Goal: Task Accomplishment & Management: Manage account settings

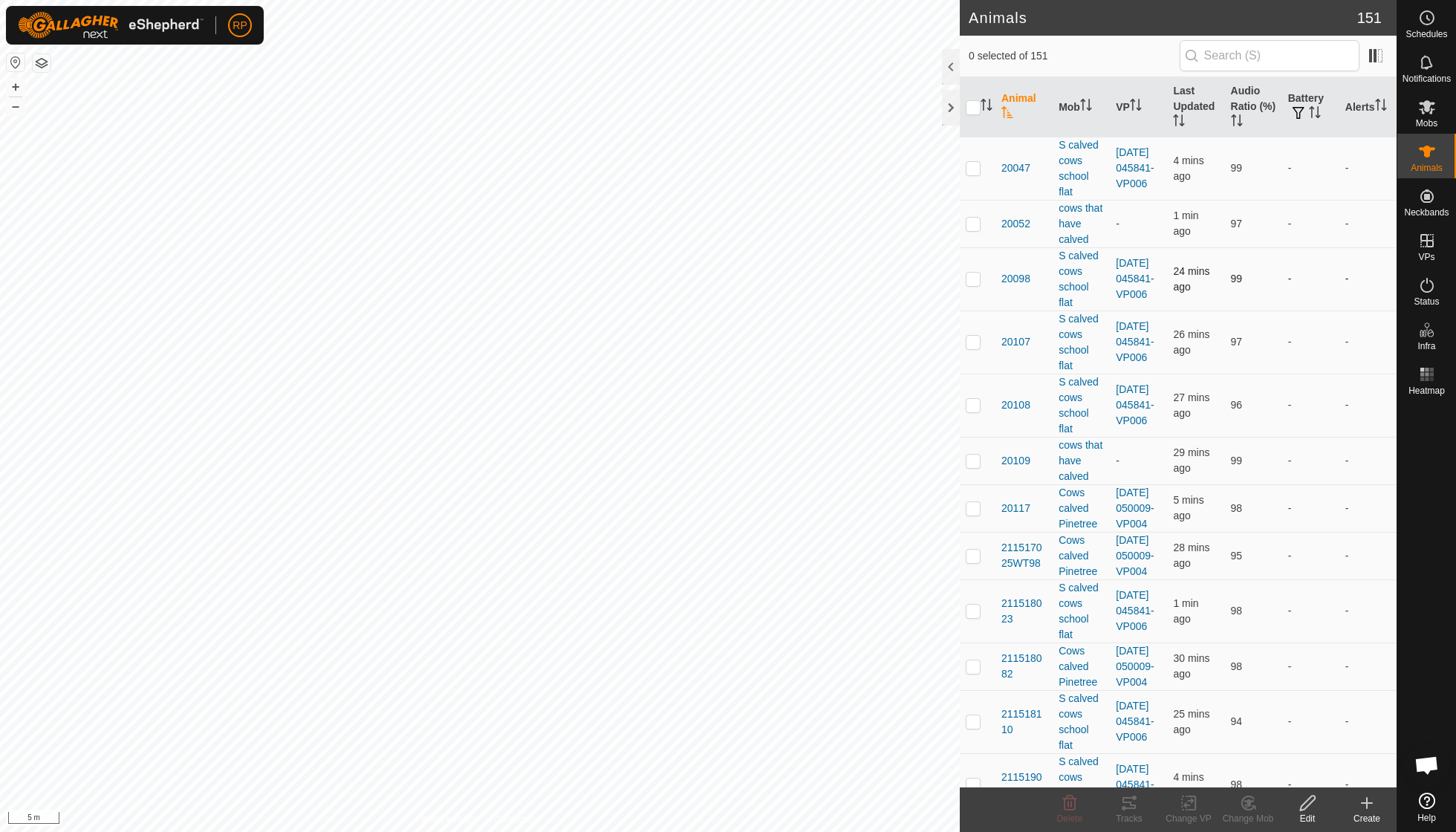
scroll to position [128, 0]
click at [1250, 801] on icon at bounding box center [1249, 803] width 11 height 8
click at [1267, 728] on link "Choose Mob..." at bounding box center [1292, 738] width 147 height 30
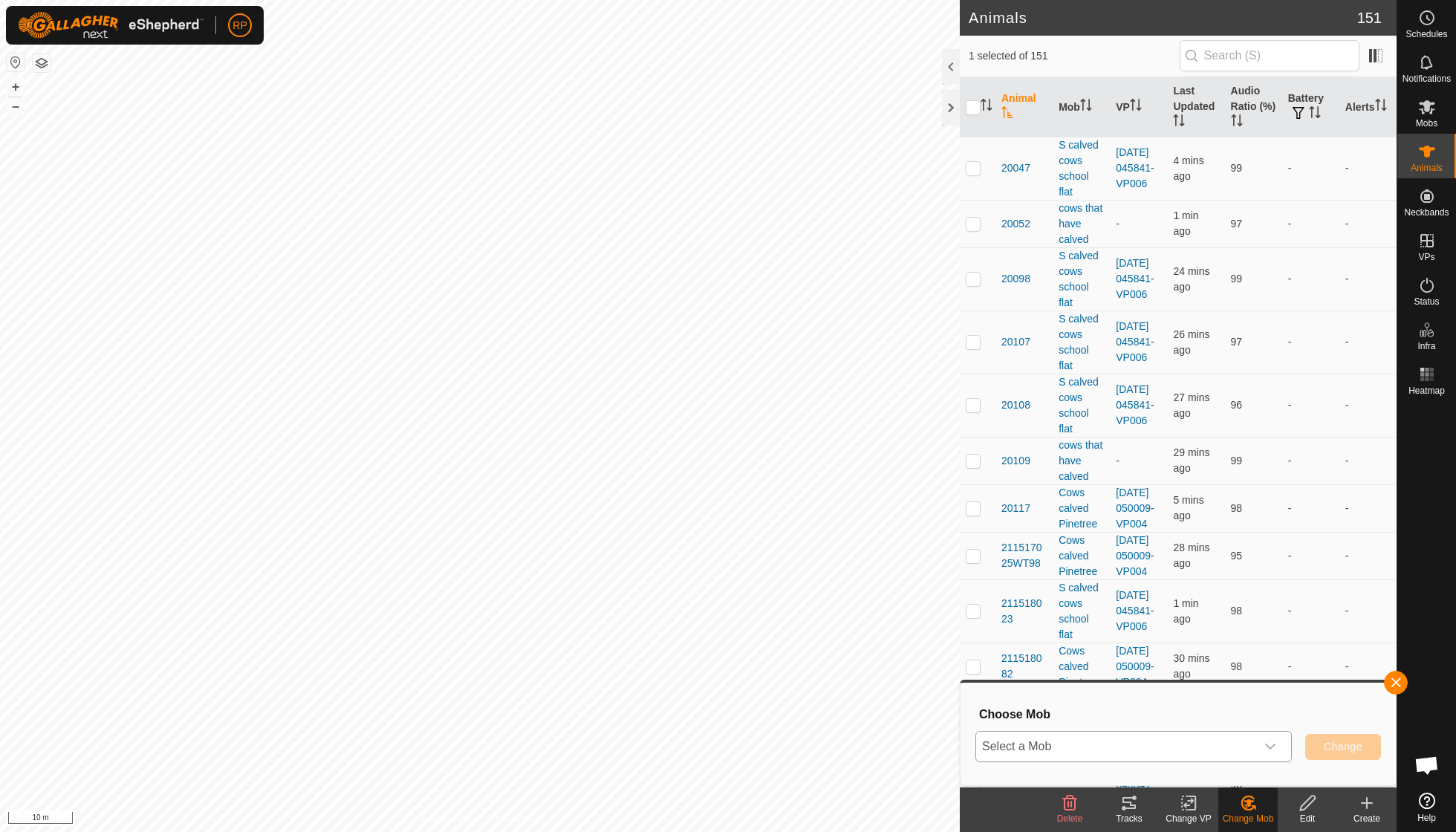
click at [1268, 745] on icon "dropdown trigger" at bounding box center [1271, 747] width 12 height 12
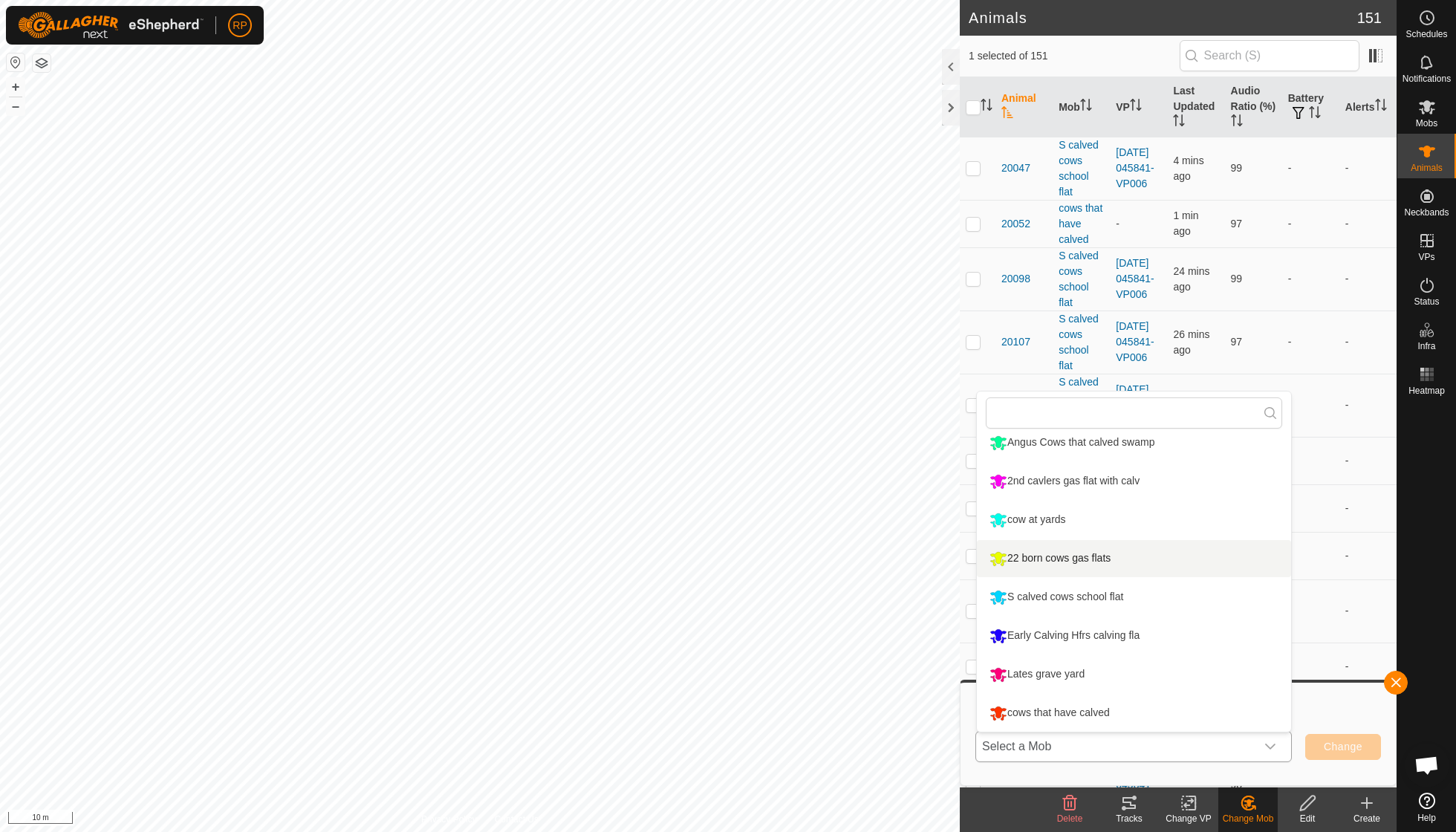
scroll to position [126, 0]
click at [1098, 709] on li "cows that have calved" at bounding box center [1133, 714] width 315 height 38
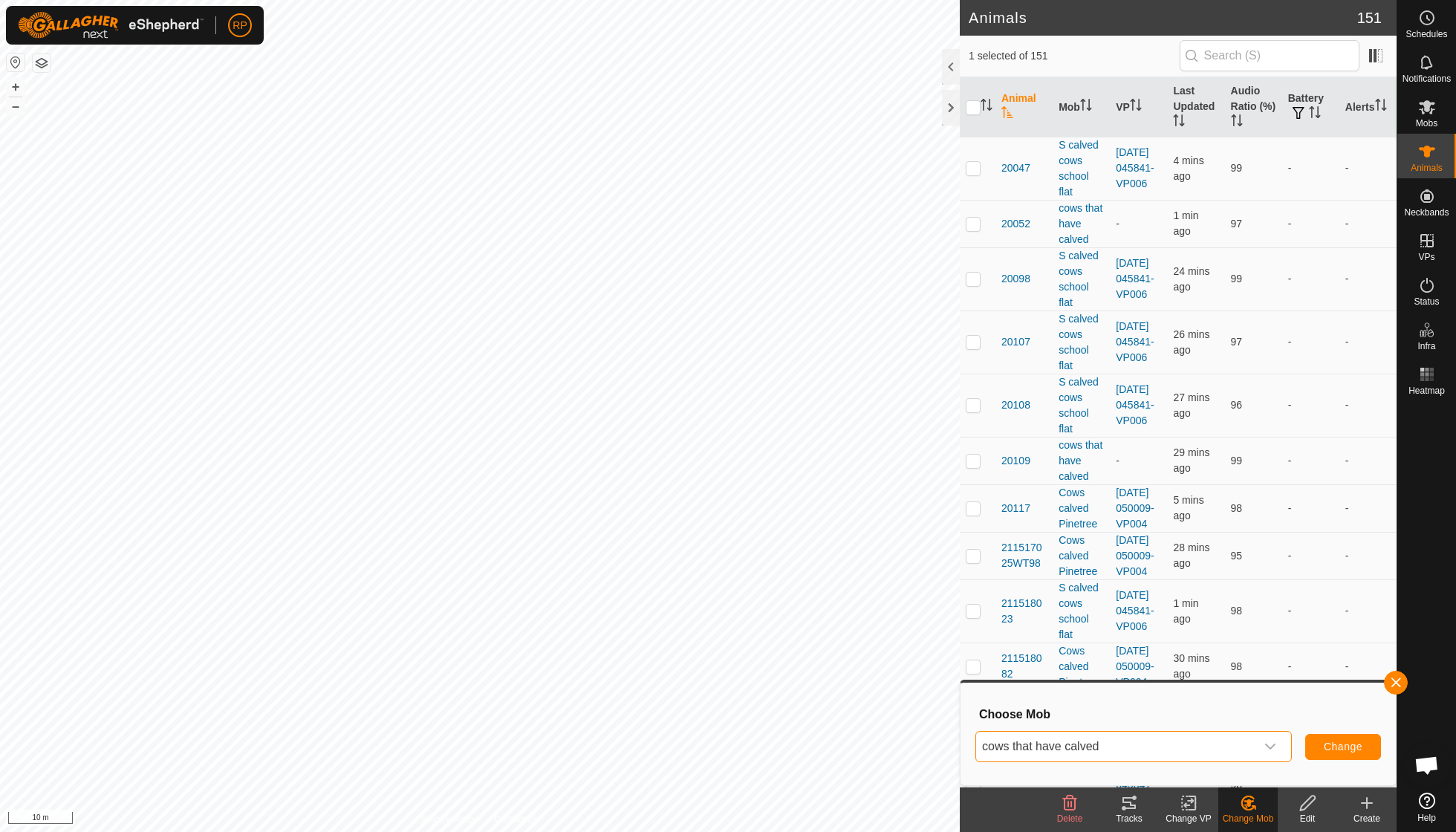
click at [1342, 748] on span "Change" at bounding box center [1343, 747] width 38 height 12
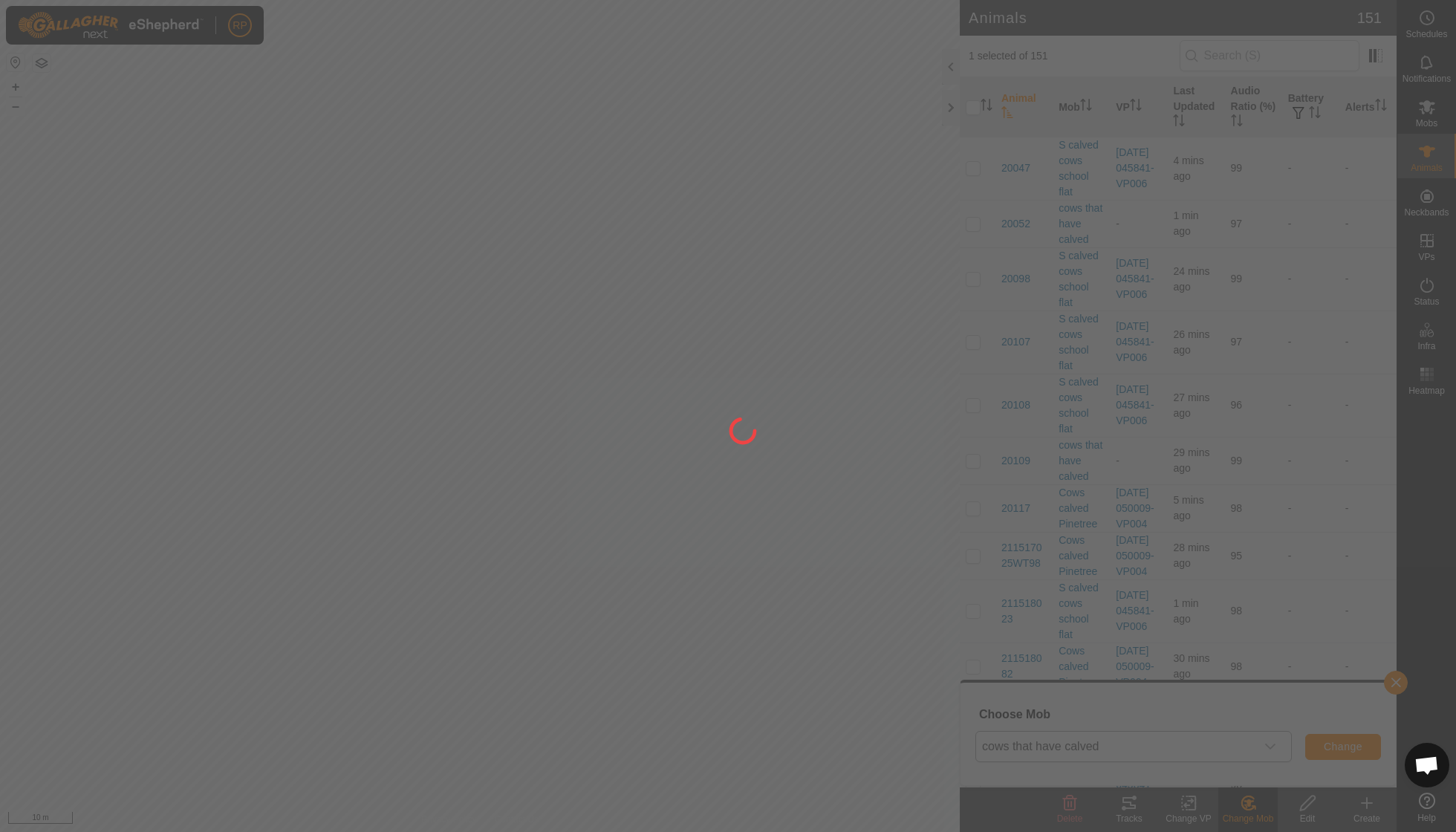
checkbox input "false"
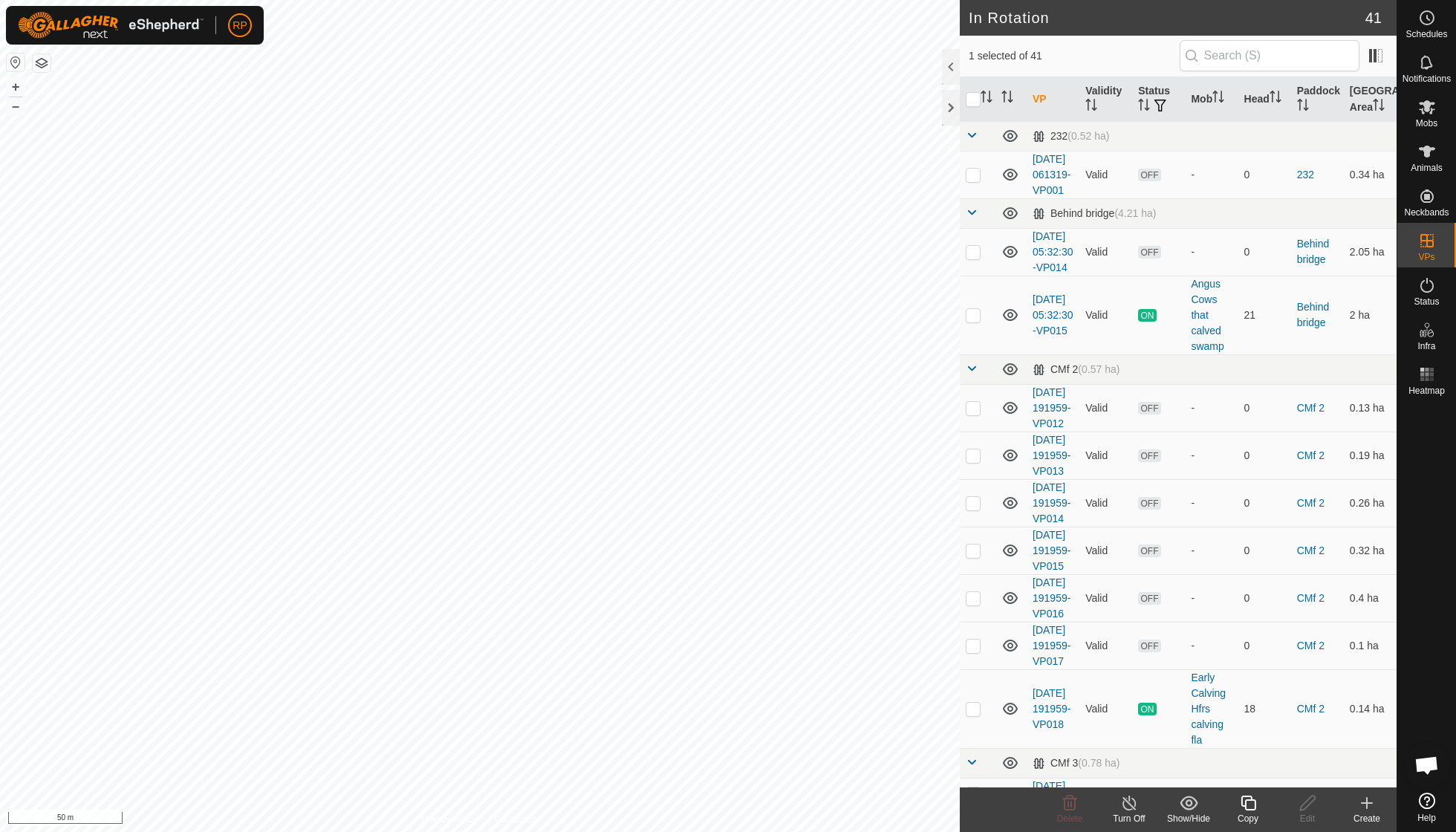
click at [1128, 815] on div "Turn Off" at bounding box center [1129, 819] width 59 height 14
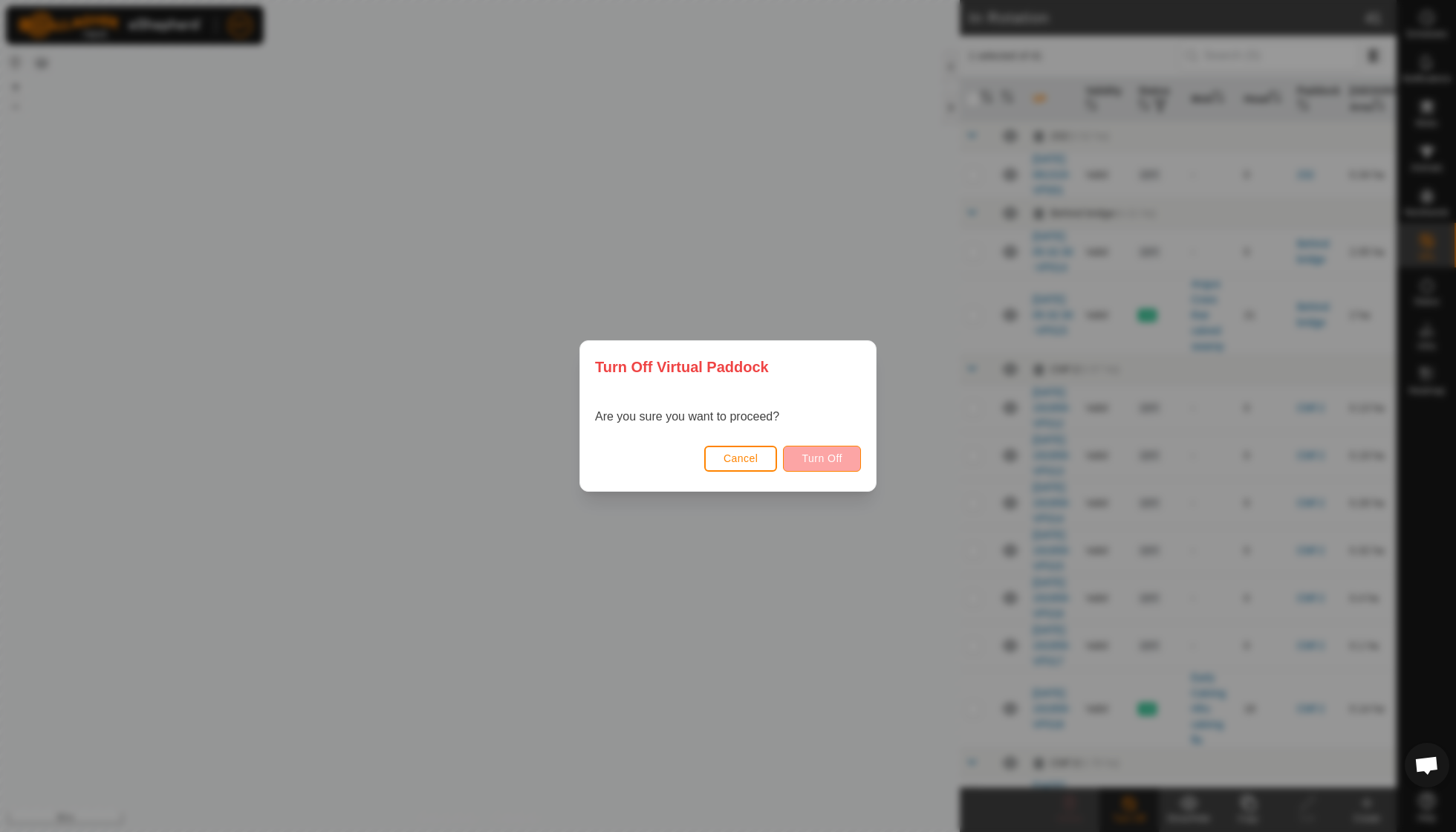
click at [822, 456] on span "Turn Off" at bounding box center [822, 459] width 40 height 12
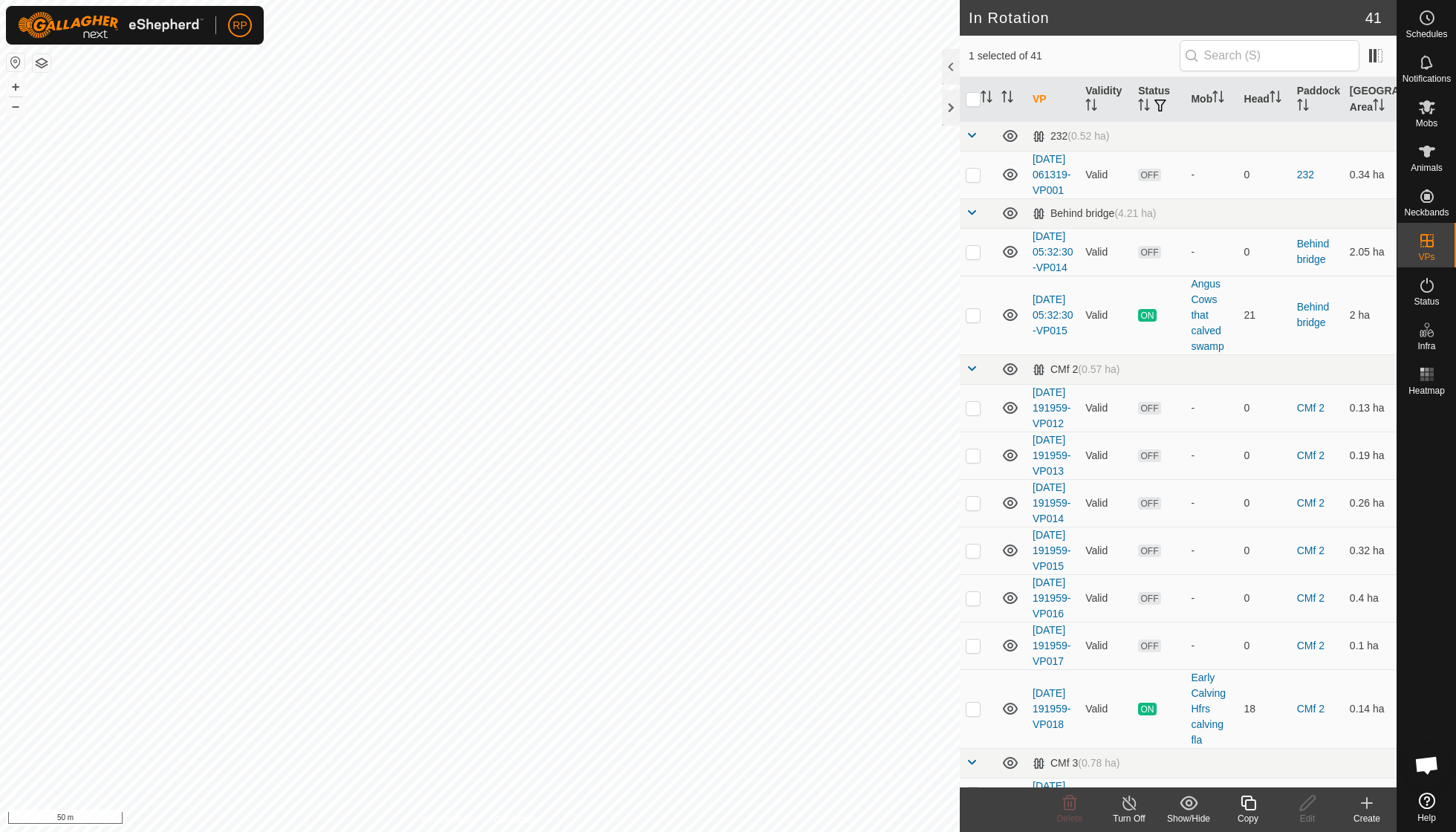
click at [1127, 804] on icon at bounding box center [1129, 803] width 19 height 18
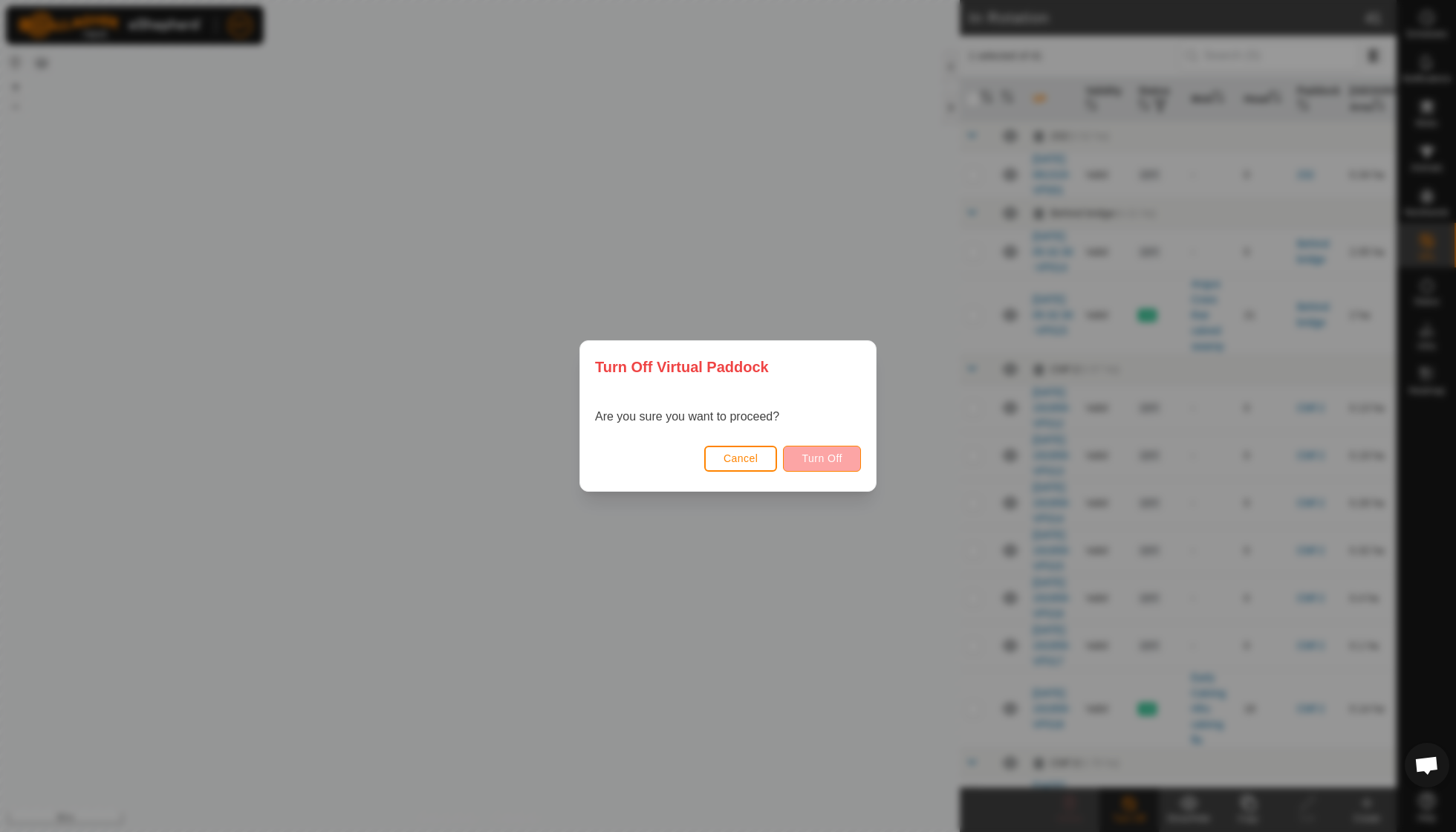
click at [825, 450] on button "Turn Off" at bounding box center [822, 459] width 78 height 26
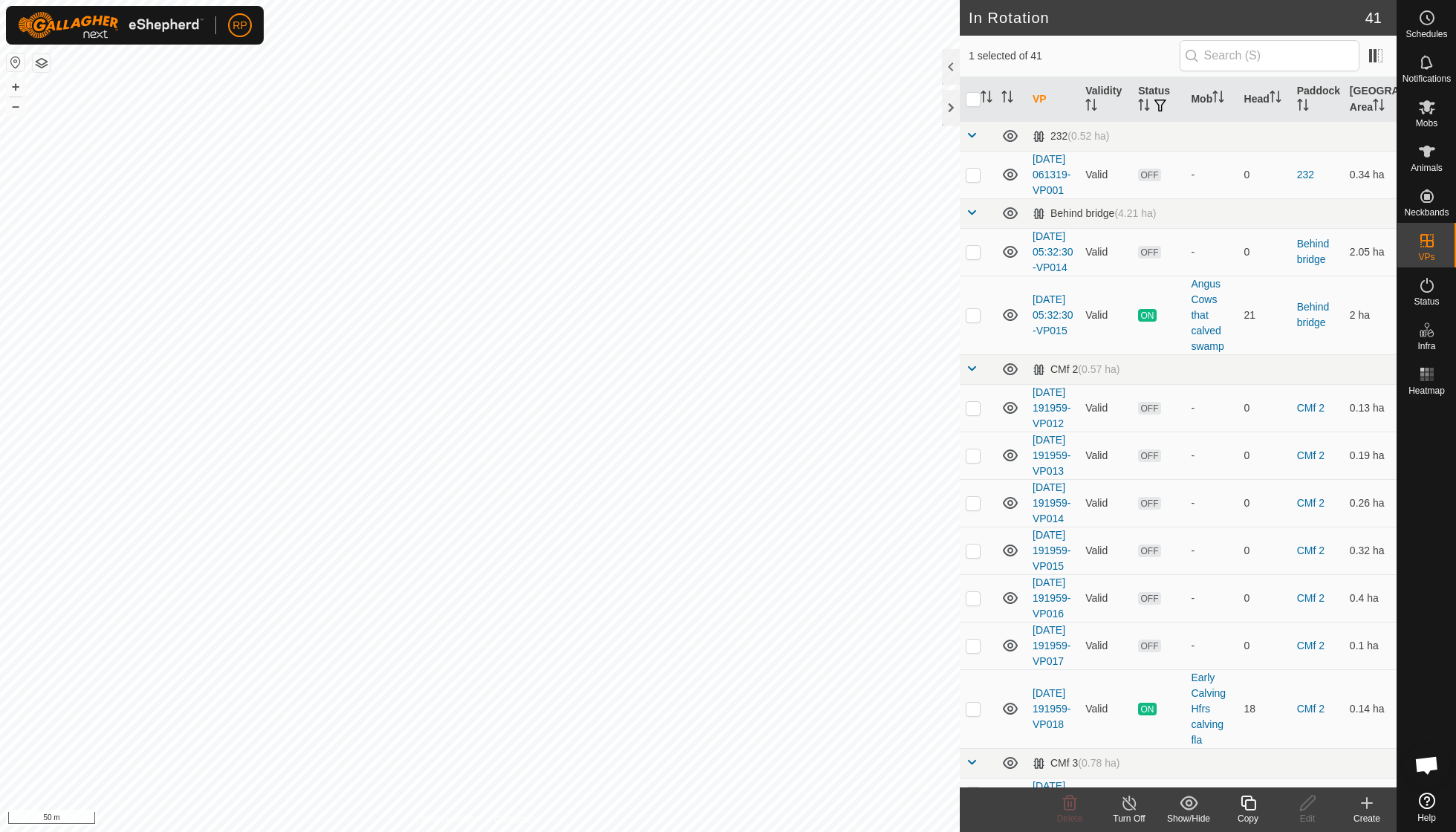
click at [1246, 803] on icon at bounding box center [1248, 803] width 15 height 15
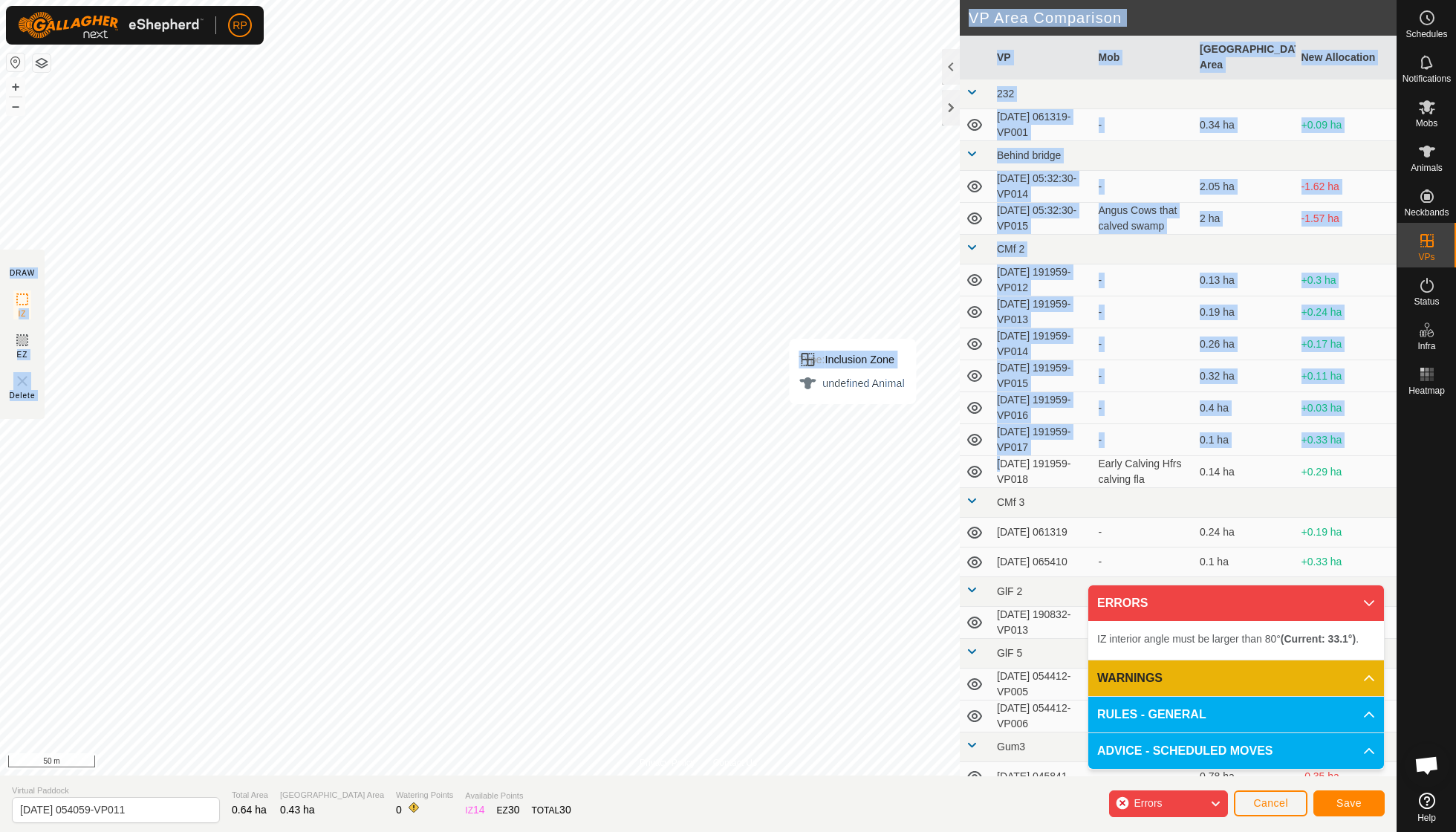
click at [850, 417] on div "Privacy Policy Contact Us Type: Inclusion Zone undefined Animal + – ⇧ i 50 m DR…" at bounding box center [698, 416] width 1397 height 832
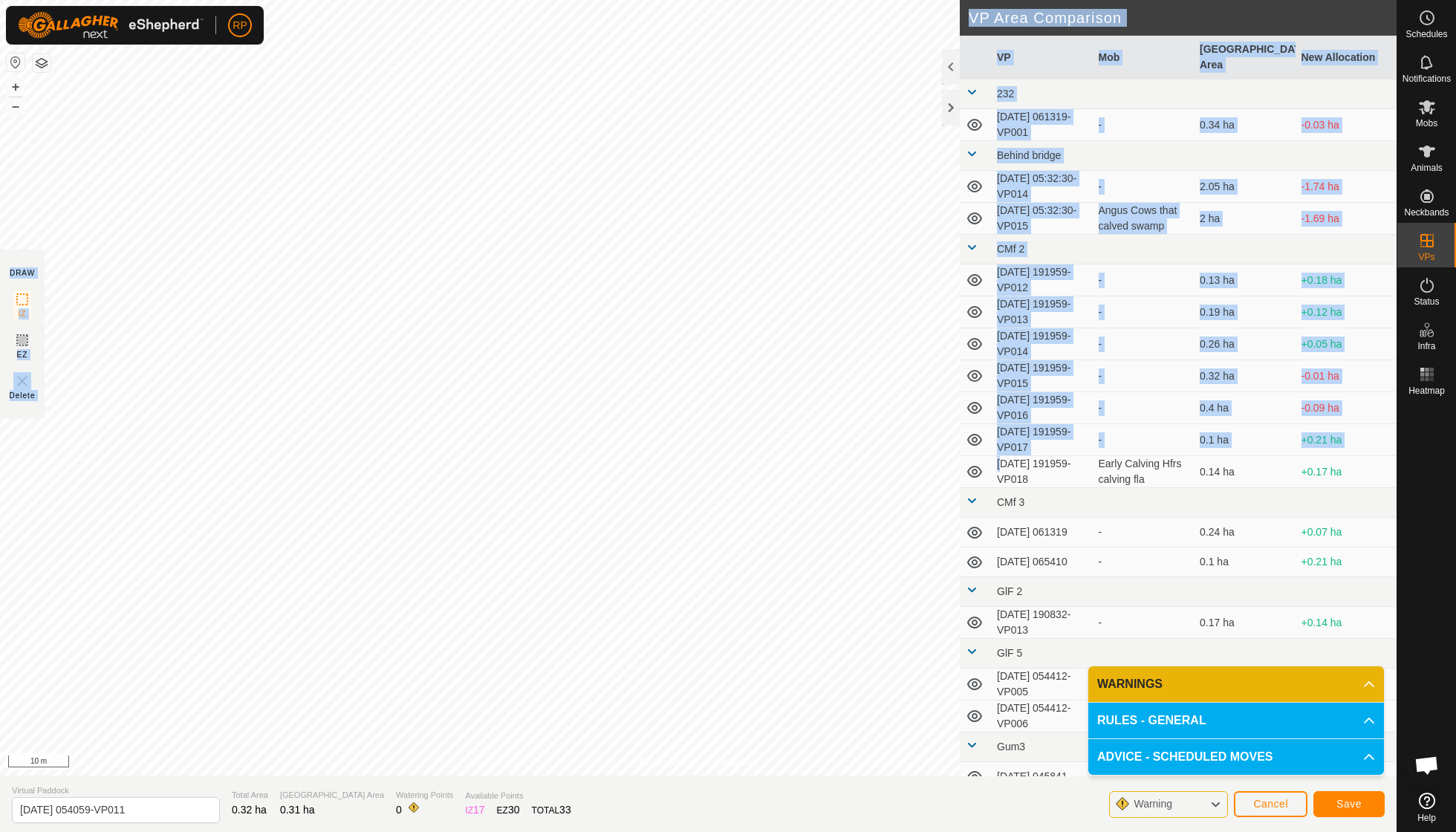
click at [1335, 797] on button "Save" at bounding box center [1348, 804] width 71 height 26
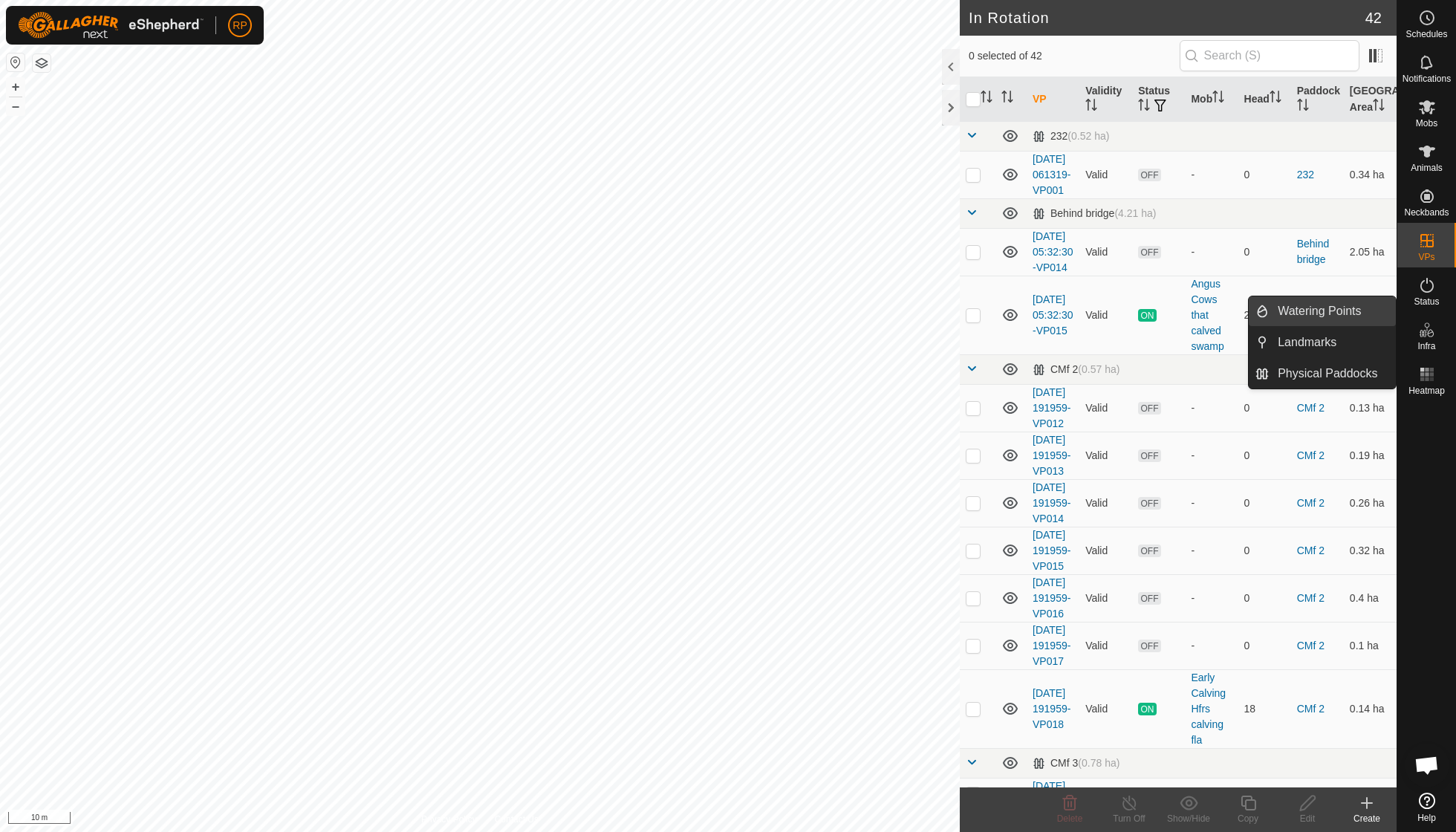
click at [1338, 316] on link "Watering Points" at bounding box center [1332, 311] width 127 height 30
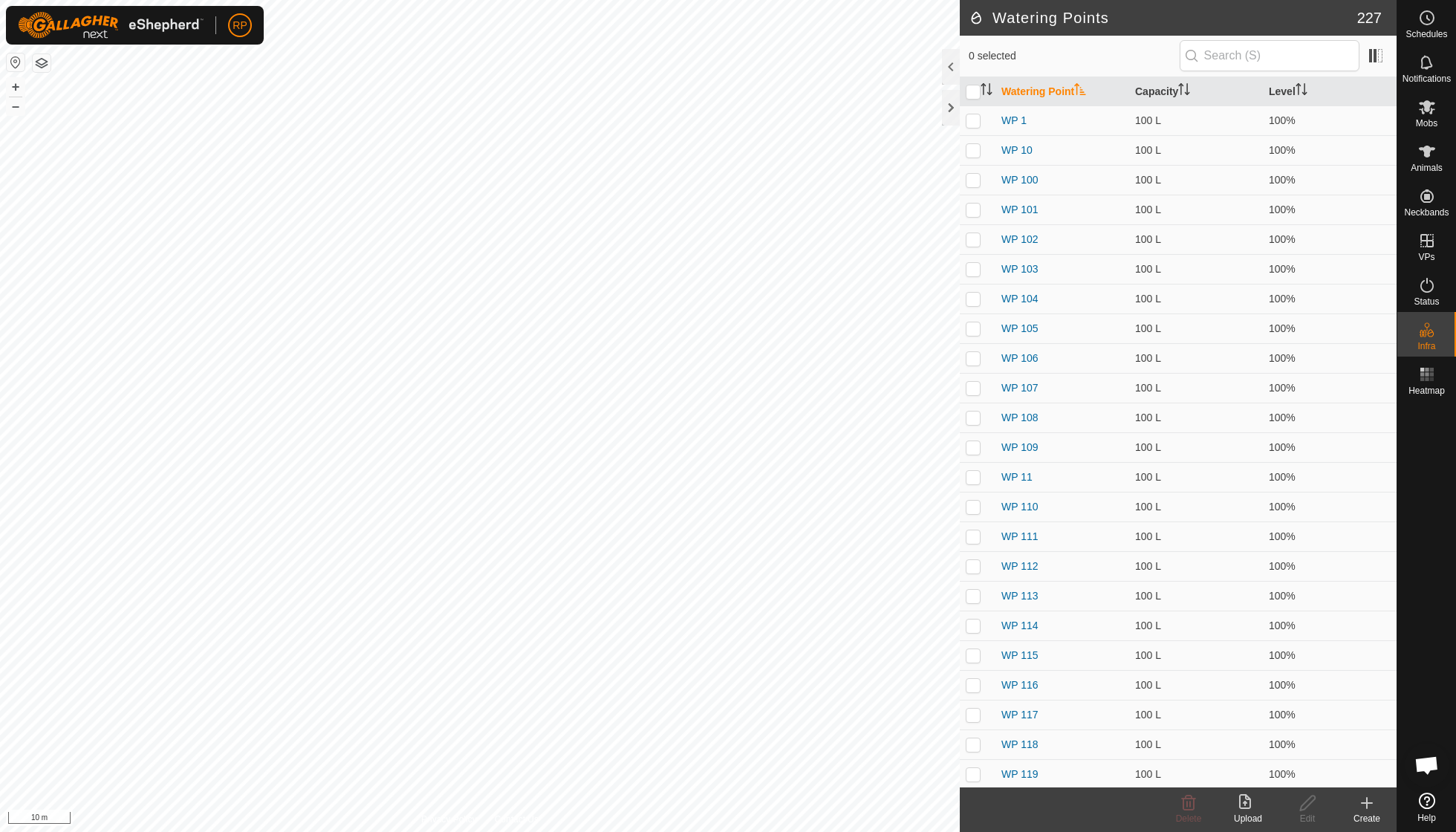
click at [1361, 800] on icon at bounding box center [1367, 803] width 18 height 18
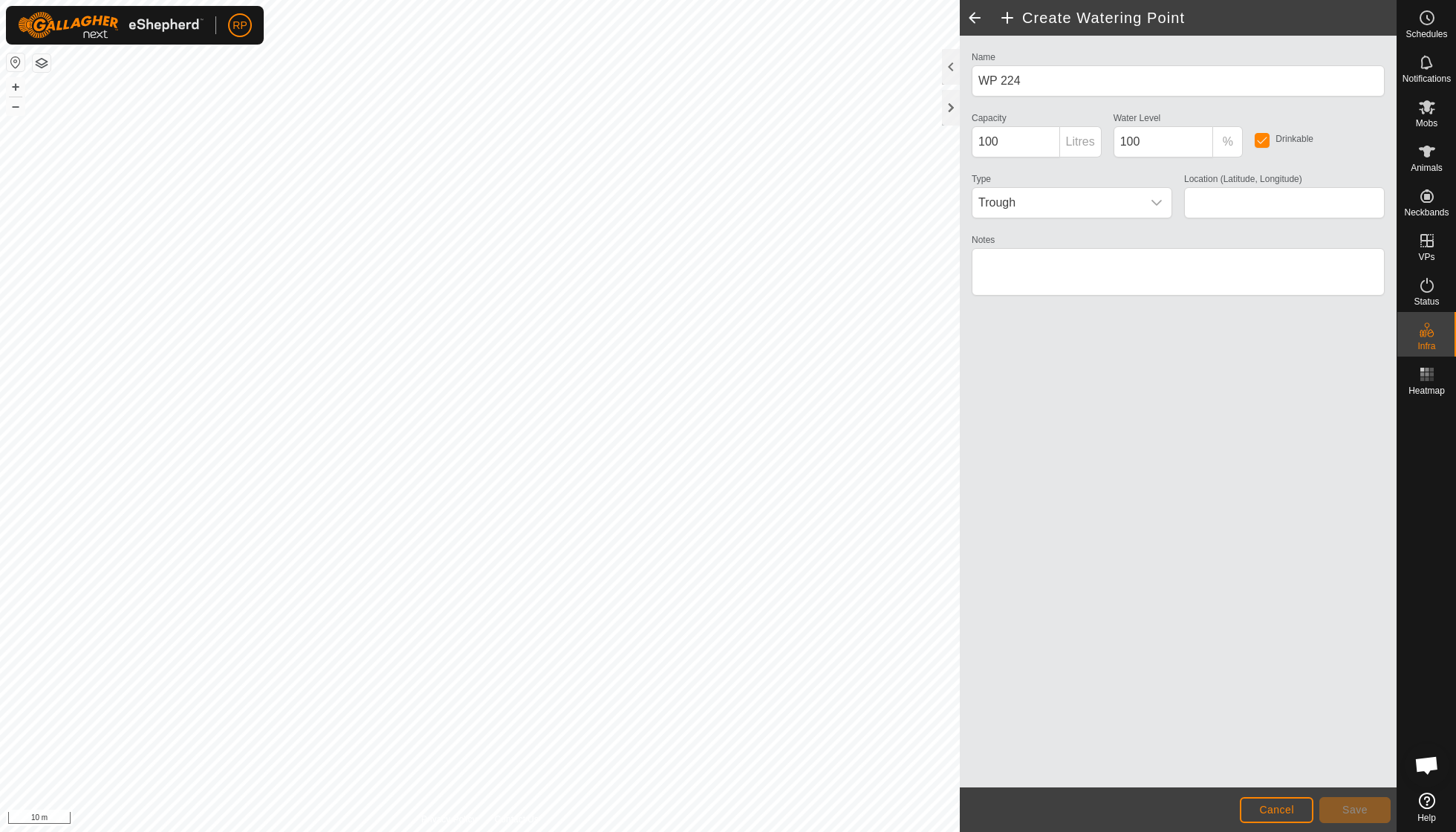
type input "-38.570529, 174.856808"
click at [1355, 807] on span "Save" at bounding box center [1355, 810] width 26 height 12
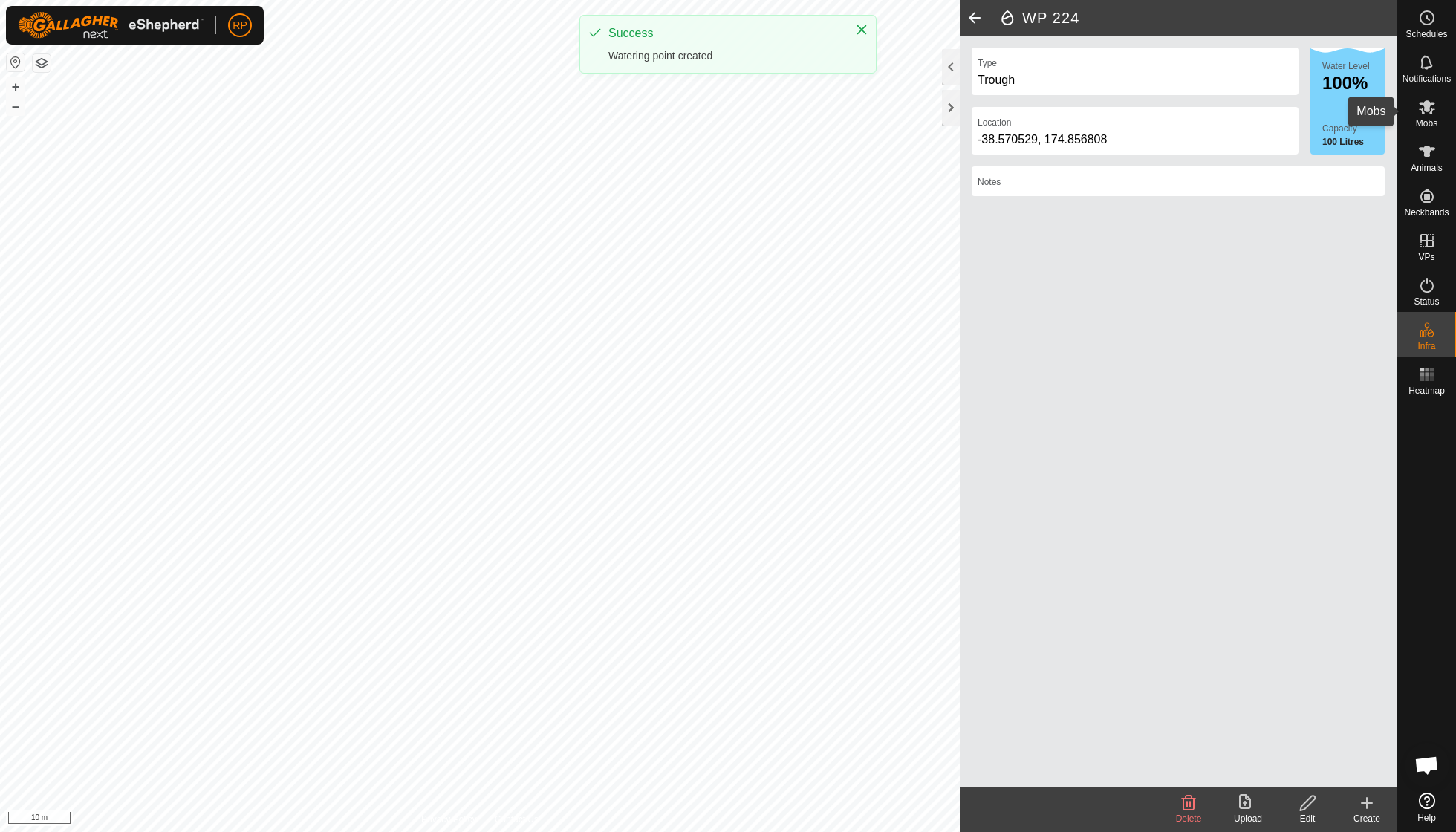
click at [1426, 116] on es-mob-svg-icon at bounding box center [1426, 107] width 27 height 24
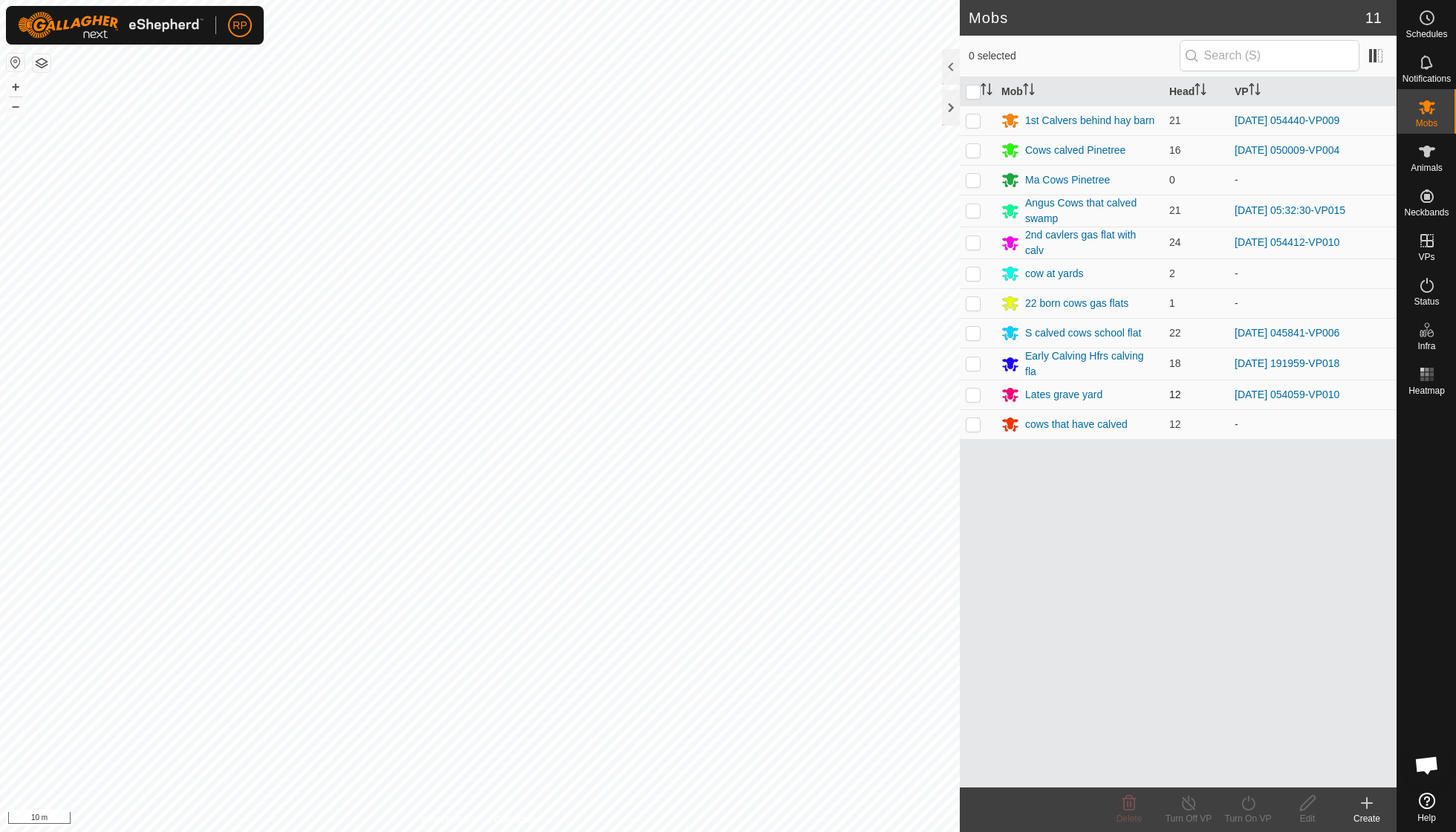
click at [974, 390] on p-checkbox at bounding box center [973, 395] width 15 height 12
checkbox input "true"
click at [1244, 803] on icon at bounding box center [1248, 803] width 19 height 18
click at [1246, 766] on link "Now" at bounding box center [1292, 770] width 147 height 30
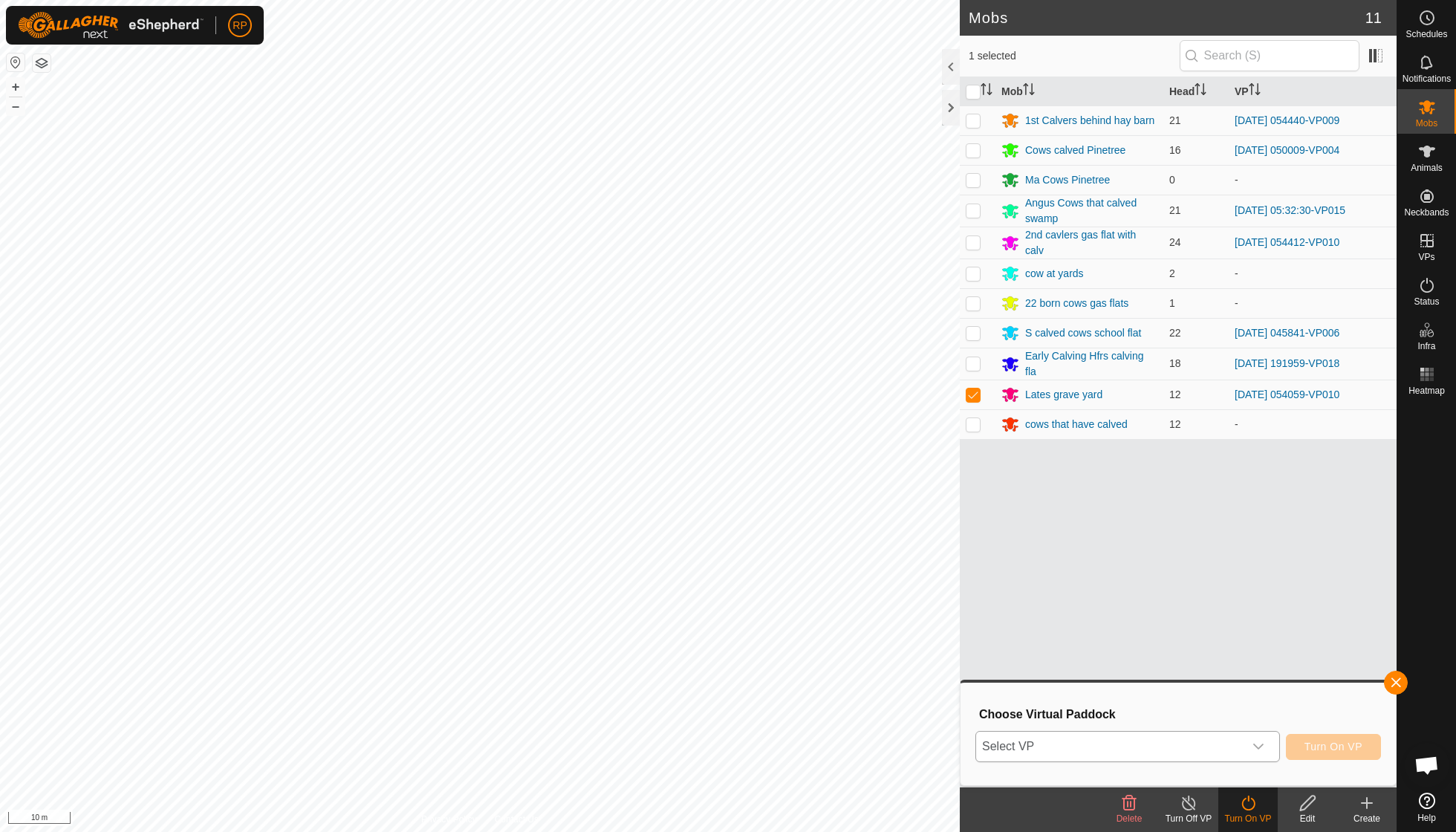
click at [1260, 748] on icon "dropdown trigger" at bounding box center [1259, 747] width 12 height 12
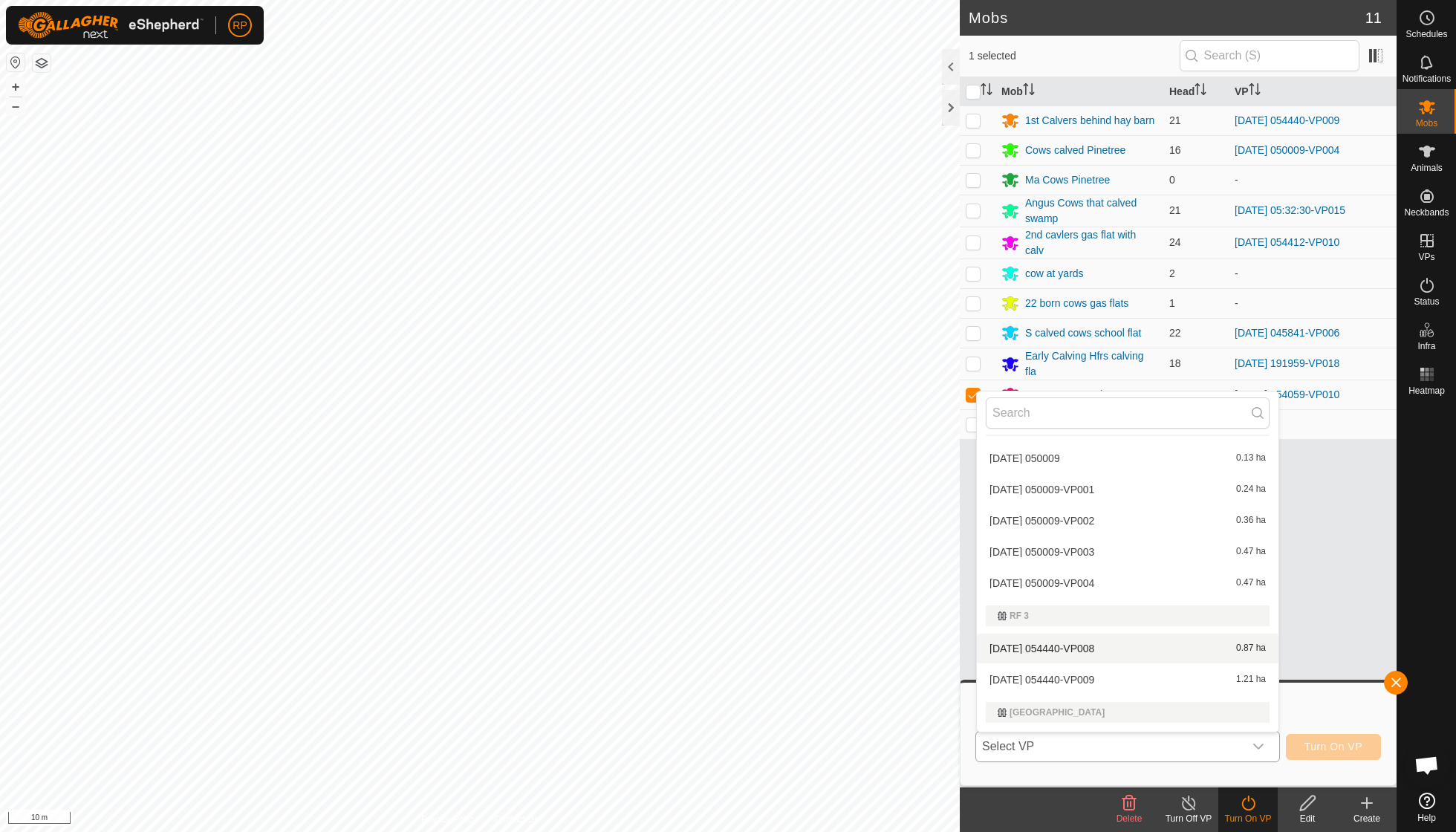
scroll to position [1471, 0]
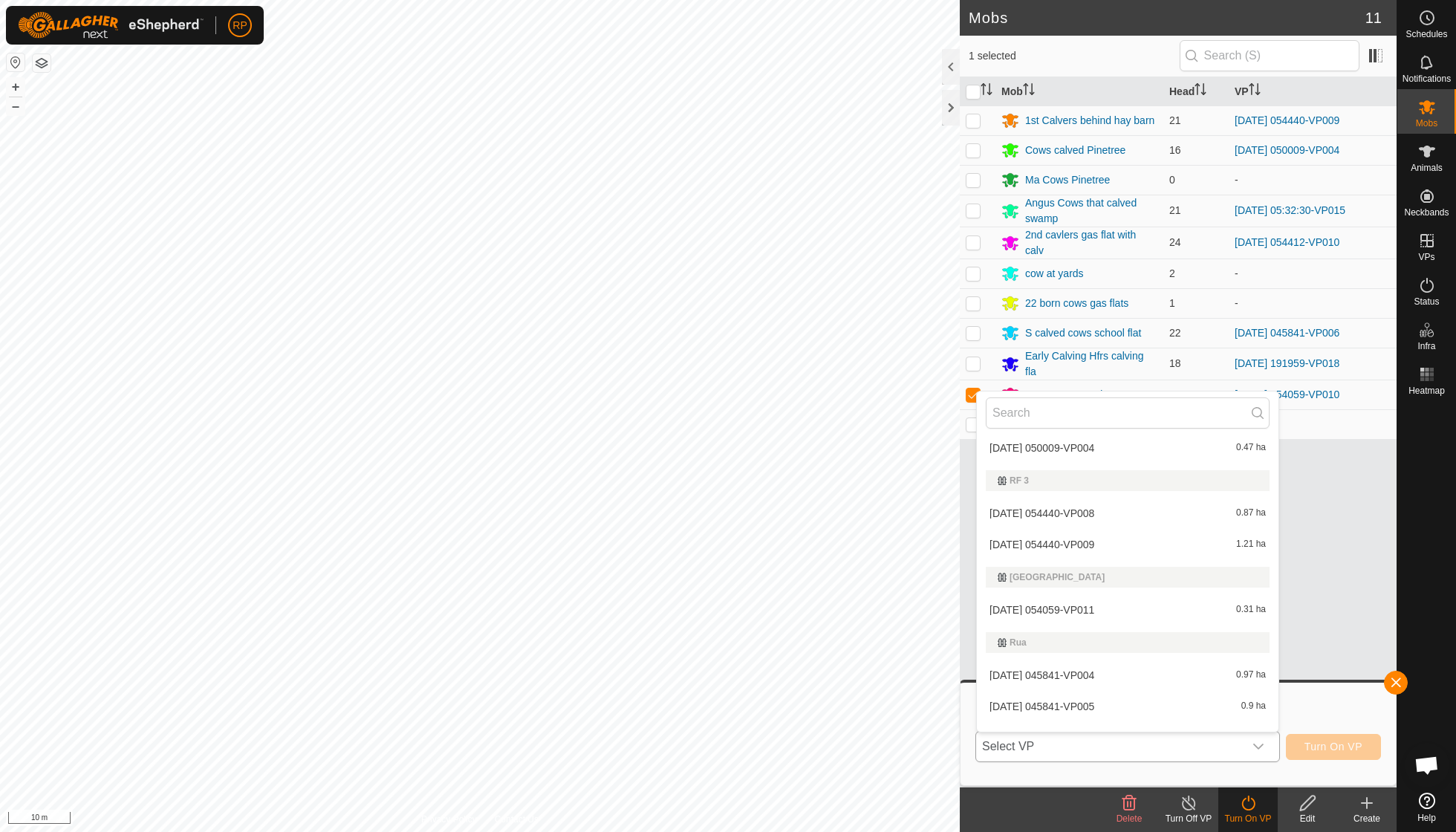
click at [1090, 595] on li "2025-09-22 054059-VP011 0.31 ha" at bounding box center [1128, 610] width 302 height 30
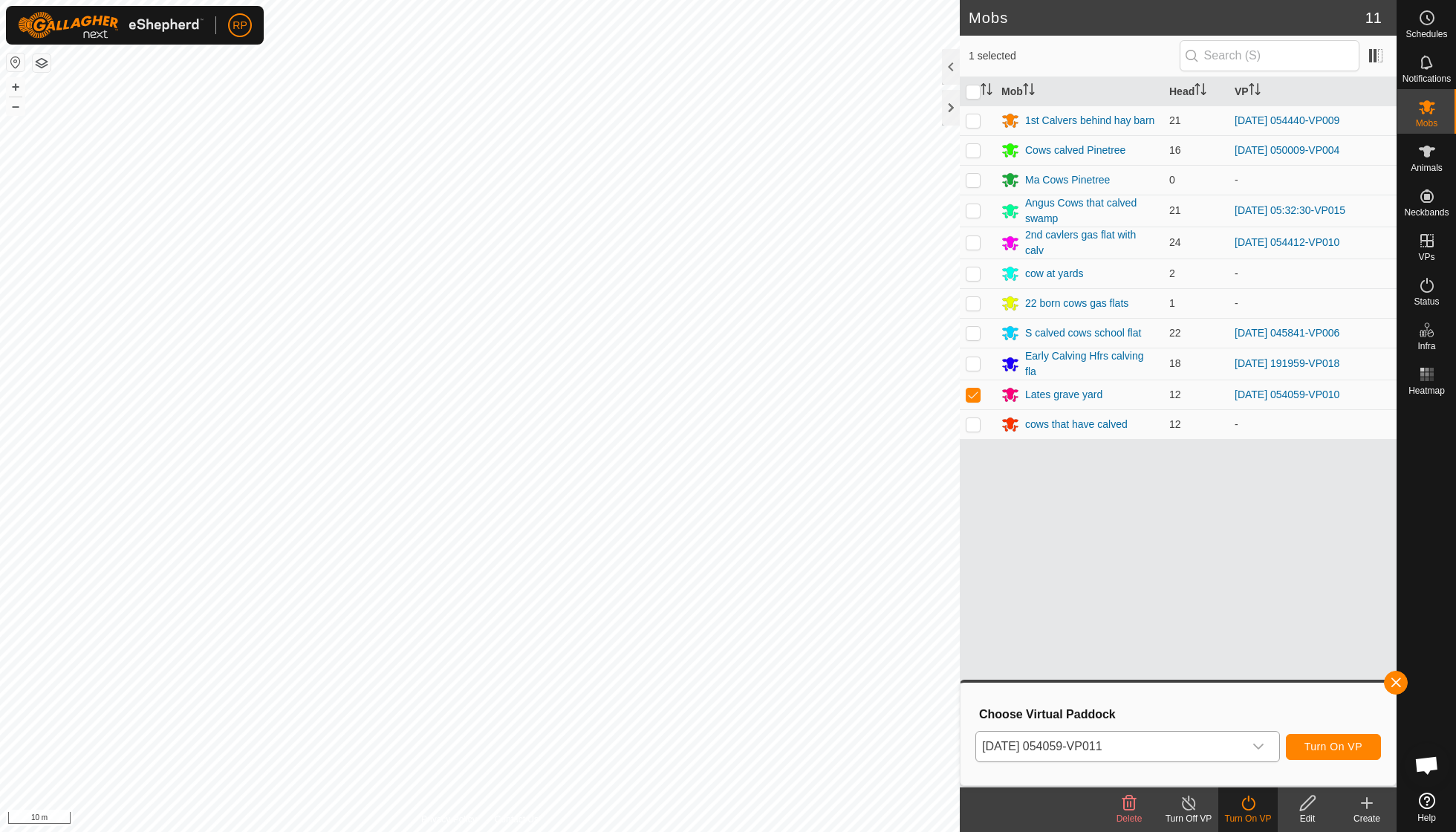
click at [1342, 749] on span "Turn On VP" at bounding box center [1333, 747] width 58 height 12
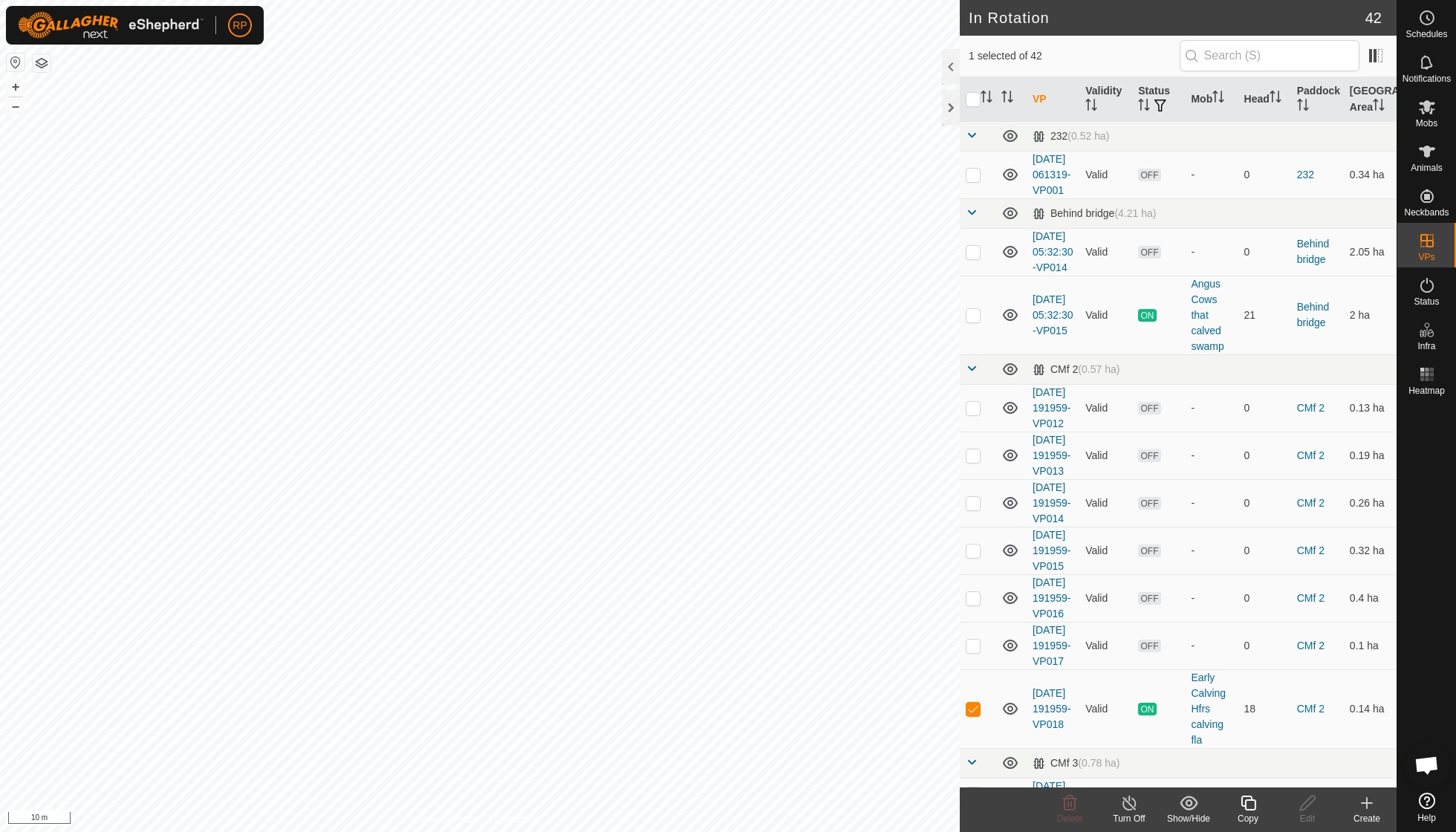
click at [1251, 813] on div "Copy" at bounding box center [1248, 819] width 59 height 14
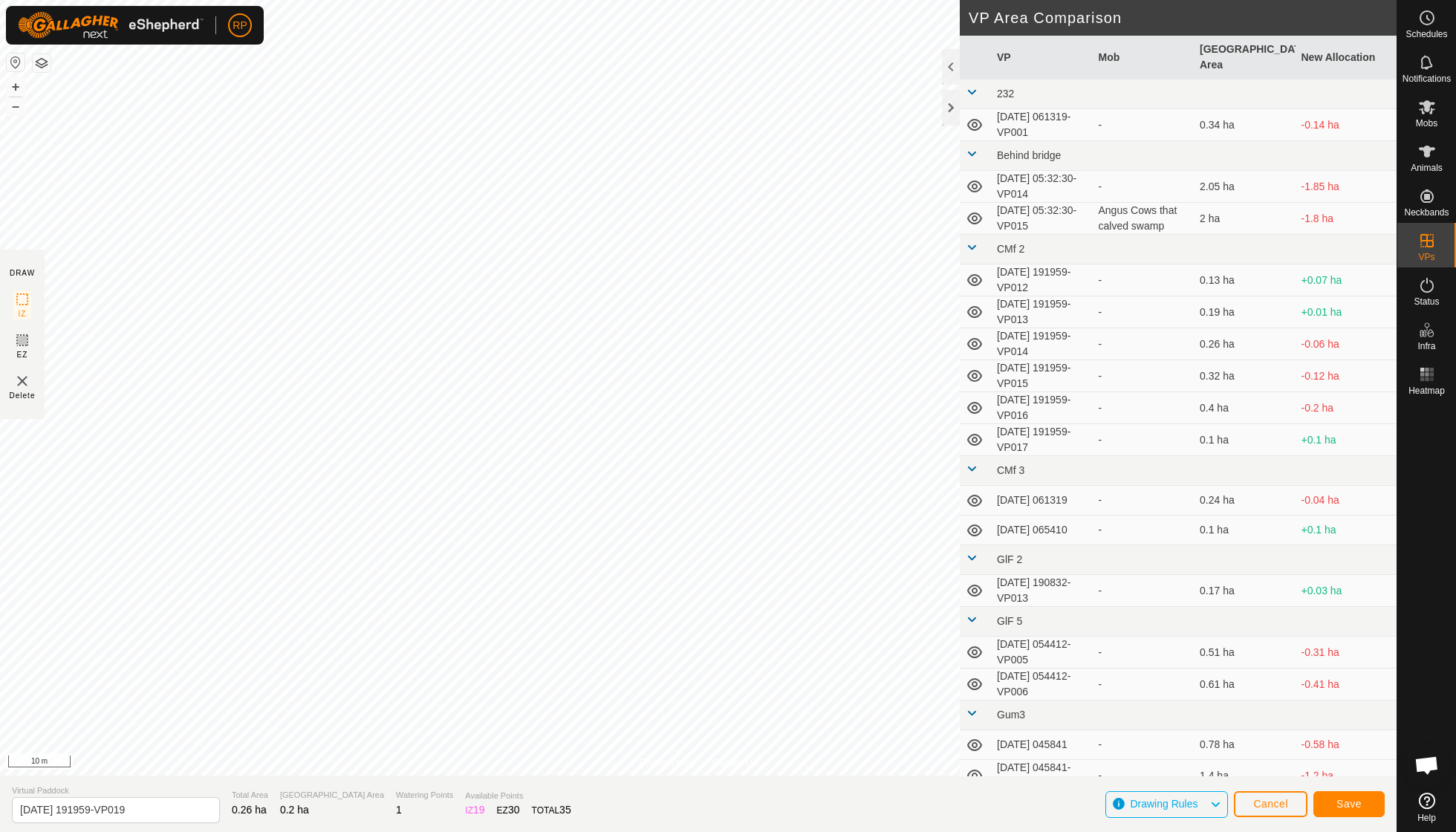
click at [1344, 798] on span "Save" at bounding box center [1349, 804] width 26 height 12
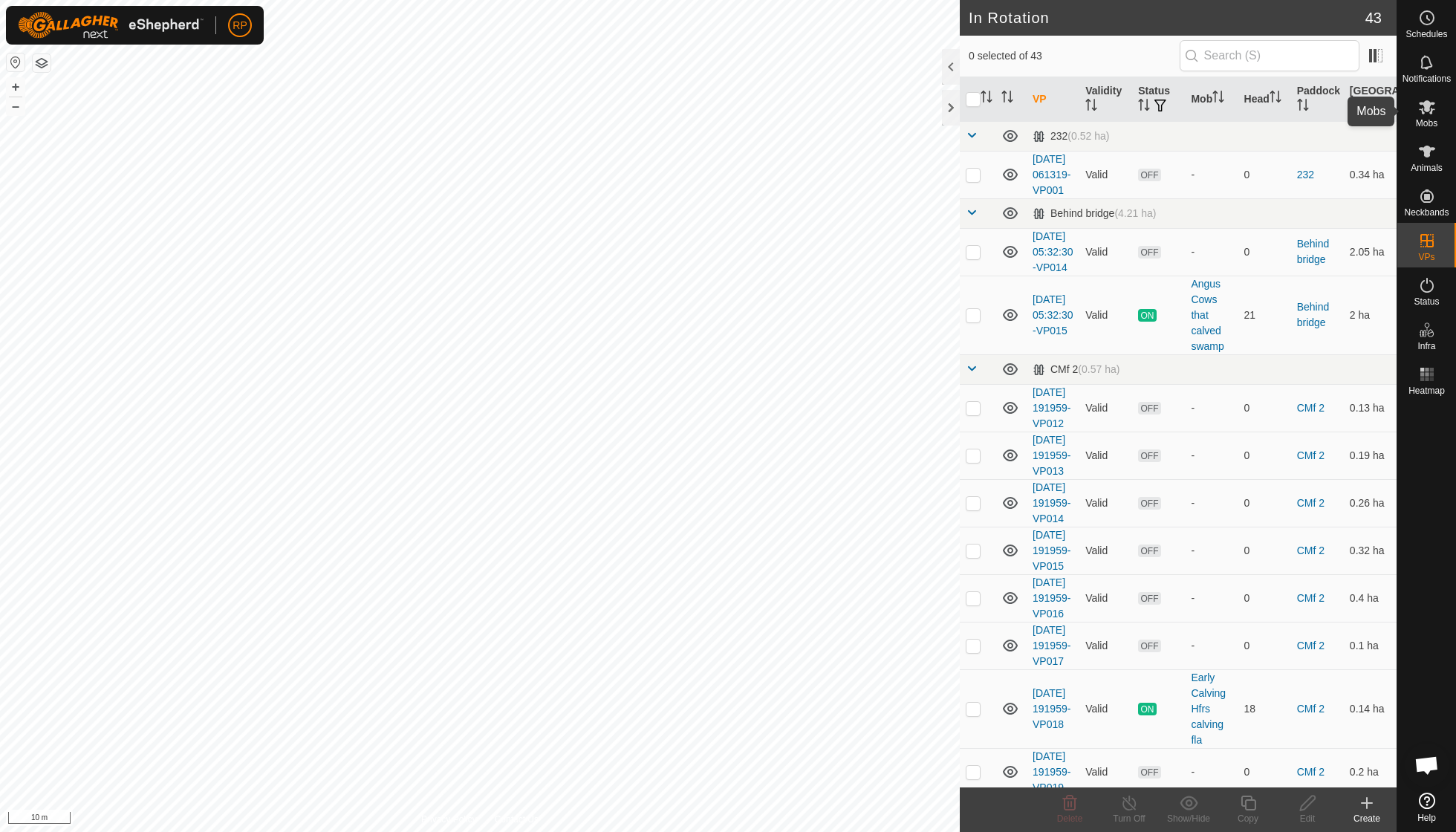
click at [1427, 119] on span "Mobs" at bounding box center [1426, 122] width 22 height 9
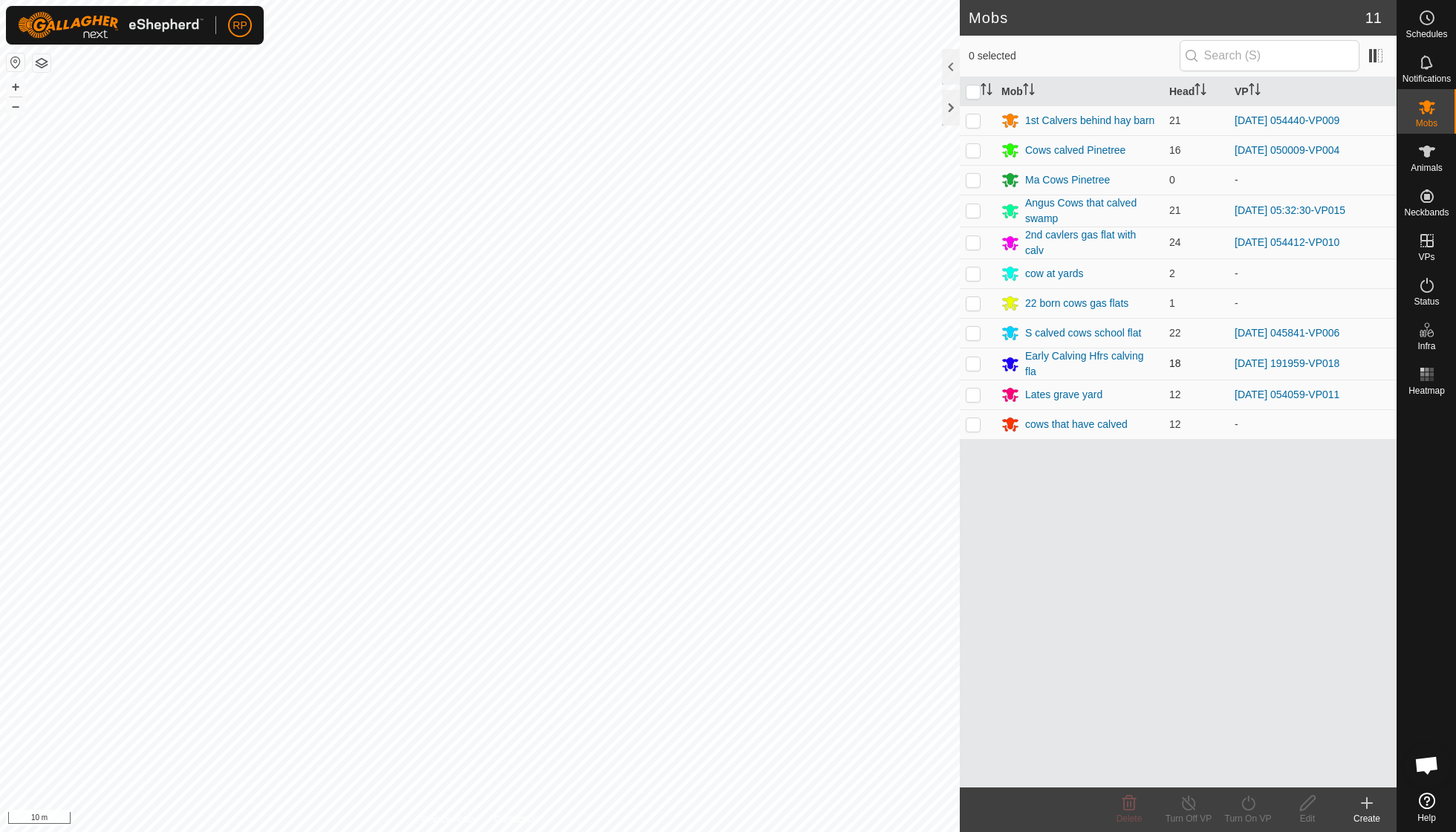
click at [974, 360] on p-checkbox at bounding box center [973, 363] width 15 height 12
checkbox input "true"
click at [1241, 806] on icon at bounding box center [1248, 803] width 19 height 18
click at [1243, 768] on link "Now" at bounding box center [1292, 770] width 147 height 30
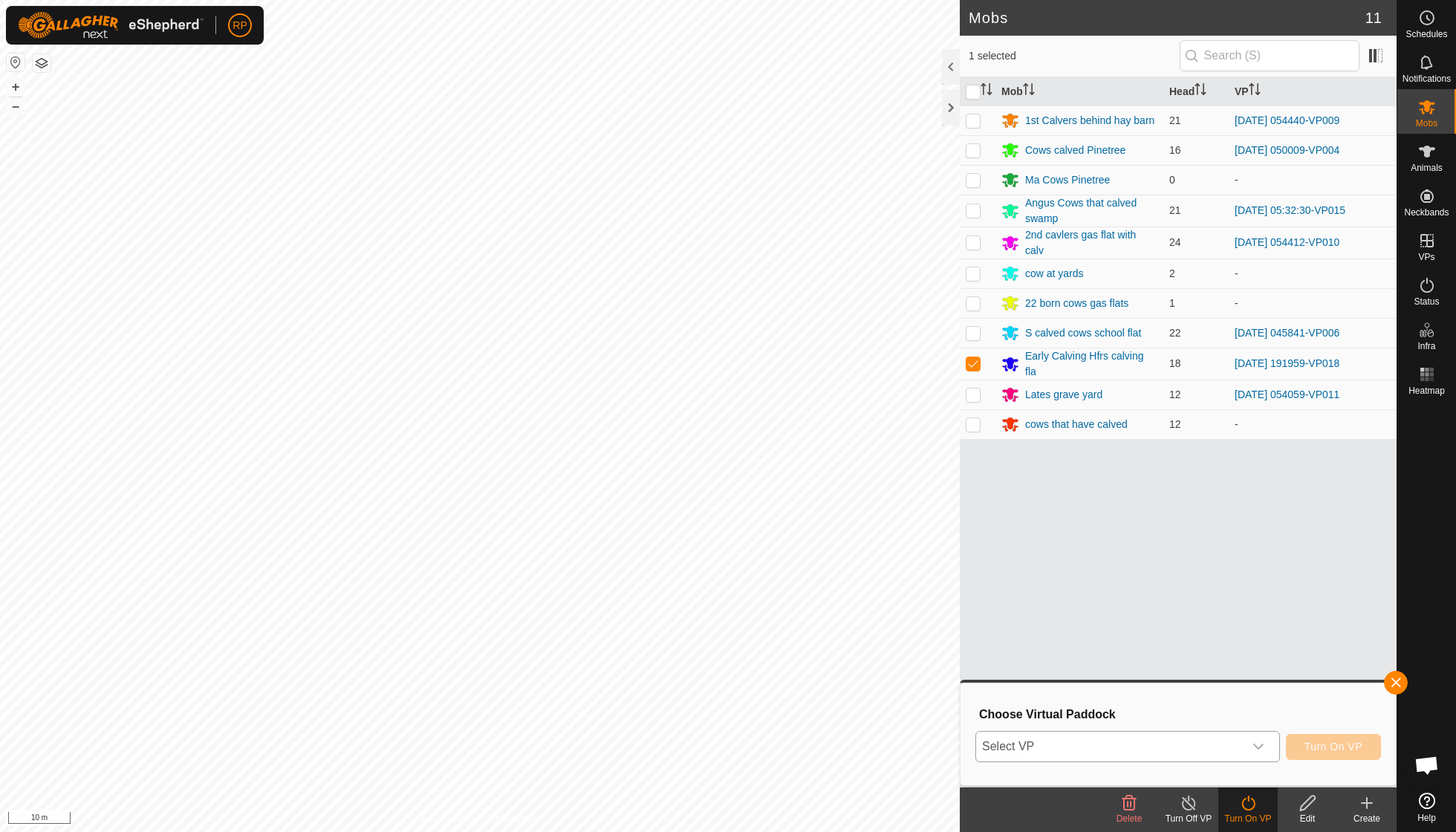
click at [1260, 745] on icon "dropdown trigger" at bounding box center [1259, 747] width 12 height 12
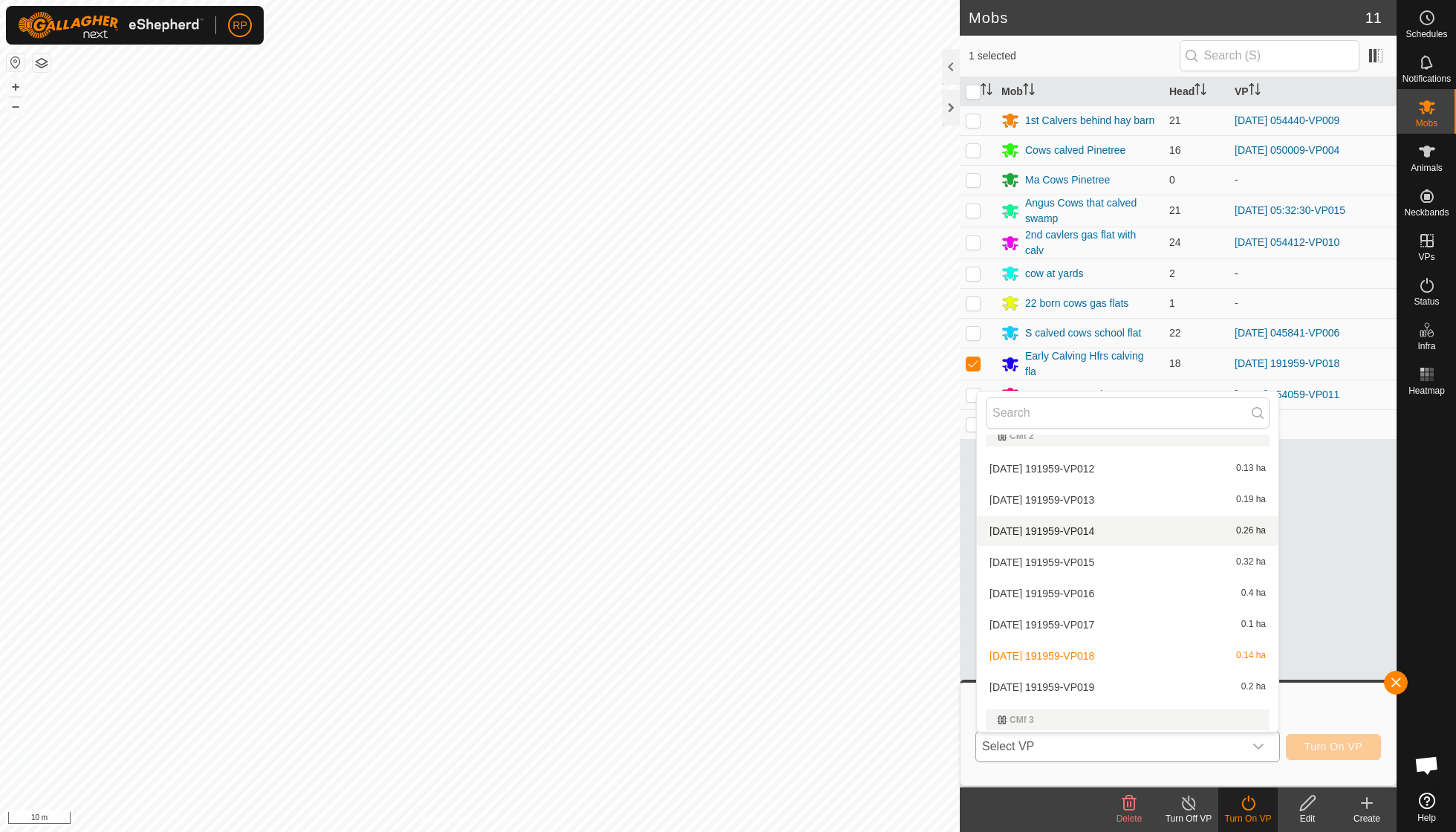
scroll to position [214, 0]
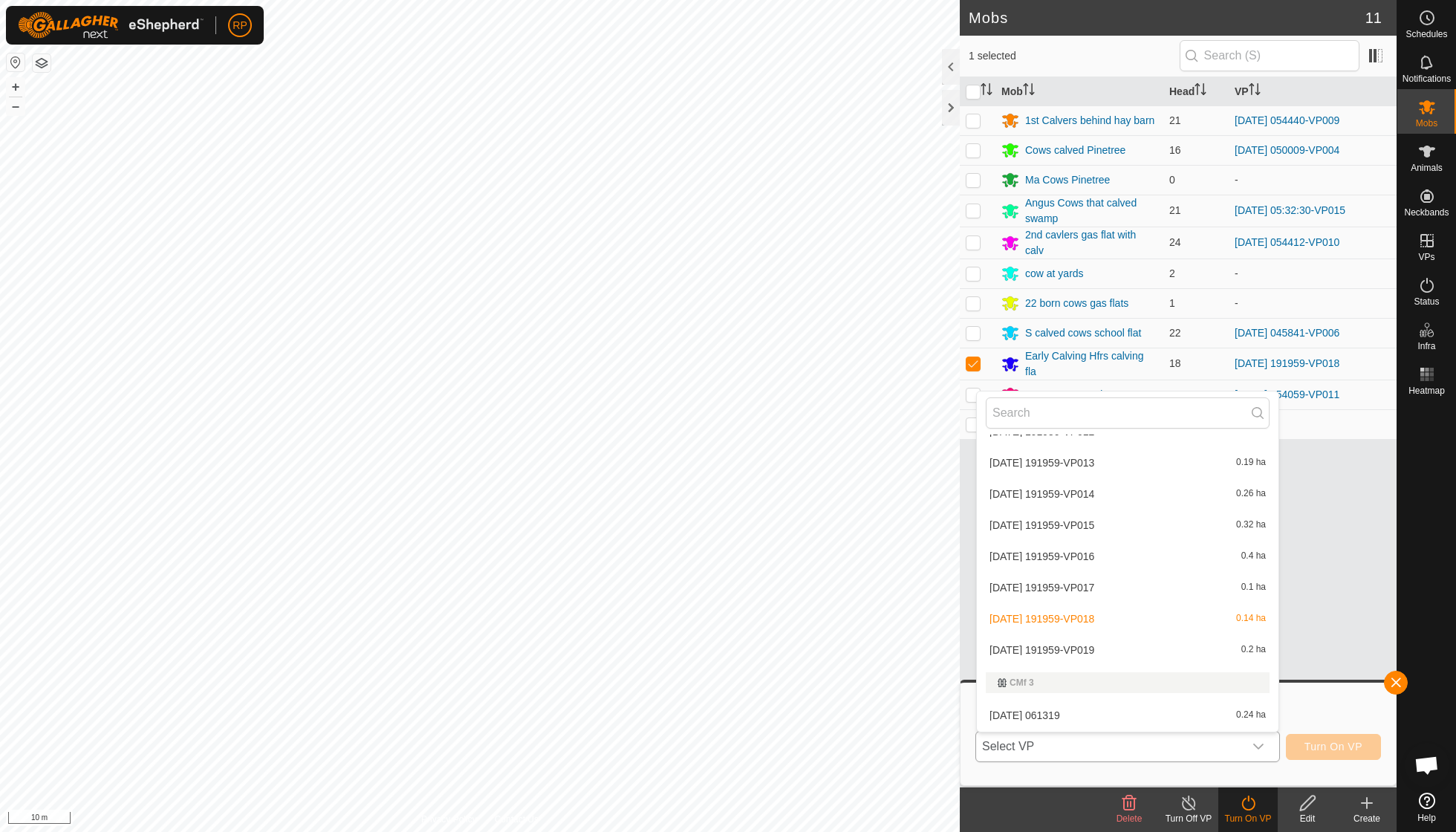
click at [1106, 645] on li "2025-09-14 191959-VP019 0.2 ha" at bounding box center [1128, 650] width 302 height 30
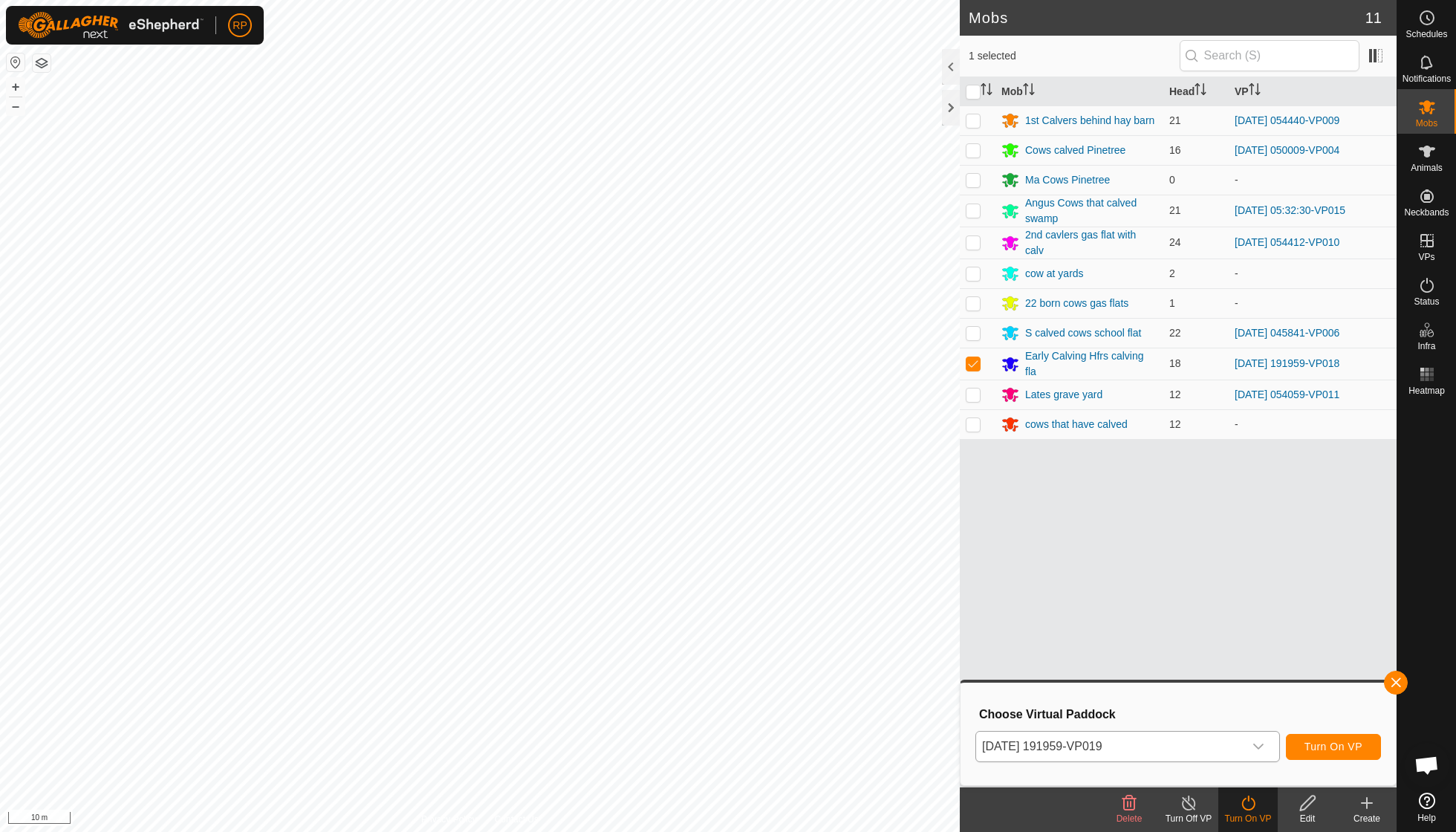
click at [1322, 749] on span "Turn On VP" at bounding box center [1333, 747] width 58 height 12
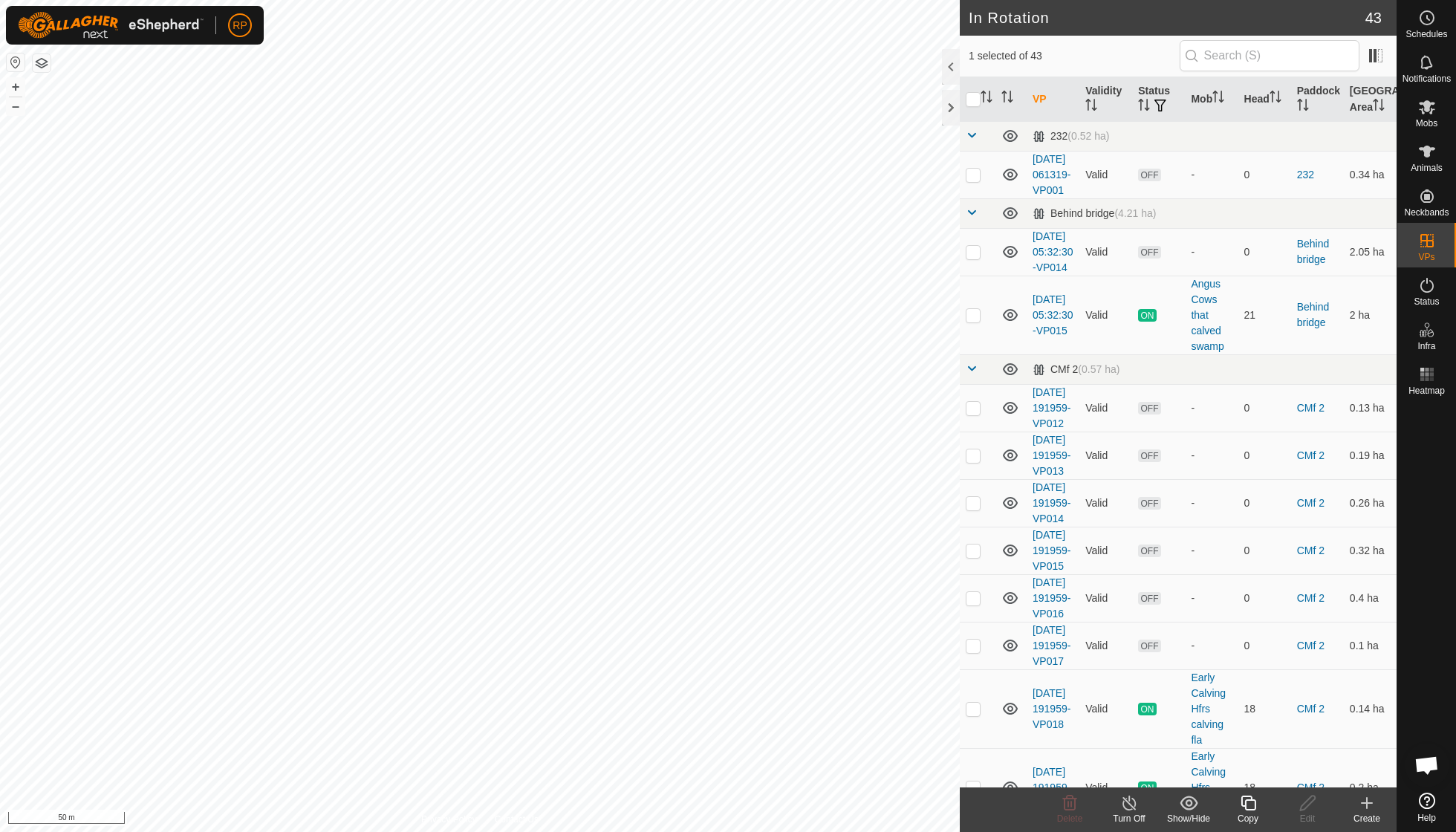
click at [1254, 803] on icon at bounding box center [1248, 803] width 19 height 18
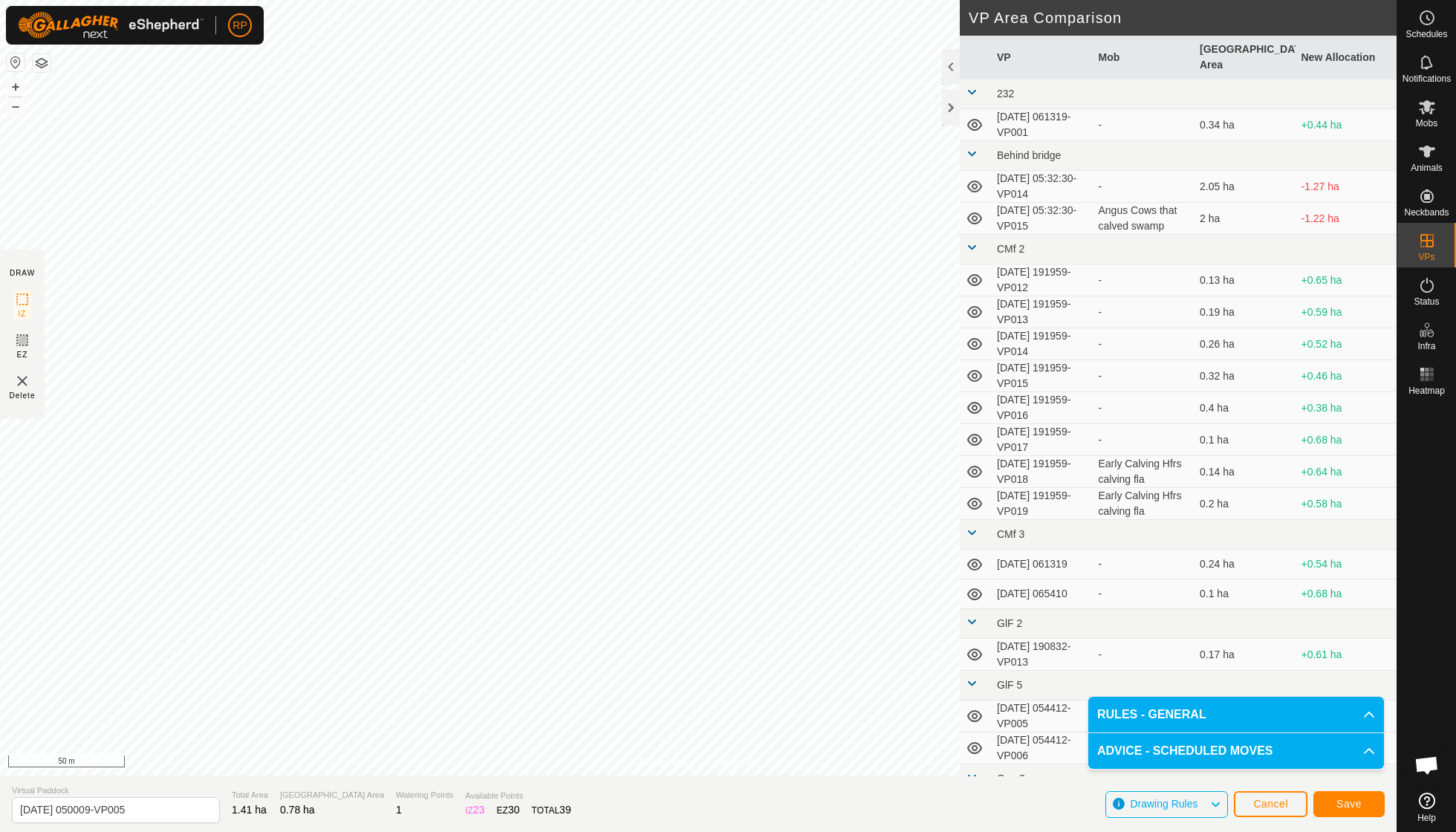
click at [1349, 804] on span "Save" at bounding box center [1349, 804] width 26 height 12
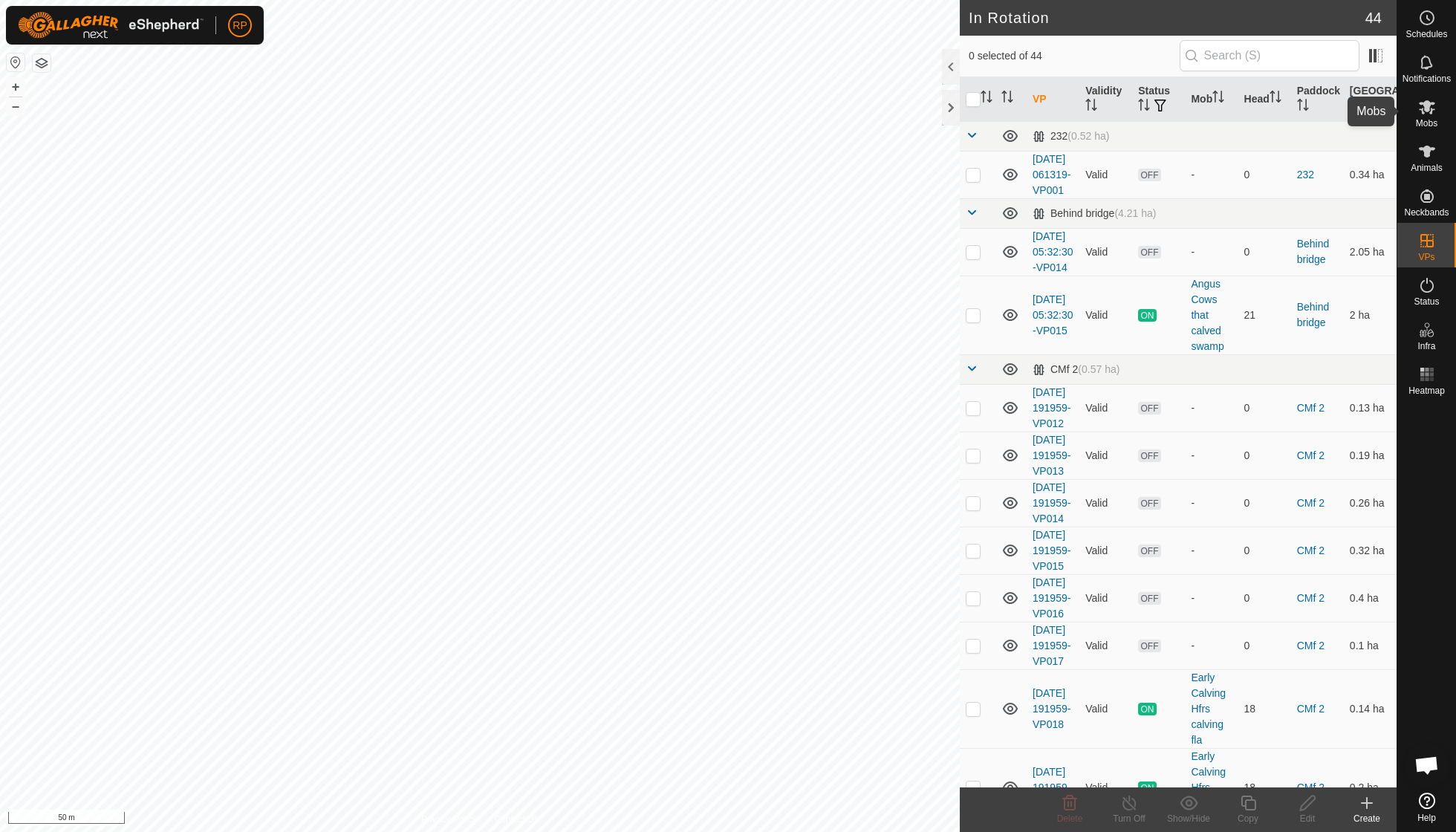
click at [1430, 109] on icon at bounding box center [1426, 108] width 17 height 14
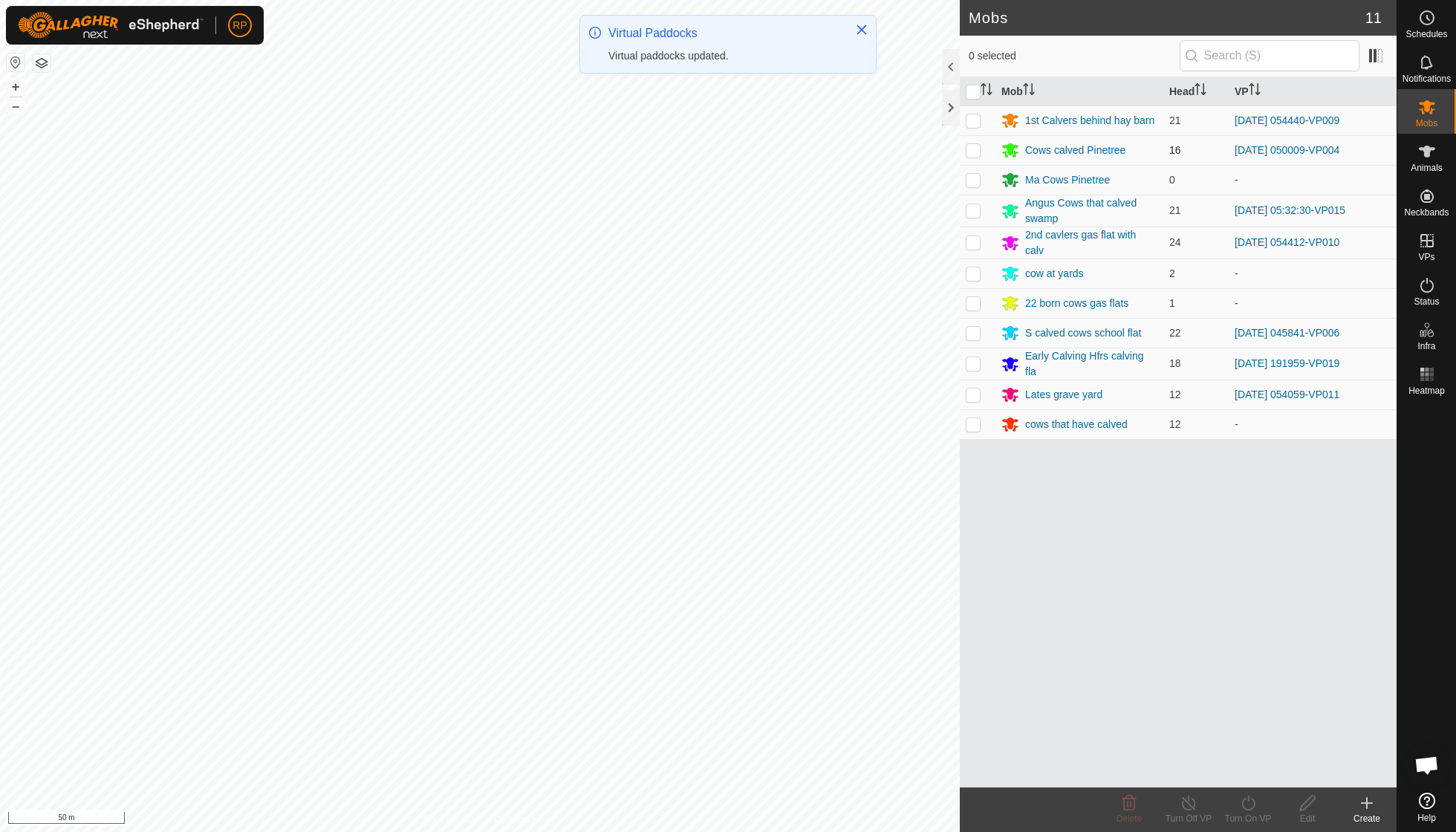
click at [974, 149] on p-checkbox at bounding box center [973, 150] width 15 height 12
checkbox input "true"
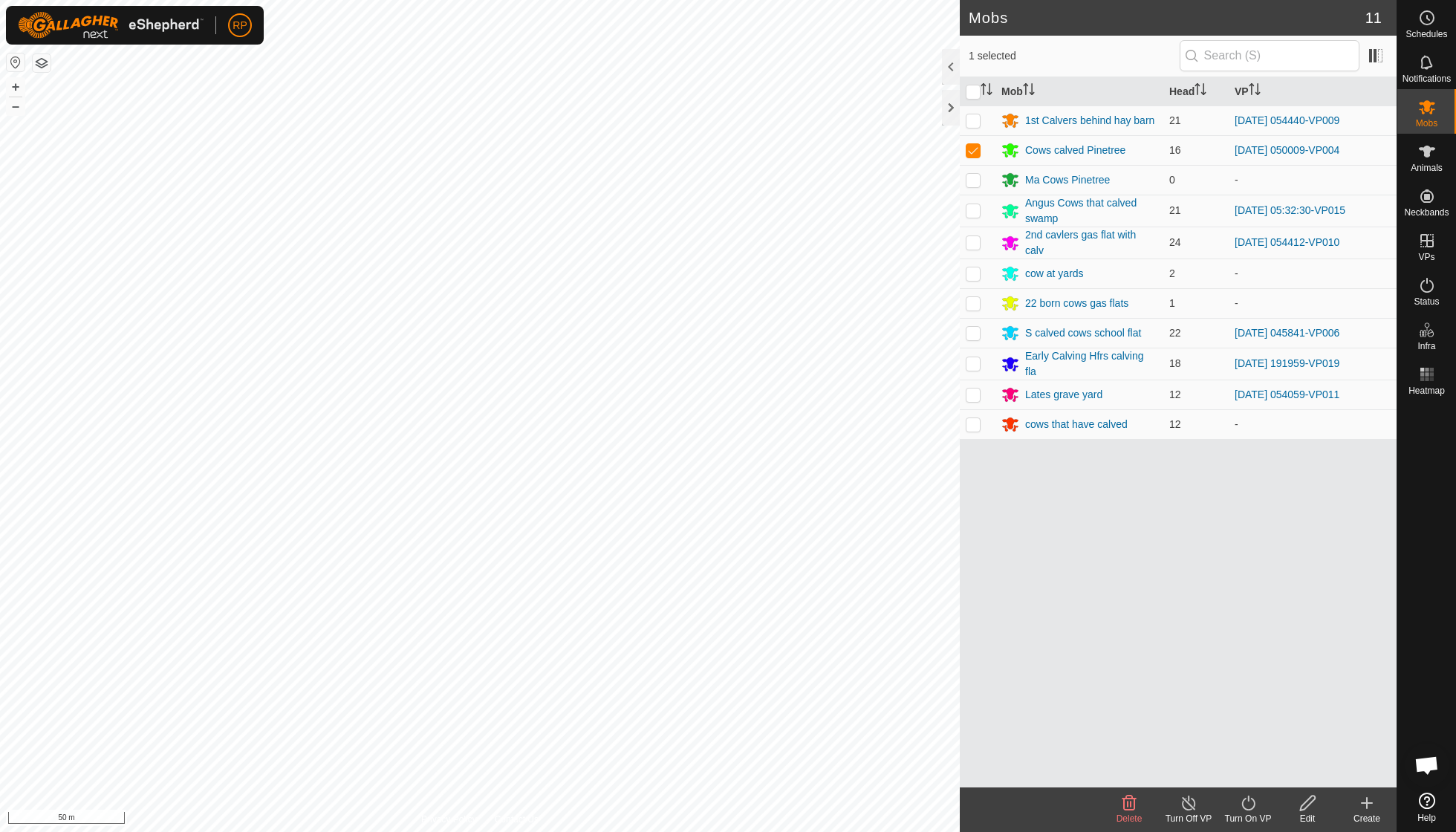
click at [1243, 805] on icon at bounding box center [1248, 803] width 14 height 15
click at [1248, 776] on link "Now" at bounding box center [1292, 770] width 147 height 30
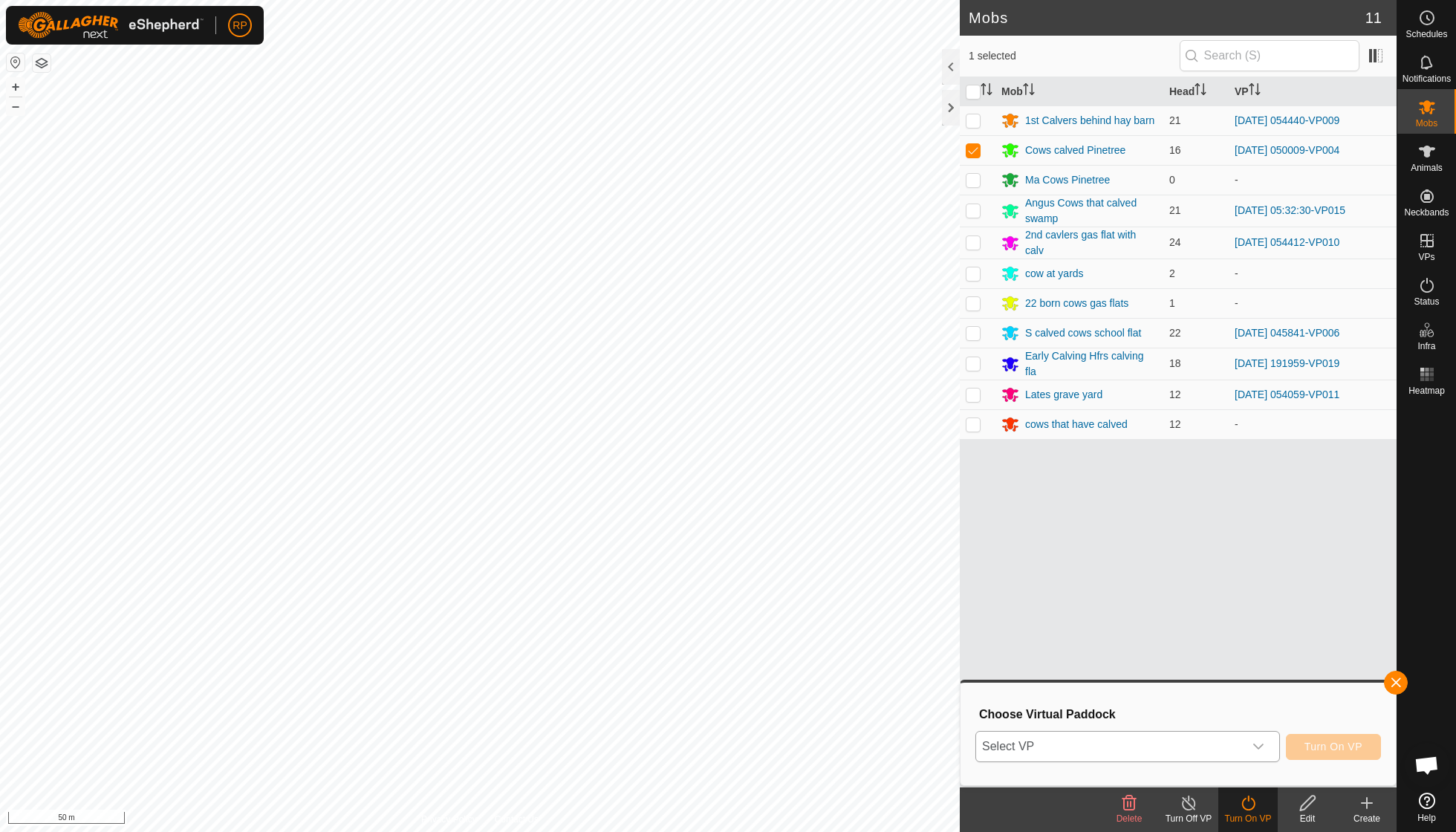
click at [1260, 746] on icon "dropdown trigger" at bounding box center [1258, 747] width 11 height 6
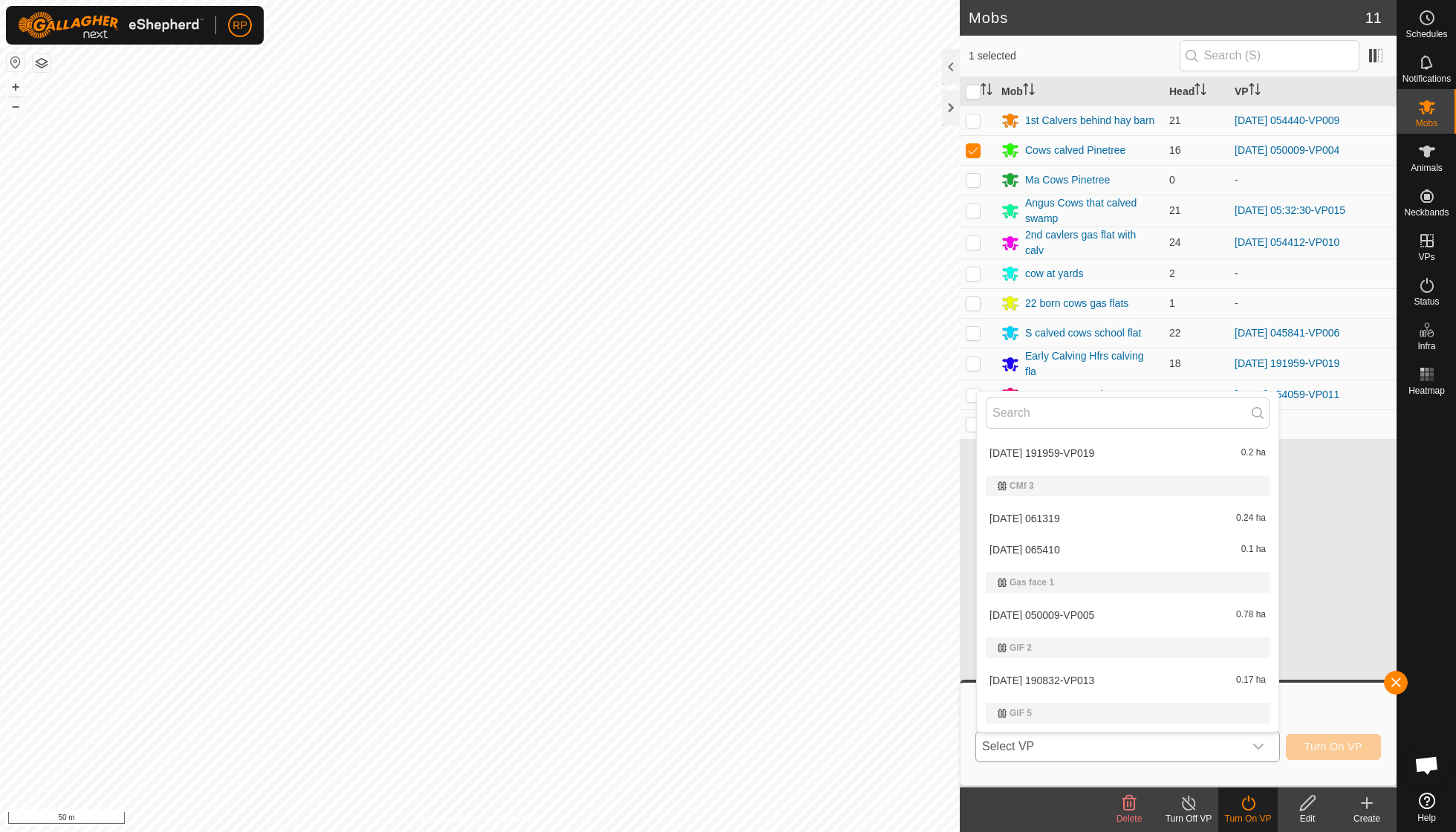
scroll to position [412, 0]
click at [1103, 603] on li "2025-09-26 050009-VP005 0.78 ha" at bounding box center [1128, 615] width 302 height 30
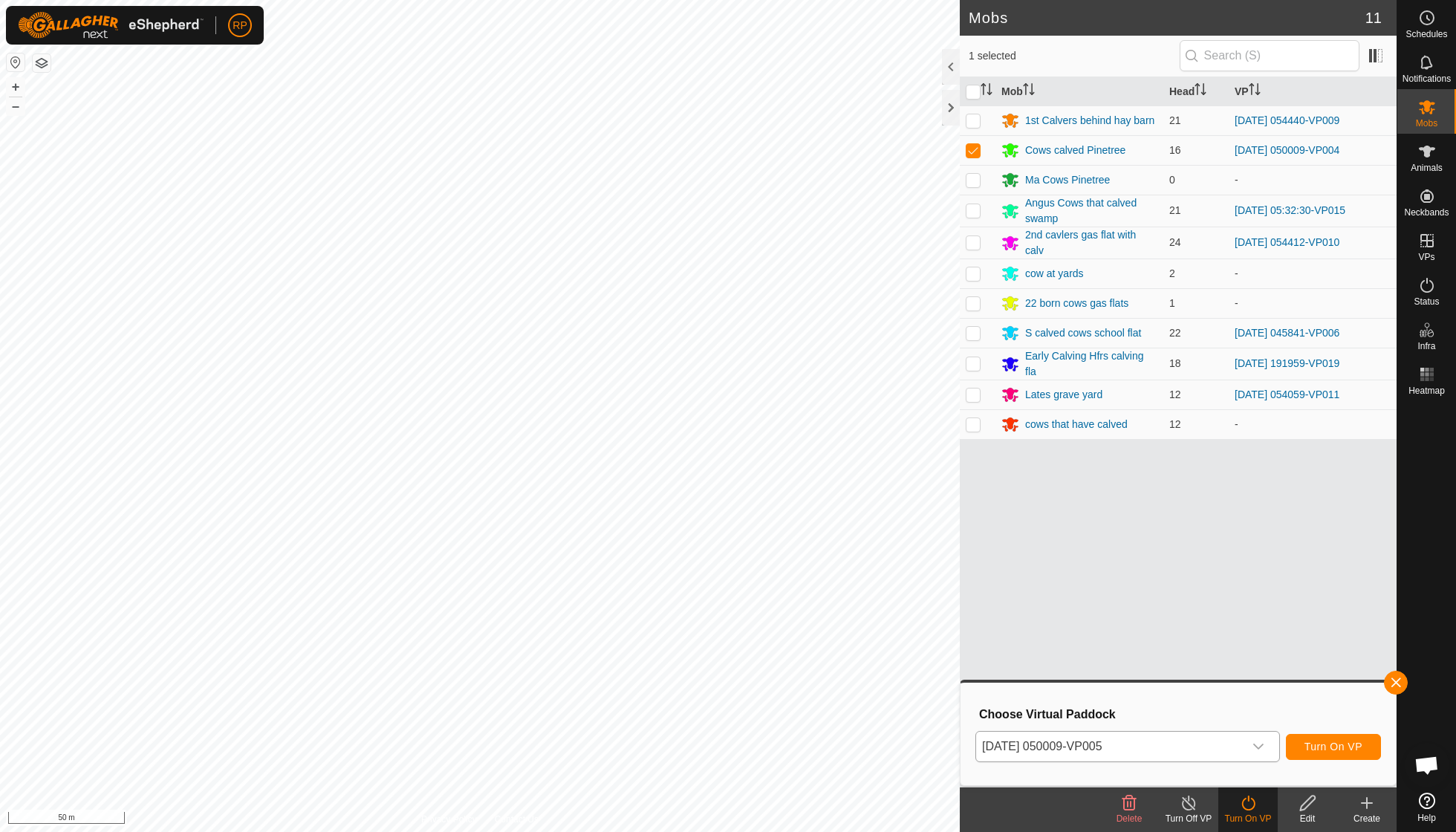
click at [1323, 747] on span "Turn On VP" at bounding box center [1333, 747] width 58 height 12
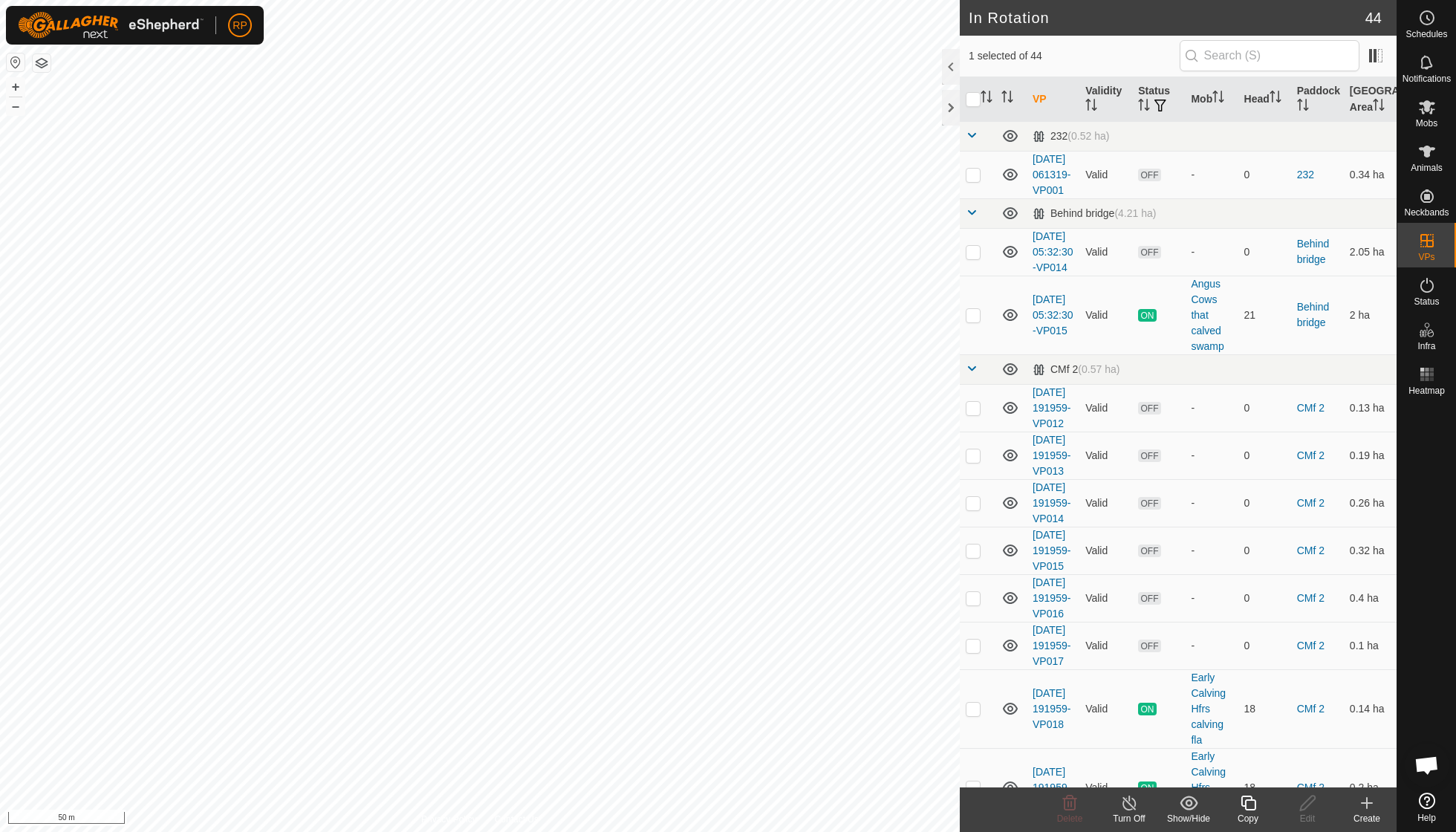
click at [1254, 810] on icon at bounding box center [1248, 803] width 15 height 15
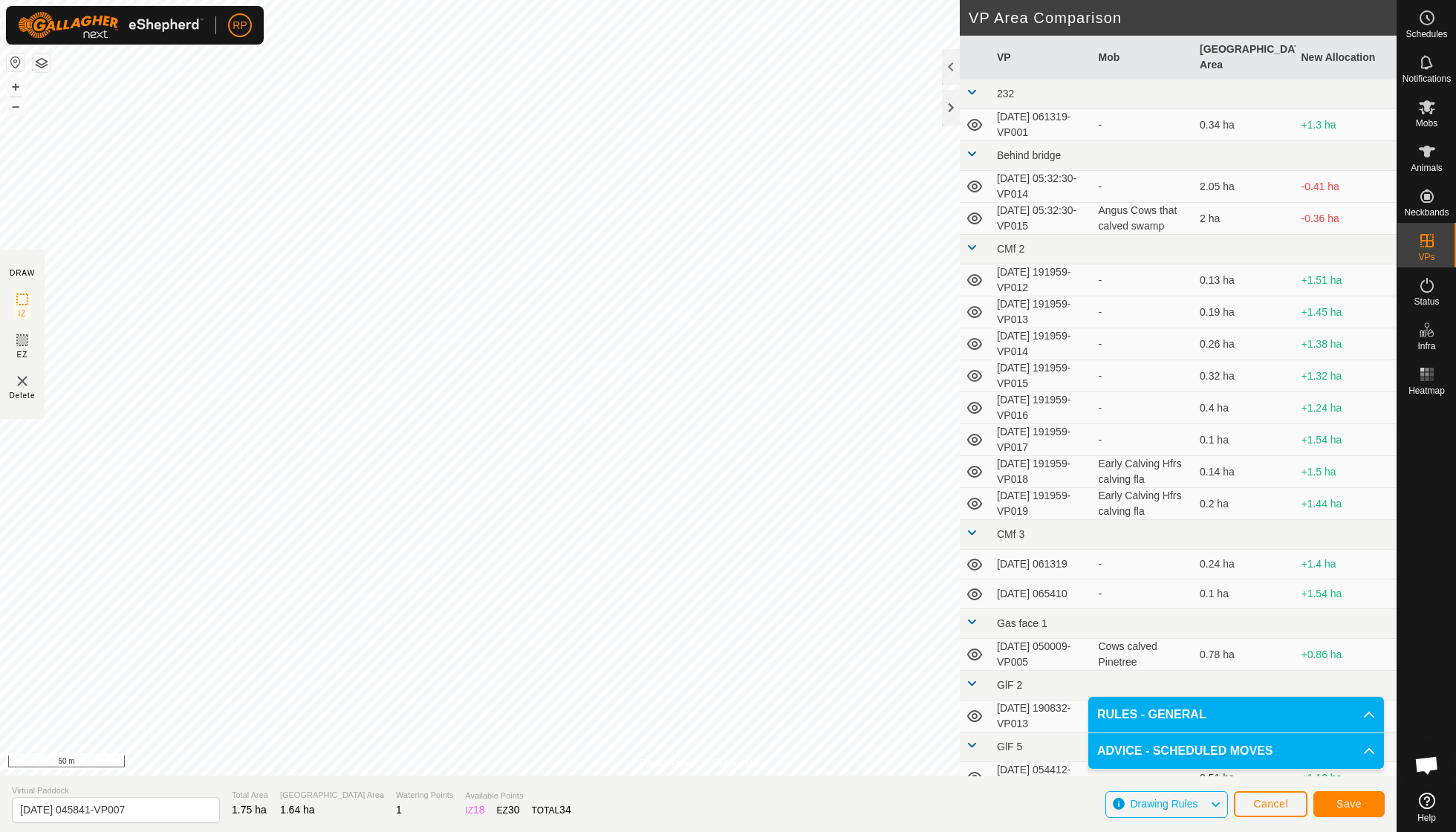
click at [1337, 804] on span "Save" at bounding box center [1349, 804] width 26 height 12
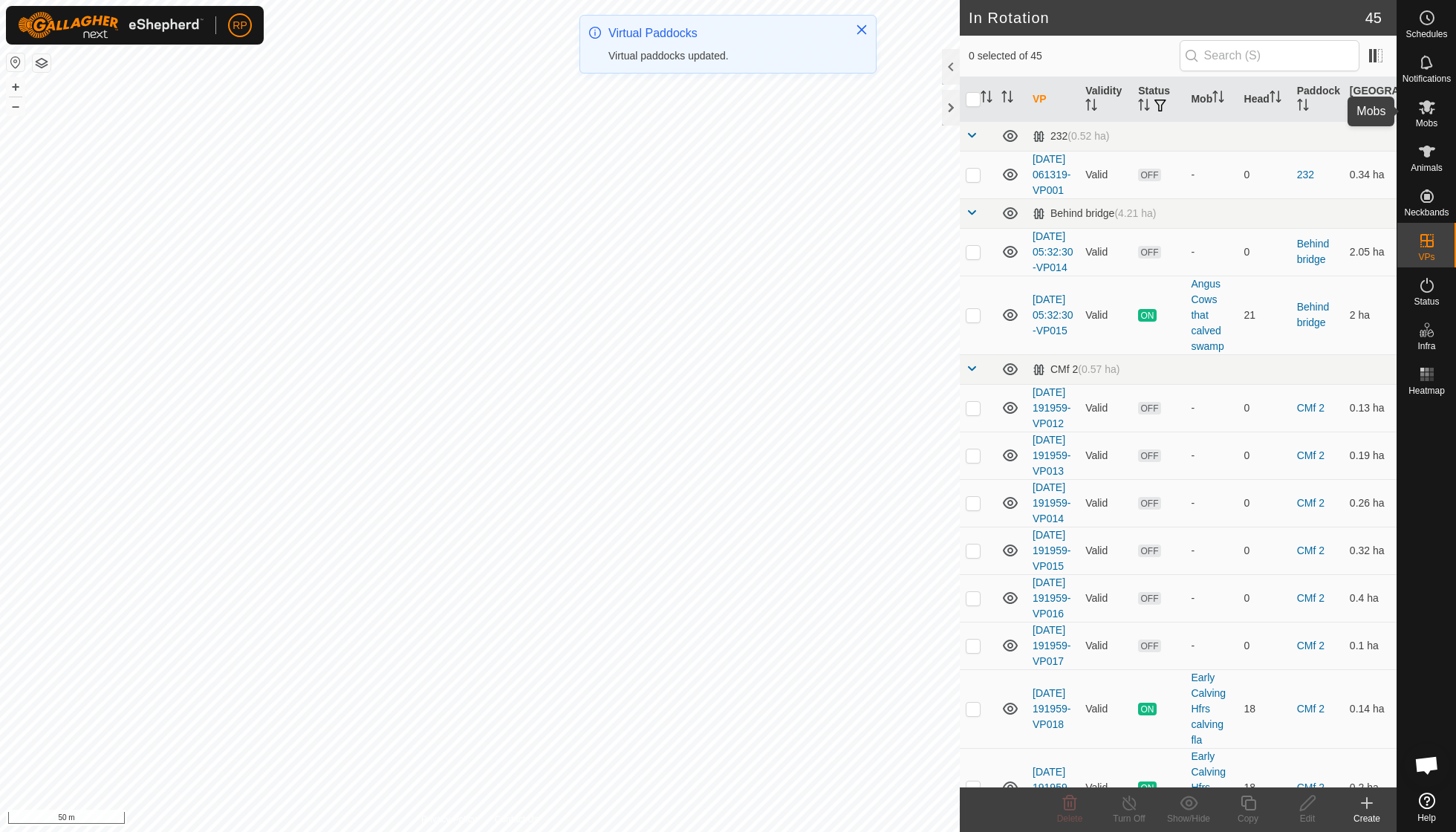
click at [1427, 115] on es-mob-svg-icon at bounding box center [1426, 107] width 27 height 24
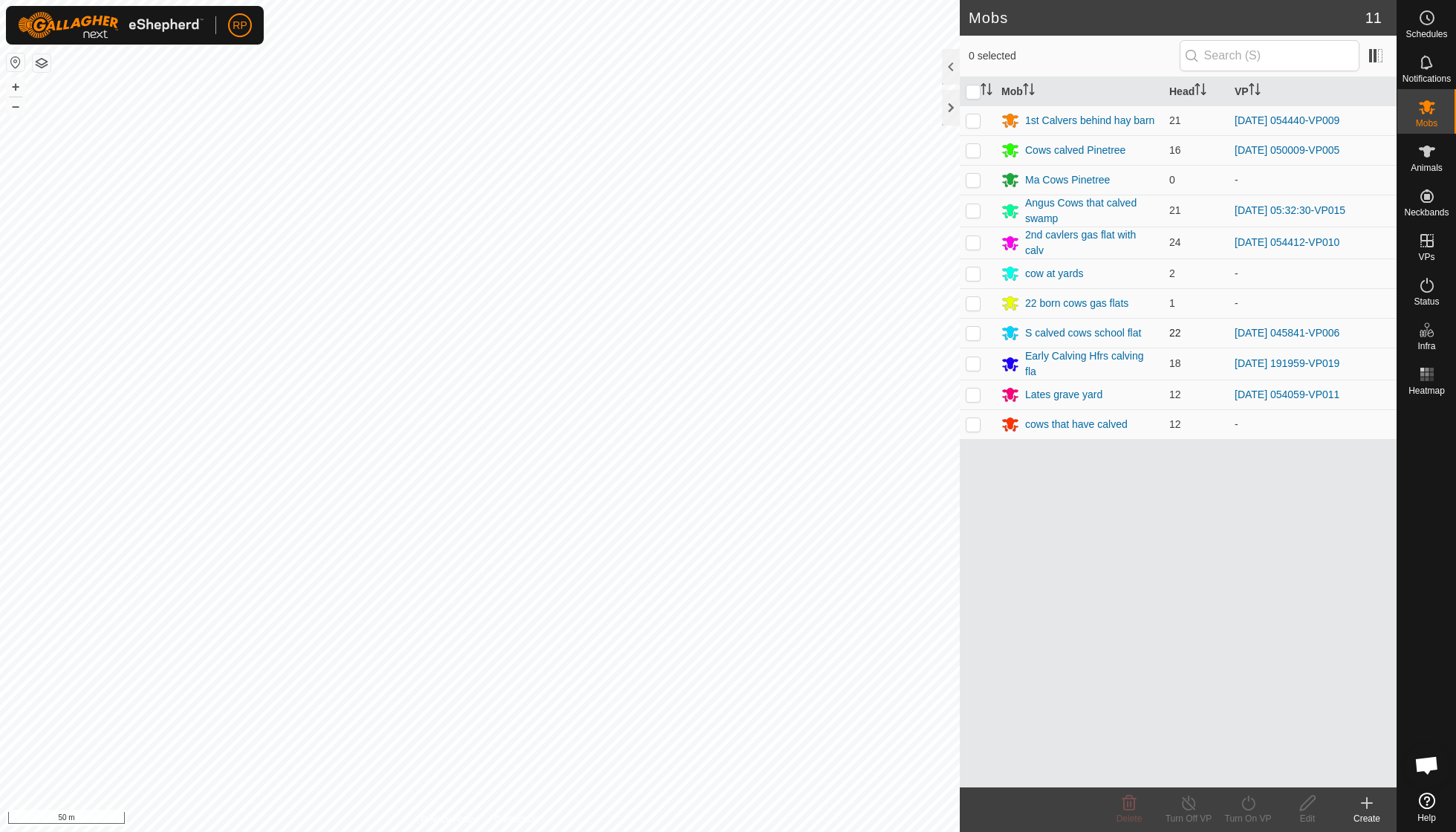
click at [973, 334] on p-checkbox at bounding box center [973, 333] width 15 height 12
checkbox input "true"
click at [1247, 801] on icon at bounding box center [1248, 803] width 19 height 18
click at [1248, 773] on link "Now" at bounding box center [1292, 770] width 147 height 30
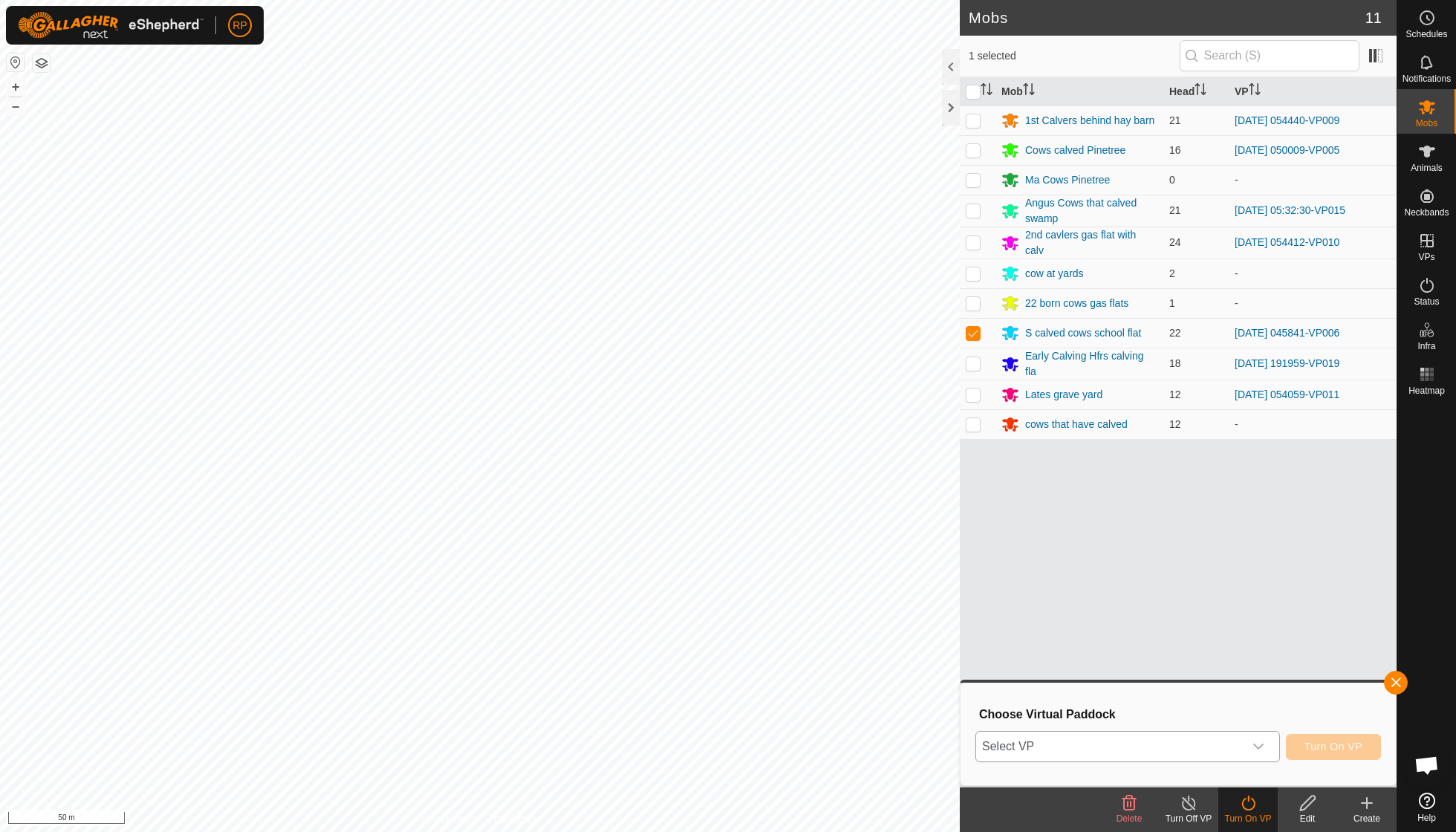
click at [1259, 748] on icon "dropdown trigger" at bounding box center [1259, 747] width 12 height 12
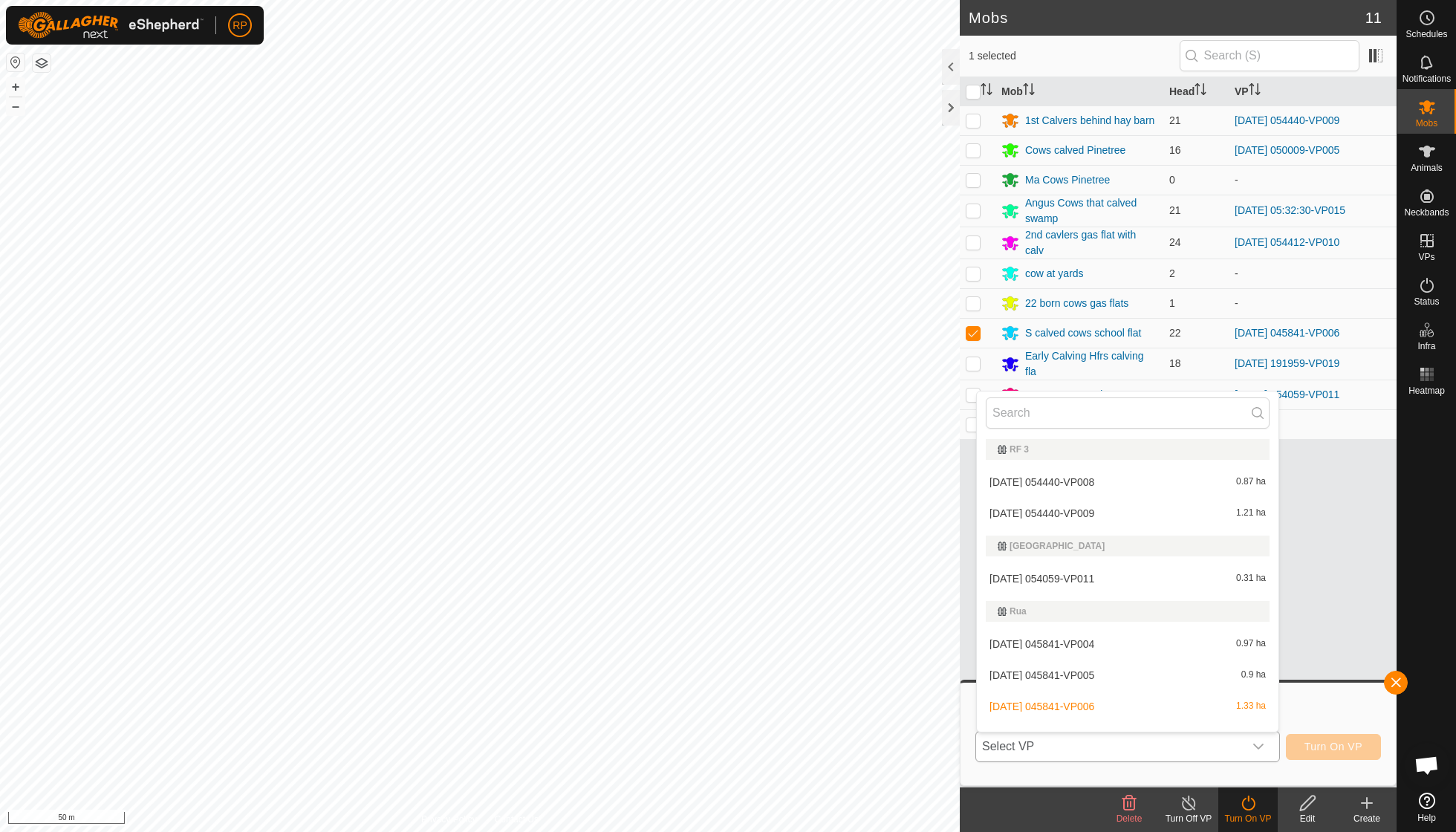
scroll to position [1597, 0]
click at [1119, 724] on li "2025-09-26 045841-VP007 1.64 ha" at bounding box center [1128, 739] width 302 height 30
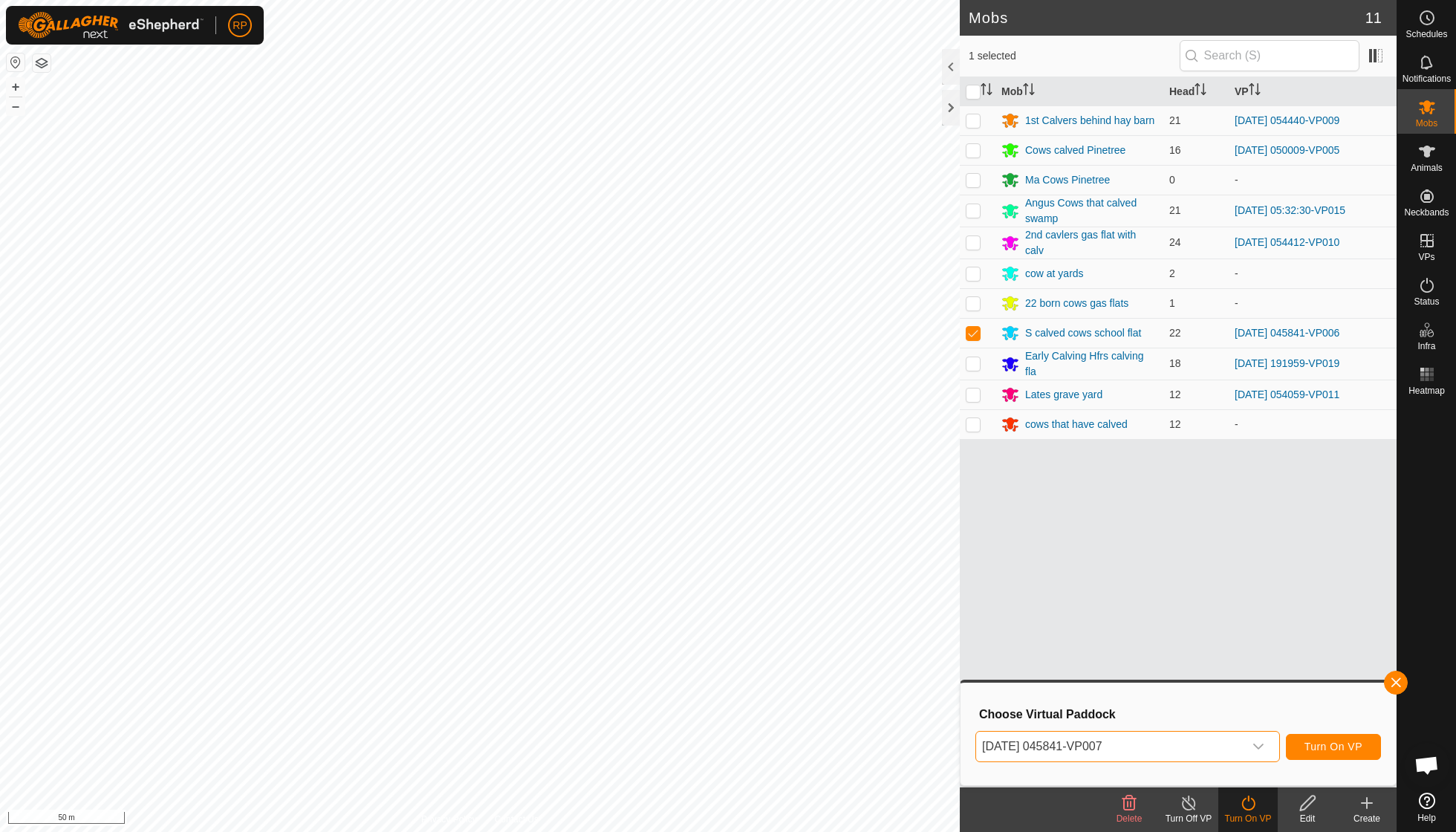
click at [1309, 752] on span "Turn On VP" at bounding box center [1333, 747] width 58 height 12
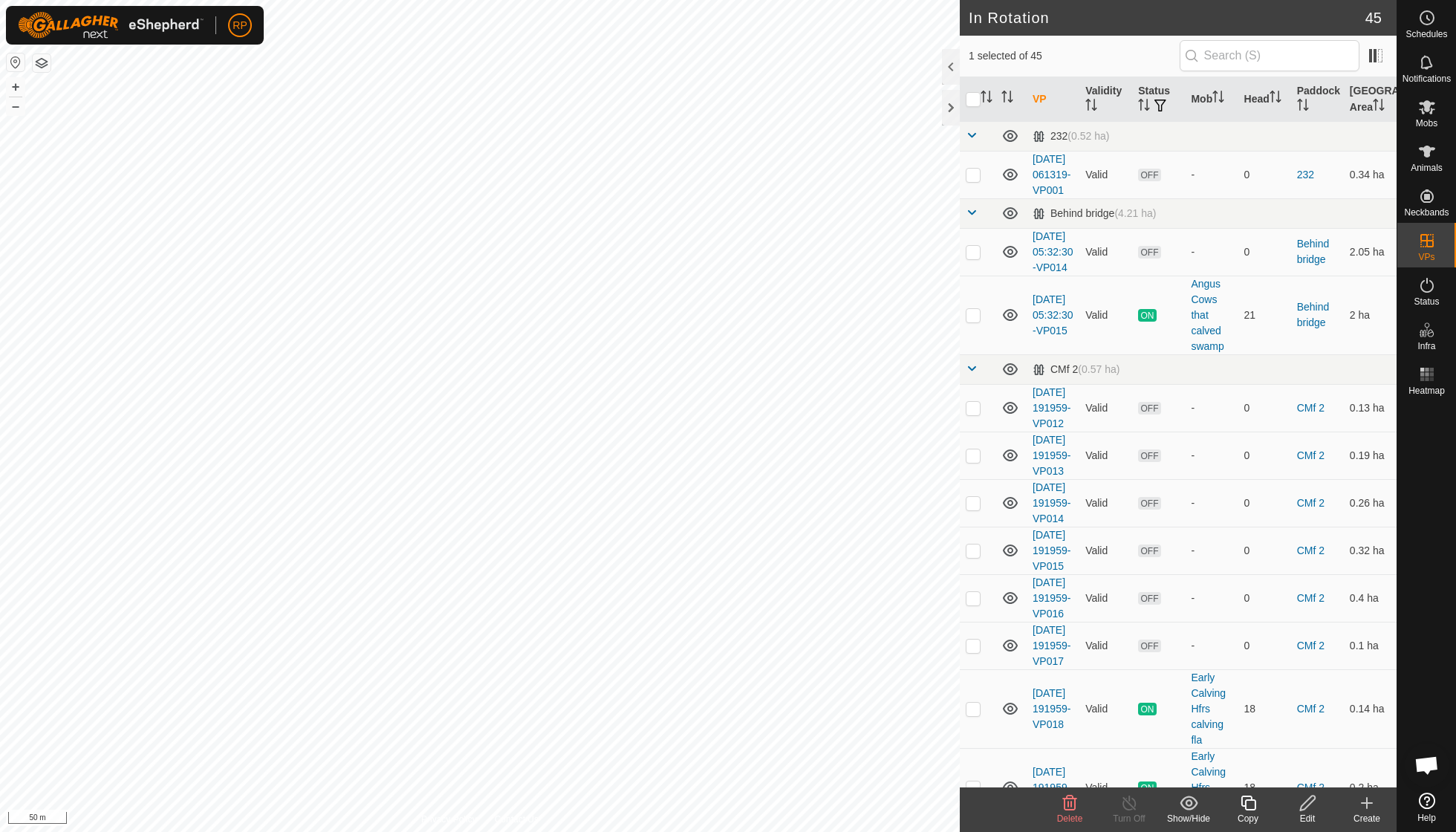
click at [1069, 809] on icon at bounding box center [1070, 803] width 14 height 15
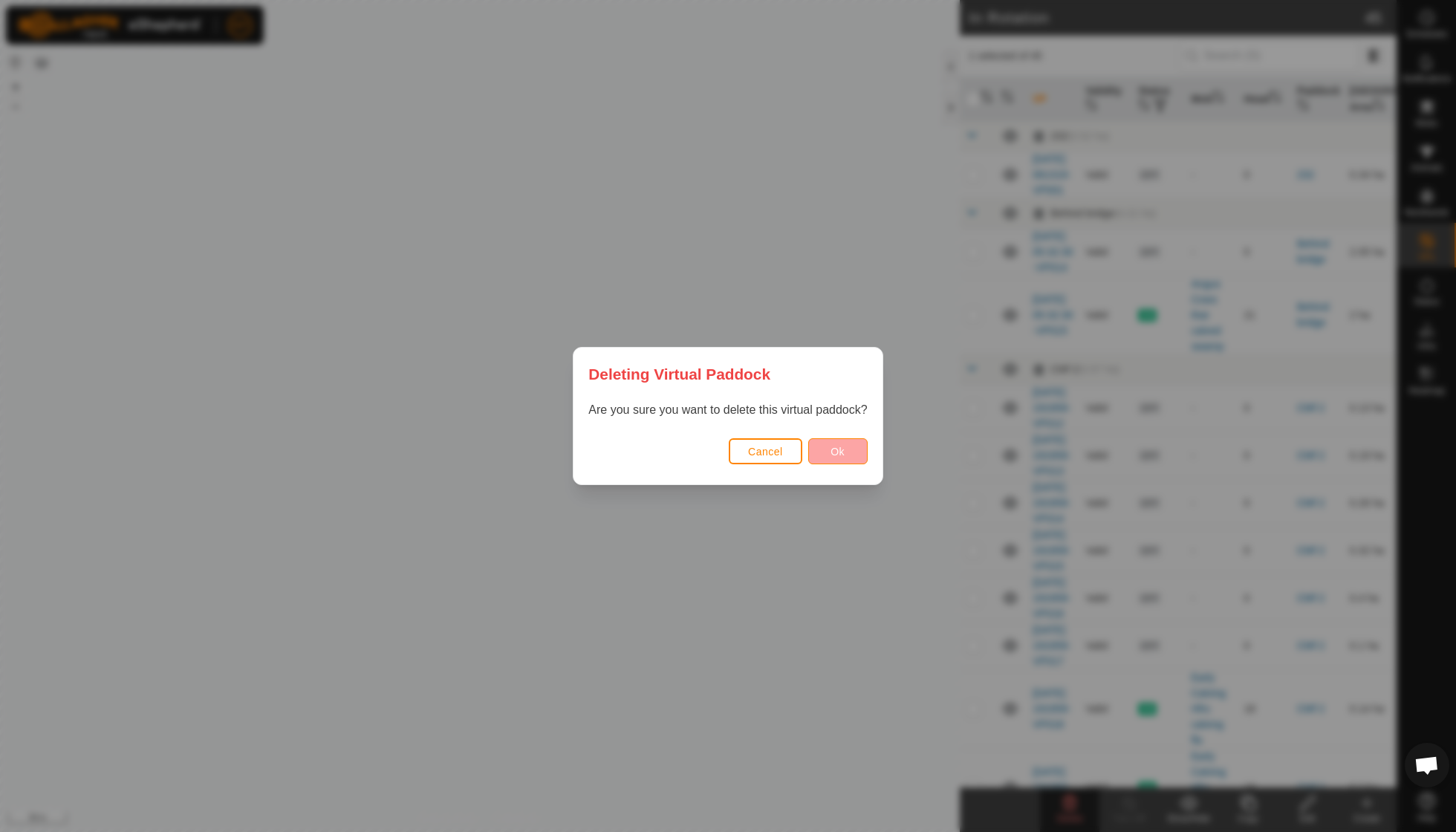
click at [829, 456] on button "Ok" at bounding box center [837, 451] width 59 height 26
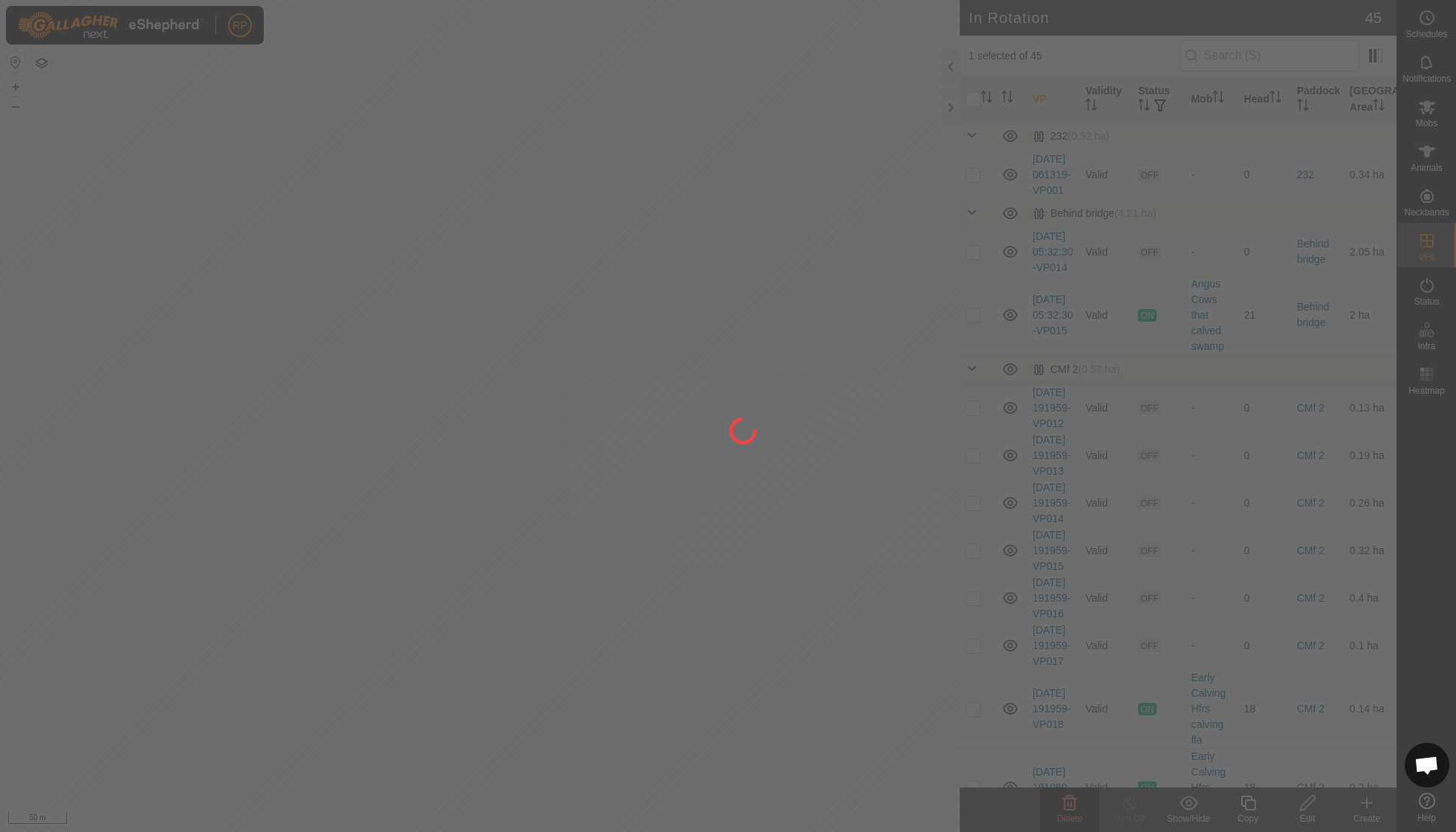
checkbox input "false"
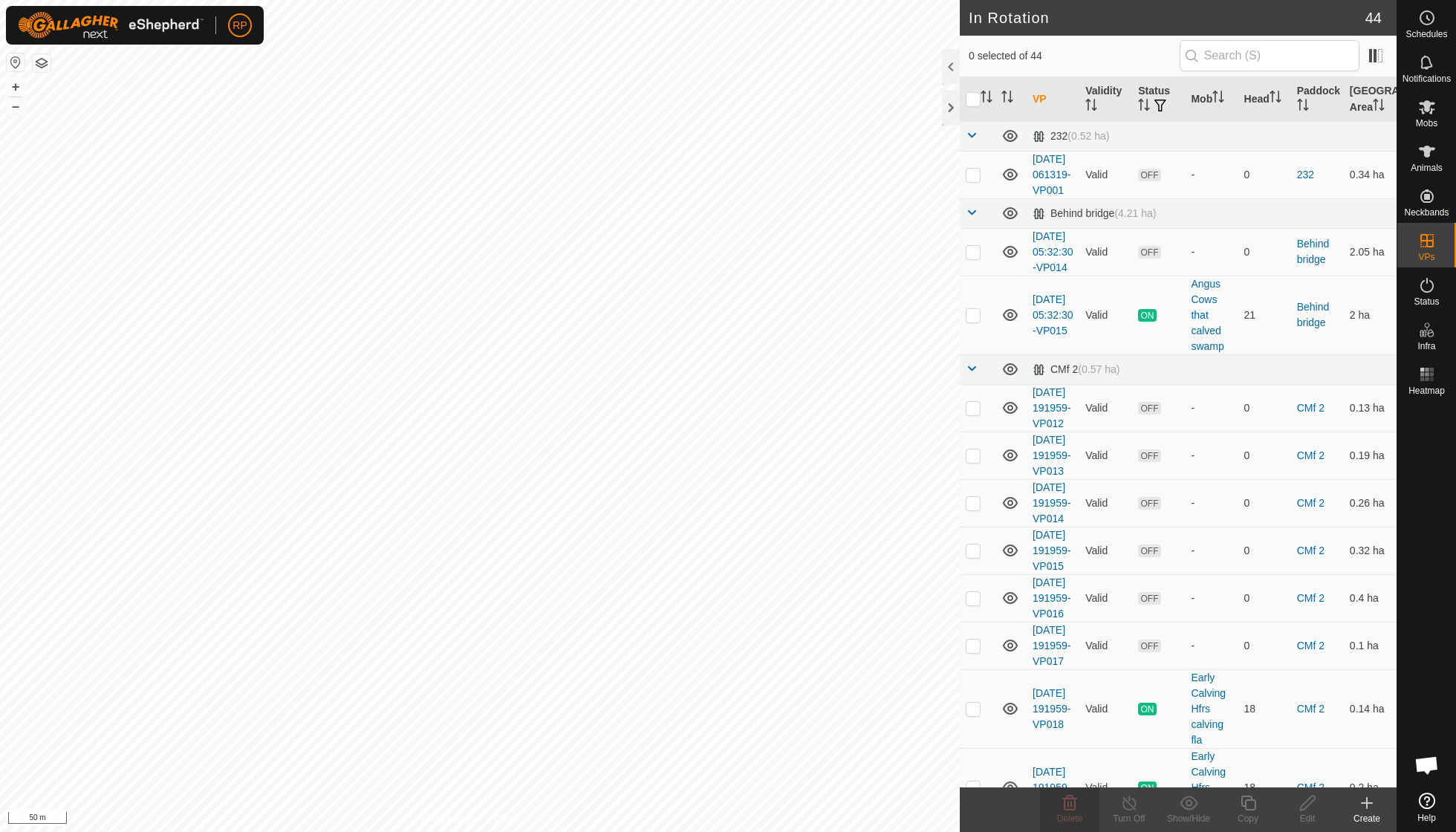
checkbox input "true"
click at [1074, 804] on icon at bounding box center [1070, 803] width 14 height 15
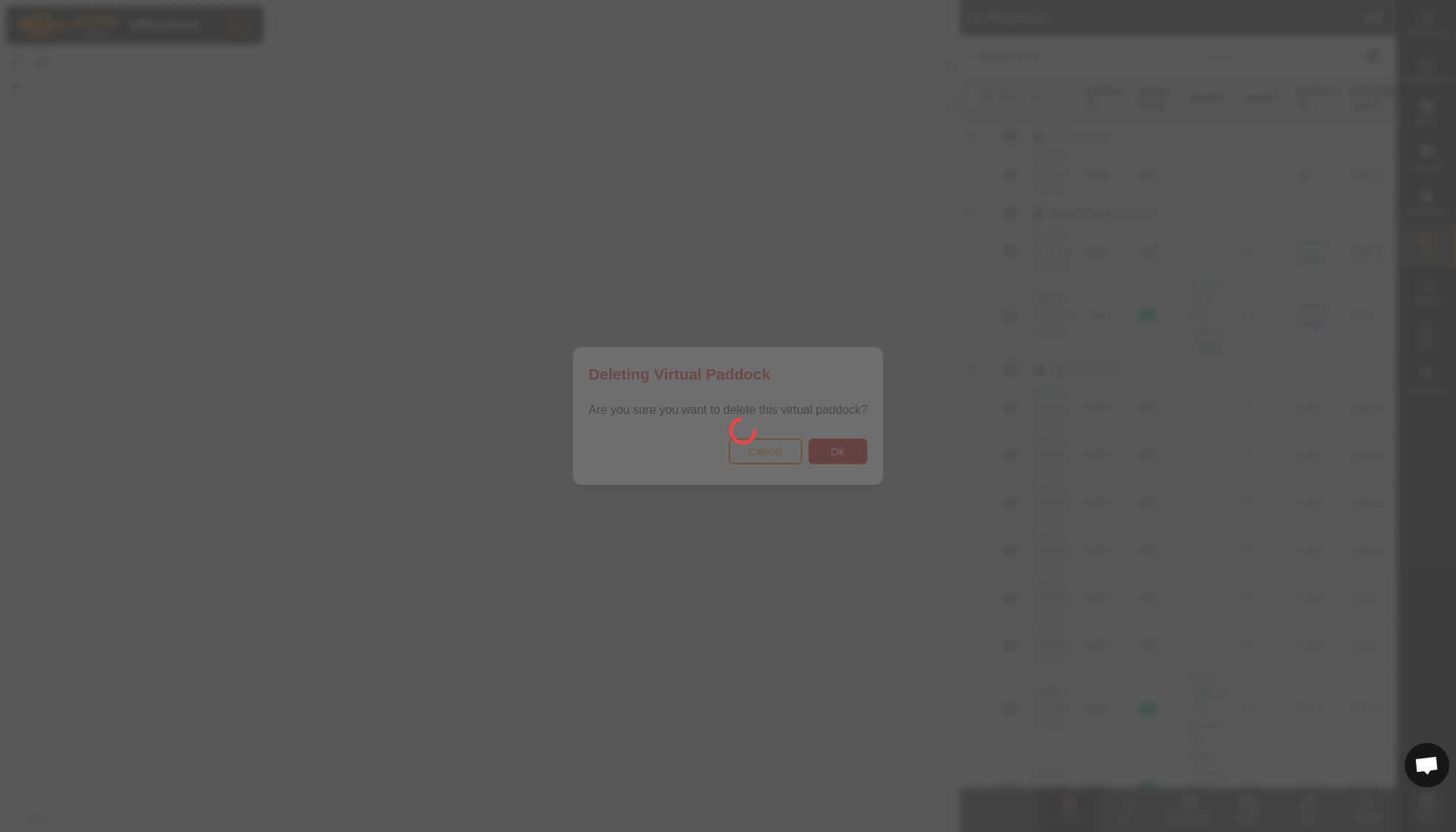
click at [836, 459] on div at bounding box center [728, 416] width 1456 height 832
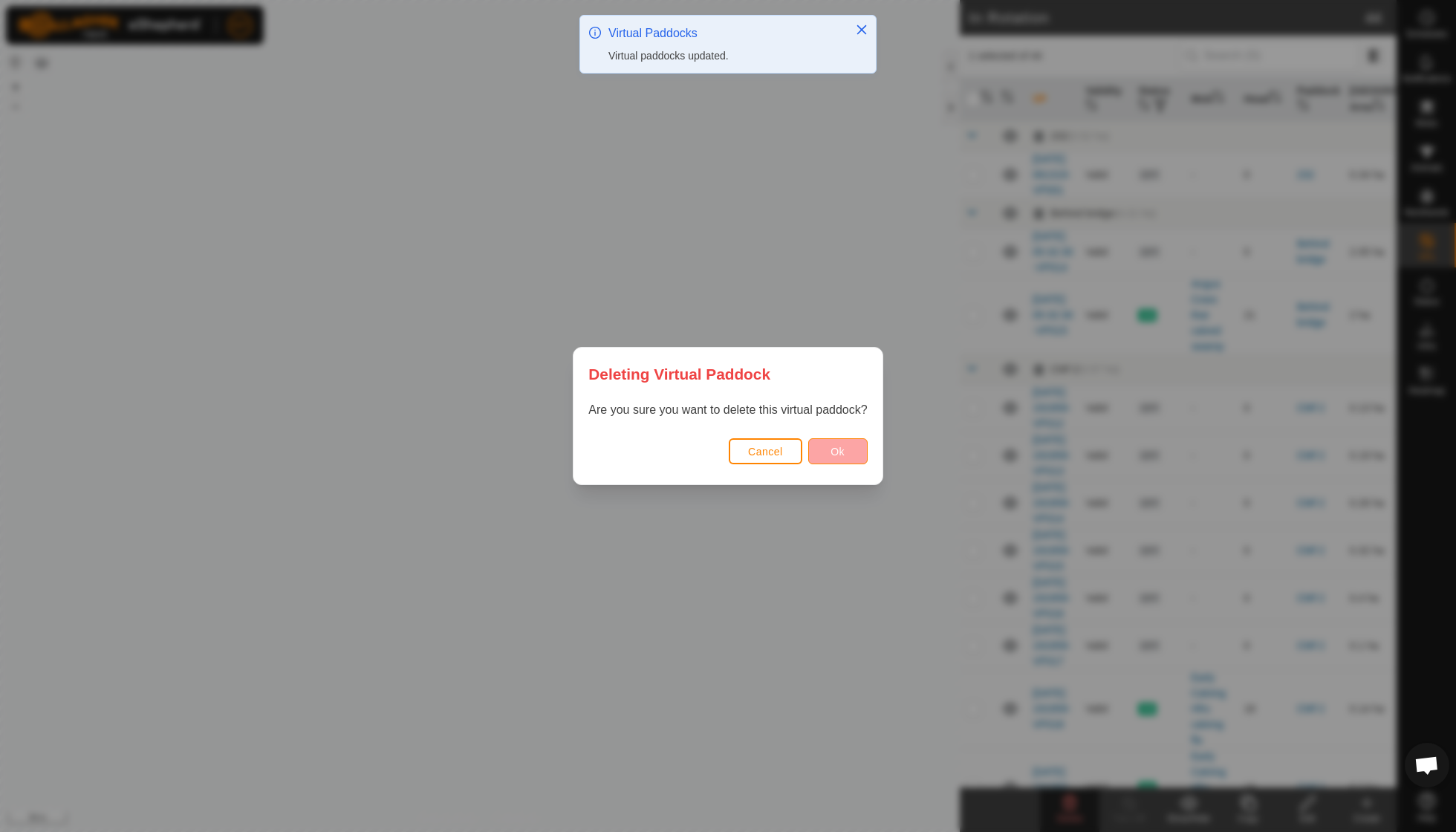
click at [834, 458] on button "Ok" at bounding box center [837, 451] width 59 height 26
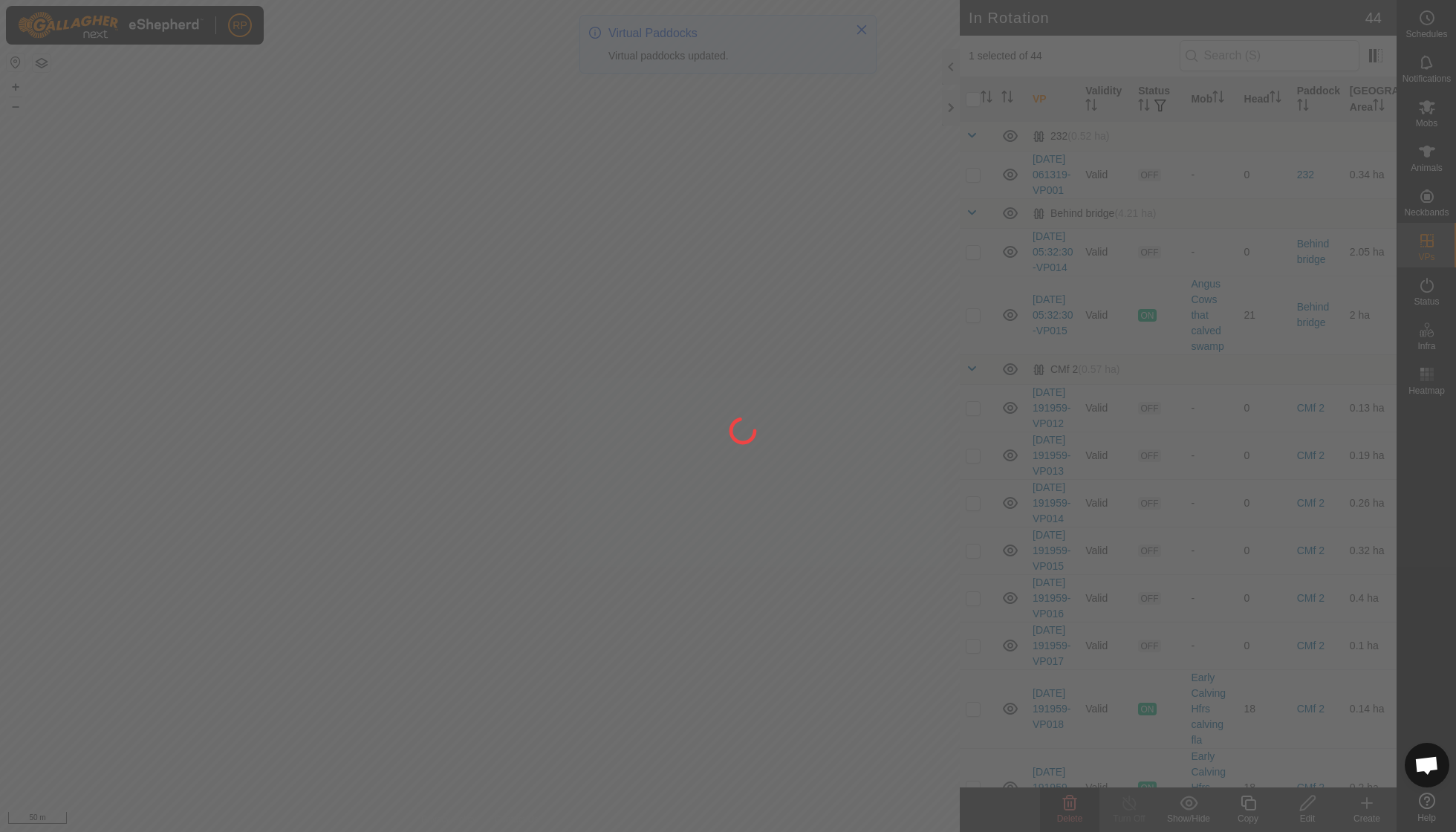
checkbox input "false"
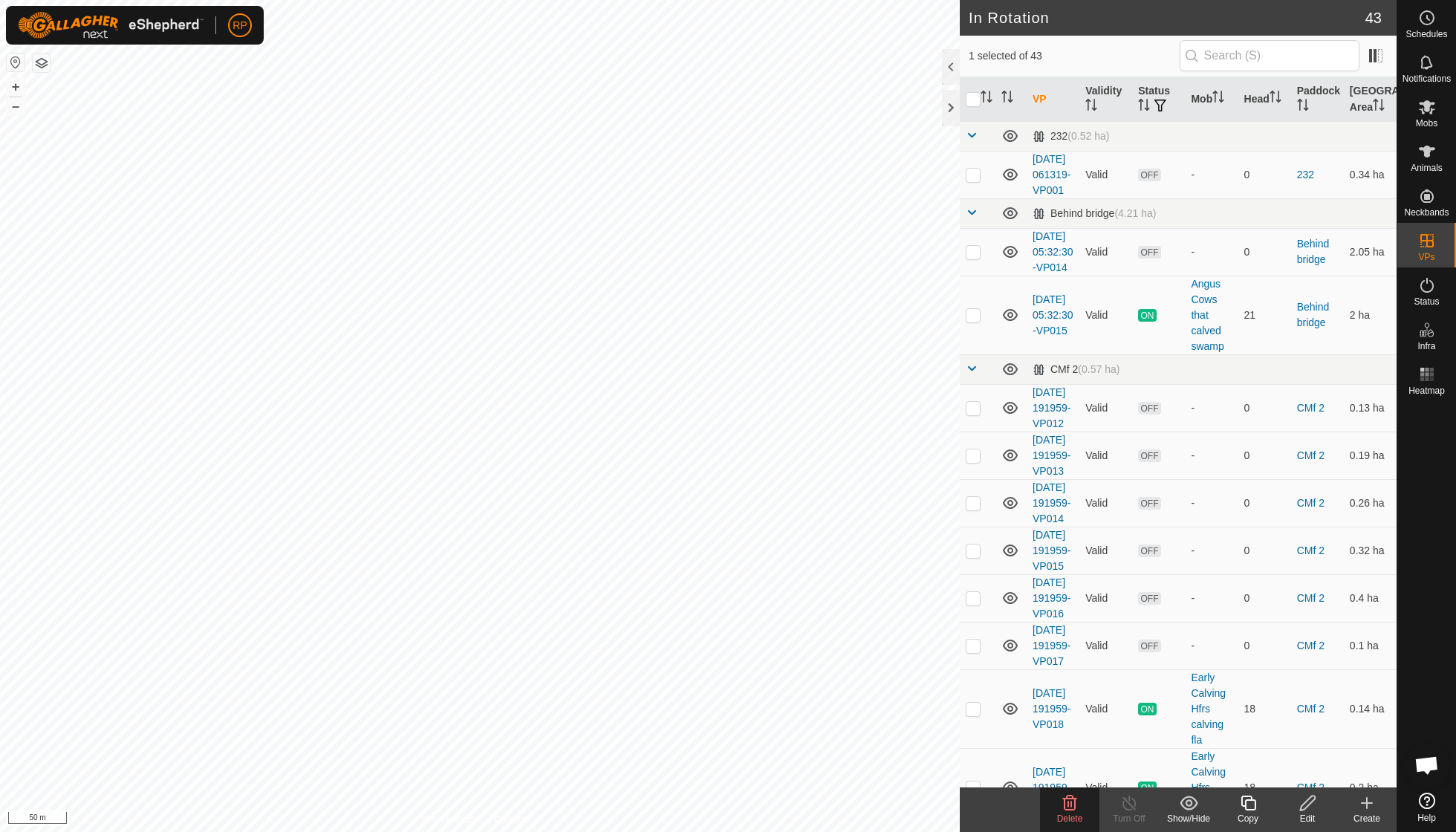
click at [1069, 805] on icon at bounding box center [1069, 803] width 18 height 18
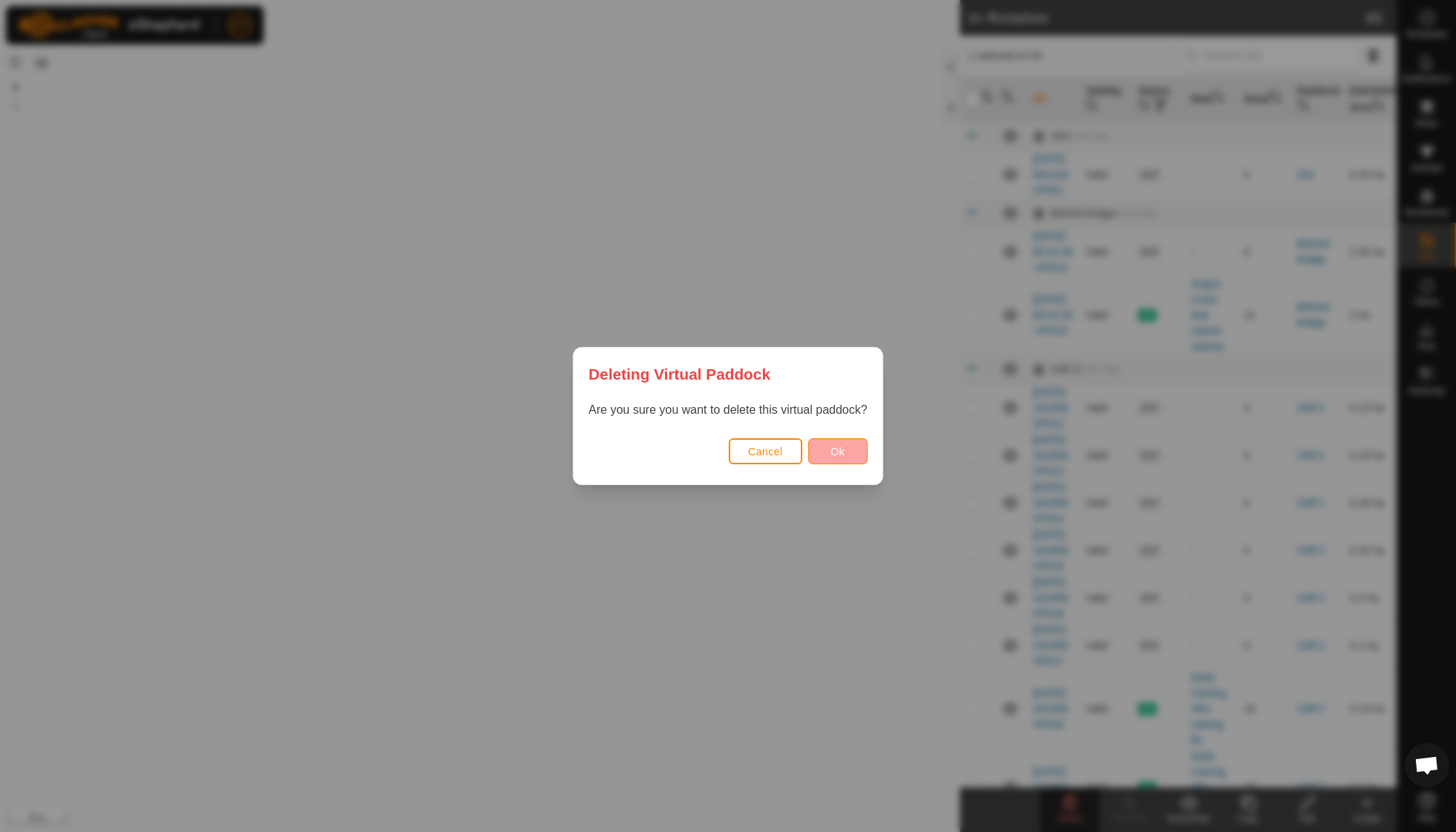
click at [832, 452] on span "Ok" at bounding box center [837, 452] width 14 height 12
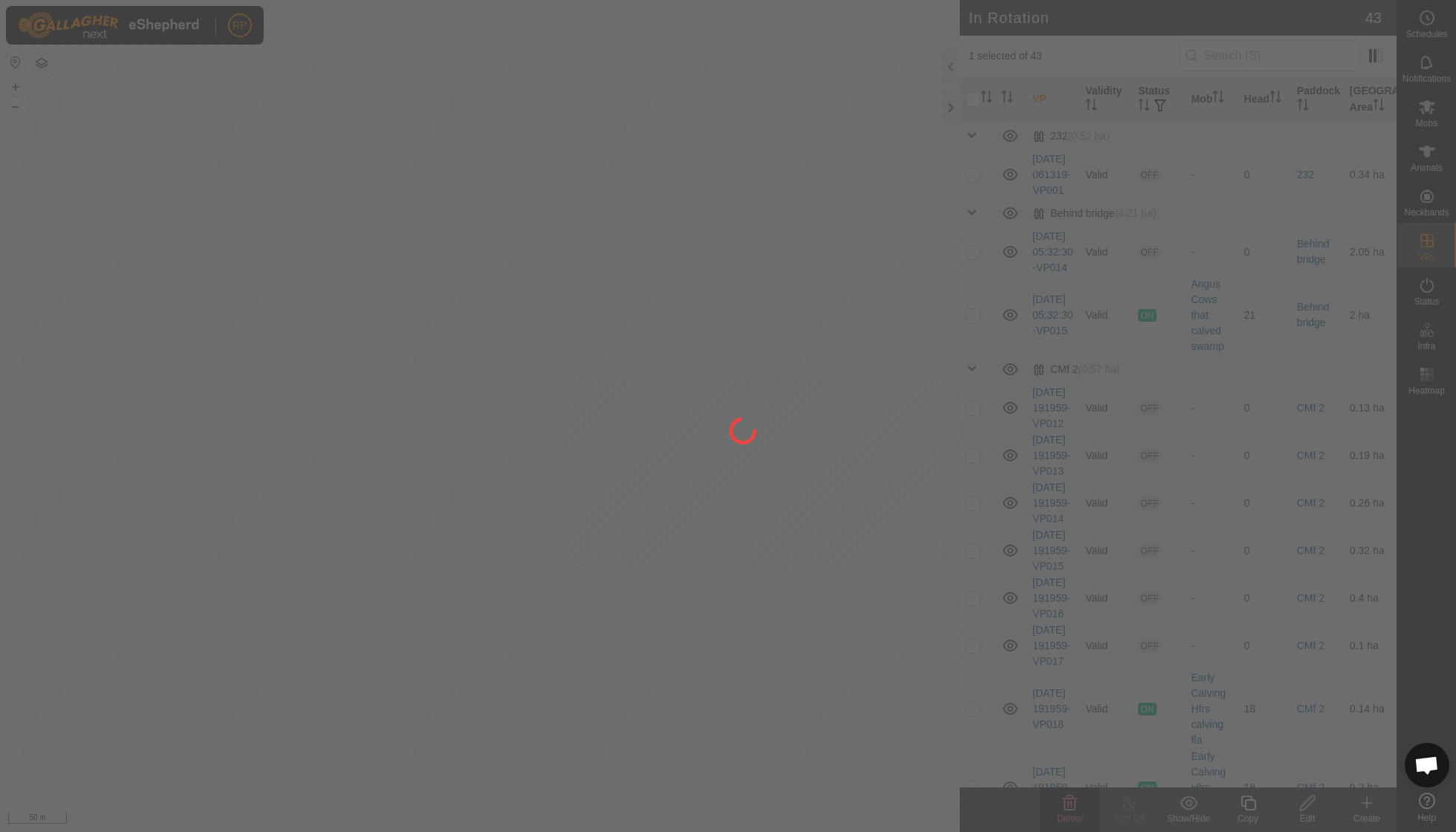
checkbox input "false"
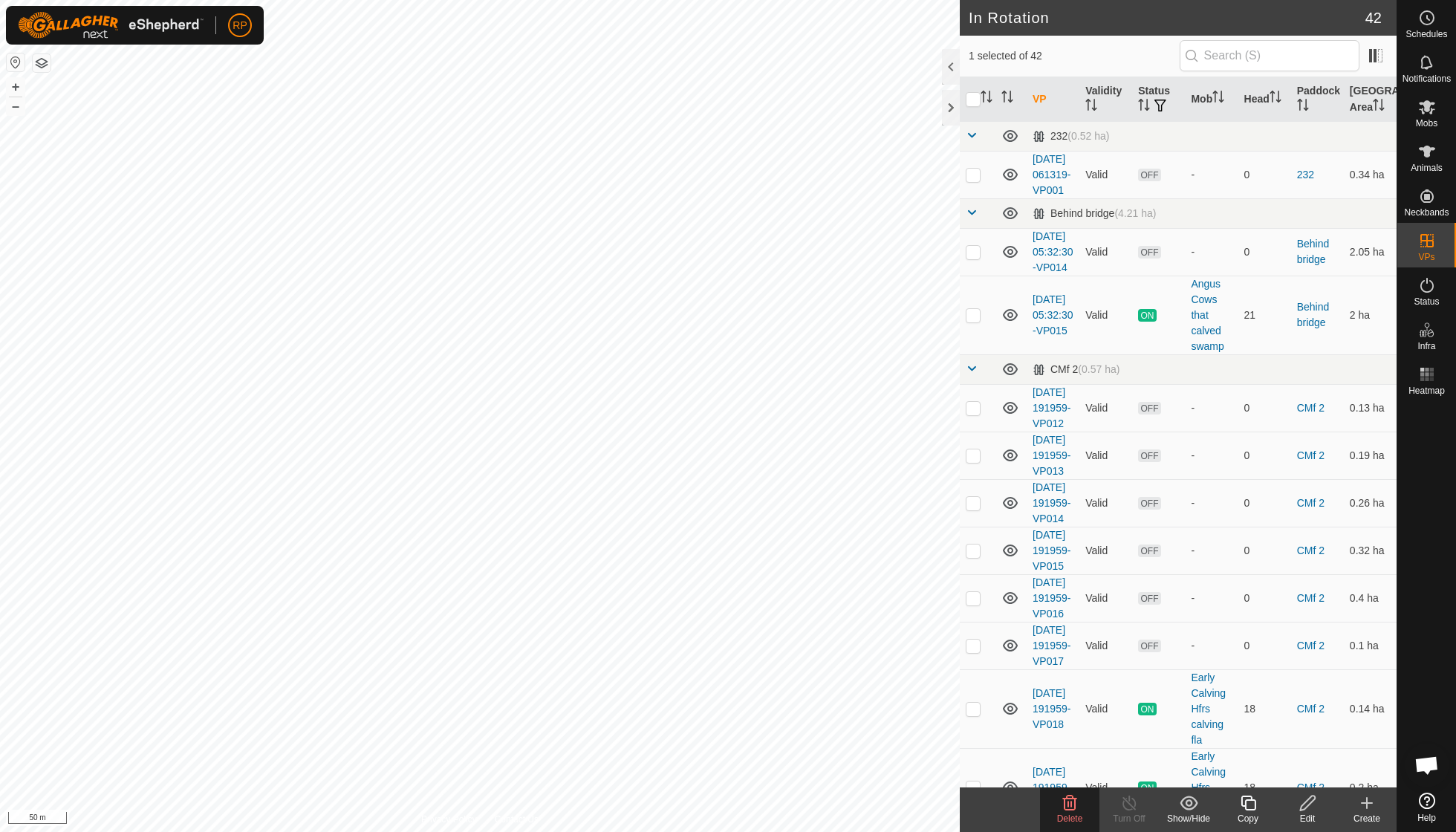
click at [1069, 807] on icon at bounding box center [1069, 803] width 18 height 18
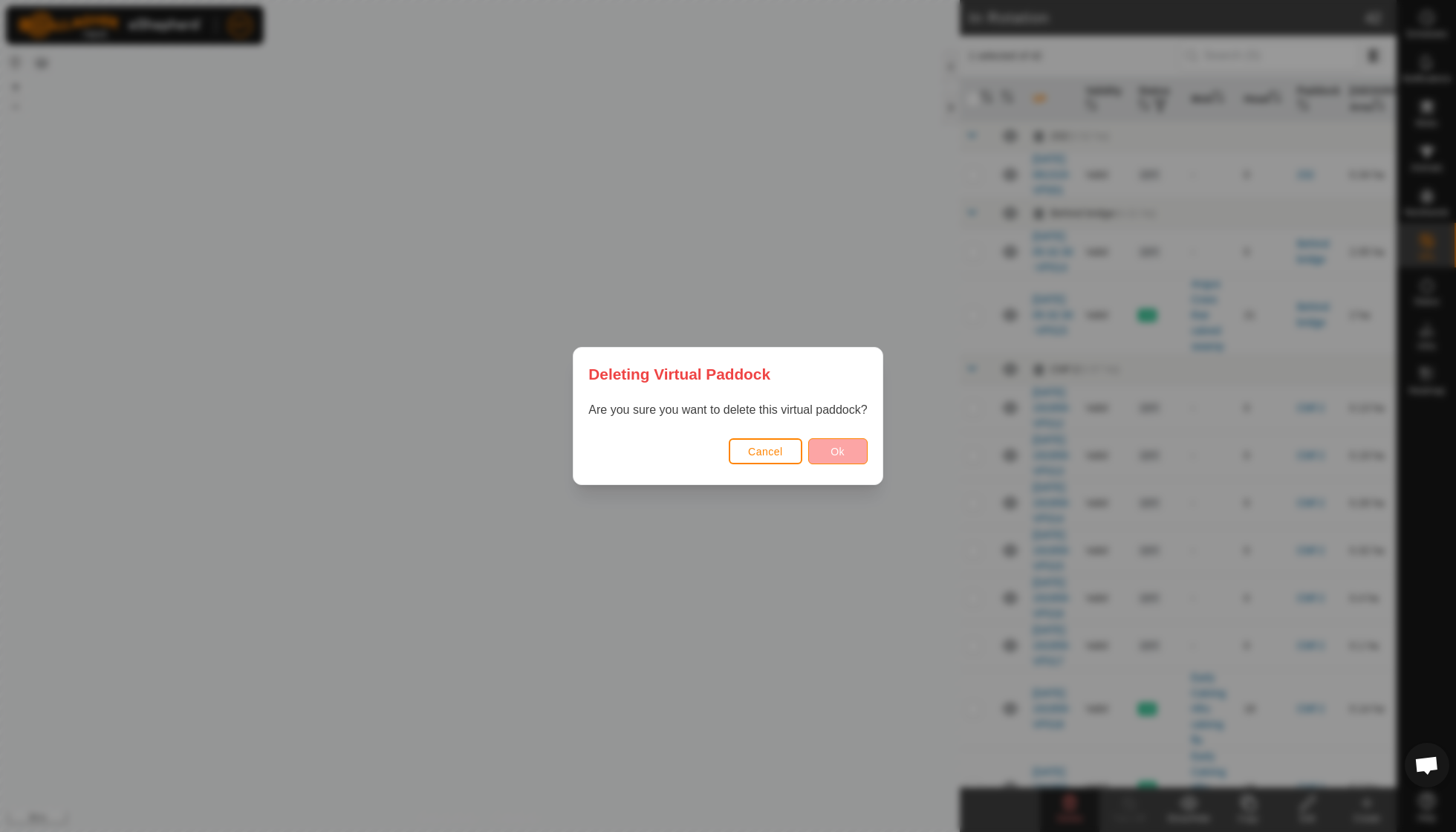
click at [834, 456] on span "Ok" at bounding box center [837, 452] width 14 height 12
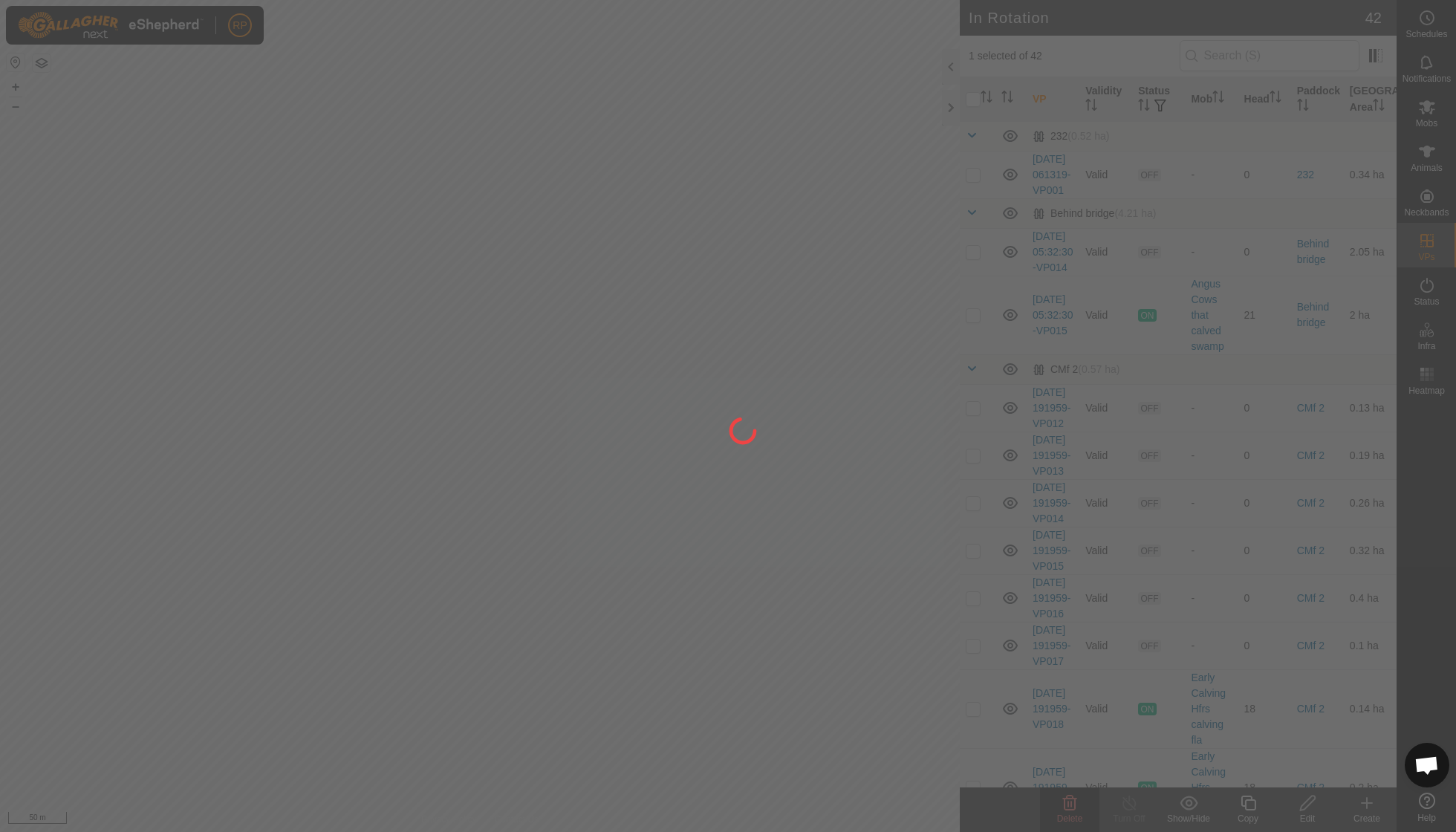
checkbox input "false"
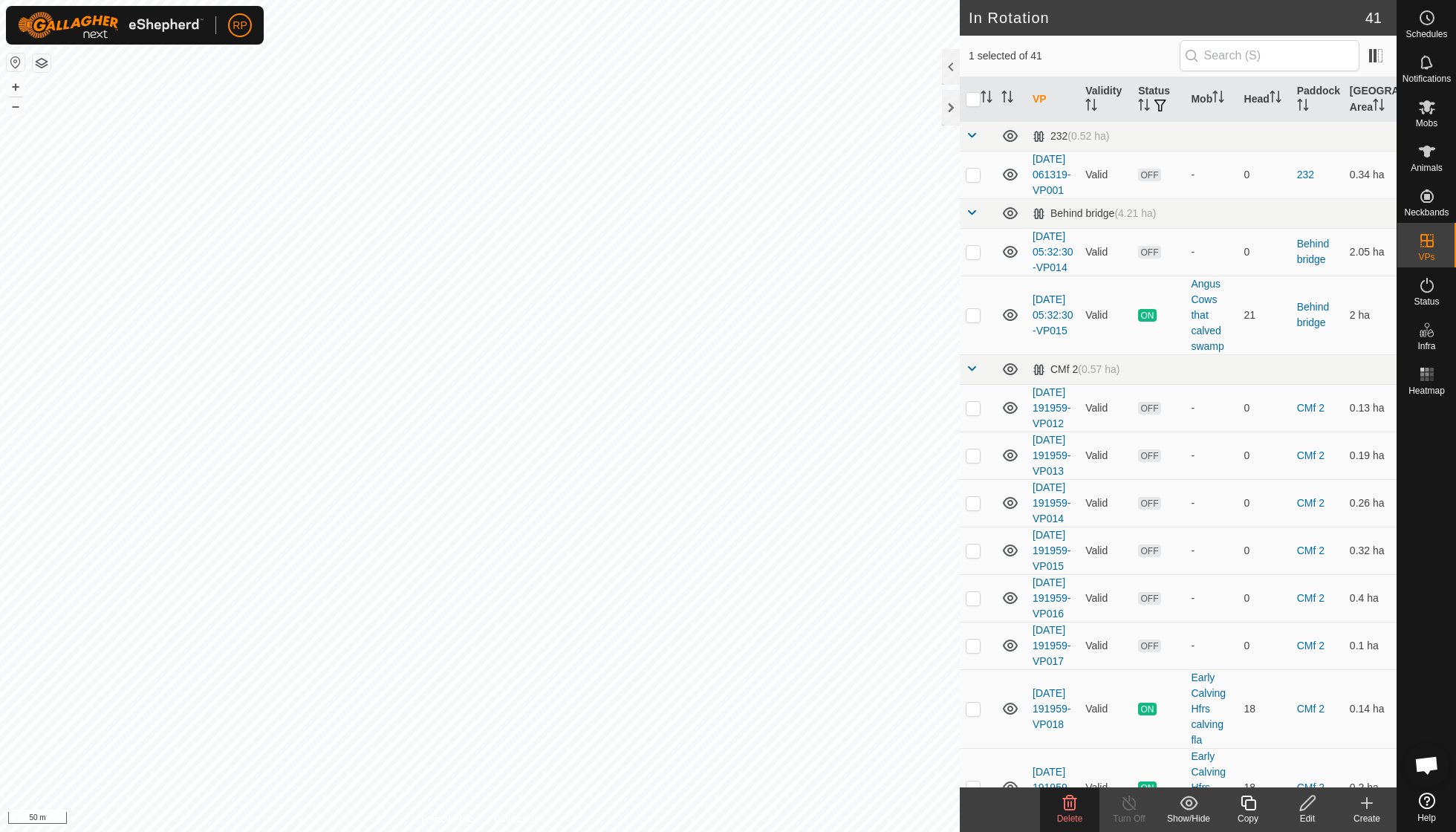
click at [1078, 804] on delete-svg-icon at bounding box center [1069, 803] width 59 height 18
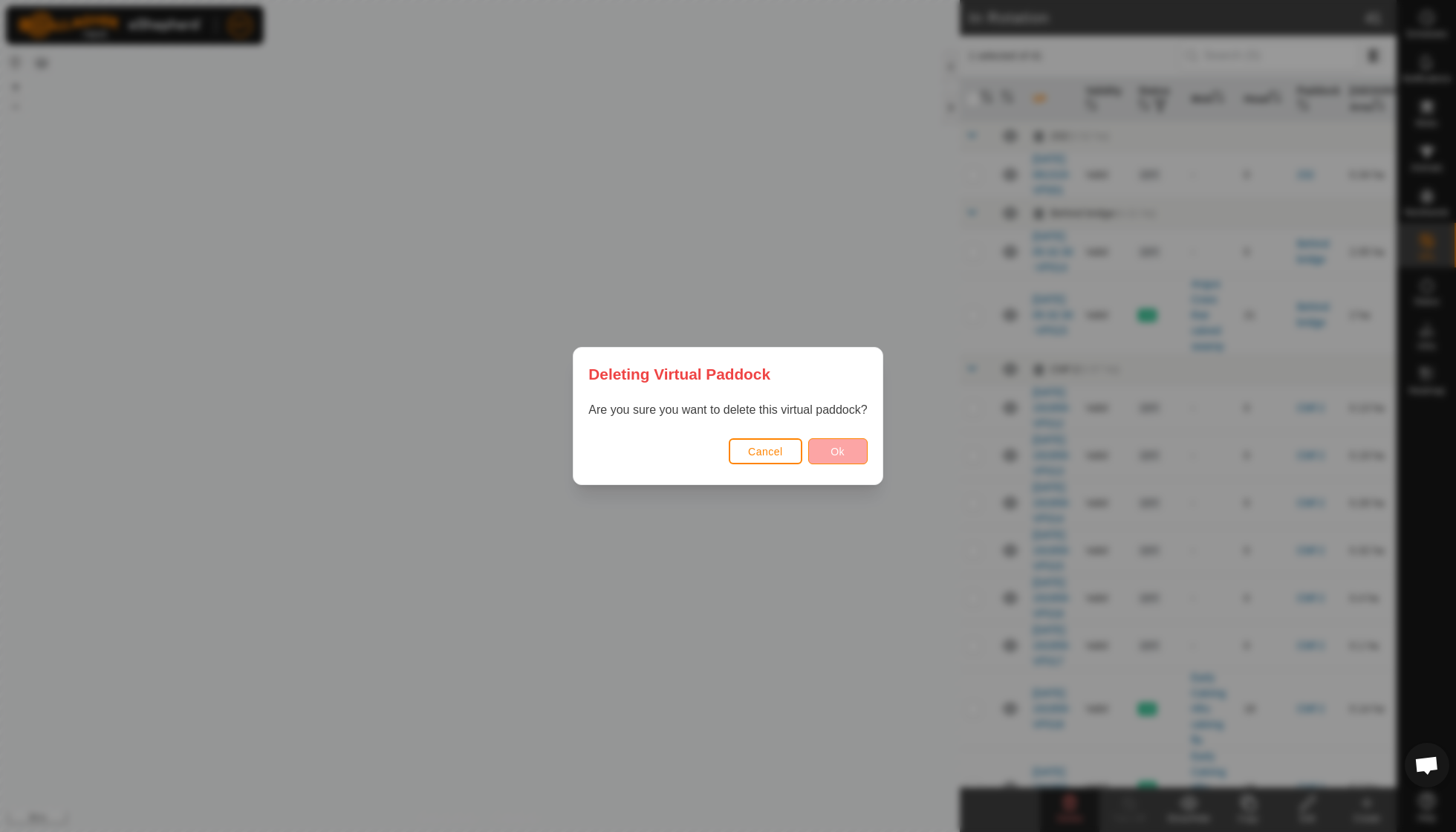
click at [850, 453] on button "Ok" at bounding box center [837, 451] width 59 height 26
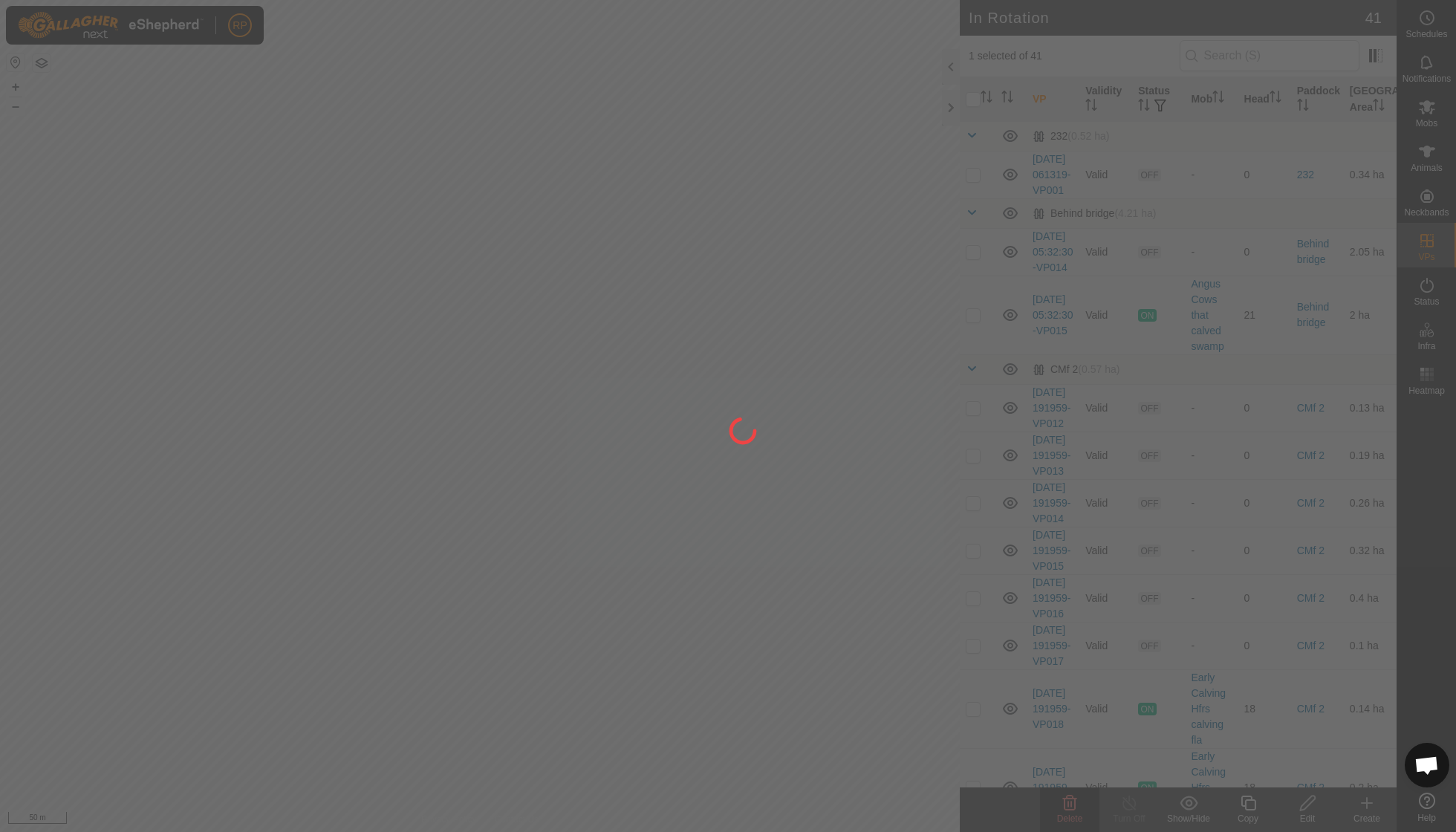
checkbox input "false"
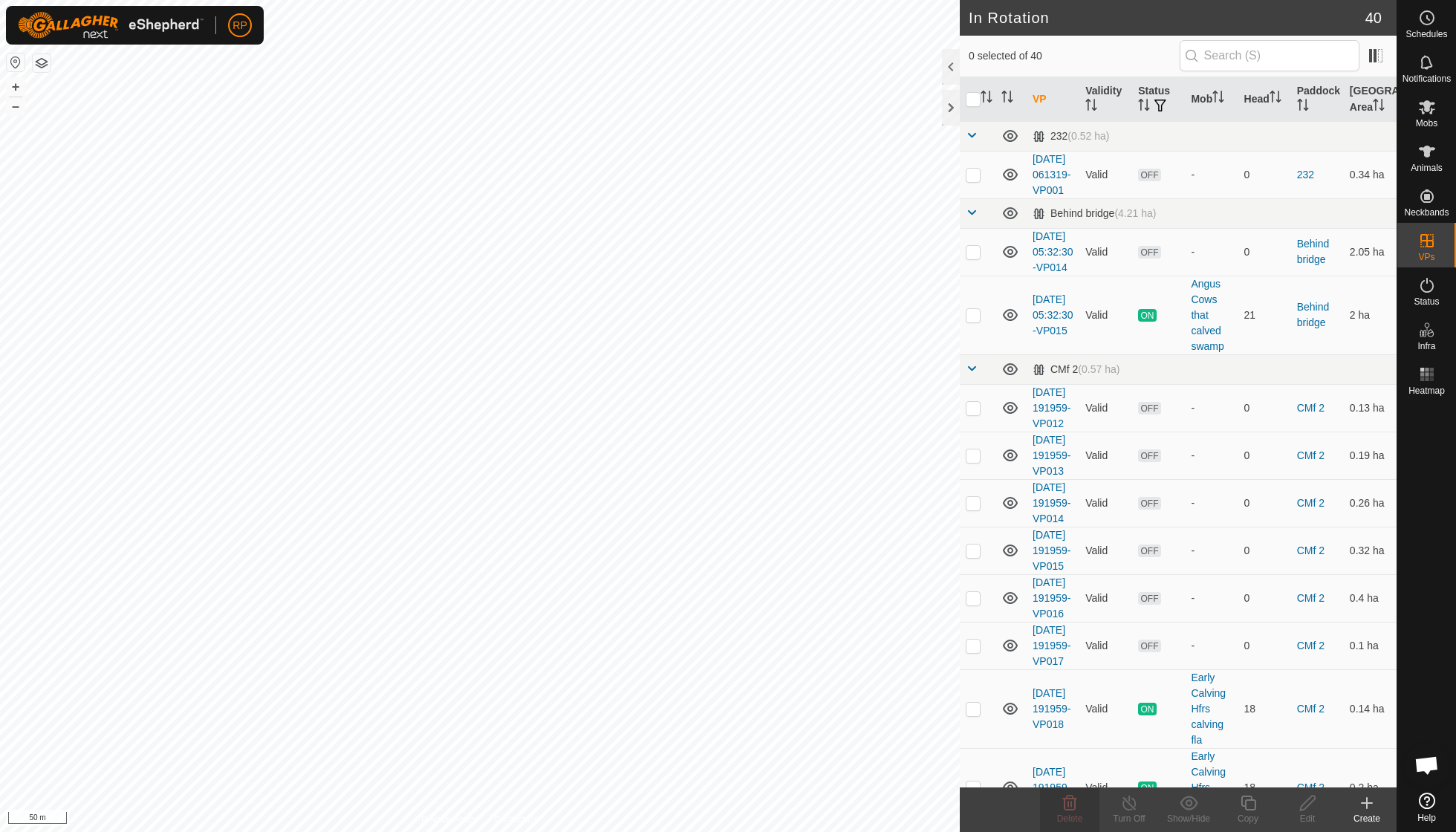
checkbox input "true"
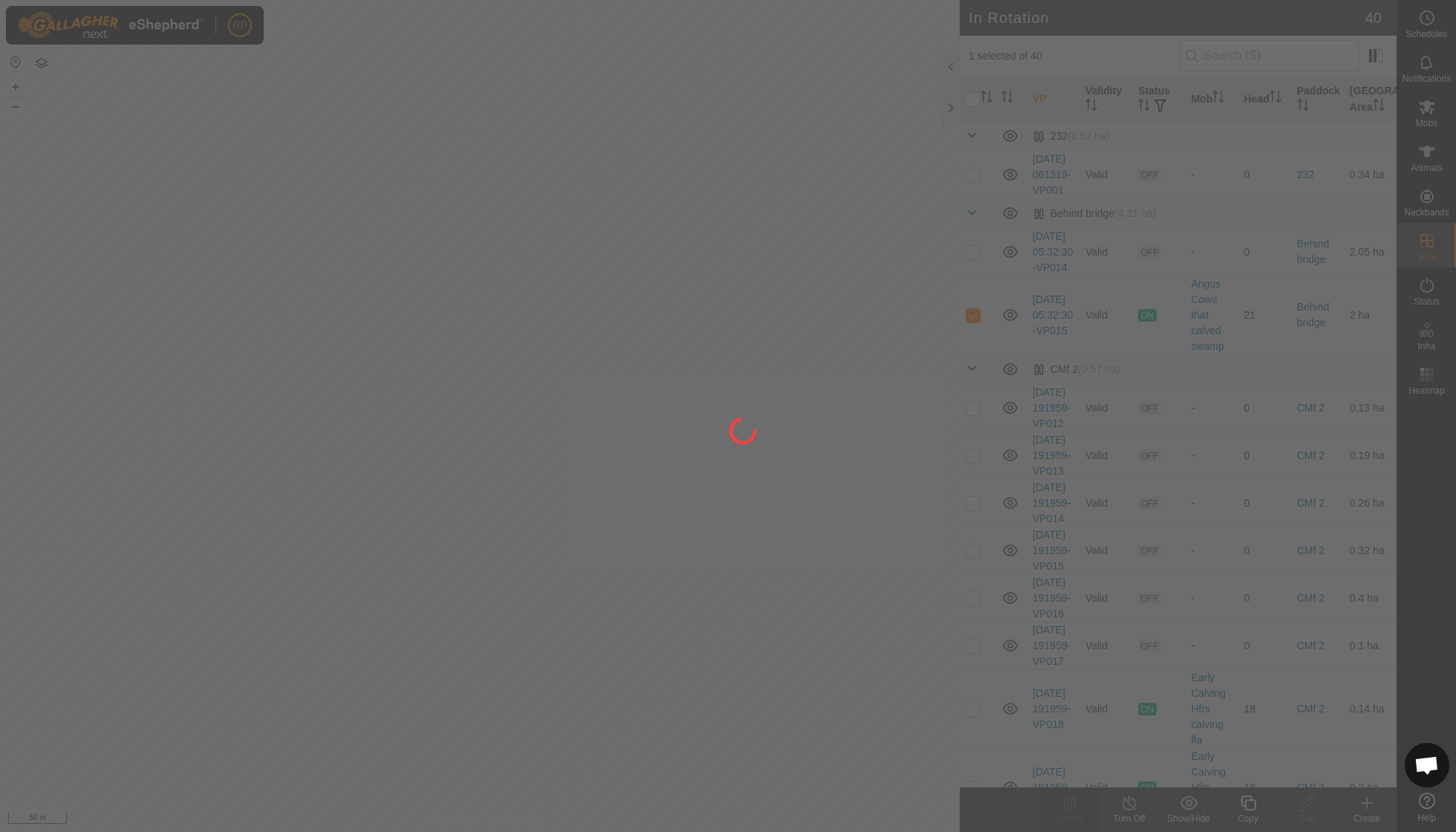
click at [1251, 807] on div at bounding box center [728, 416] width 1456 height 832
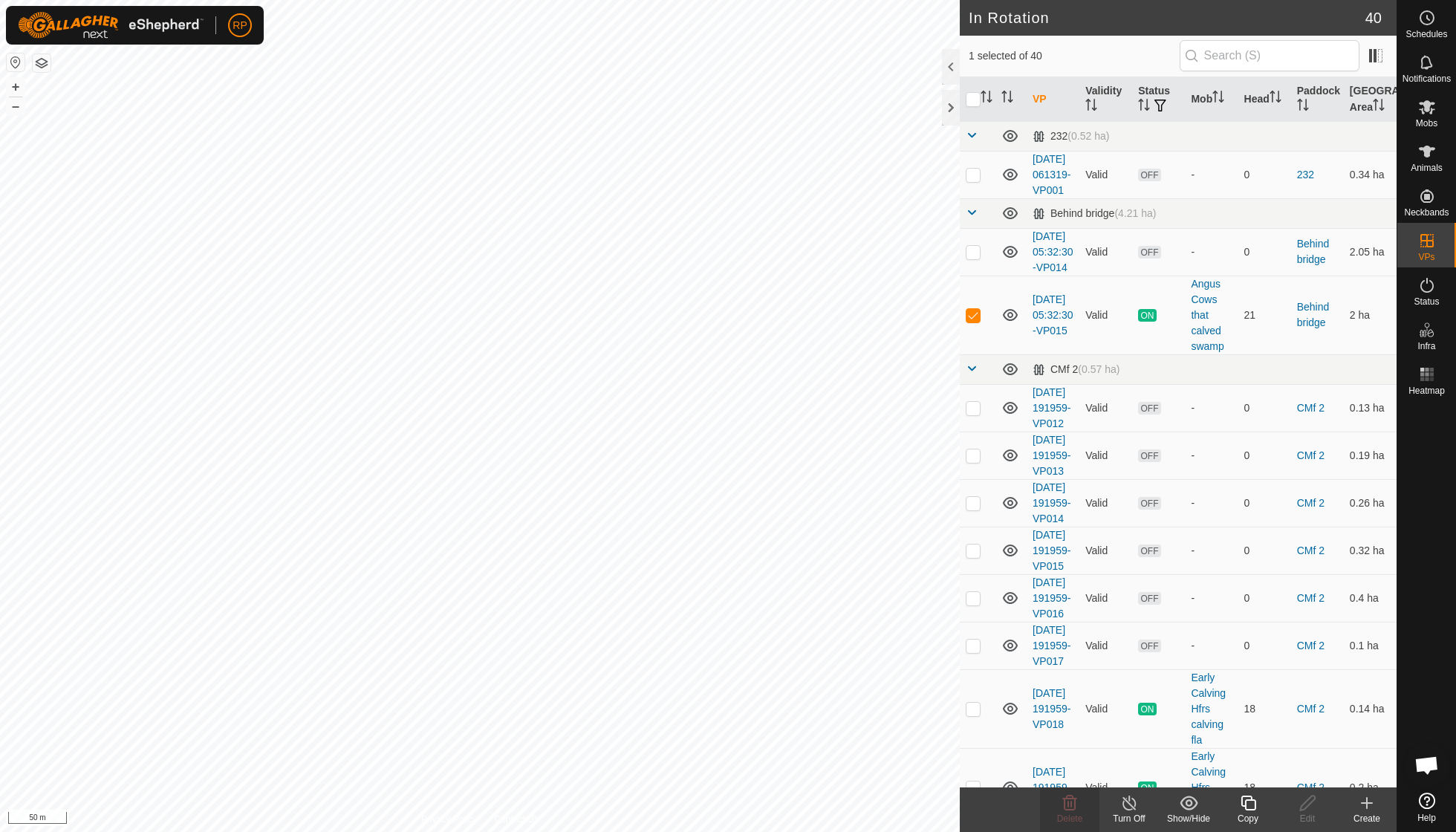
click at [1244, 809] on icon at bounding box center [1248, 803] width 19 height 18
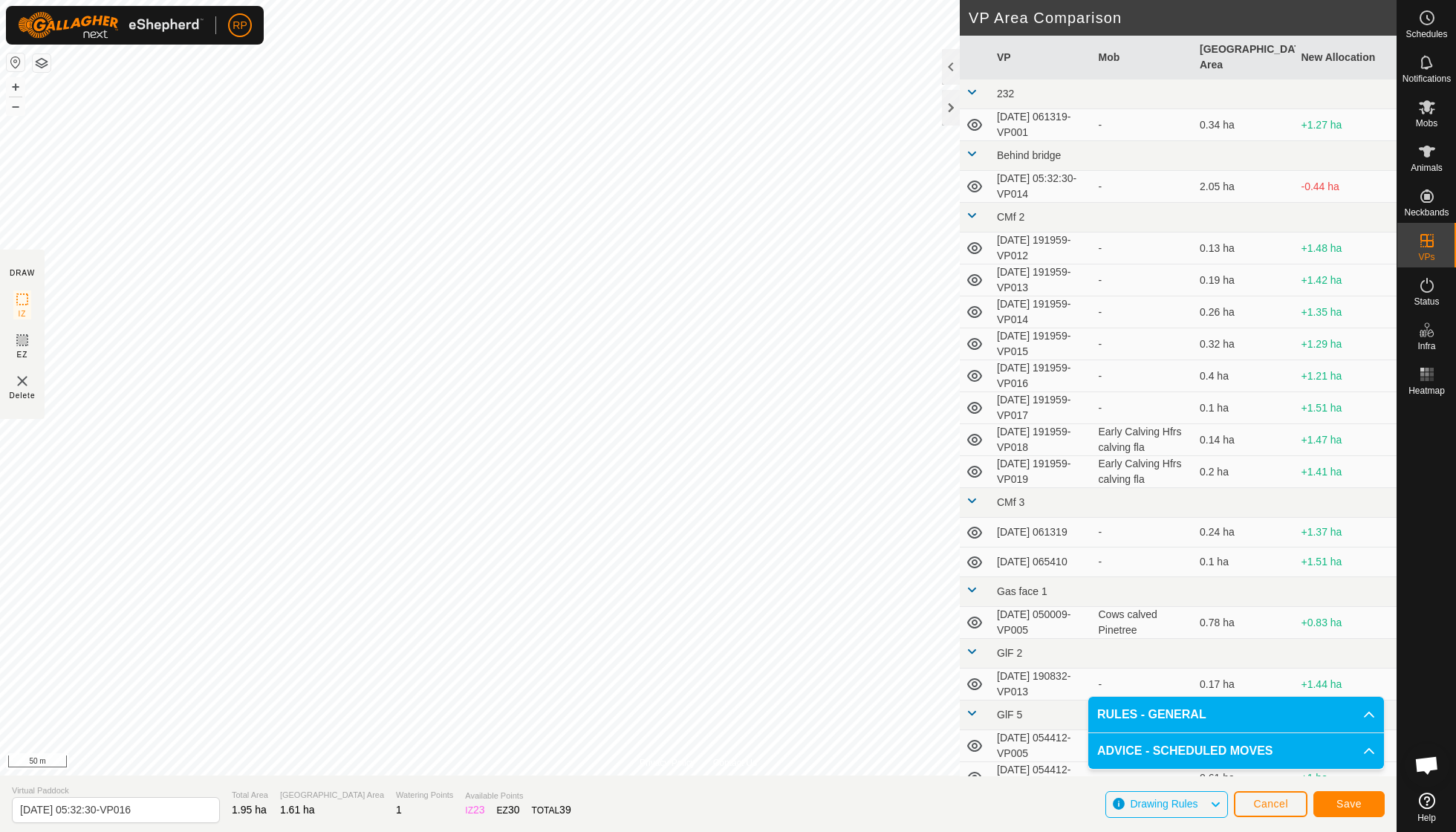
click at [1339, 804] on span "Save" at bounding box center [1349, 804] width 26 height 12
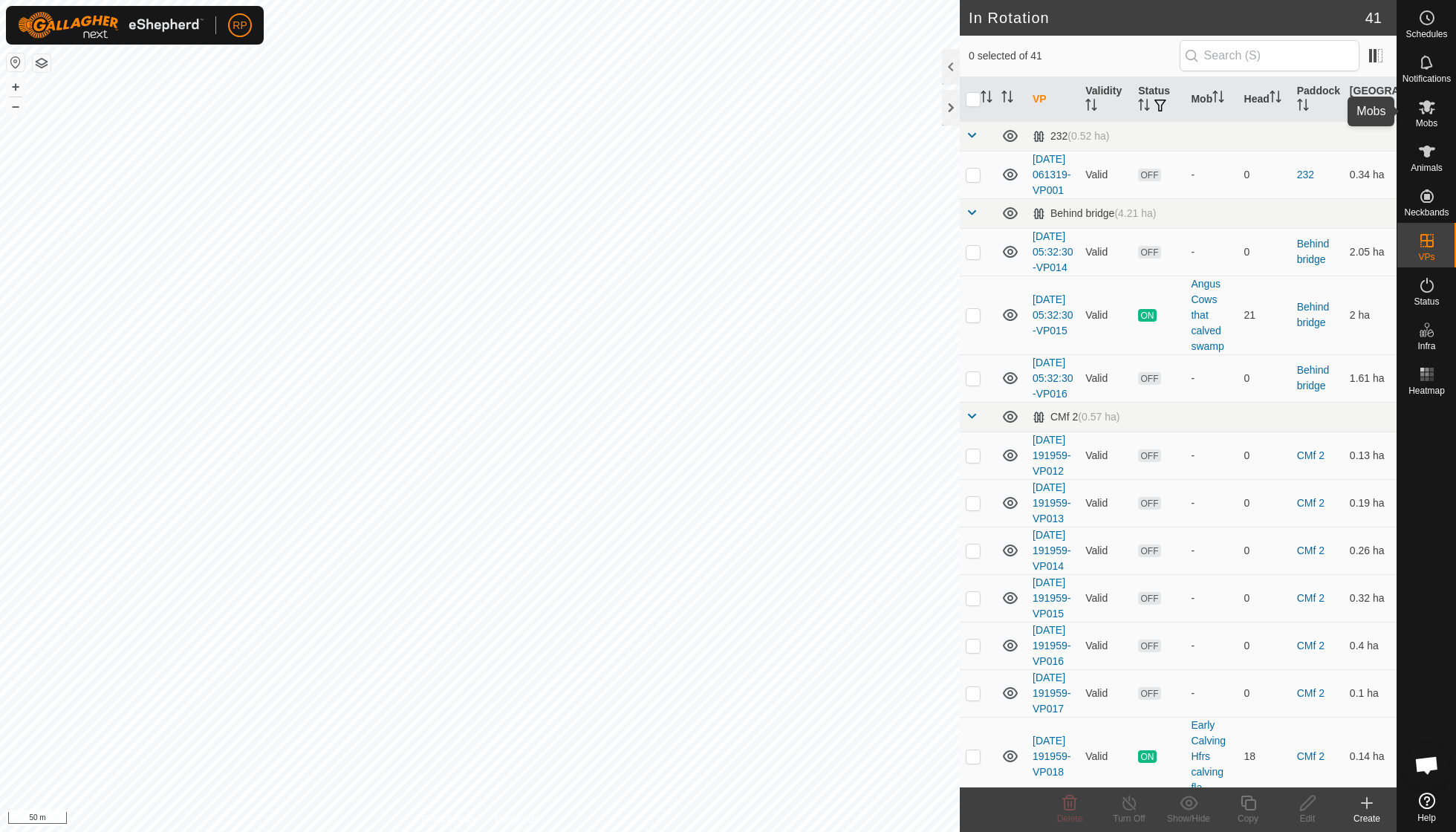
click at [1424, 112] on icon at bounding box center [1427, 107] width 18 height 18
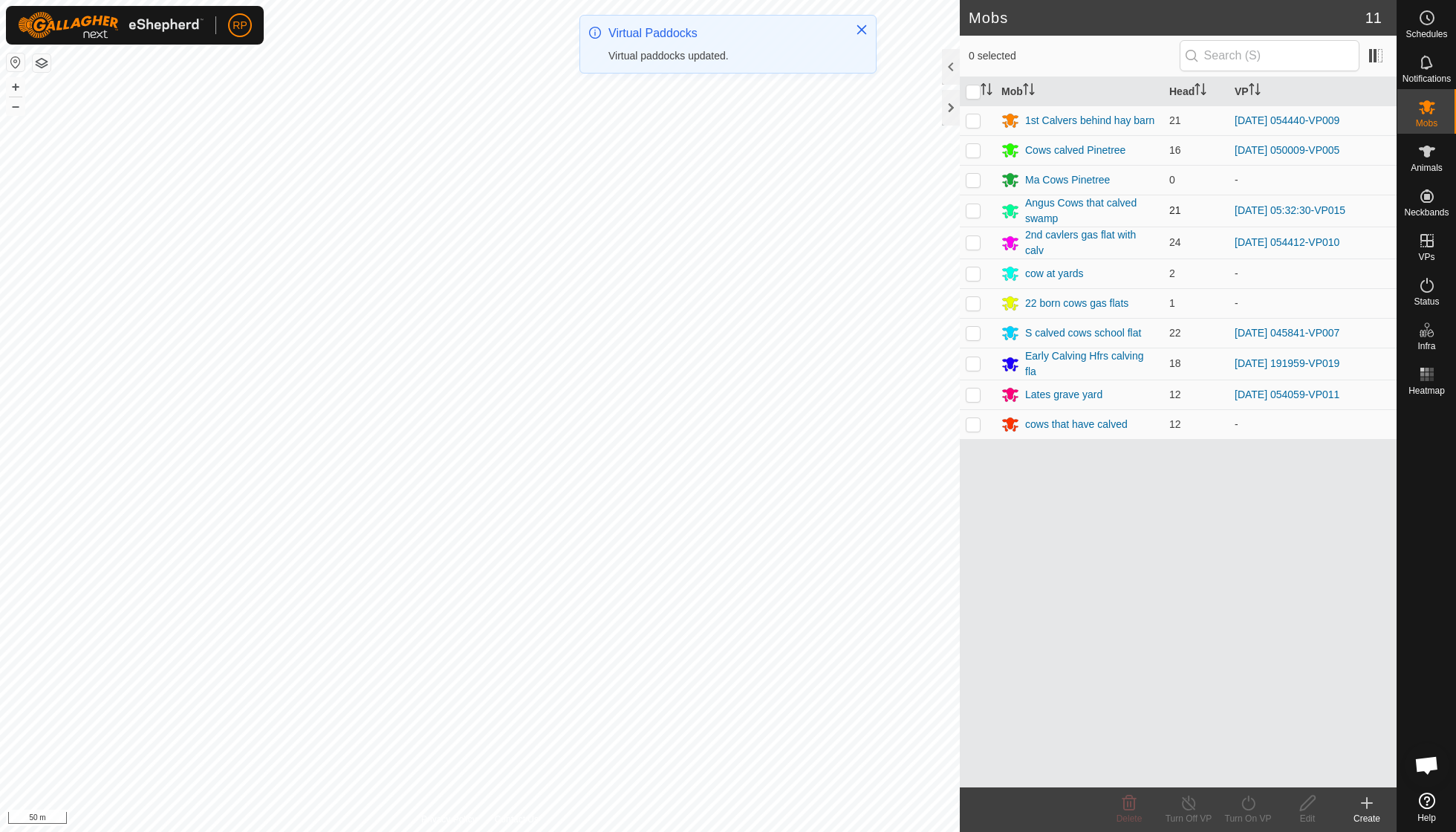
click at [977, 212] on p-checkbox at bounding box center [973, 210] width 15 height 12
checkbox input "true"
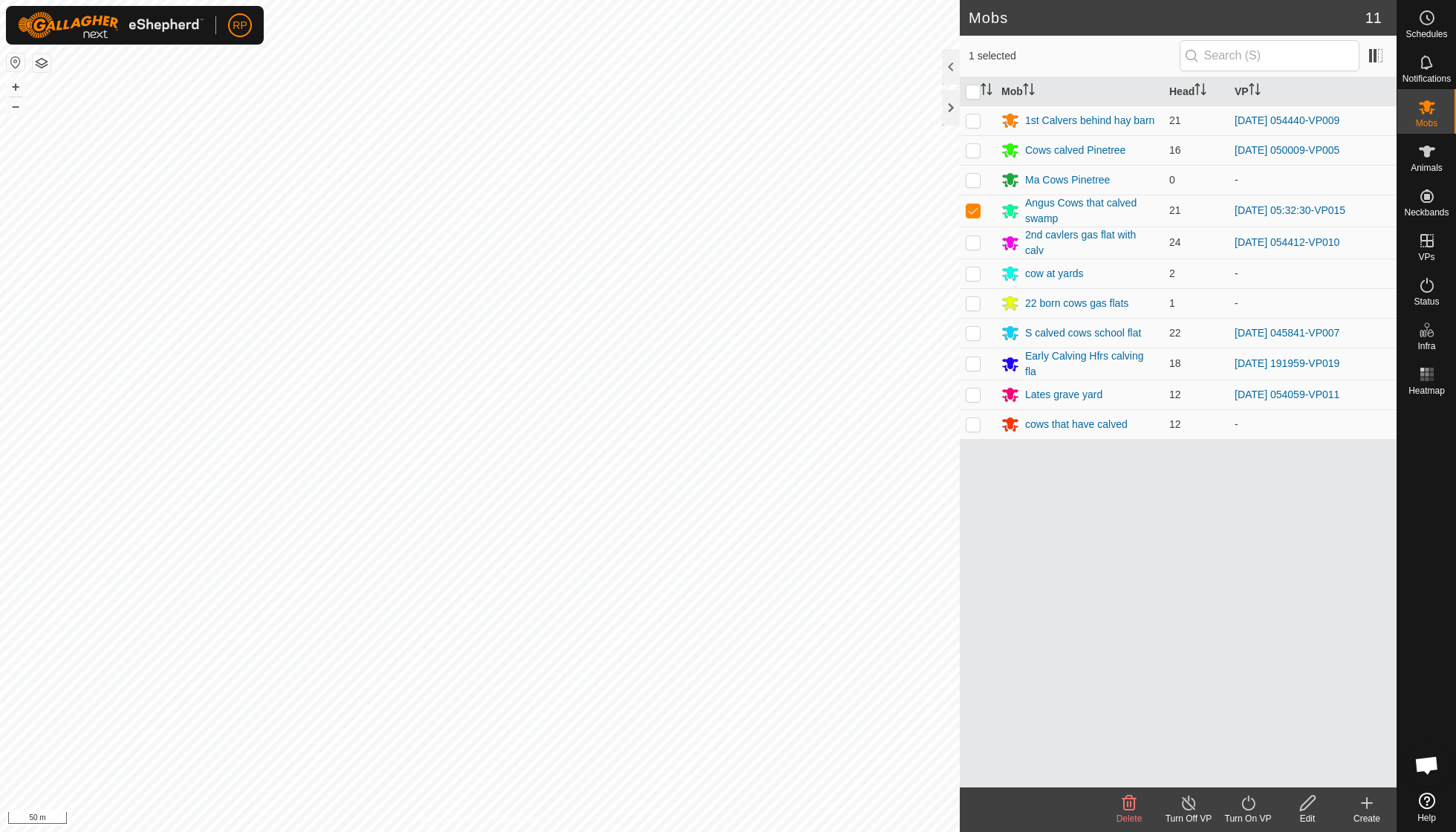
click at [1250, 807] on icon at bounding box center [1248, 803] width 19 height 18
click at [1250, 772] on link "Now" at bounding box center [1292, 770] width 147 height 30
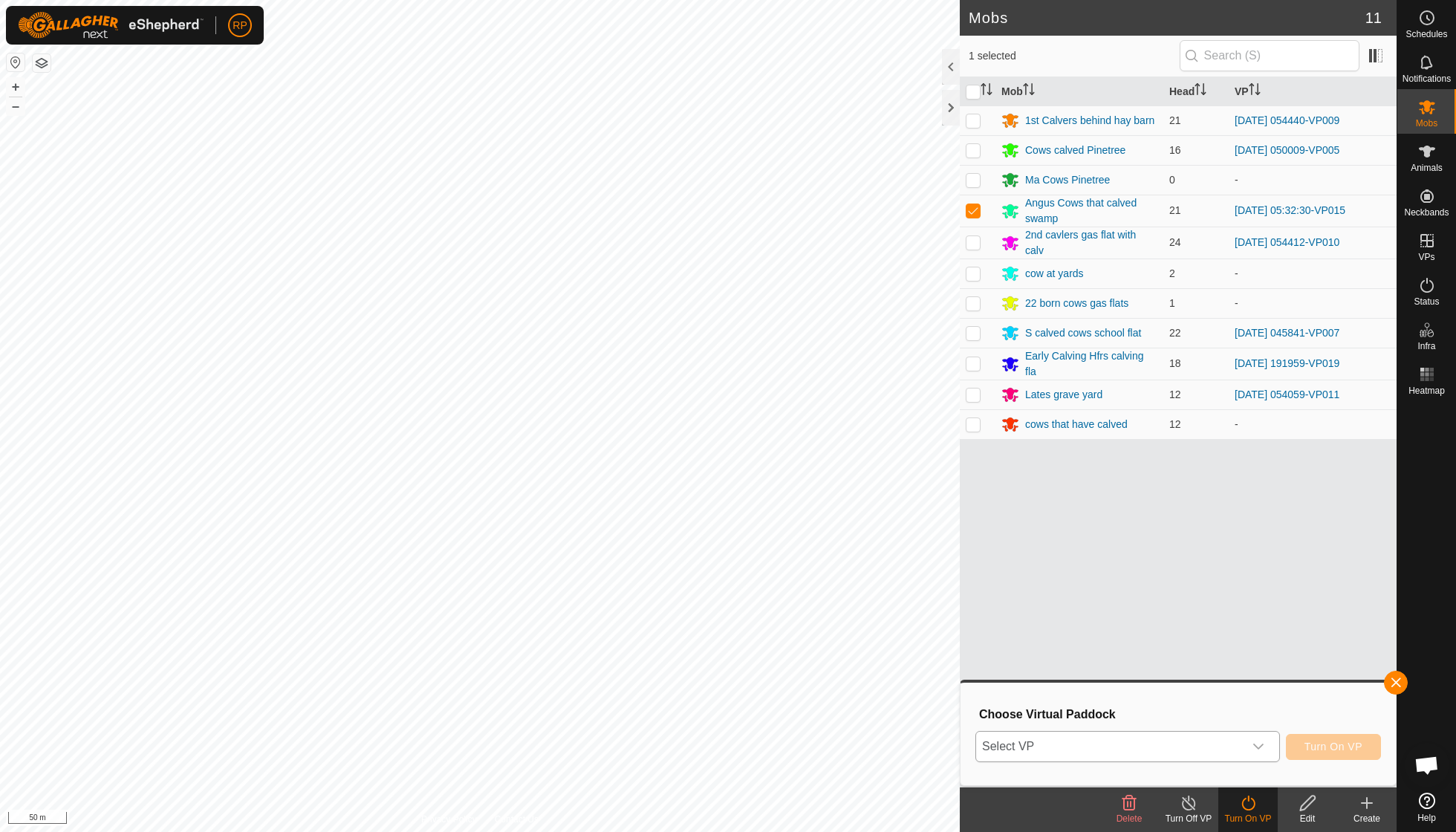
click at [1259, 749] on icon "dropdown trigger" at bounding box center [1259, 747] width 12 height 12
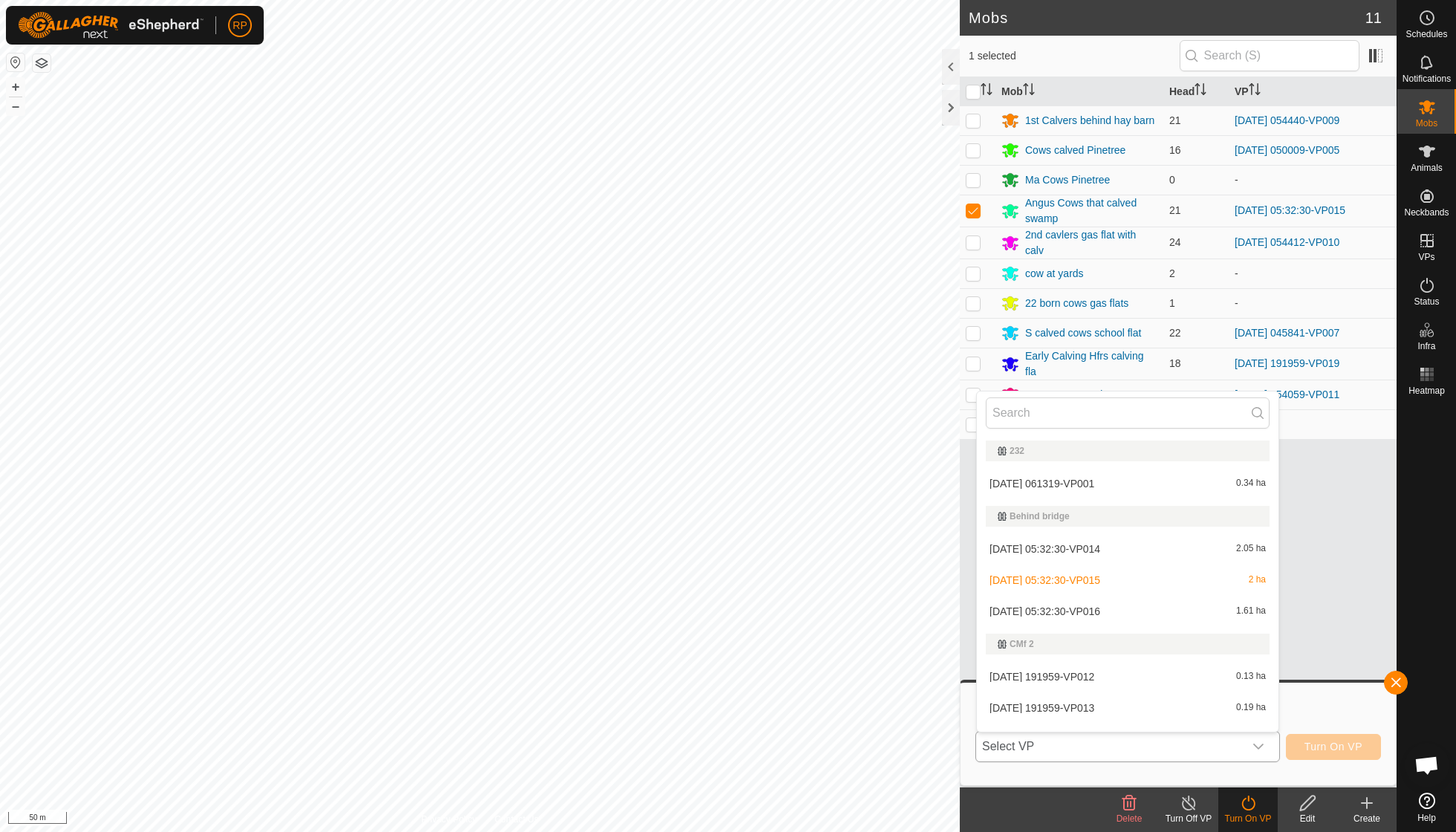
scroll to position [19, 0]
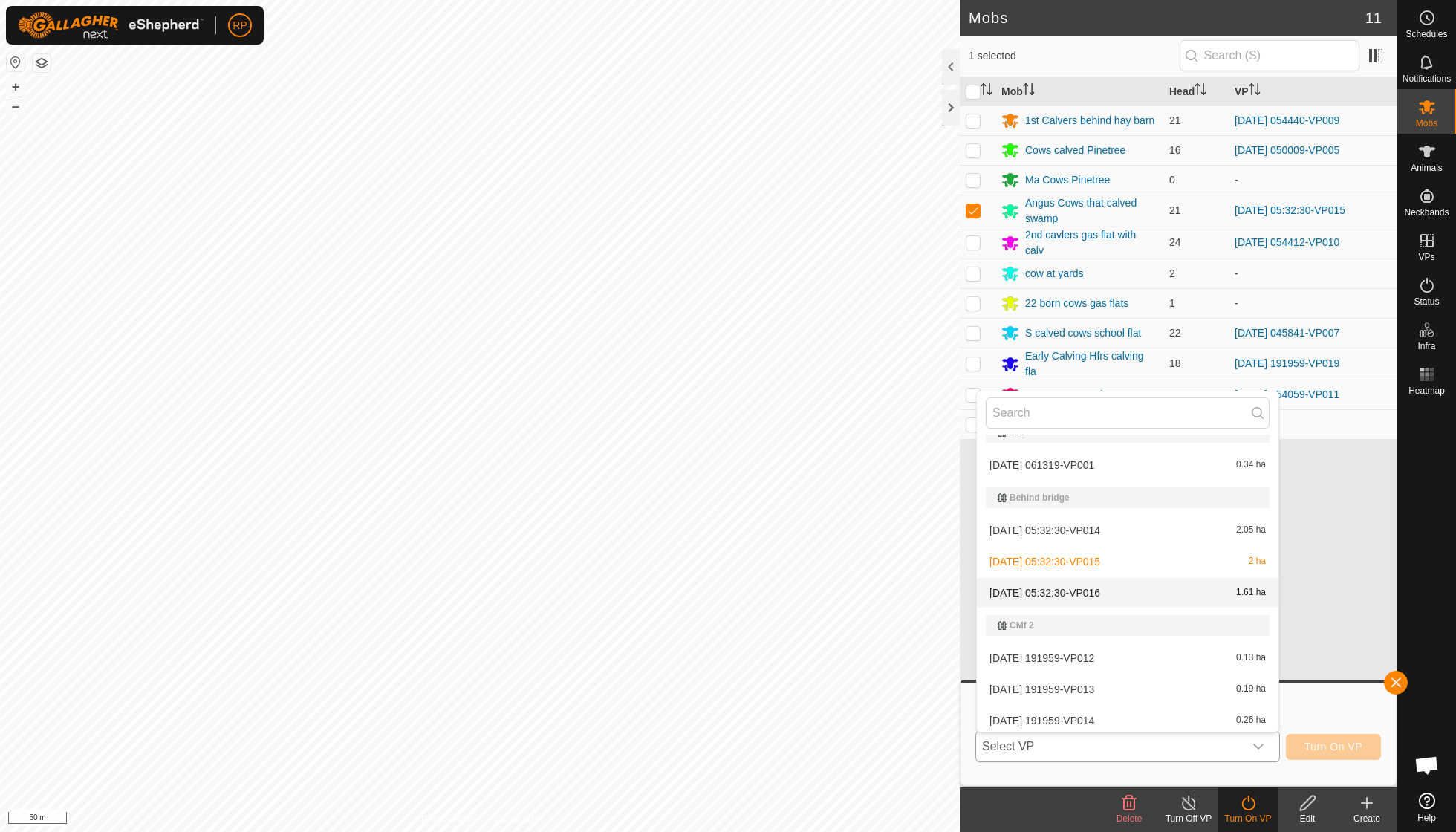
click at [1115, 595] on li "2025-09-19 05:32:30-VP016 1.61 ha" at bounding box center [1128, 593] width 302 height 30
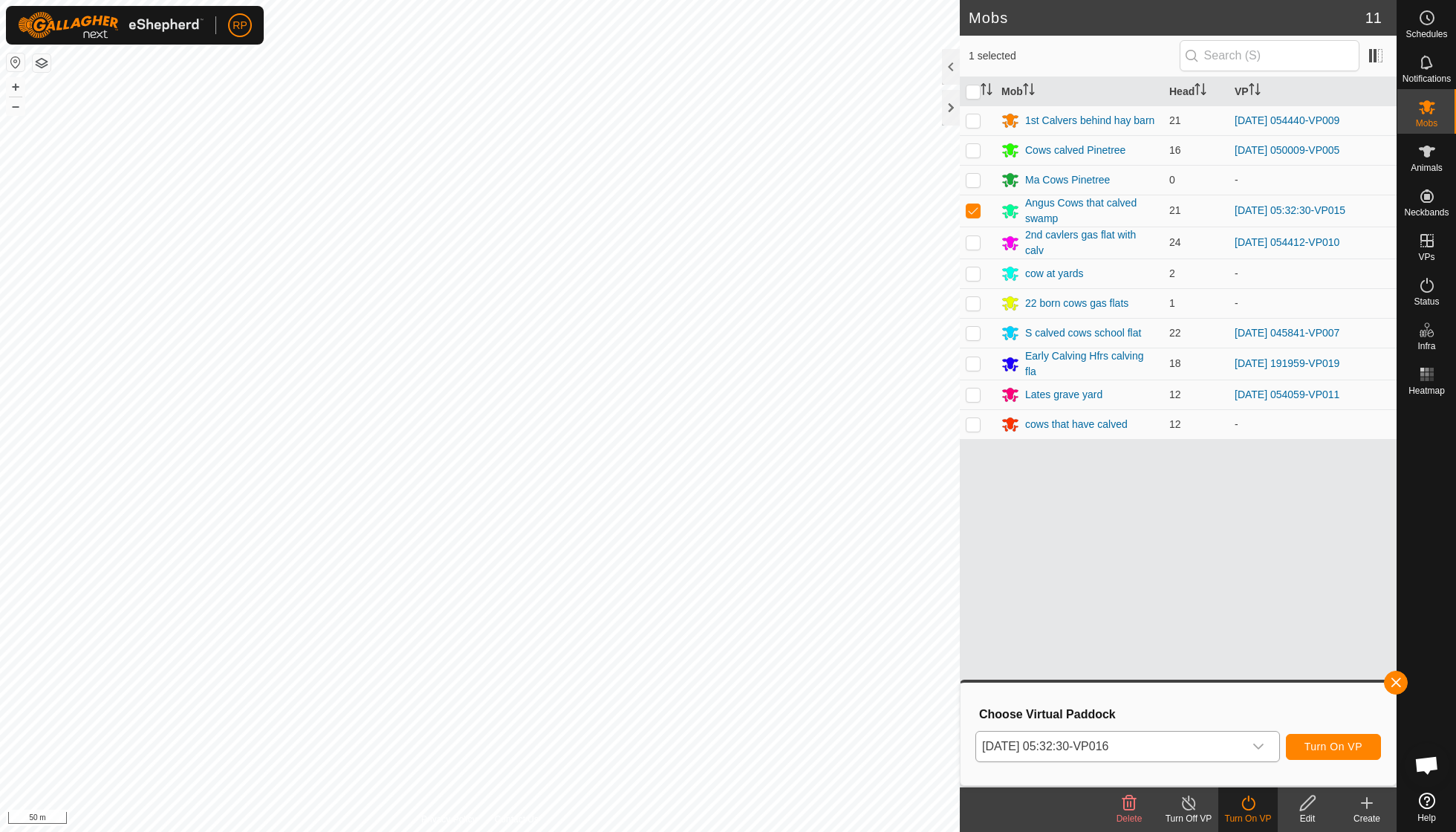
click at [1341, 747] on span "Turn On VP" at bounding box center [1333, 747] width 58 height 12
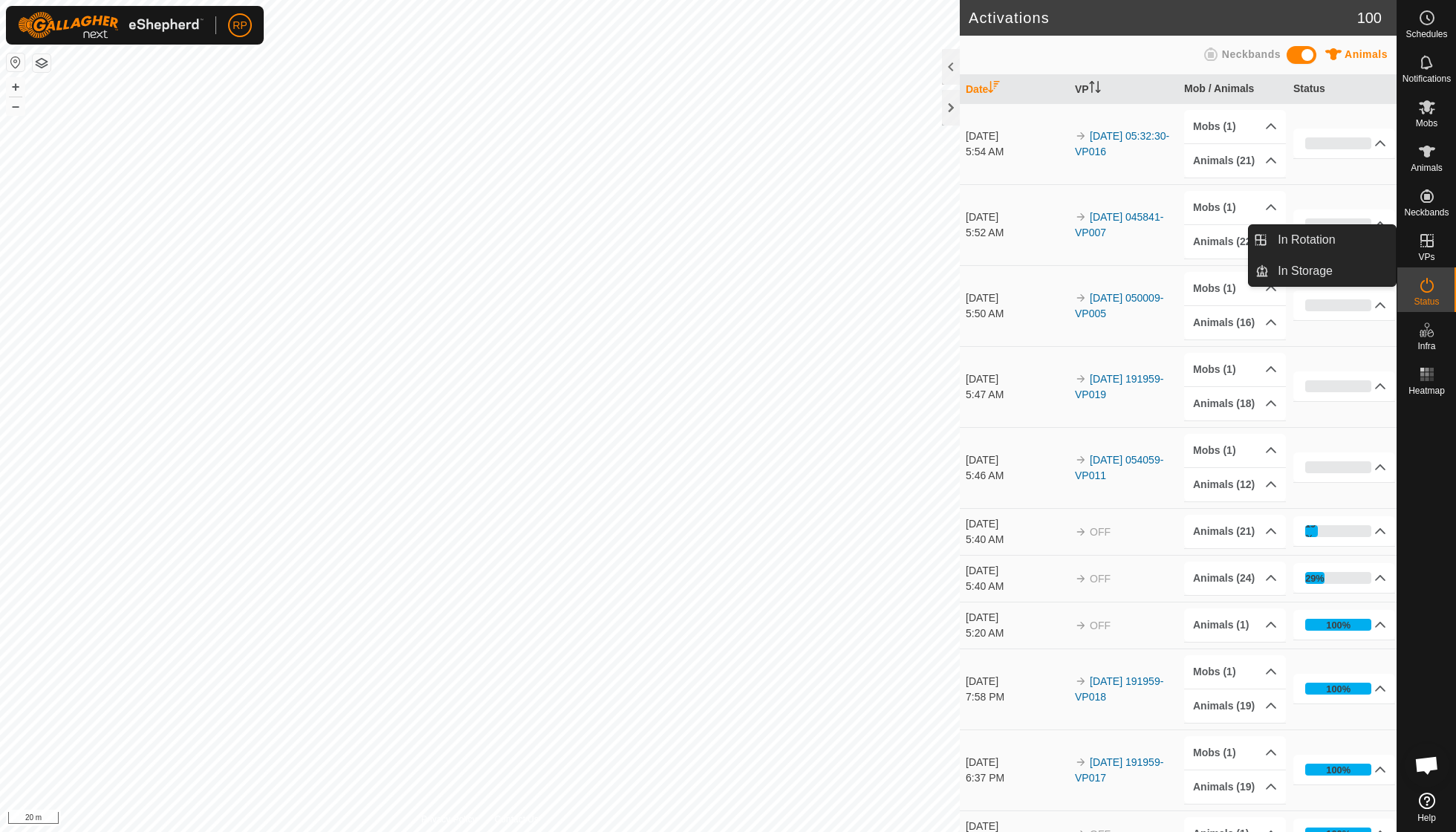
click at [1427, 246] on icon at bounding box center [1427, 241] width 18 height 18
click at [1344, 245] on link "In Rotation" at bounding box center [1332, 240] width 127 height 30
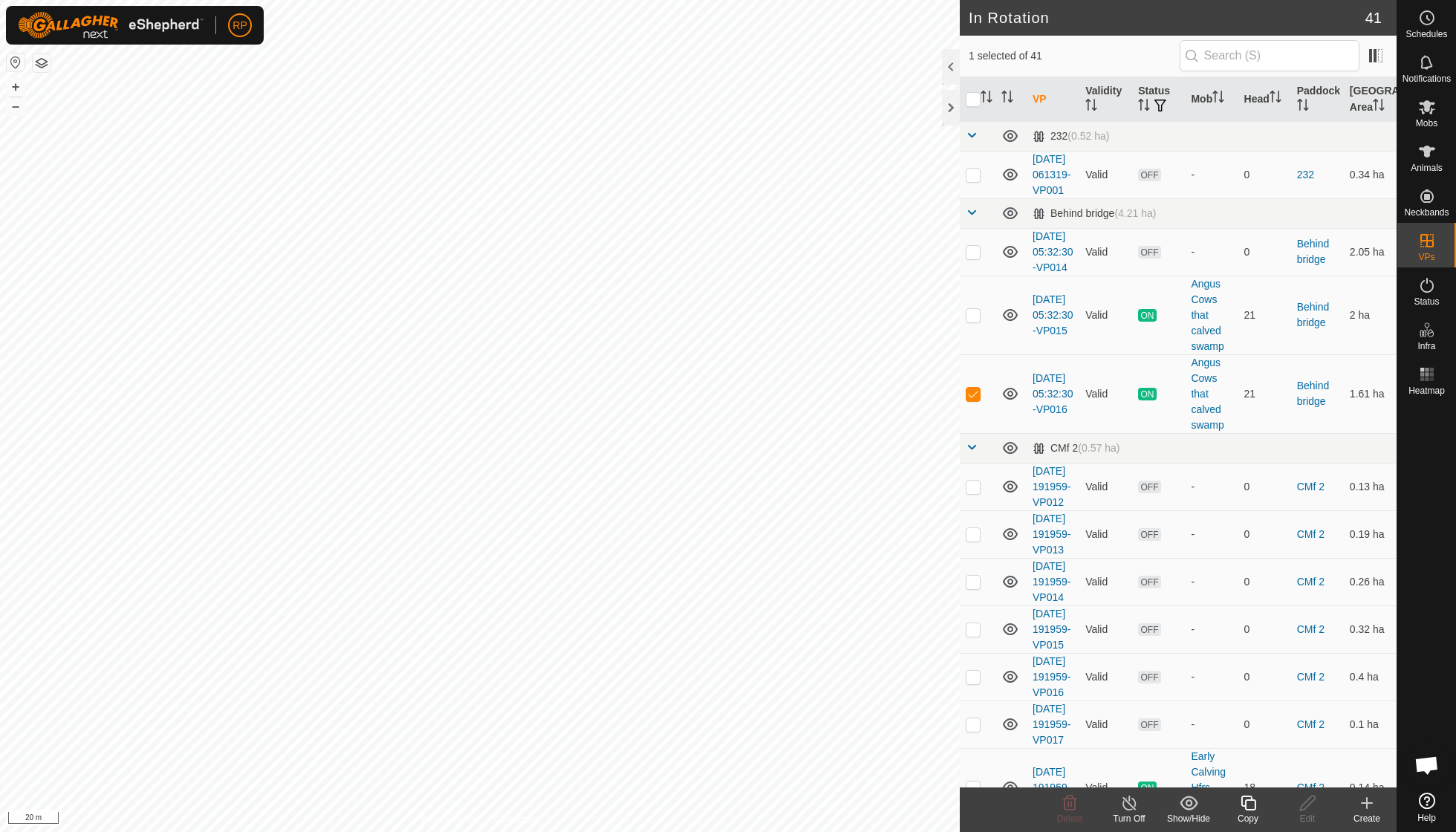
click at [1367, 805] on icon at bounding box center [1367, 803] width 0 height 11
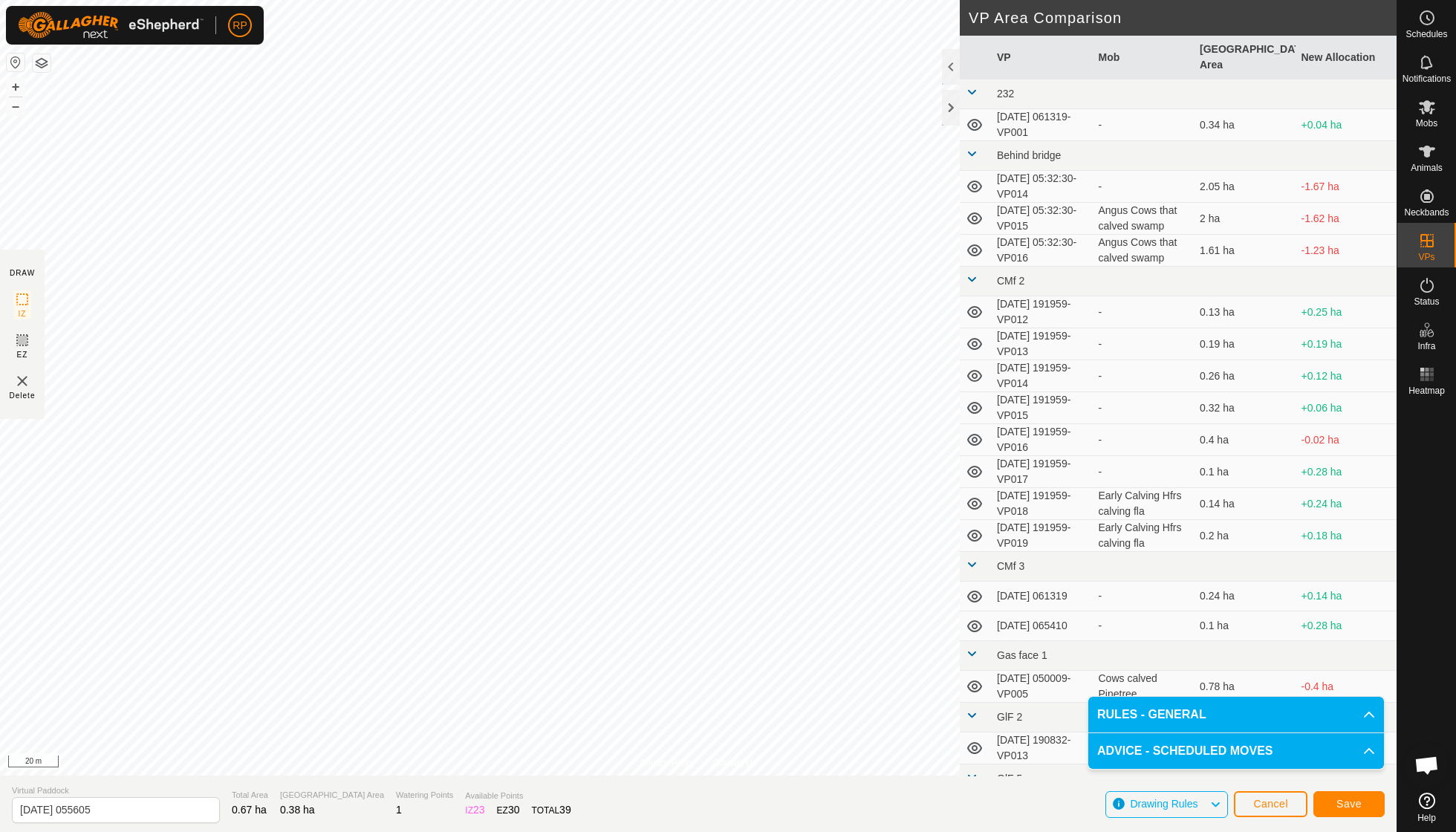
click at [1352, 806] on span "Save" at bounding box center [1349, 804] width 26 height 12
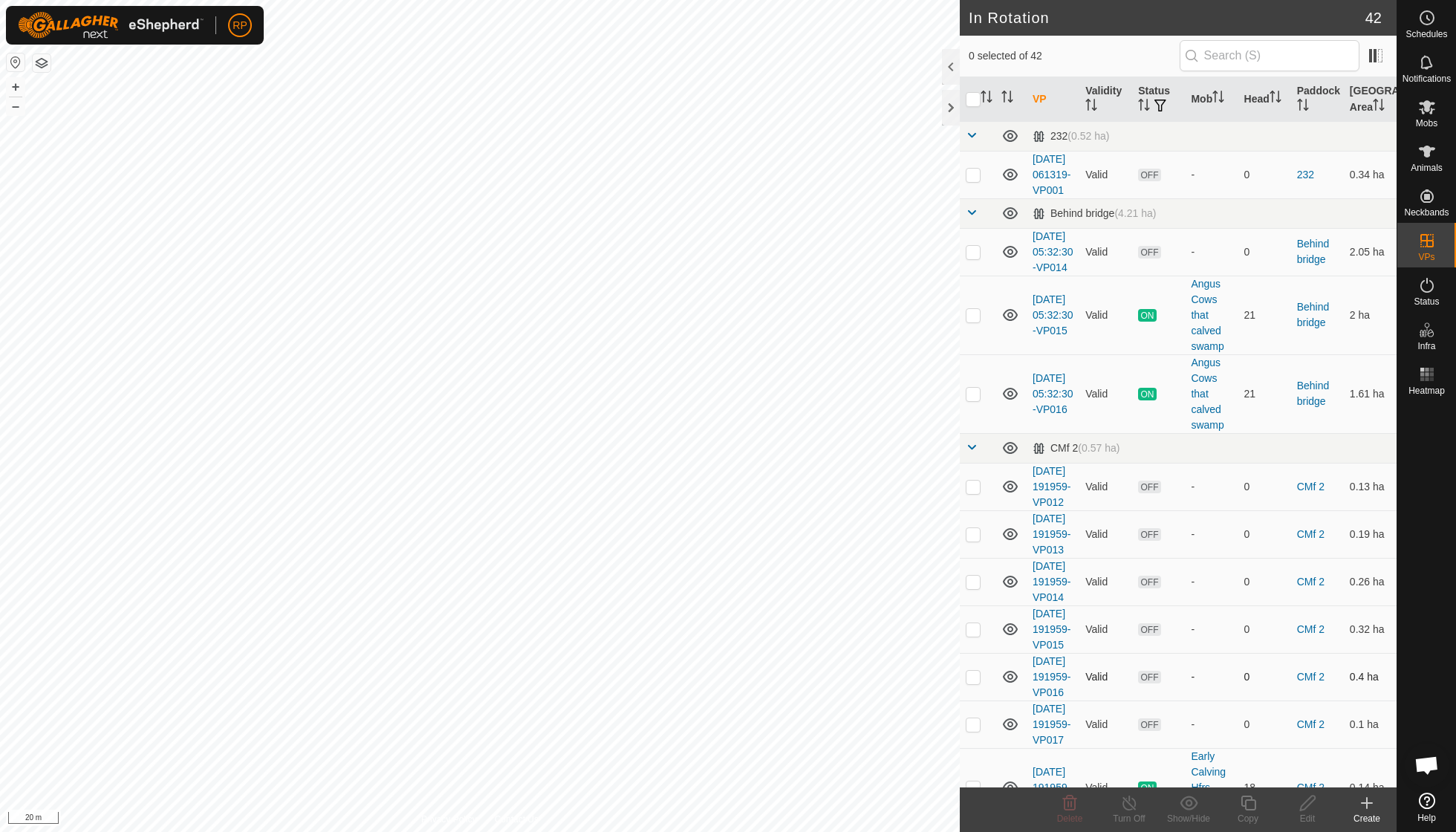
click at [432, 406] on div "RP Schedules Notifications Mobs Animals Neckbands VPs Status Infra Heatmap Help…" at bounding box center [728, 416] width 1456 height 832
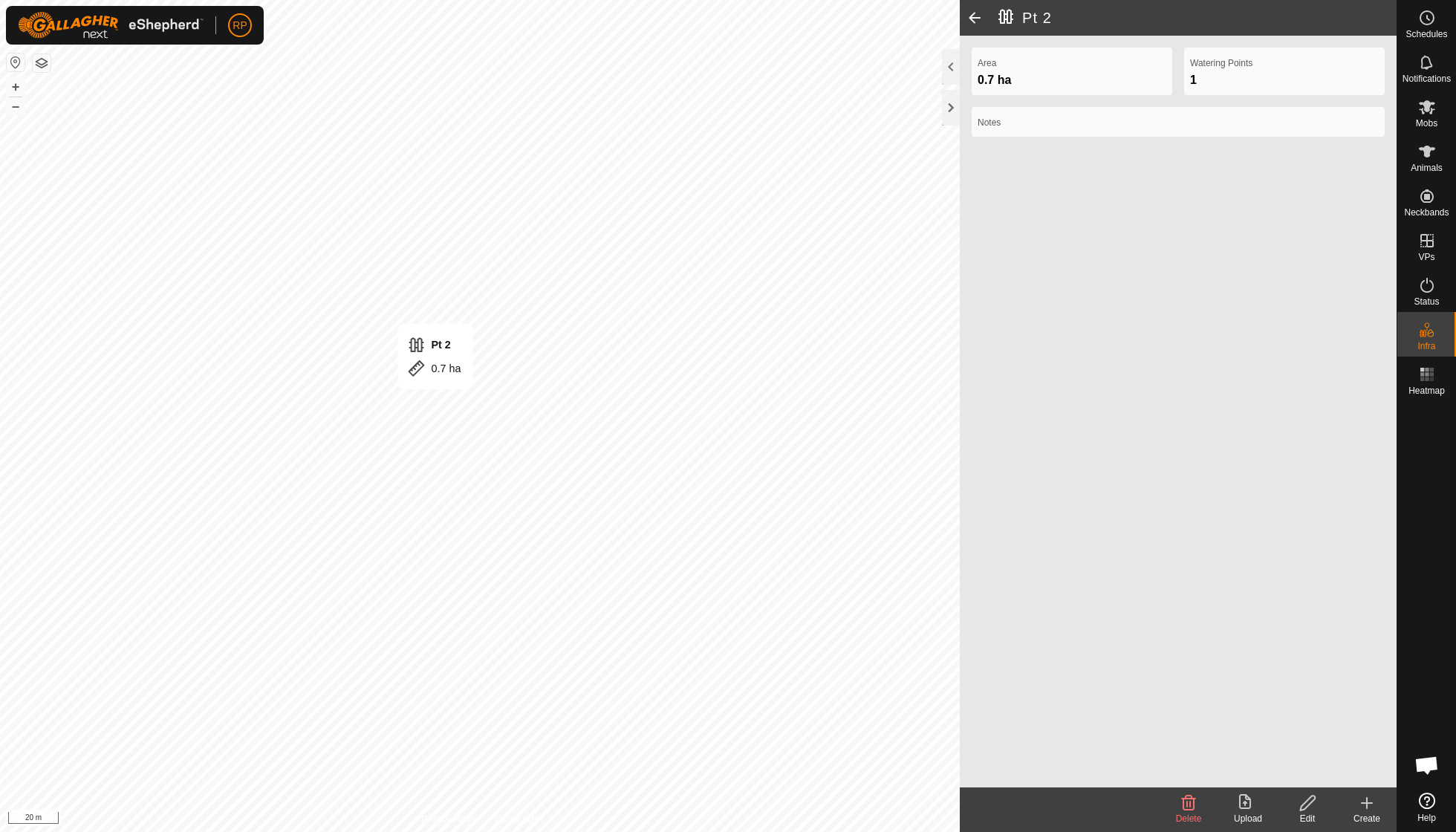
click at [1306, 806] on icon at bounding box center [1307, 803] width 19 height 18
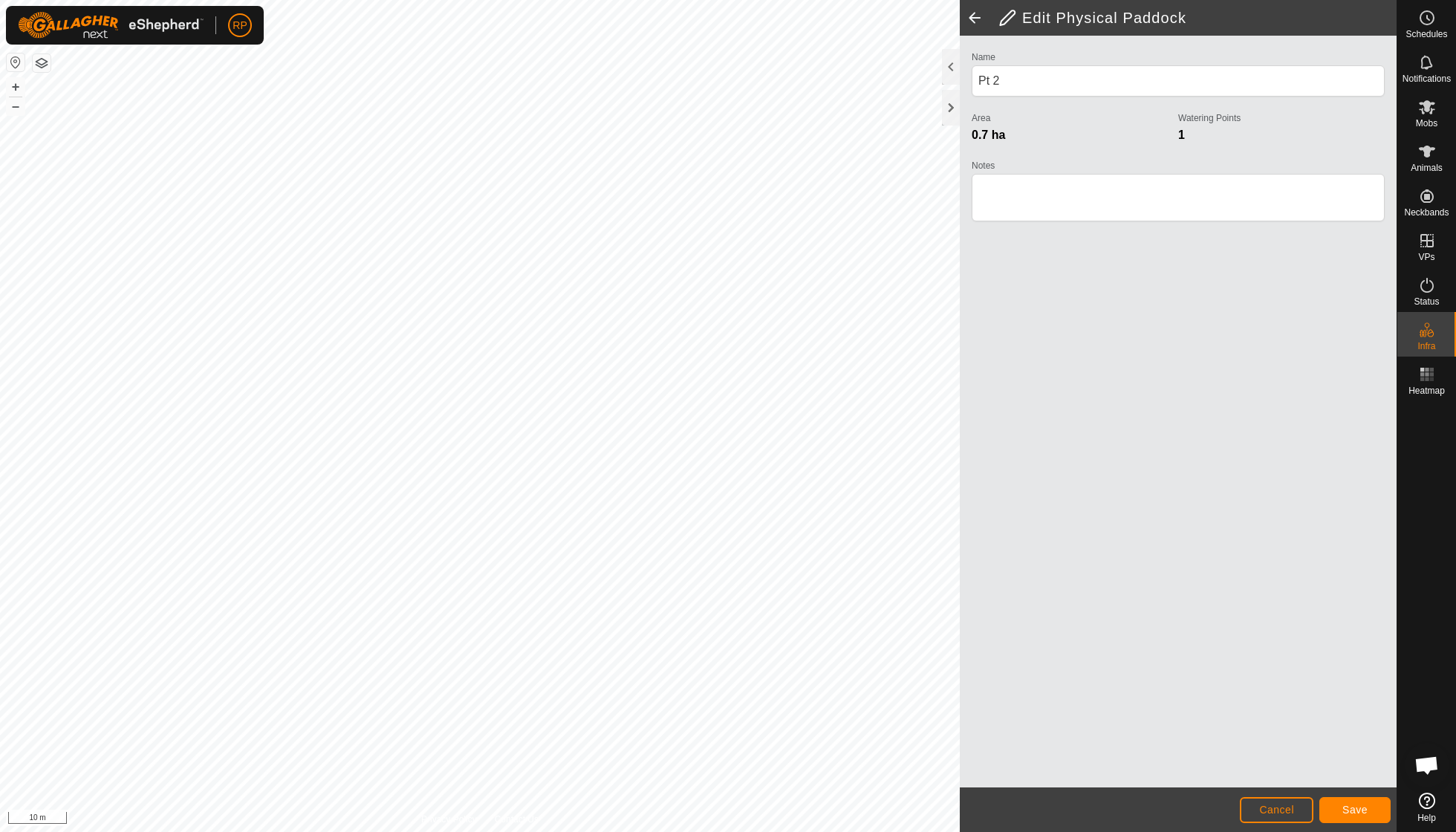
click at [1356, 812] on span "Save" at bounding box center [1355, 810] width 26 height 12
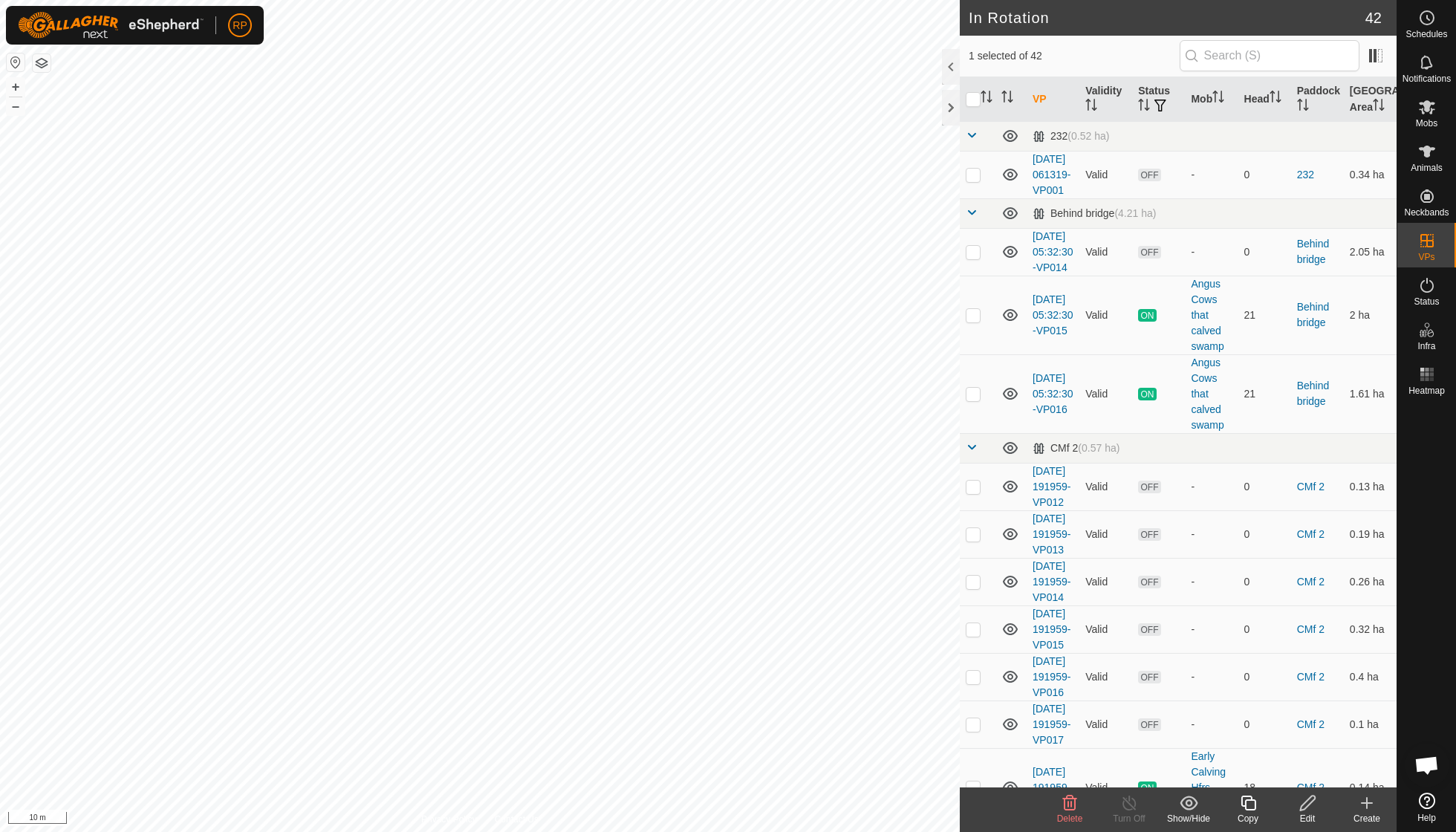
checkbox input "false"
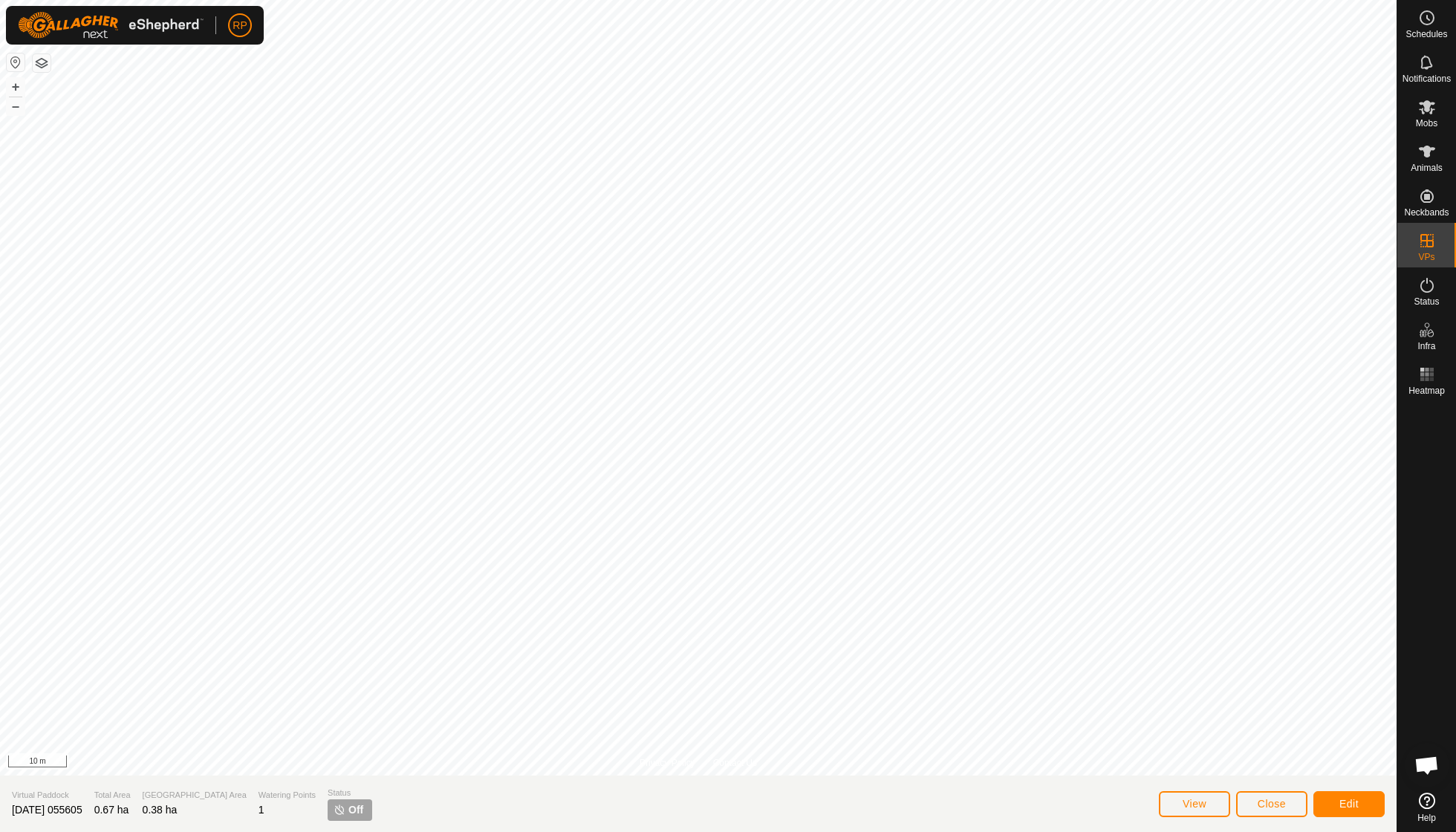
click at [1276, 805] on span "Close" at bounding box center [1272, 804] width 29 height 12
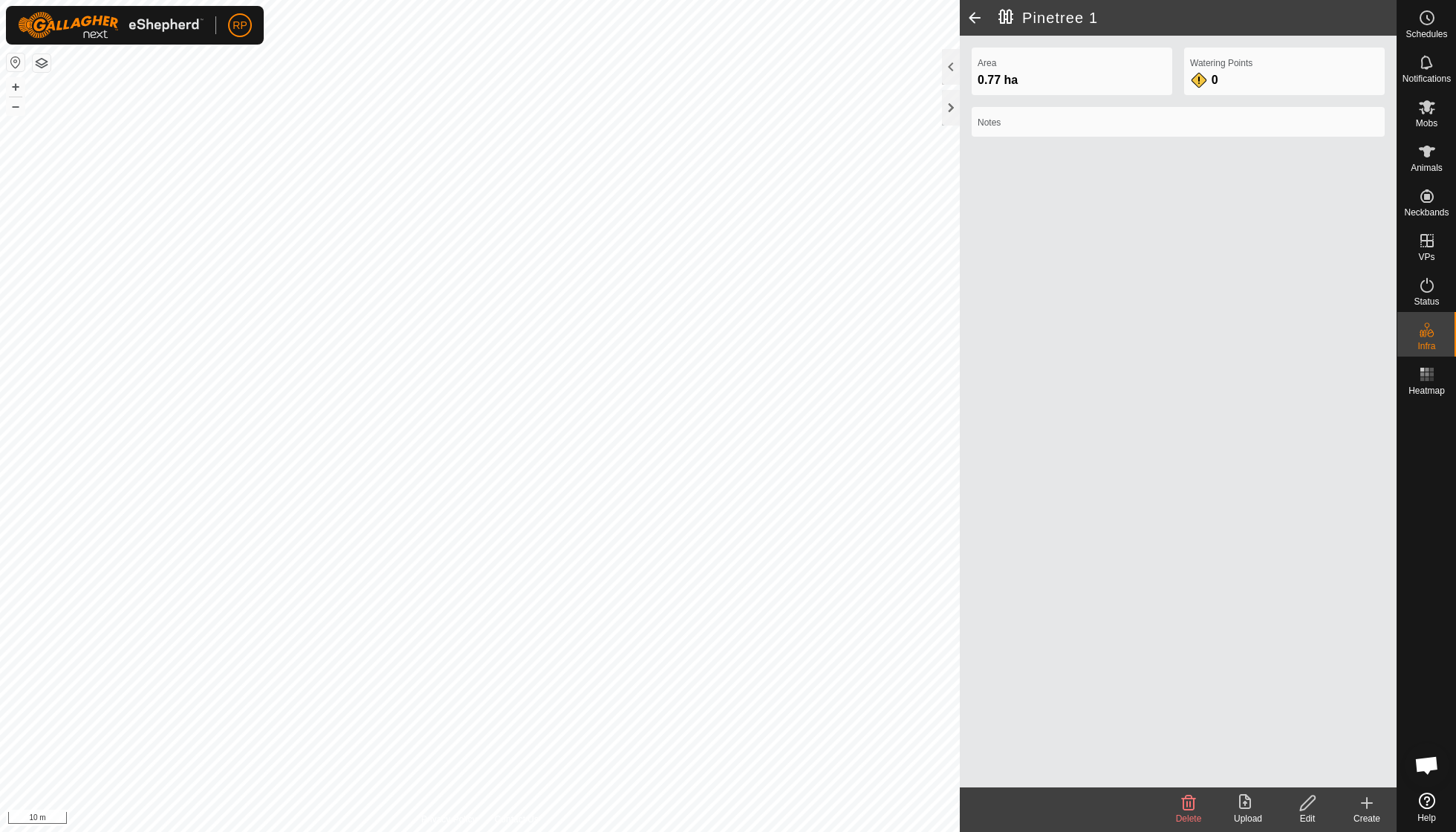
click at [1303, 805] on icon at bounding box center [1307, 803] width 15 height 15
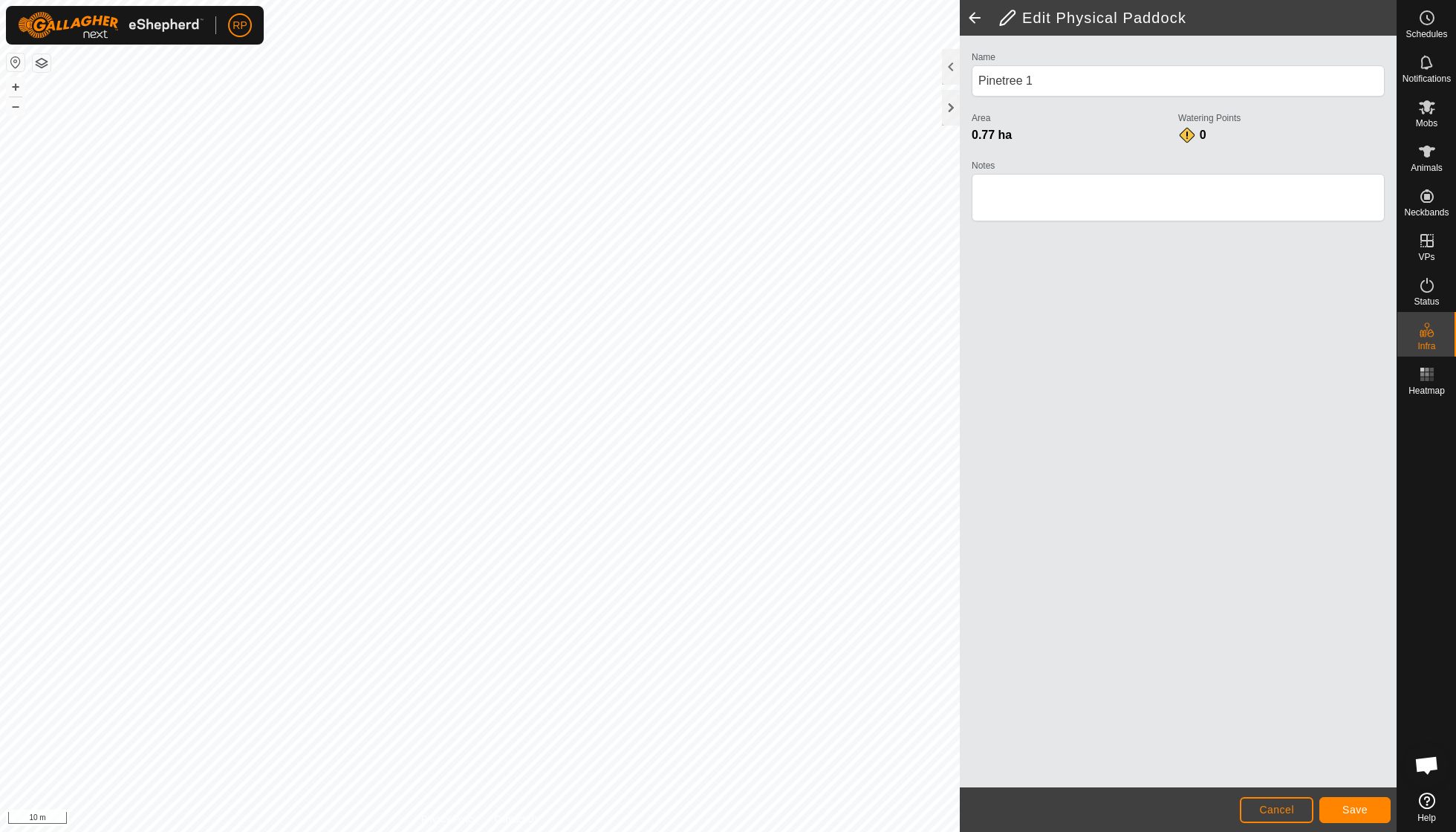
click at [1345, 804] on span "Save" at bounding box center [1355, 810] width 26 height 12
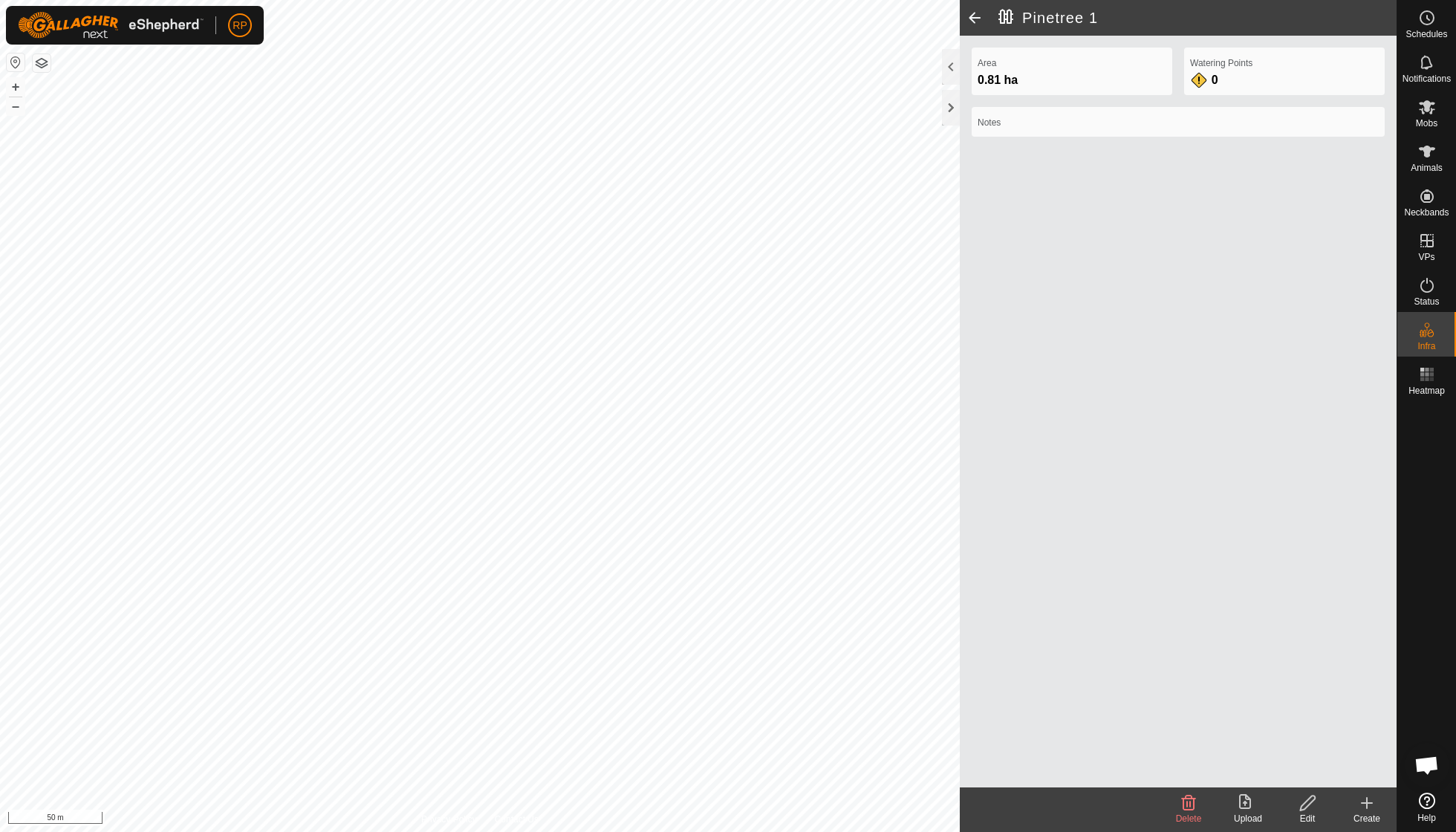
click at [1228, 79] on div "Watering Points 0" at bounding box center [1283, 71] width 200 height 47
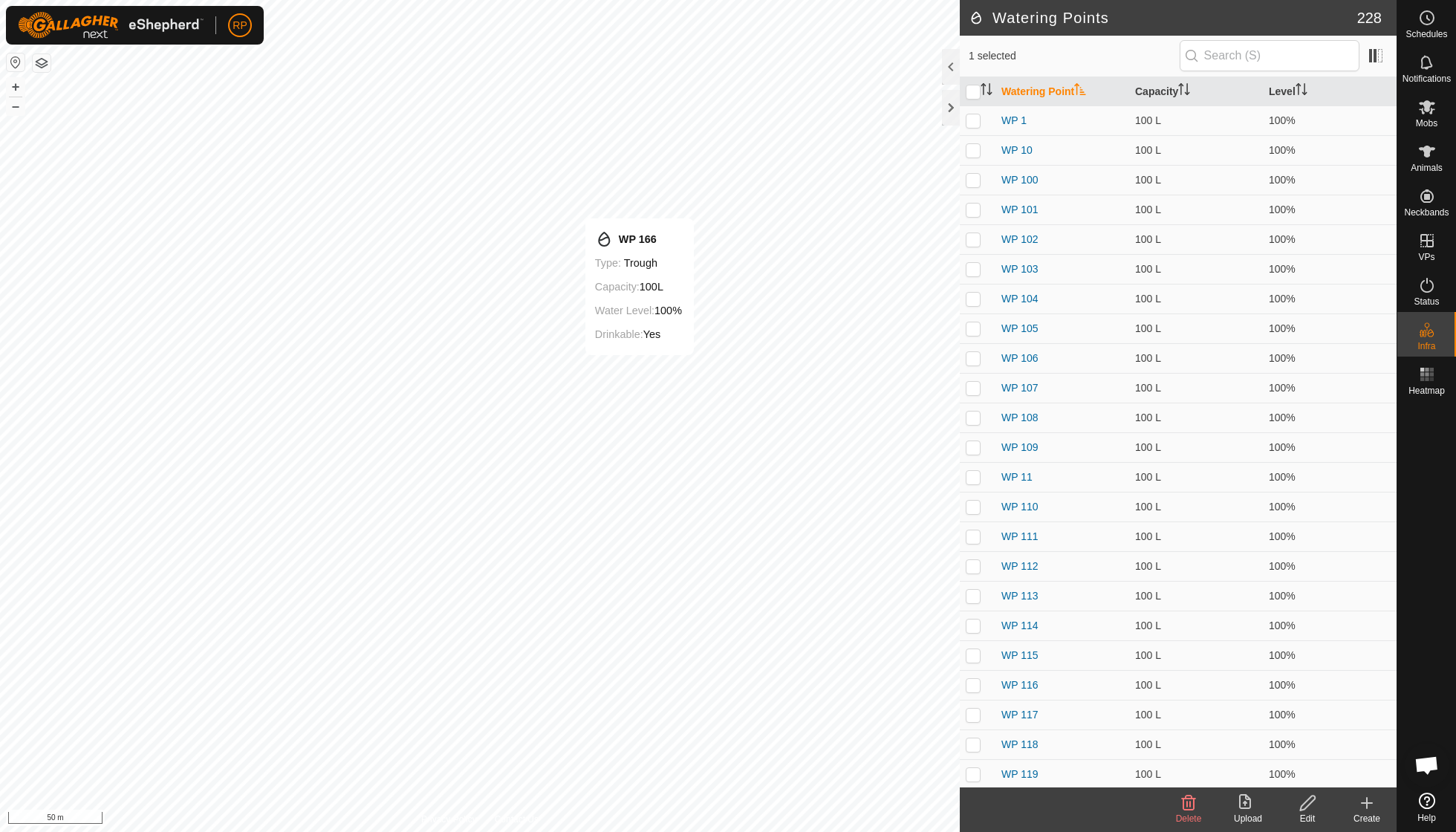
click at [1306, 806] on icon at bounding box center [1307, 803] width 19 height 18
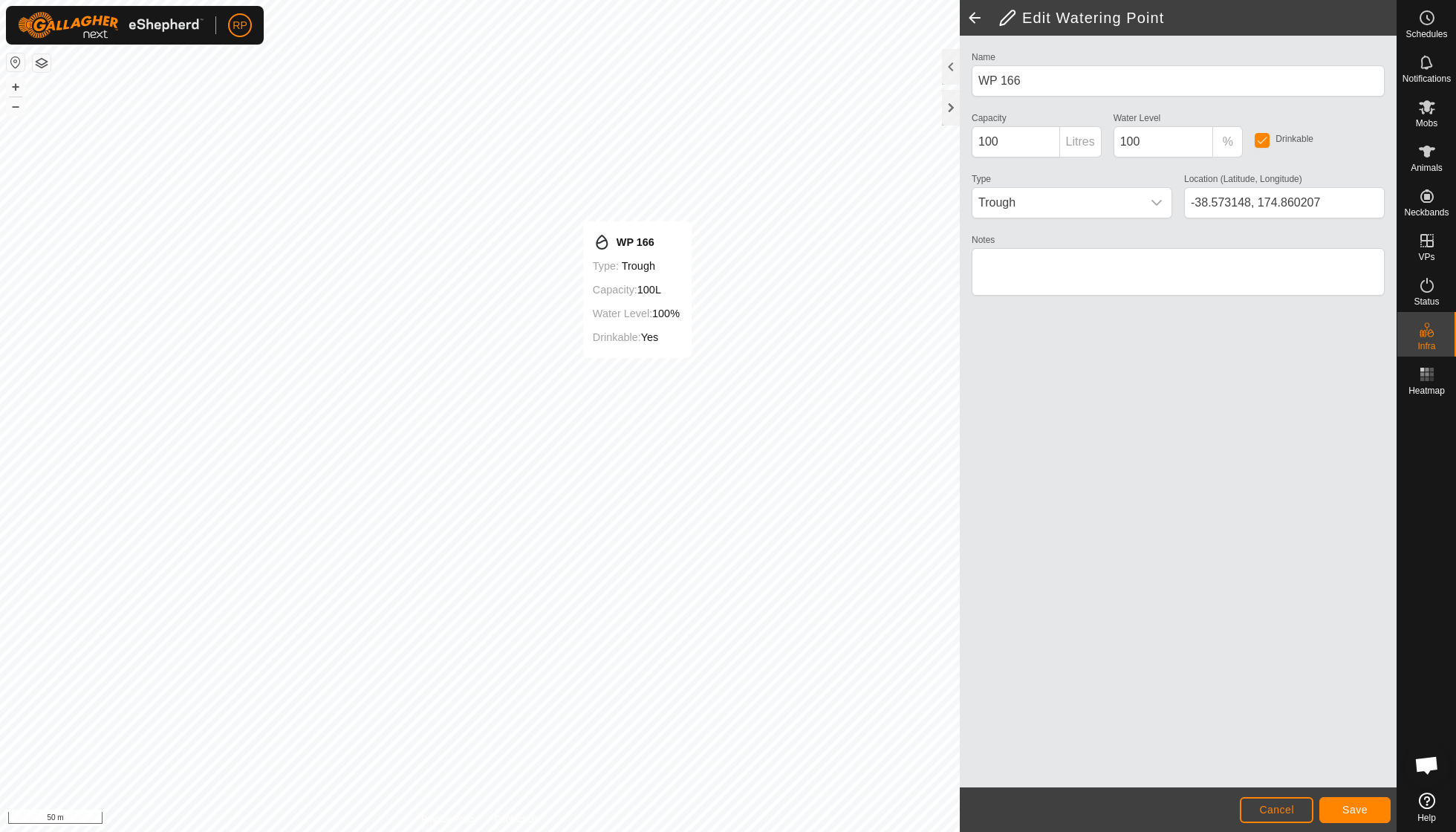
type input "-38.573134, 174.860207"
click at [1361, 811] on span "Save" at bounding box center [1355, 810] width 26 height 12
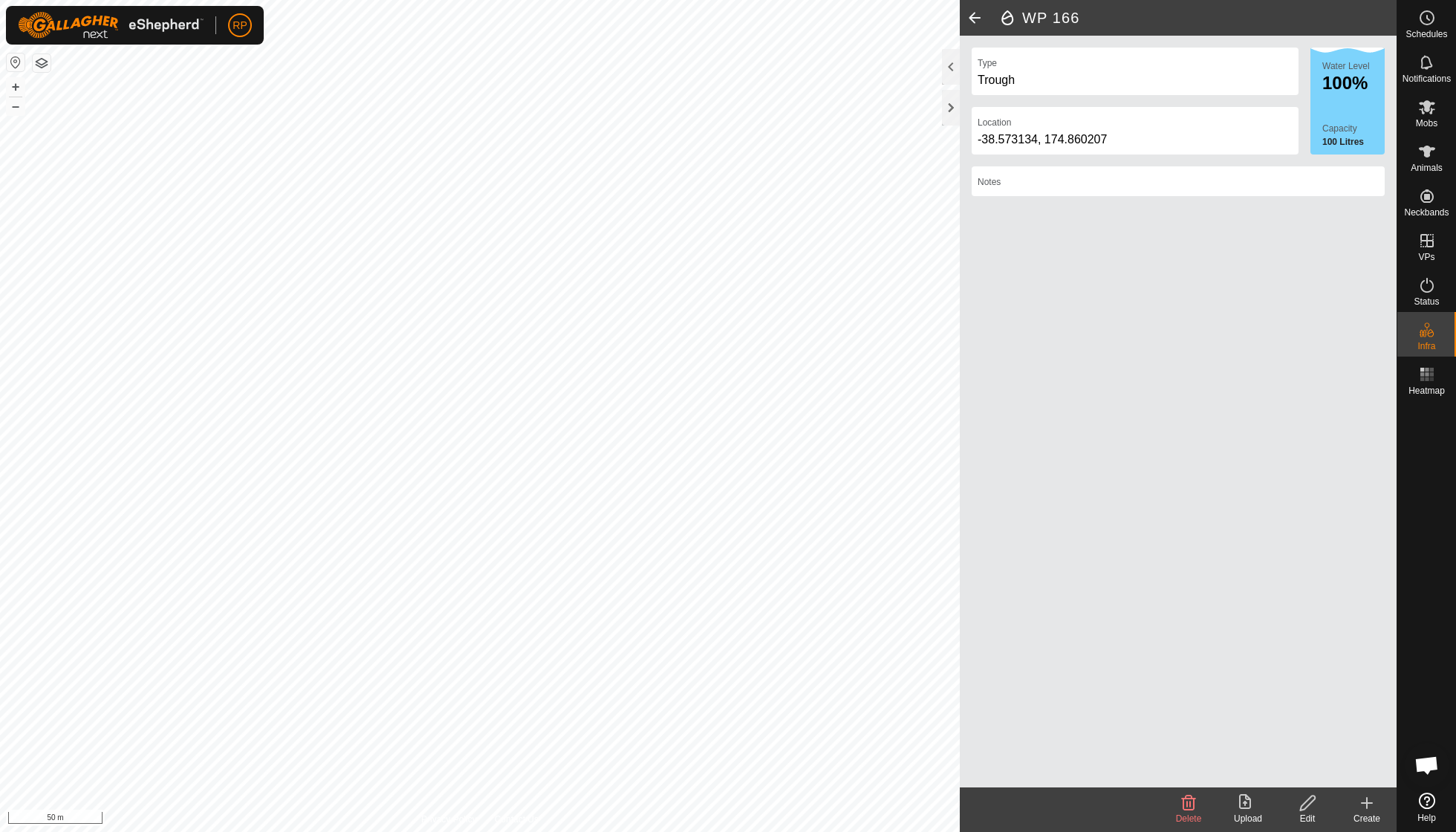
scroll to position [128, 0]
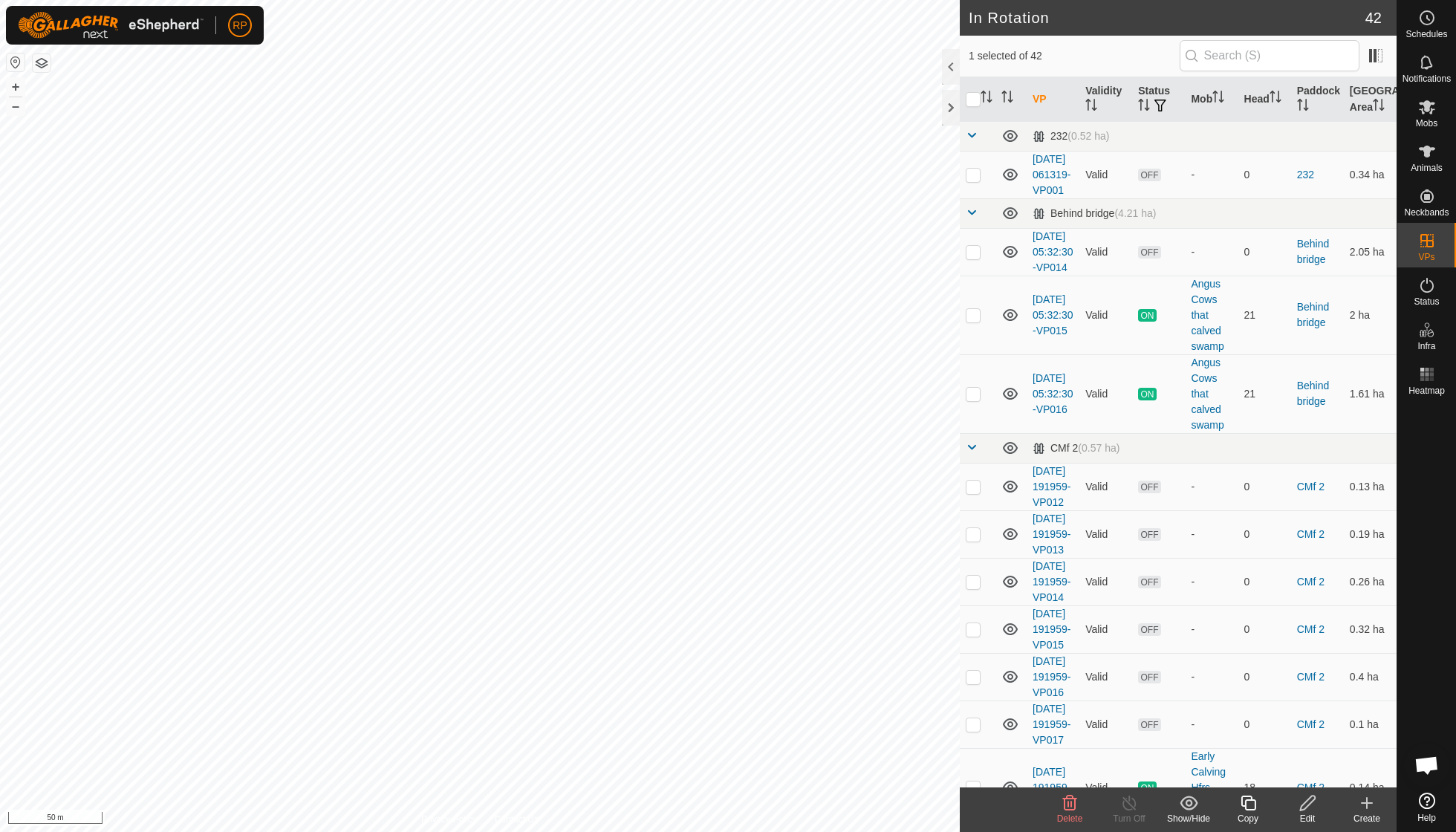
click at [1066, 802] on icon at bounding box center [1069, 803] width 18 height 18
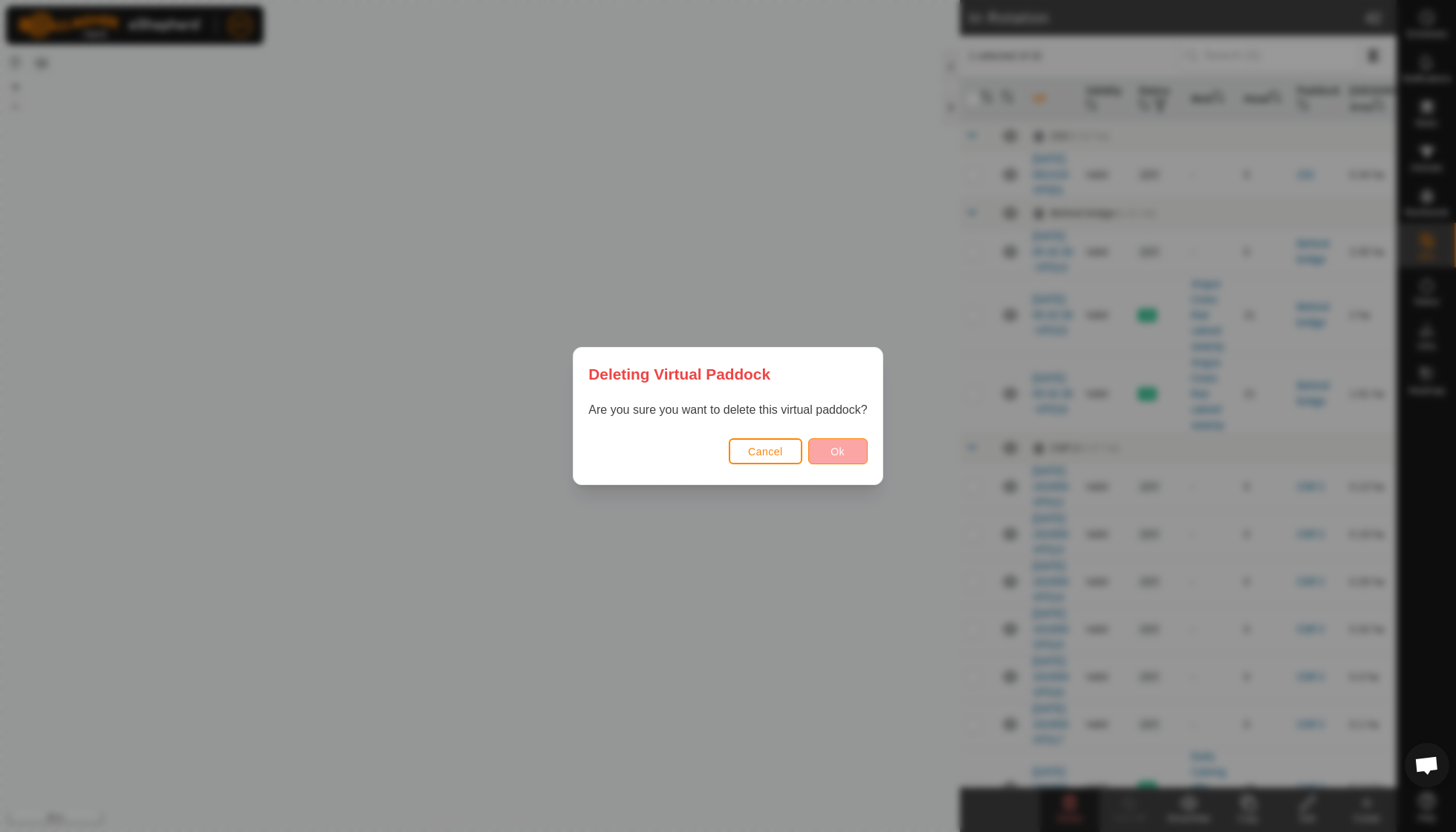
click at [838, 458] on button "Ok" at bounding box center [837, 451] width 59 height 26
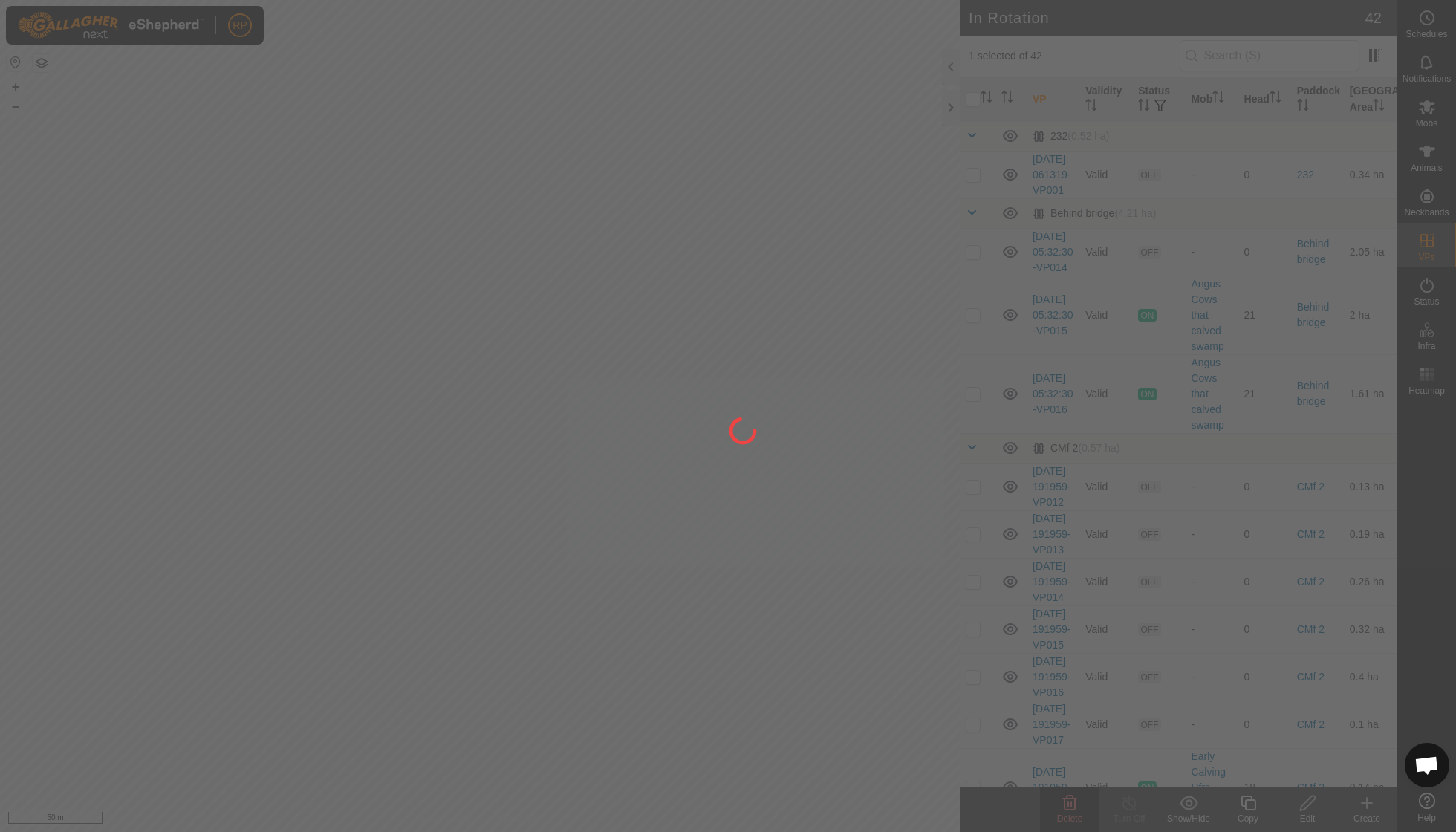
checkbox input "false"
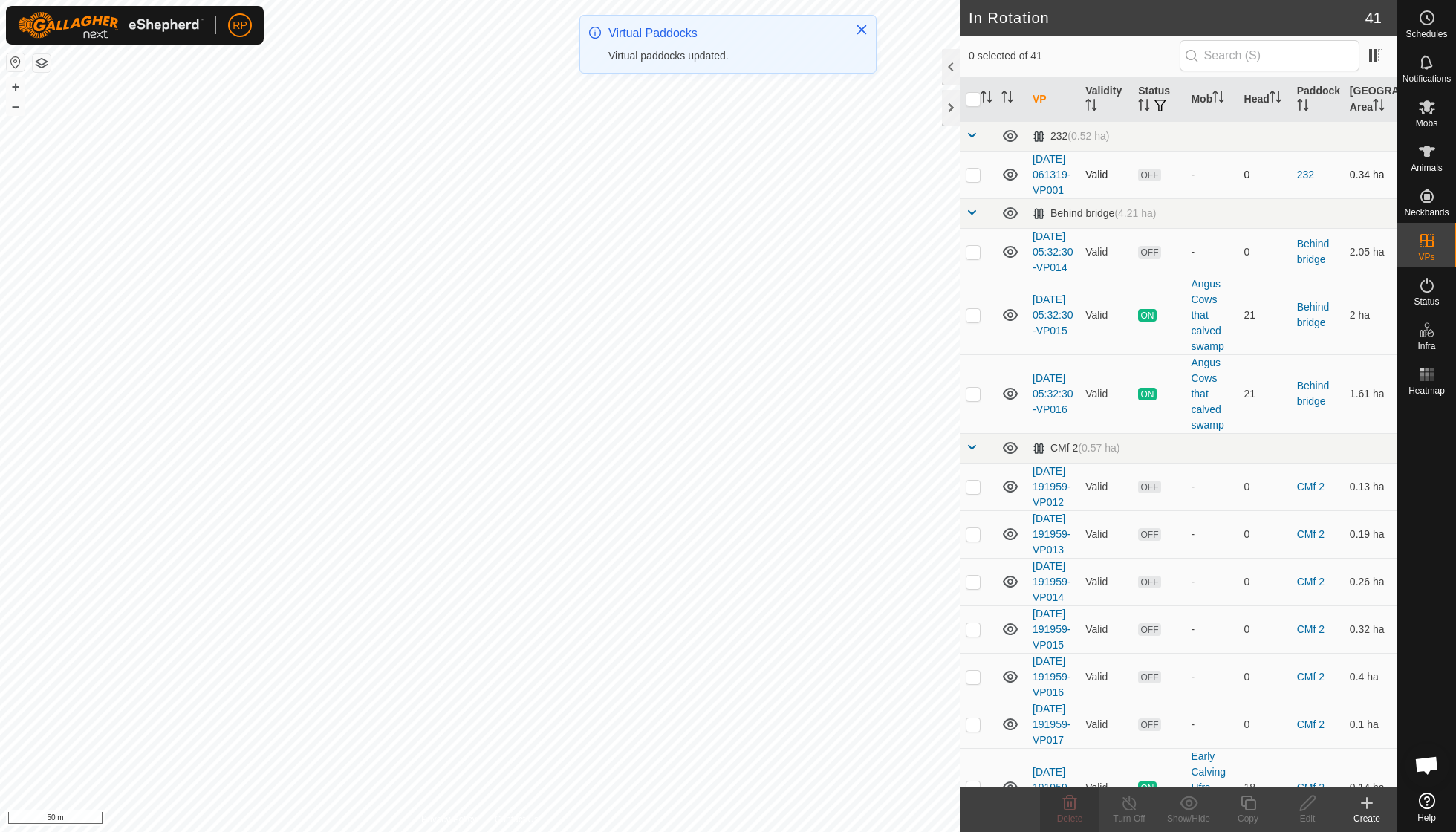
click at [972, 179] on p-checkbox at bounding box center [973, 175] width 15 height 12
checkbox input "true"
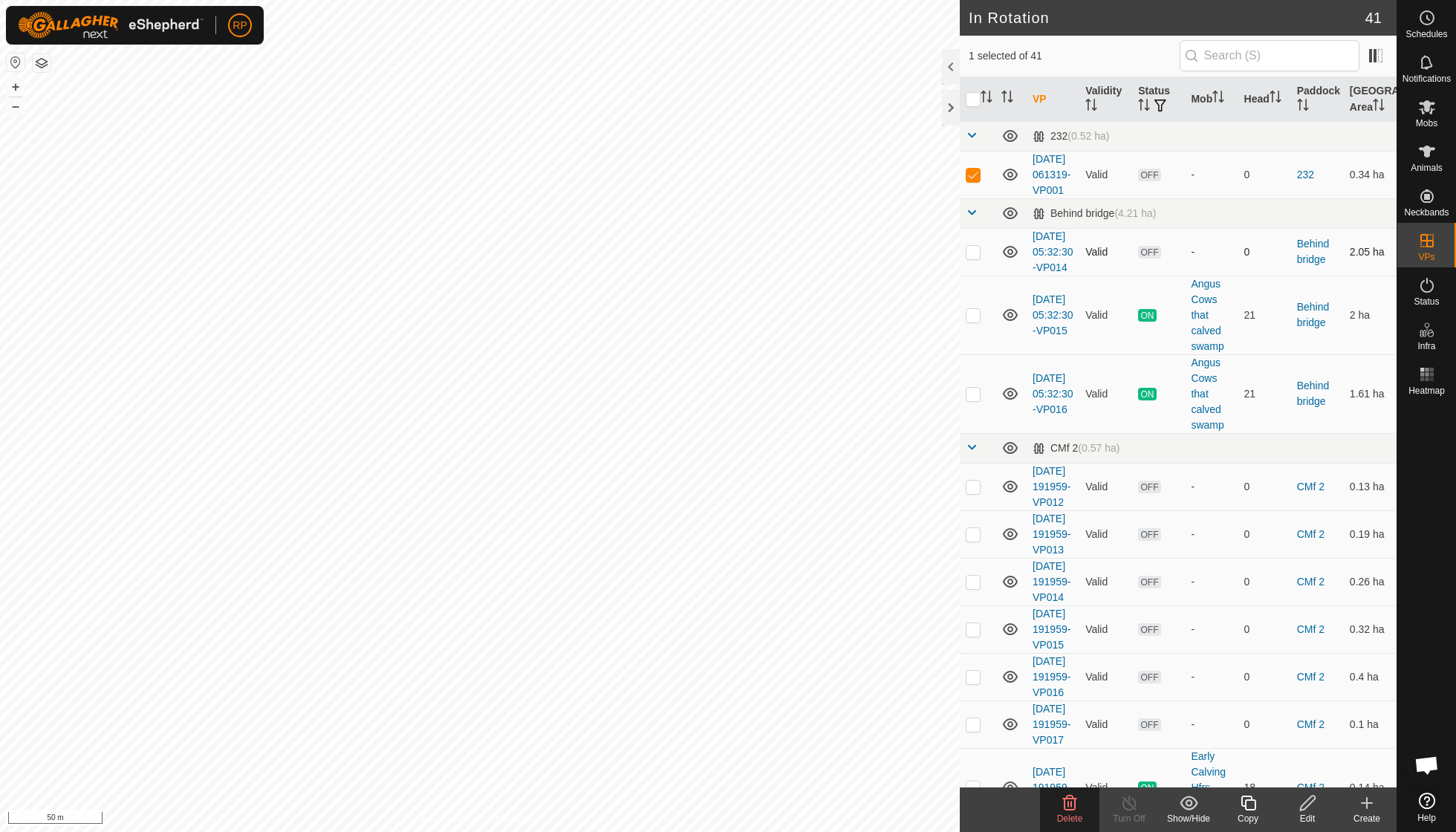
click at [975, 258] on p-checkbox at bounding box center [973, 252] width 15 height 12
checkbox input "true"
click at [975, 492] on p-checkbox at bounding box center [973, 487] width 15 height 12
checkbox input "true"
drag, startPoint x: 995, startPoint y: 594, endPoint x: 1006, endPoint y: 542, distance: 53.2
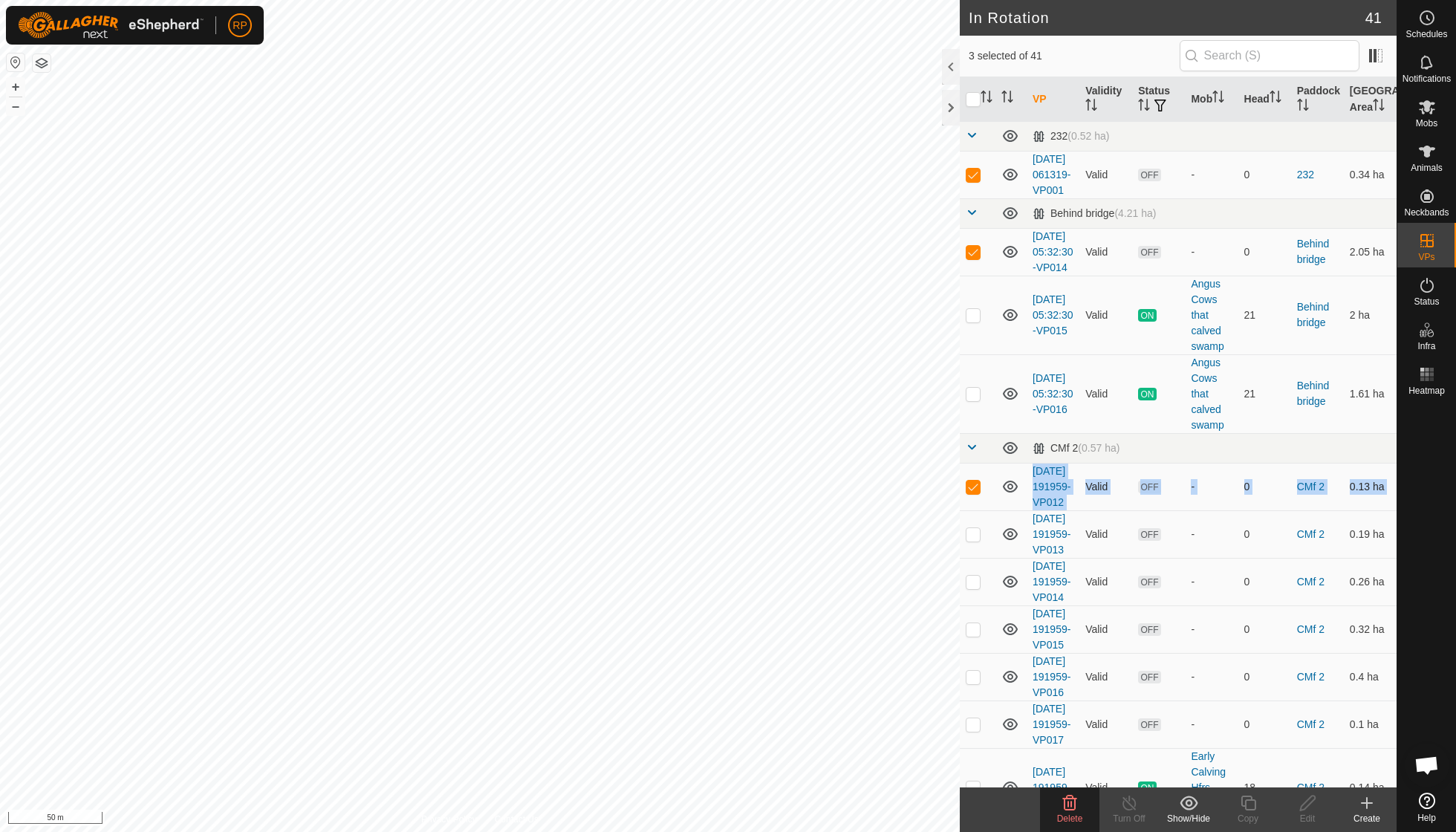
click at [977, 540] on p-checkbox at bounding box center [973, 534] width 15 height 12
checkbox input "true"
click at [979, 588] on p-checkbox at bounding box center [973, 582] width 15 height 12
checkbox input "true"
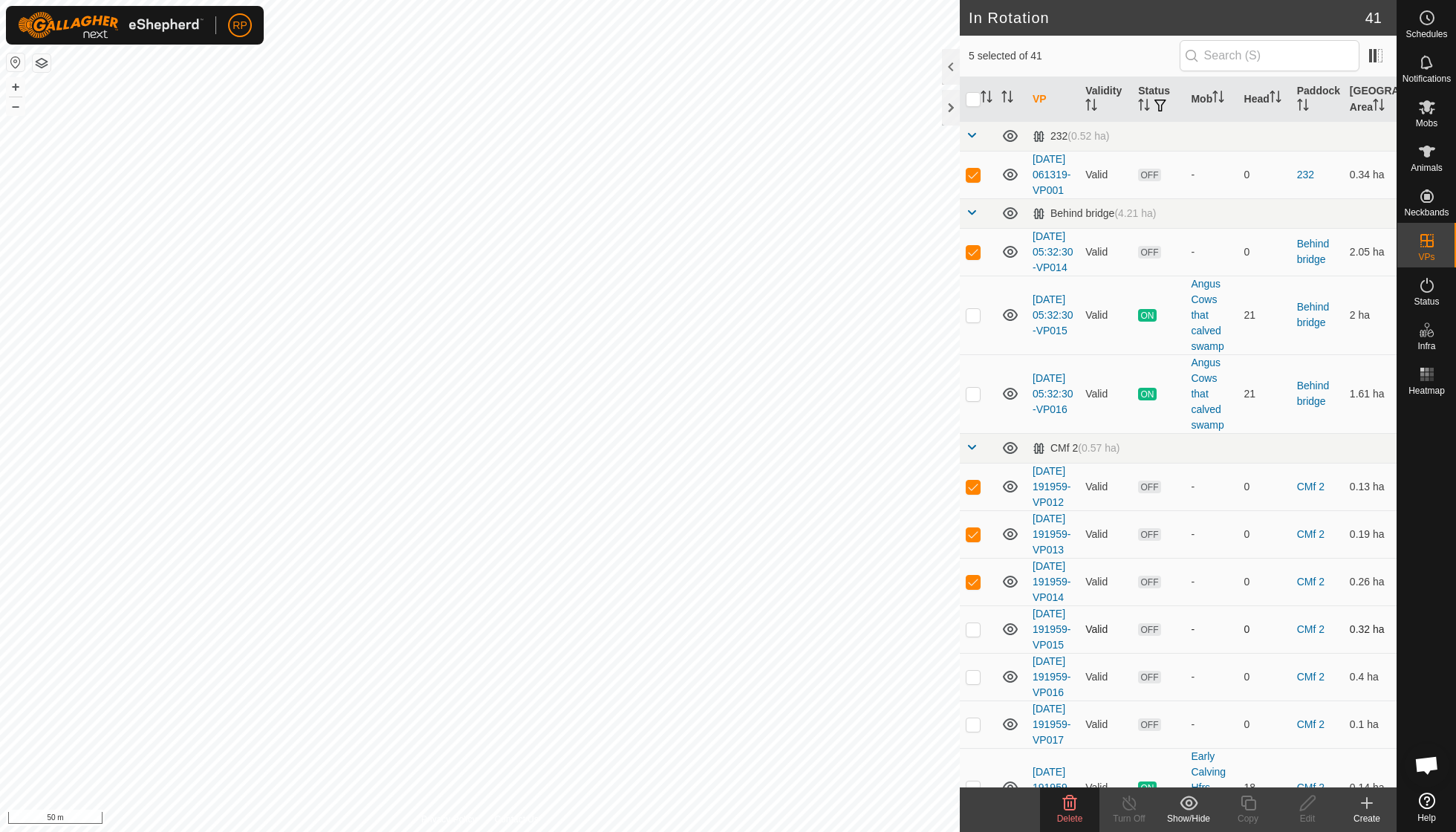
click at [977, 636] on p-checkbox at bounding box center [973, 630] width 15 height 12
checkbox input "true"
click at [977, 683] on p-checkbox at bounding box center [973, 677] width 15 height 12
checkbox input "true"
click at [1072, 805] on icon at bounding box center [1069, 803] width 18 height 18
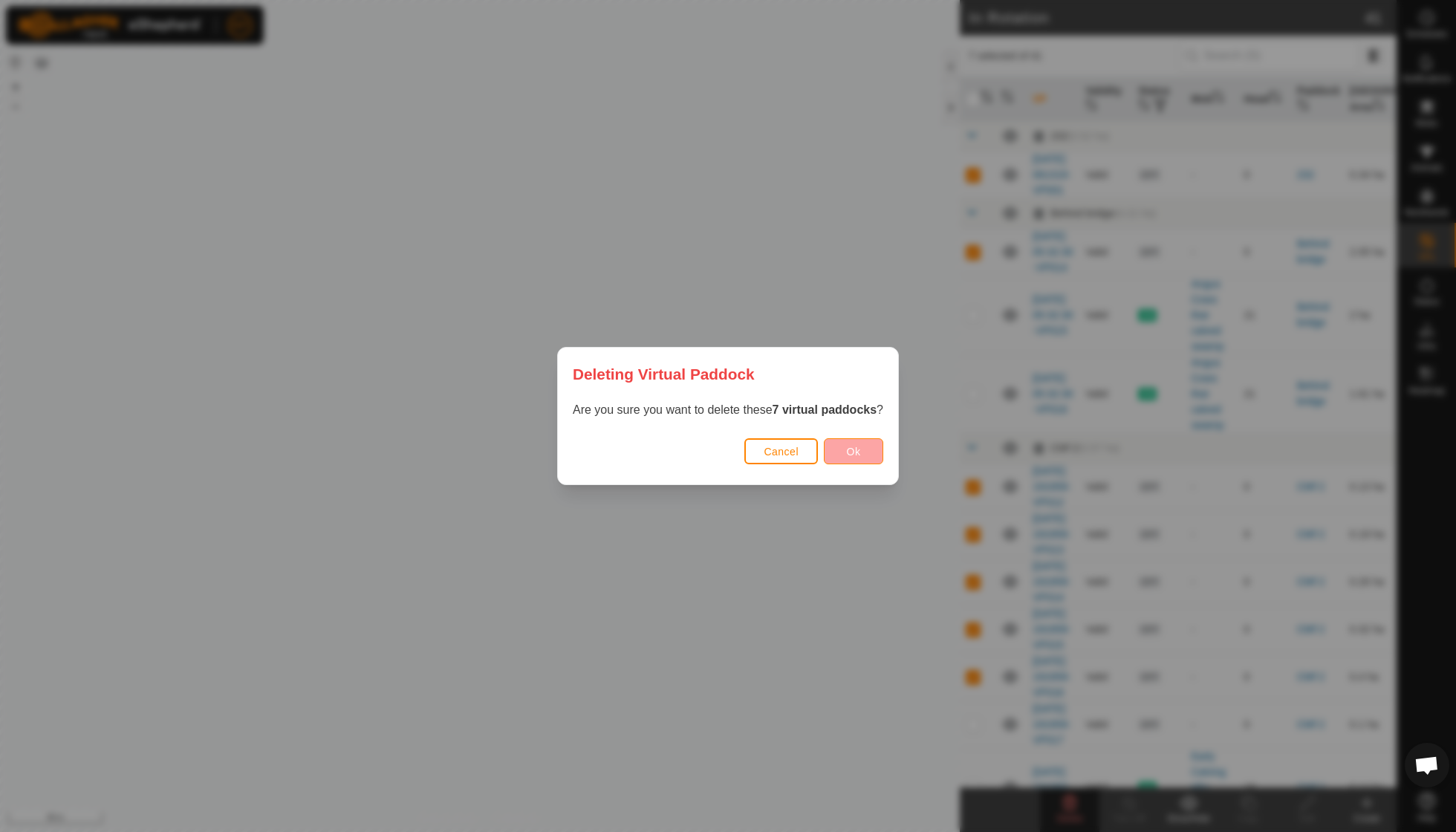
click at [853, 461] on button "Ok" at bounding box center [853, 451] width 59 height 26
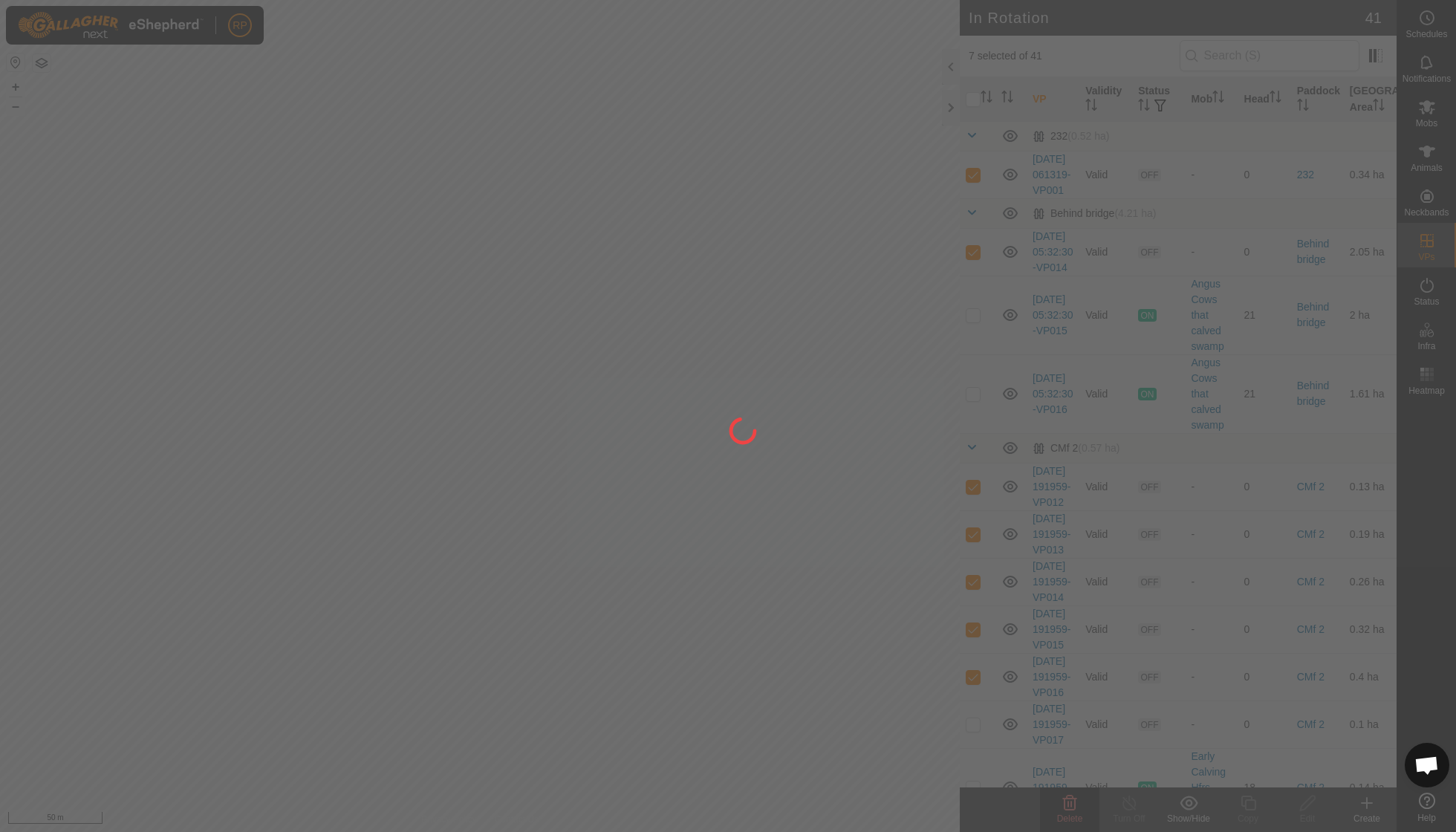
checkbox input "false"
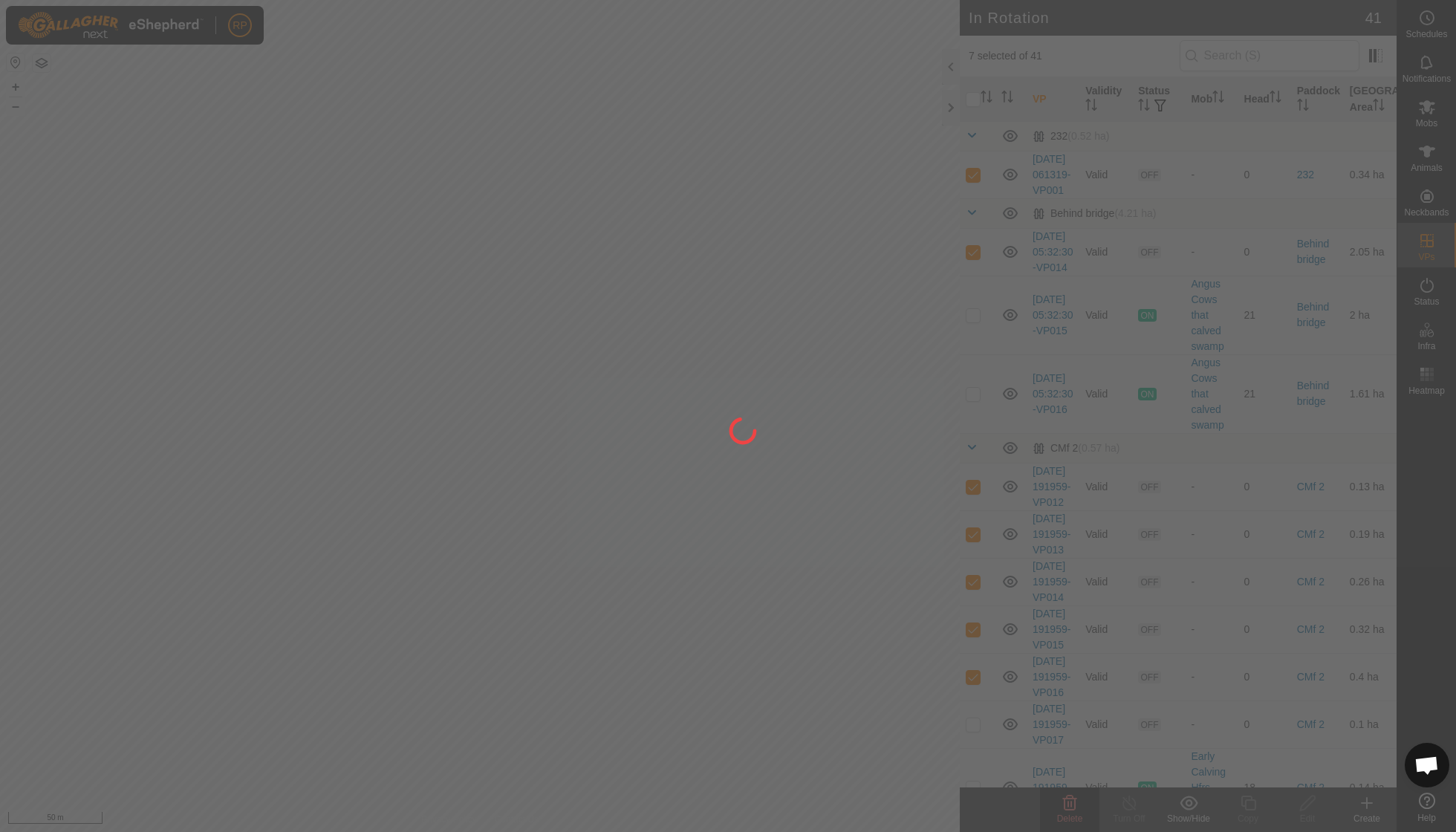
checkbox input "false"
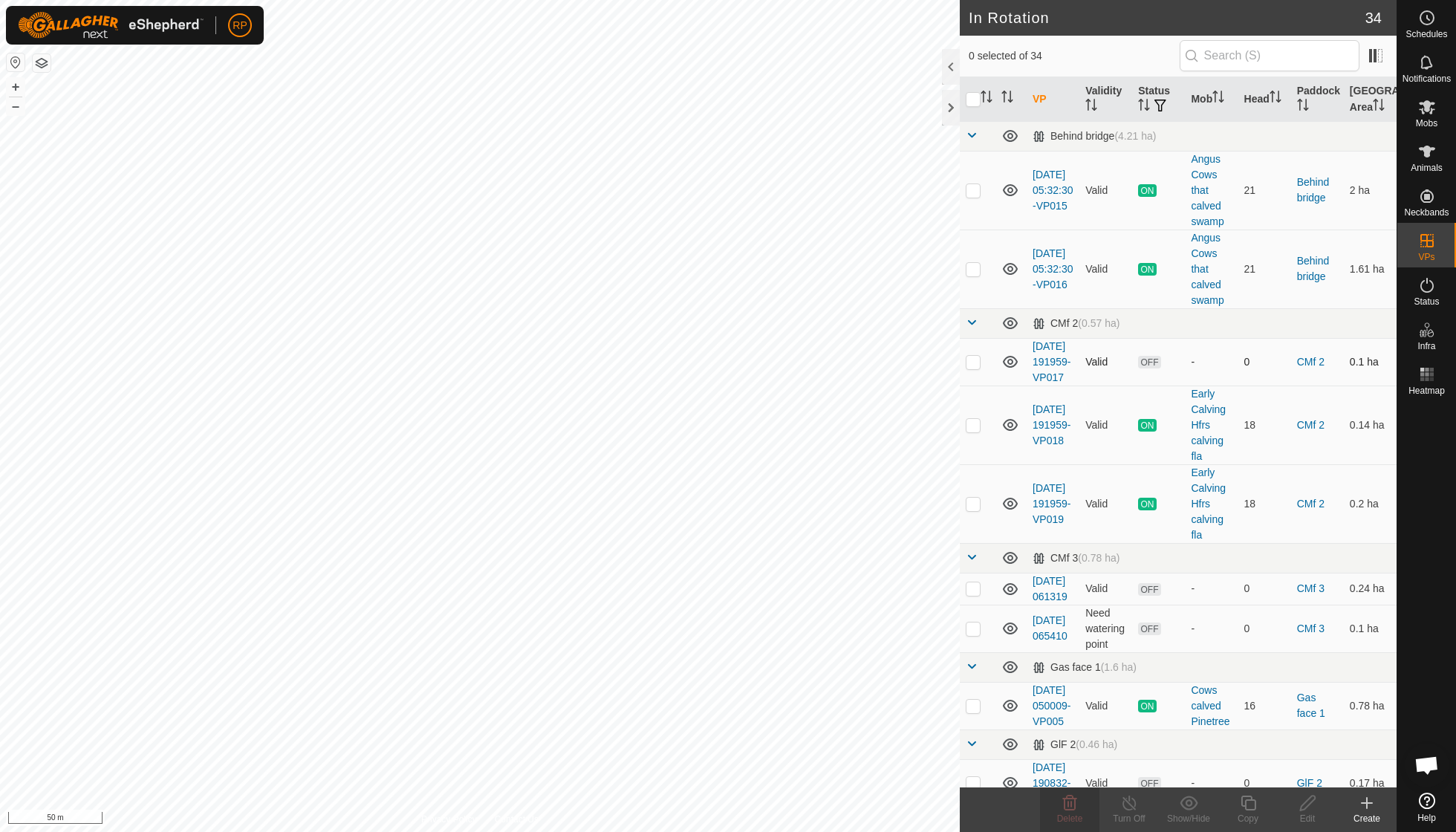
click at [975, 360] on p-checkbox at bounding box center [973, 362] width 15 height 12
checkbox input "true"
click at [975, 592] on p-checkbox at bounding box center [973, 588] width 15 height 12
checkbox input "true"
click at [975, 635] on p-checkbox at bounding box center [973, 629] width 15 height 12
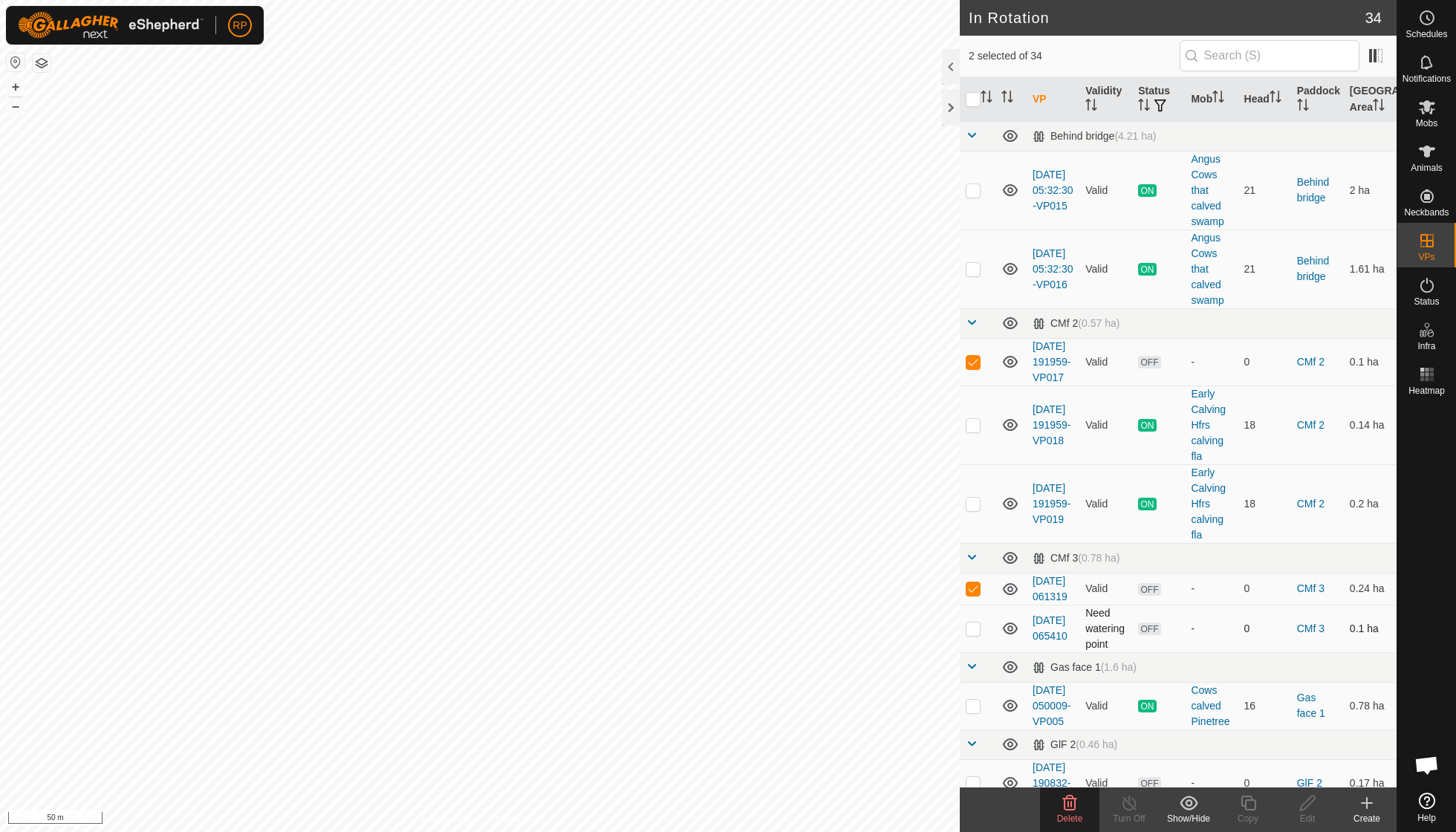
checkbox input "true"
click at [1073, 805] on icon at bounding box center [1069, 803] width 18 height 18
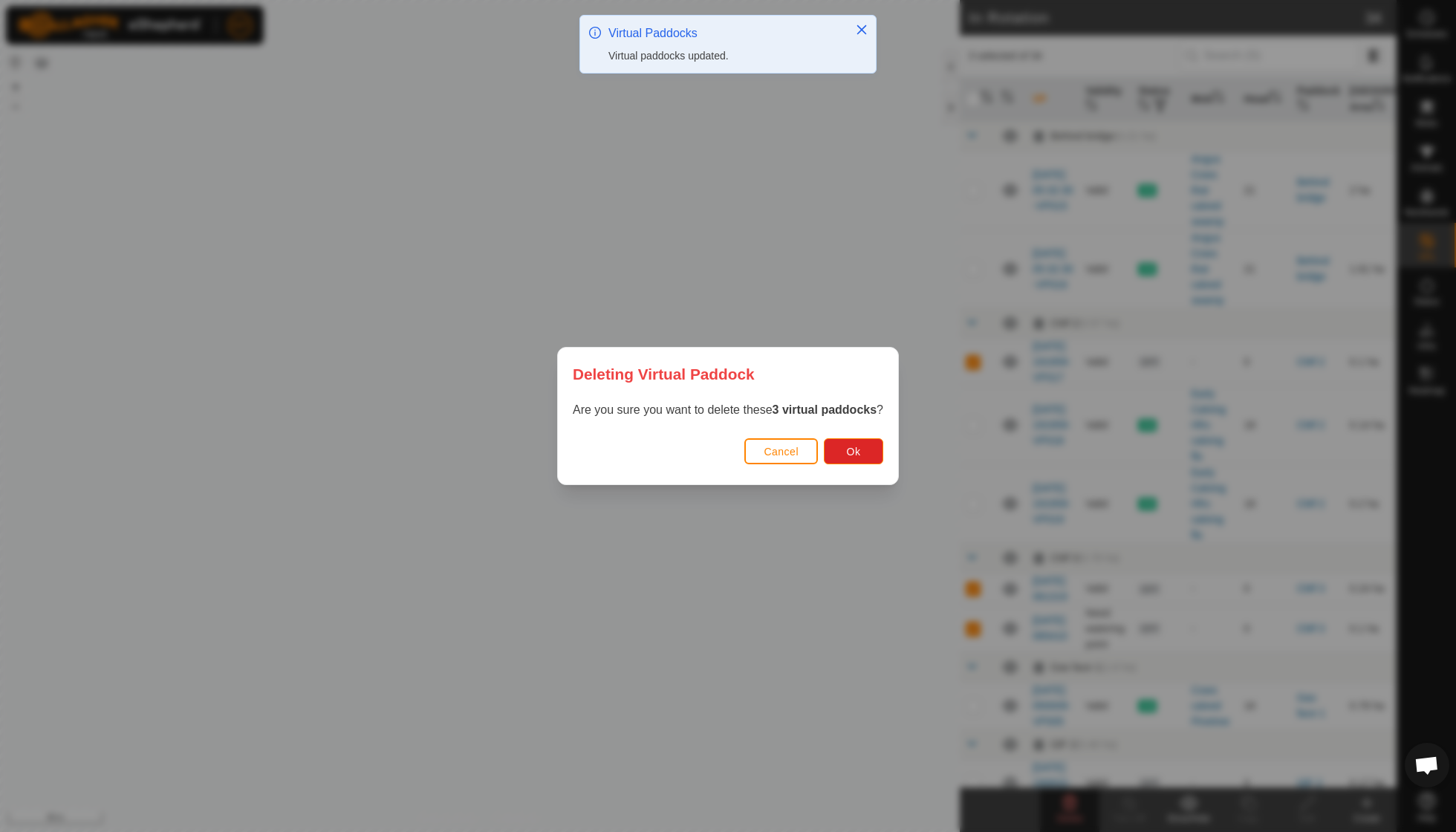
click at [856, 456] on span "Ok" at bounding box center [853, 452] width 14 height 12
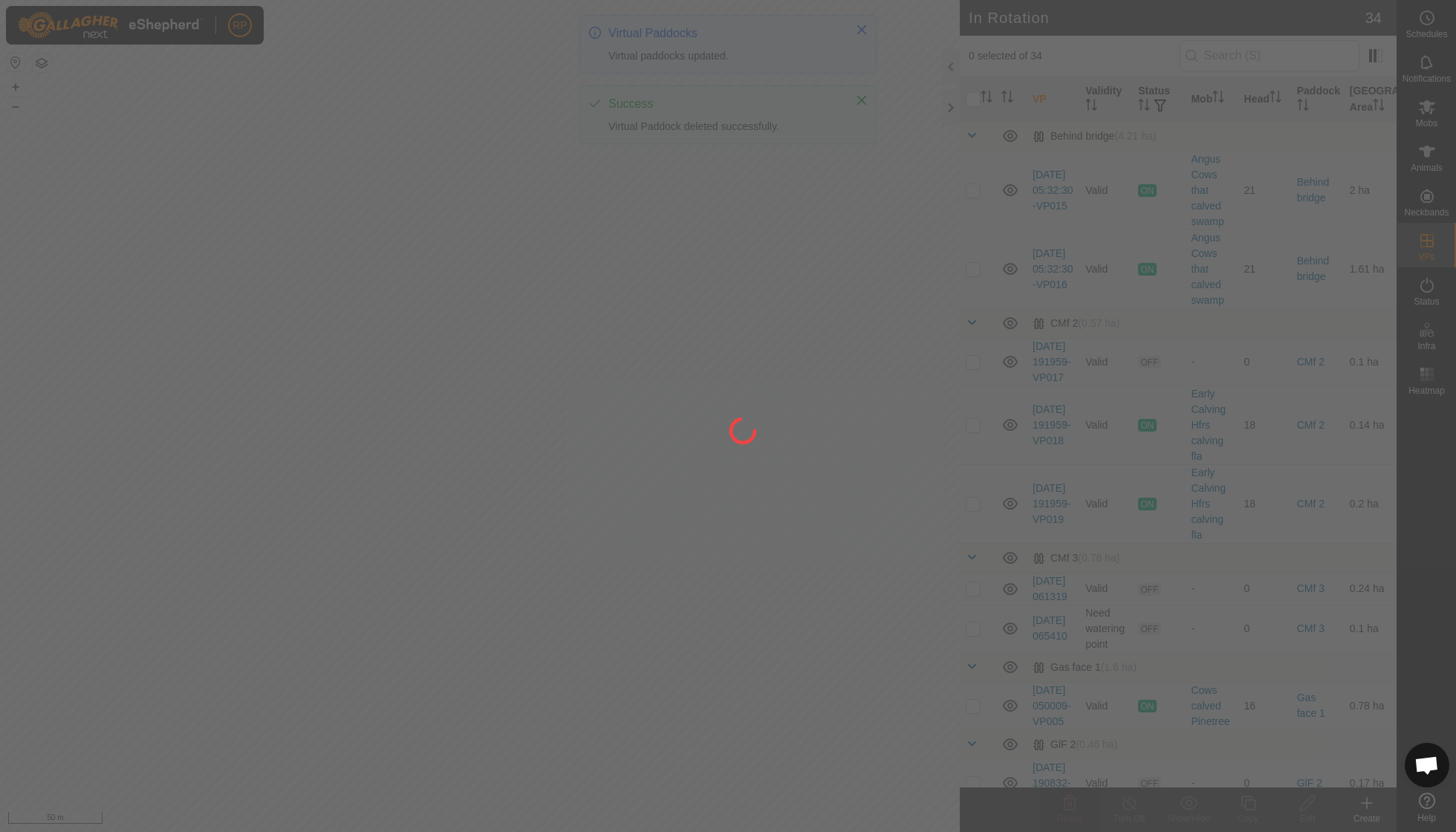
checkbox input "false"
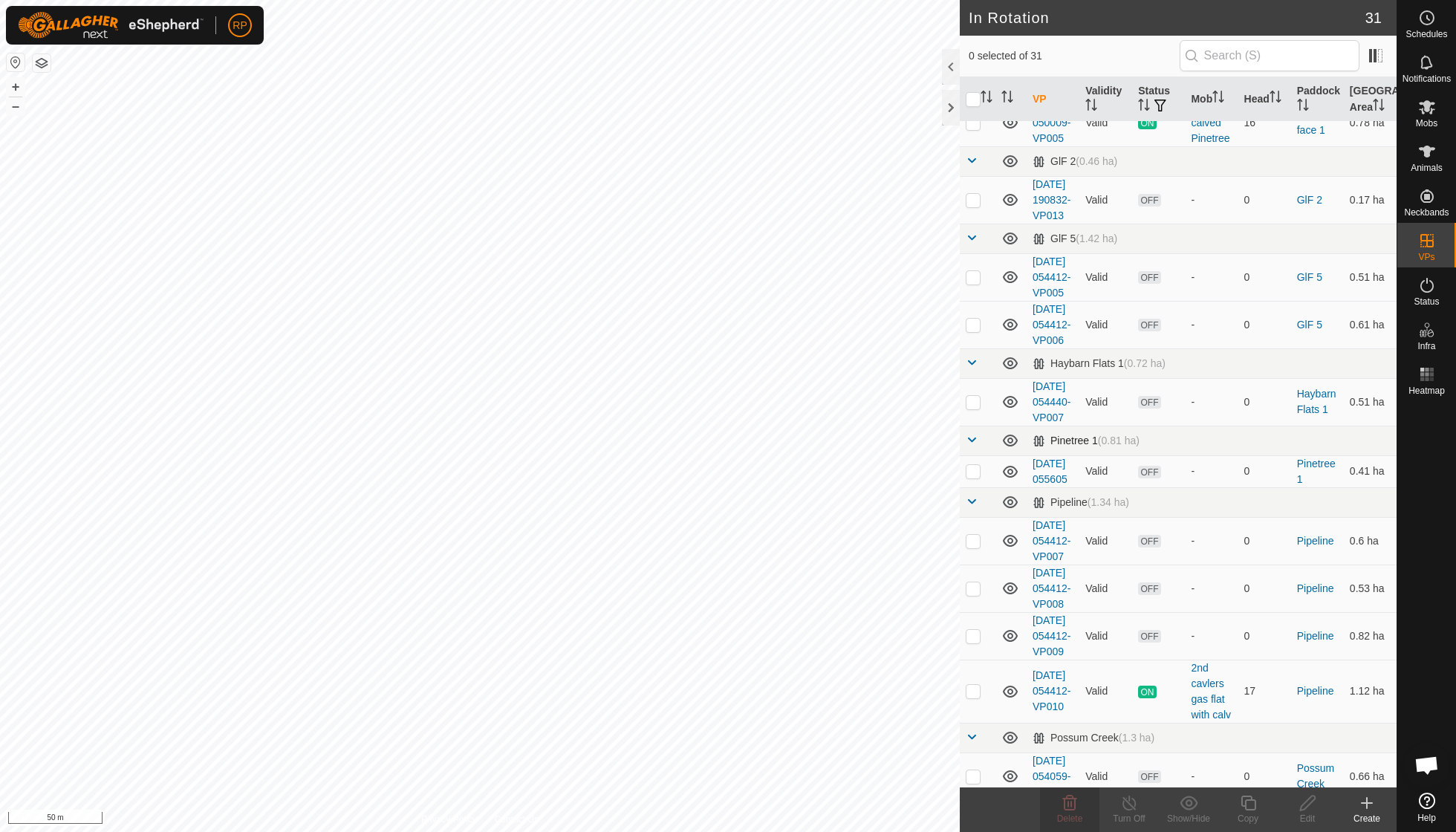
scroll to position [435, 0]
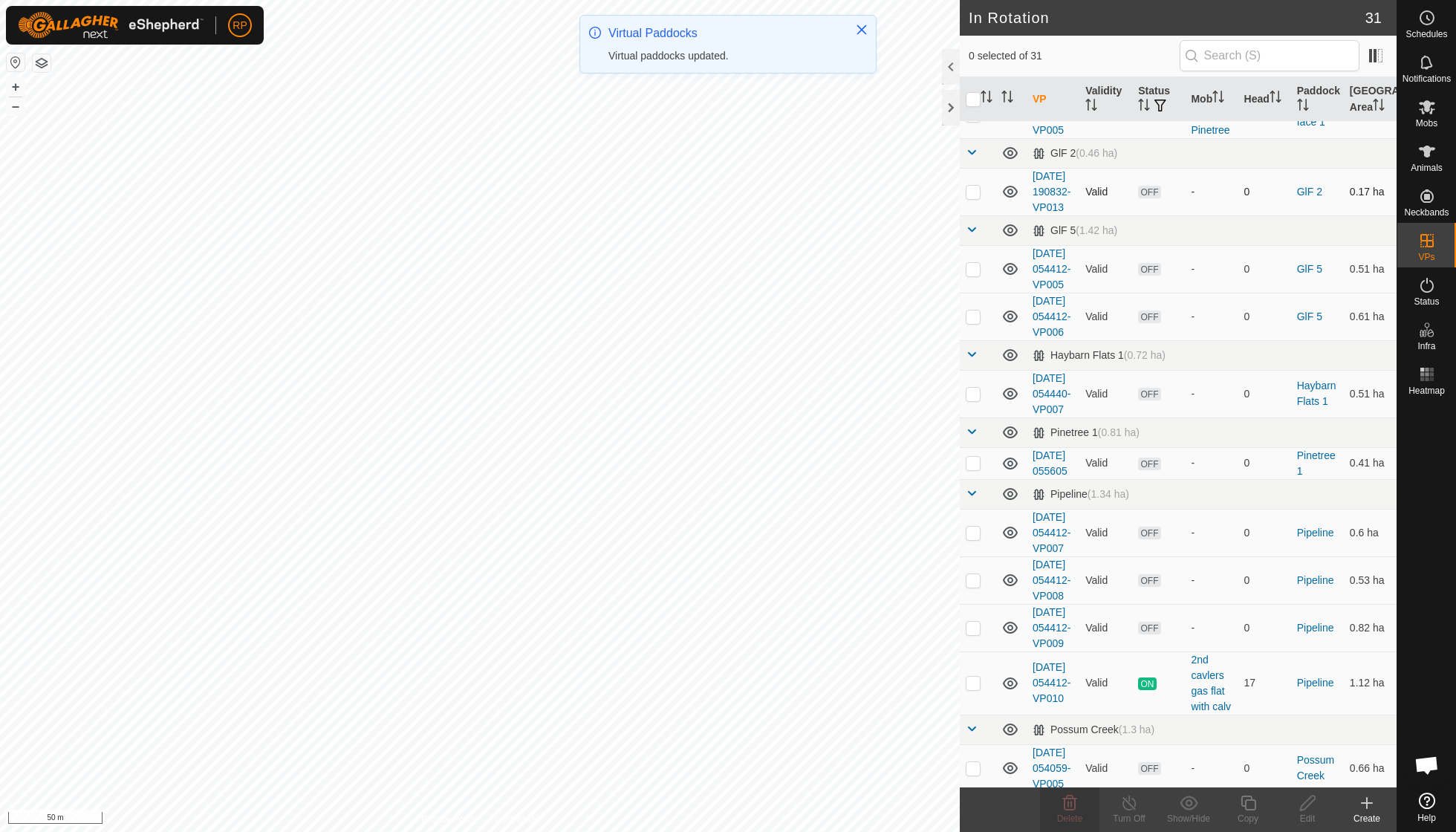
click at [972, 197] on p-checkbox at bounding box center [973, 191] width 15 height 12
checkbox input "true"
click at [974, 275] on p-checkbox at bounding box center [973, 269] width 15 height 12
checkbox input "true"
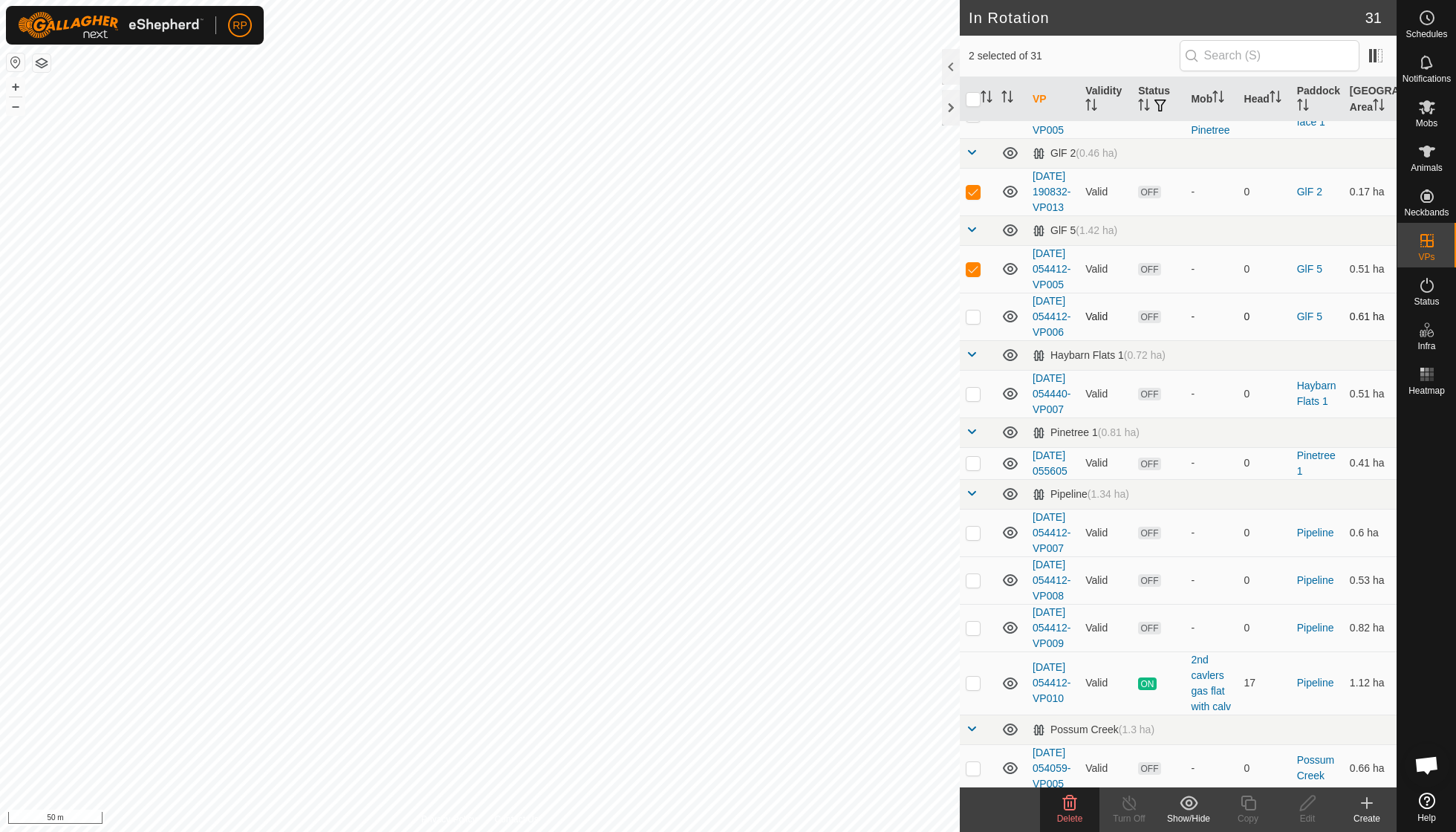
click at [974, 323] on p-checkbox at bounding box center [973, 317] width 15 height 12
checkbox input "true"
click at [975, 400] on p-checkbox at bounding box center [973, 394] width 15 height 12
checkbox input "true"
click at [977, 539] on p-checkbox at bounding box center [973, 533] width 15 height 12
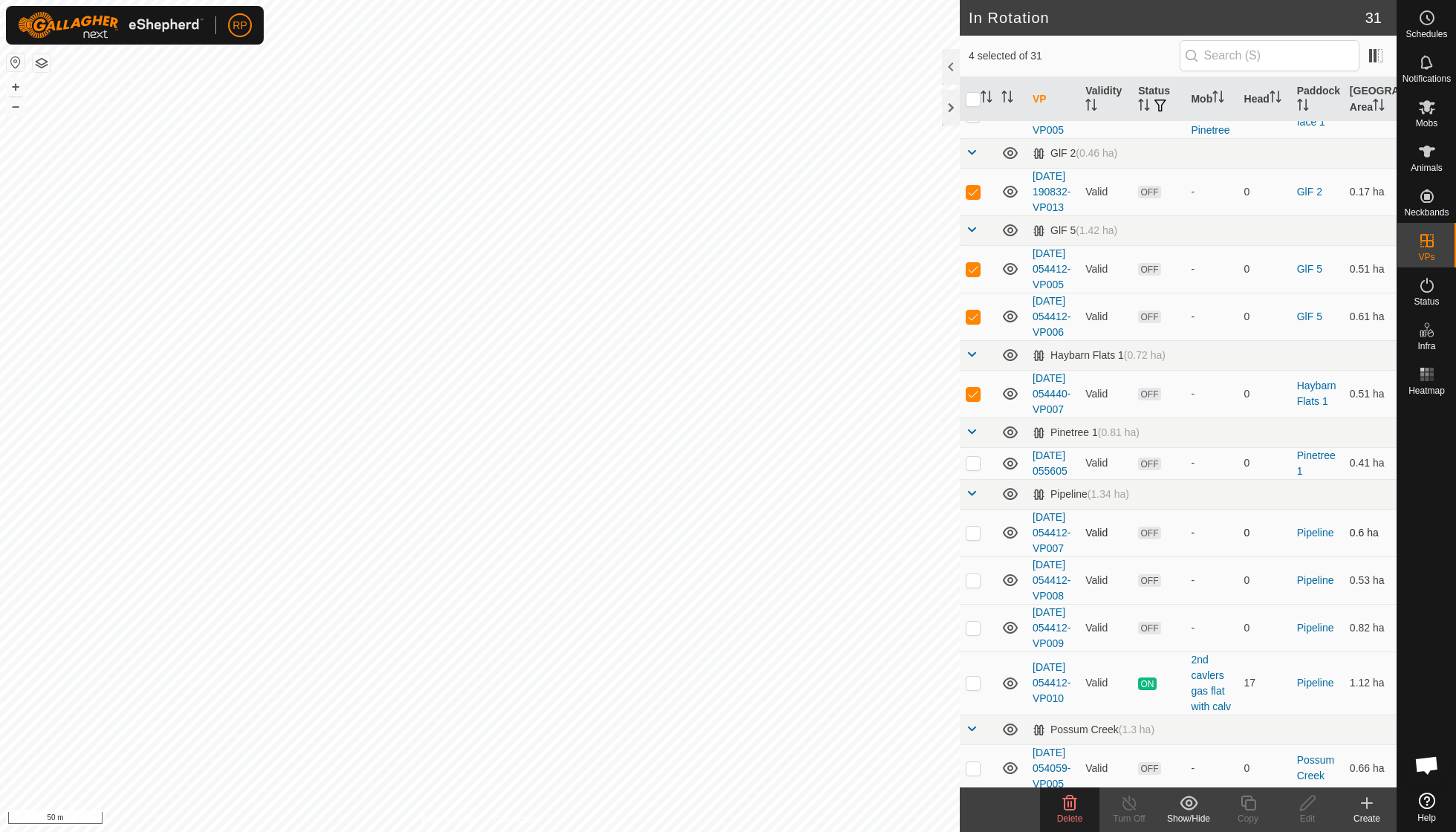
checkbox input "true"
click at [977, 586] on p-checkbox at bounding box center [973, 580] width 15 height 12
checkbox input "true"
click at [974, 634] on p-checkbox at bounding box center [973, 628] width 15 height 12
checkbox input "true"
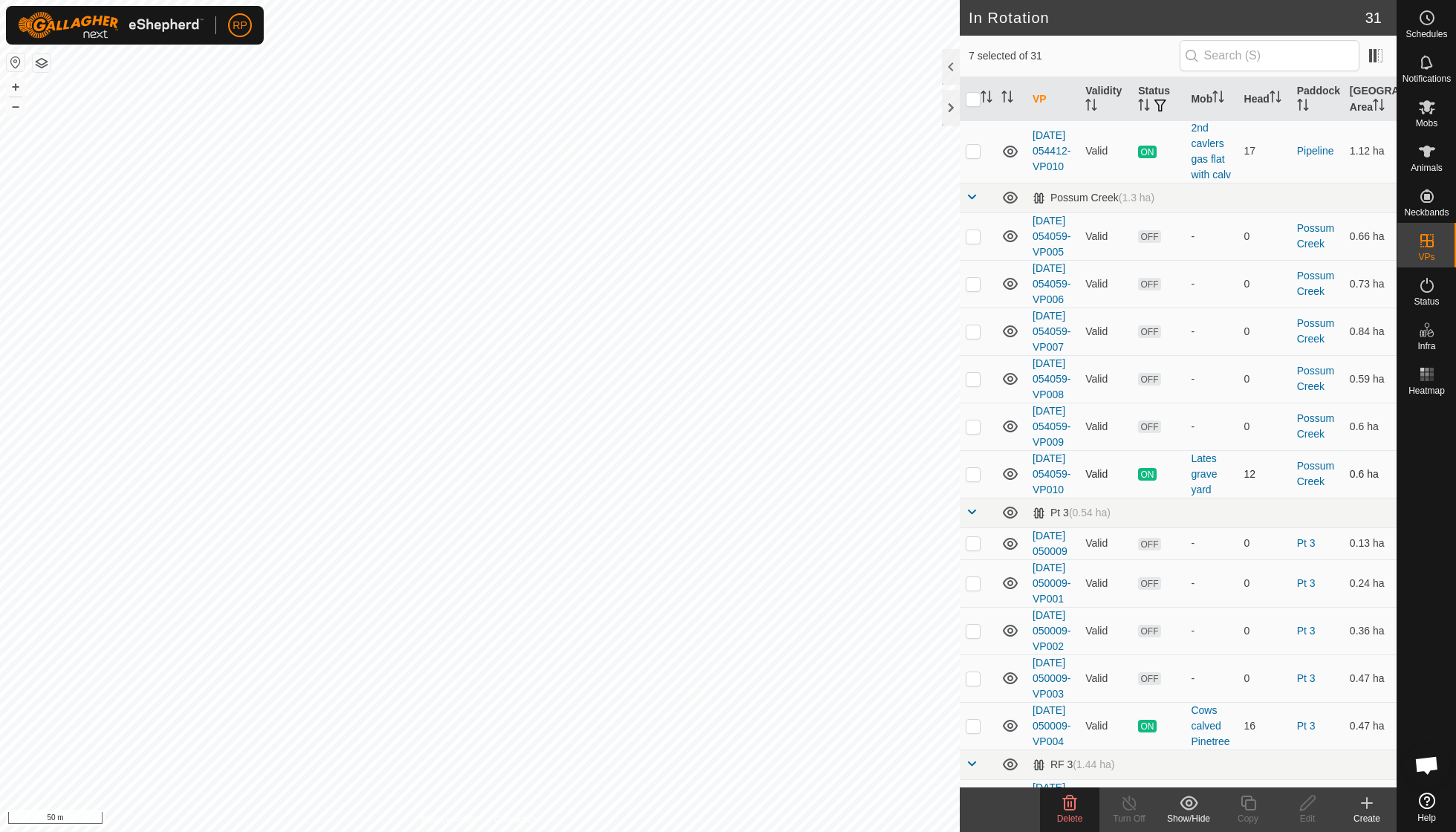
scroll to position [973, 0]
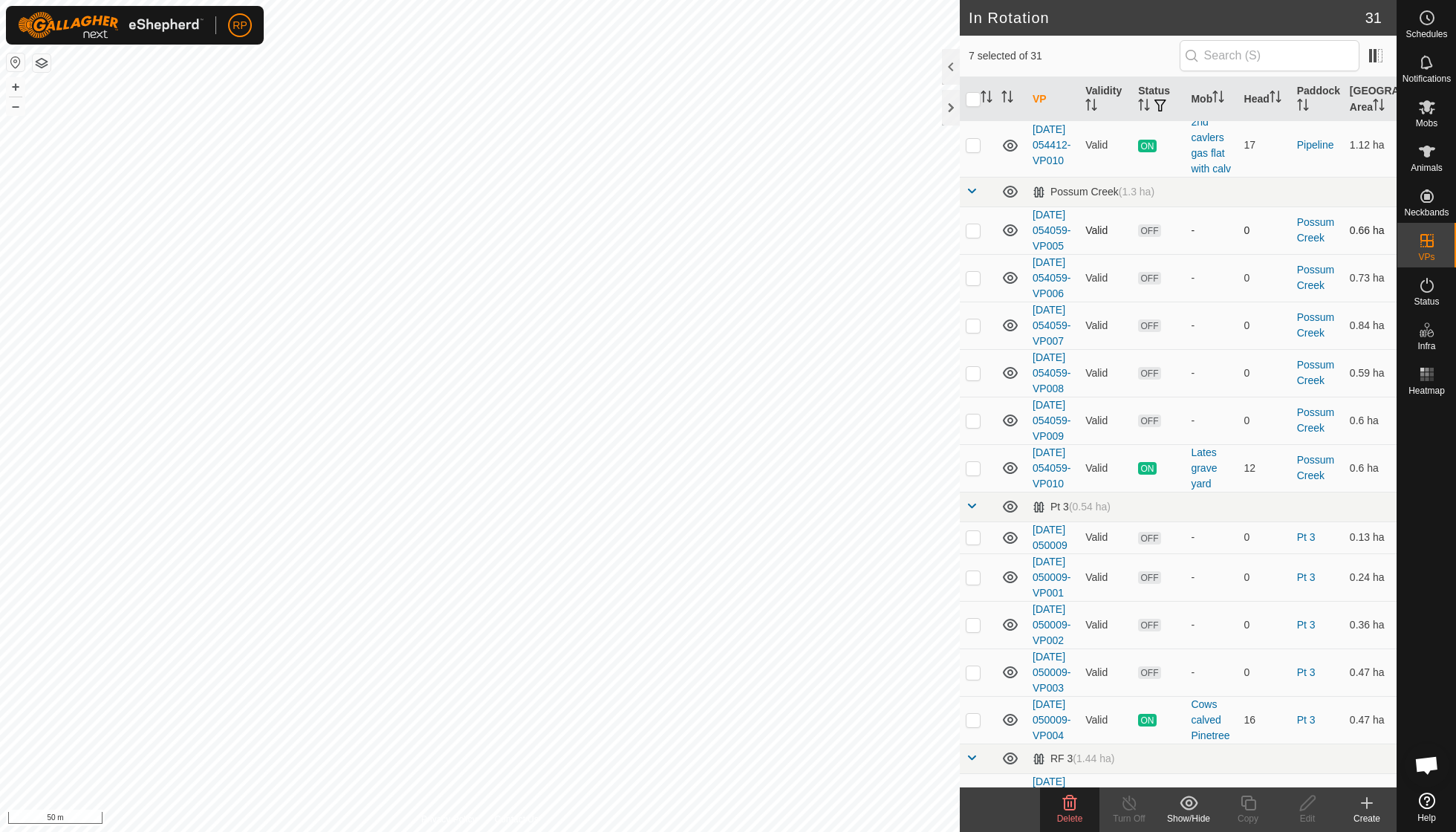
click at [970, 236] on p-checkbox at bounding box center [973, 230] width 15 height 12
checkbox input "true"
click at [975, 284] on p-checkbox at bounding box center [973, 278] width 15 height 12
checkbox input "true"
click at [975, 332] on p-checkbox at bounding box center [973, 326] width 15 height 12
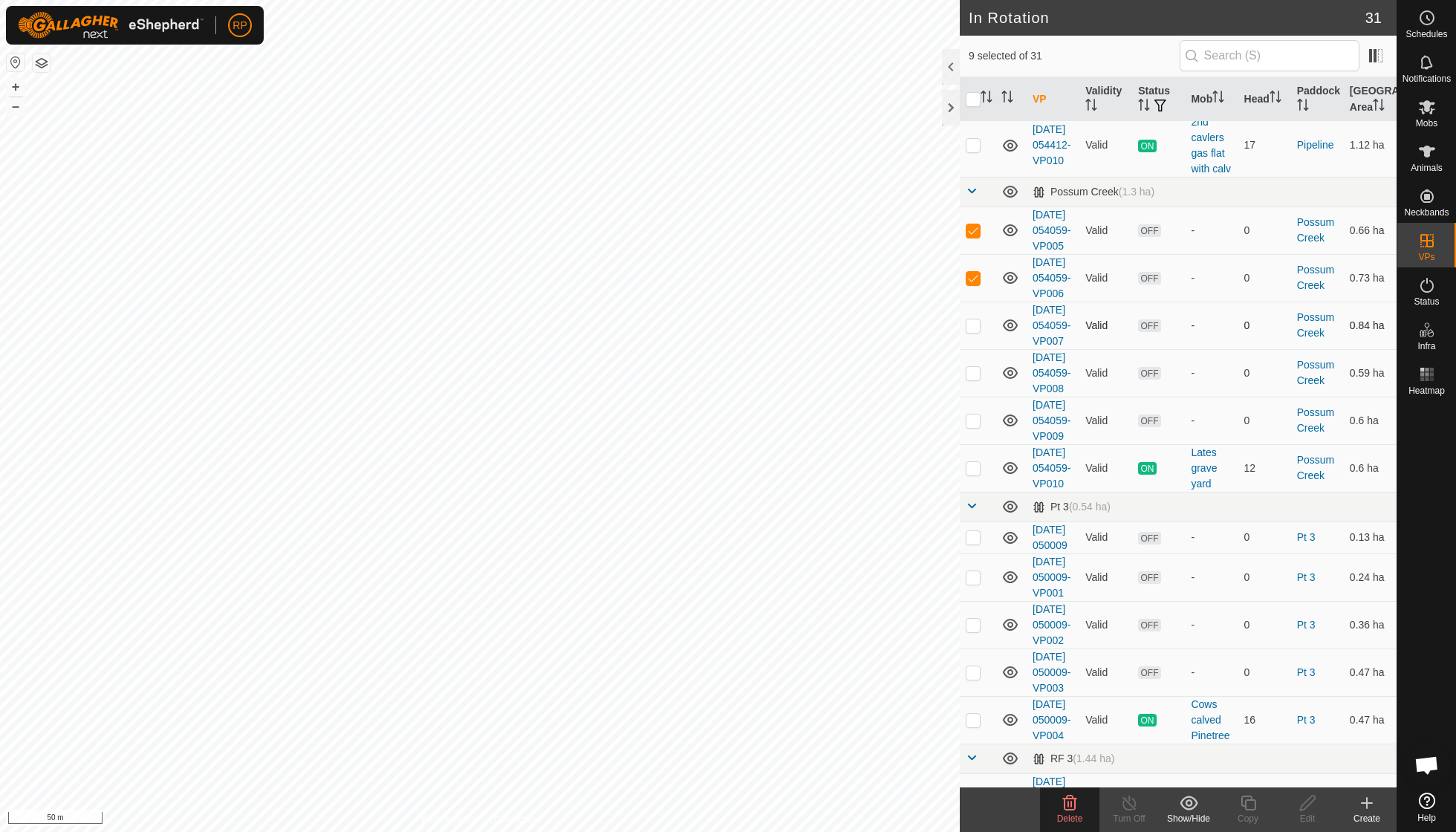
checkbox input "true"
click at [973, 379] on p-checkbox at bounding box center [973, 373] width 15 height 12
checkbox input "true"
click at [973, 426] on p-checkbox at bounding box center [973, 420] width 15 height 12
checkbox input "true"
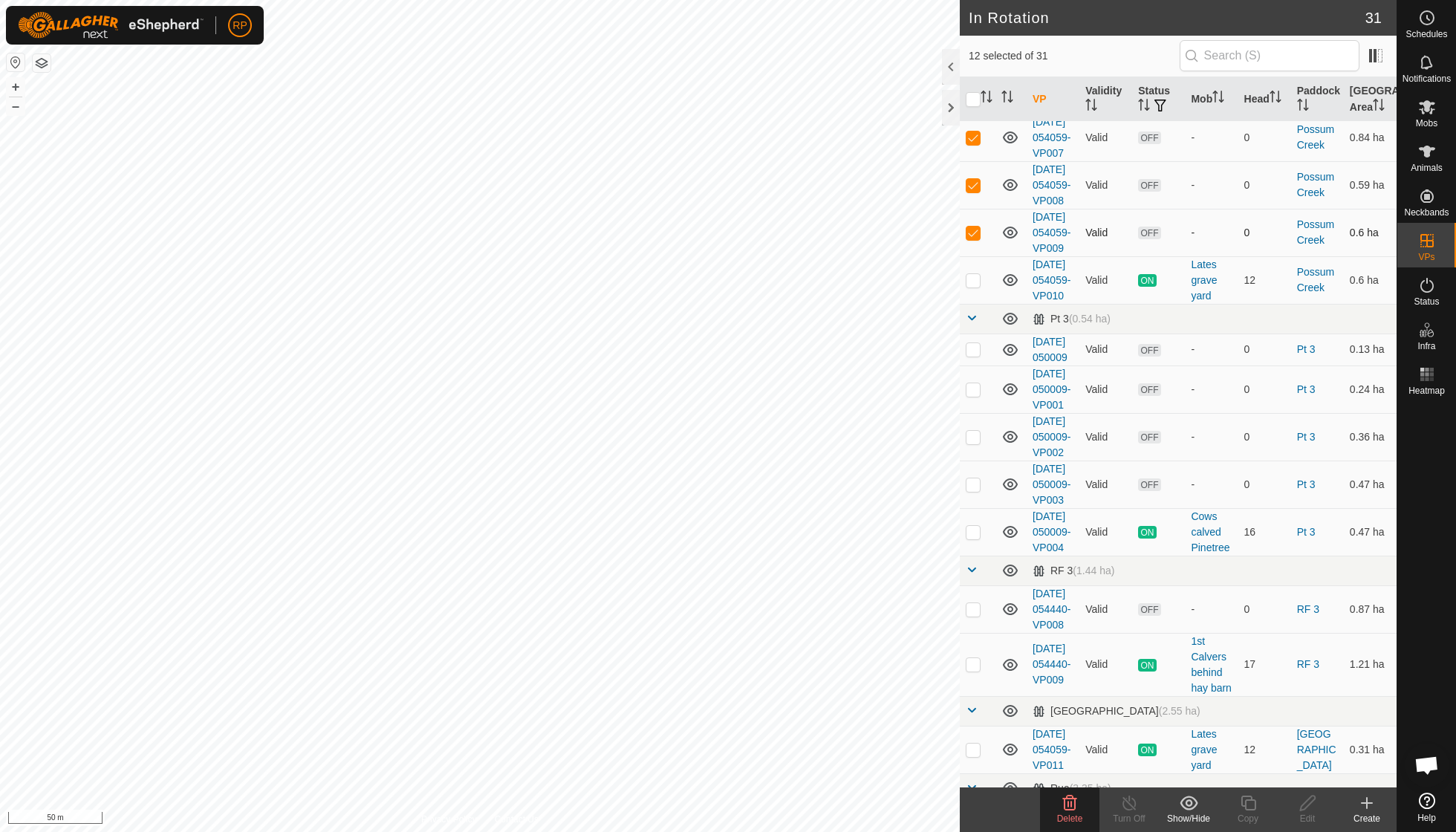
scroll to position [1233, 0]
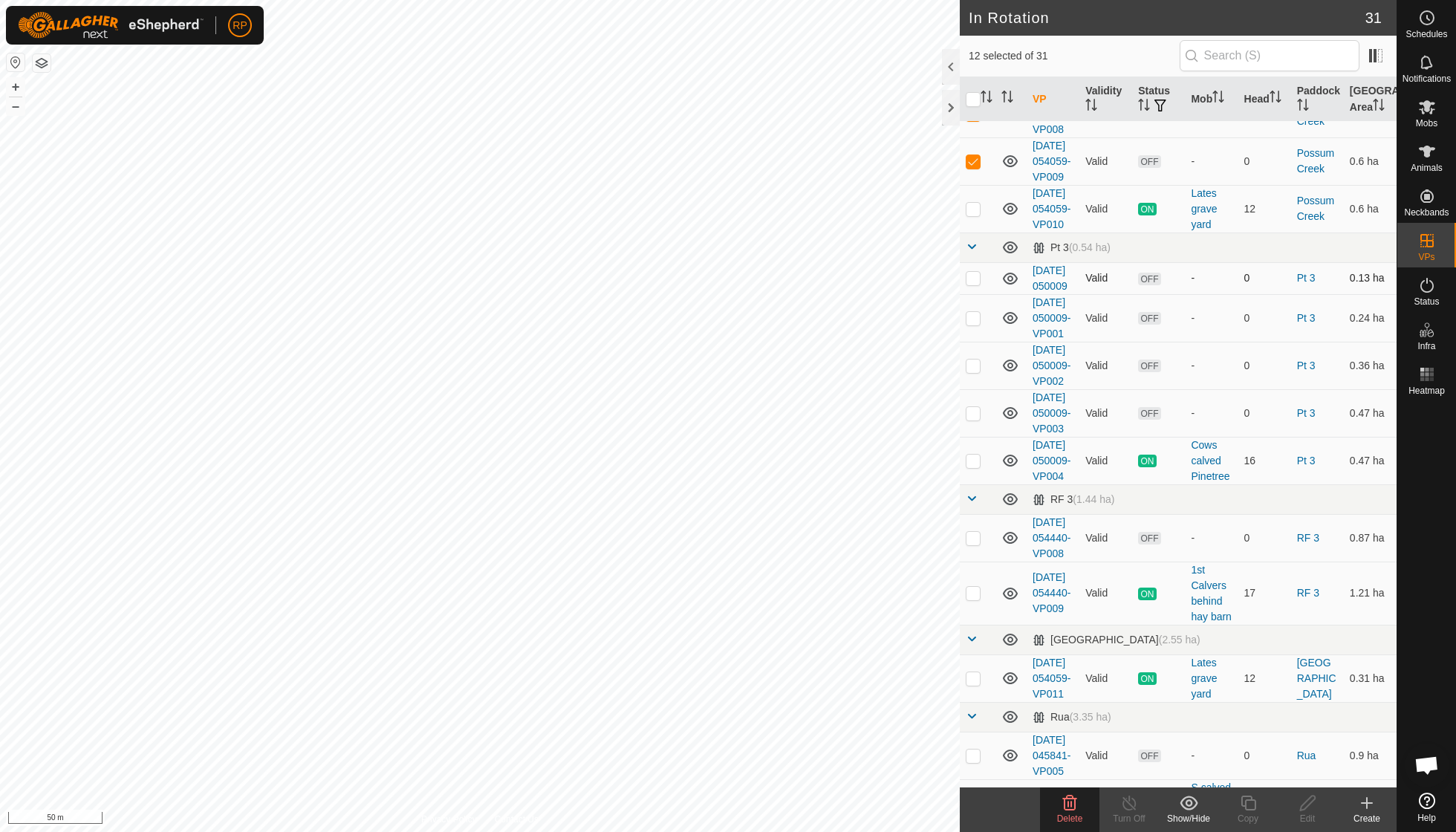
click at [974, 284] on p-checkbox at bounding box center [973, 278] width 15 height 12
checkbox input "true"
click at [975, 324] on p-checkbox at bounding box center [973, 318] width 15 height 12
checkbox input "true"
click at [974, 372] on p-checkbox at bounding box center [973, 365] width 15 height 12
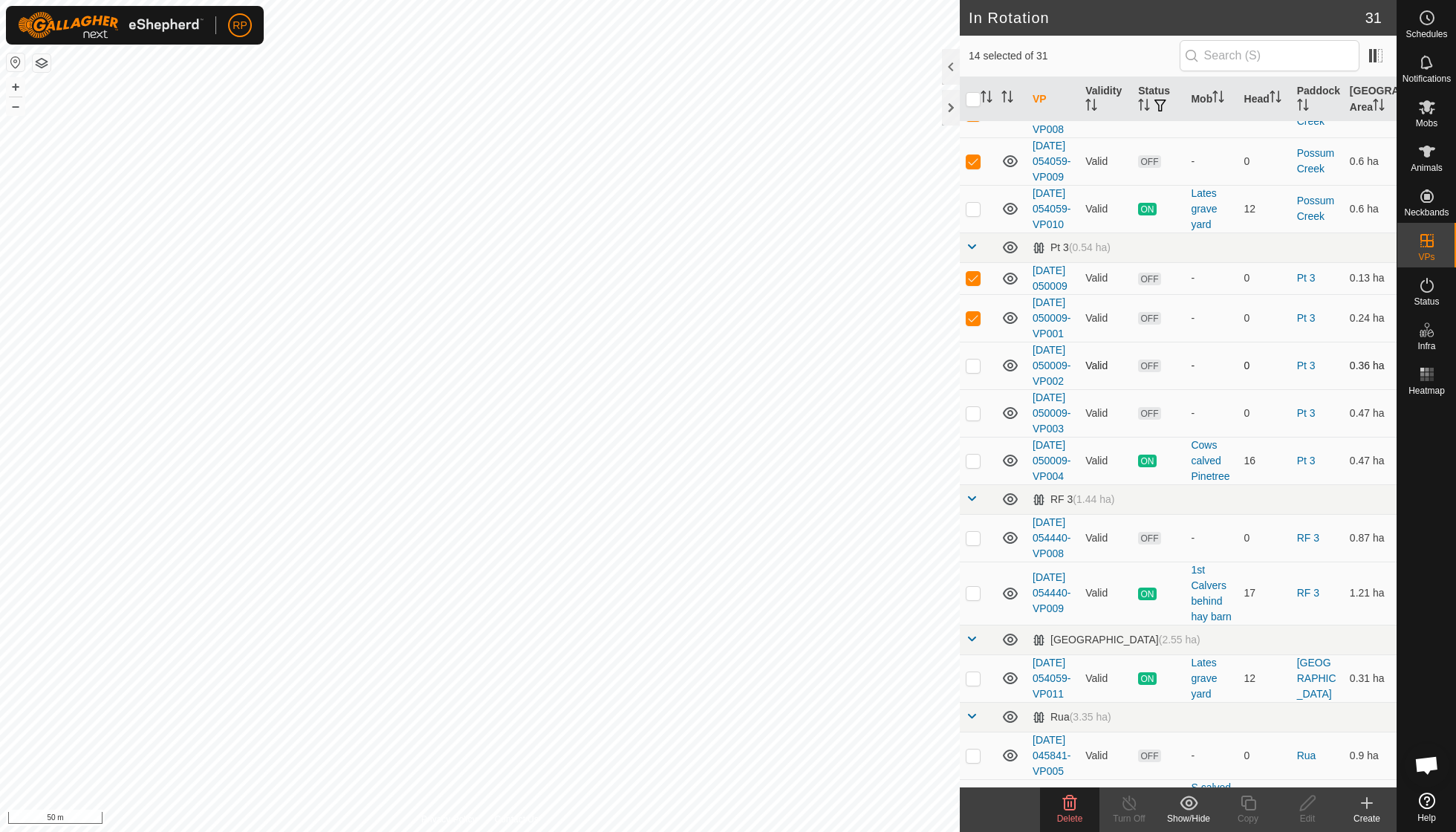
checkbox input "true"
click at [972, 419] on p-checkbox at bounding box center [973, 414] width 15 height 12
checkbox input "true"
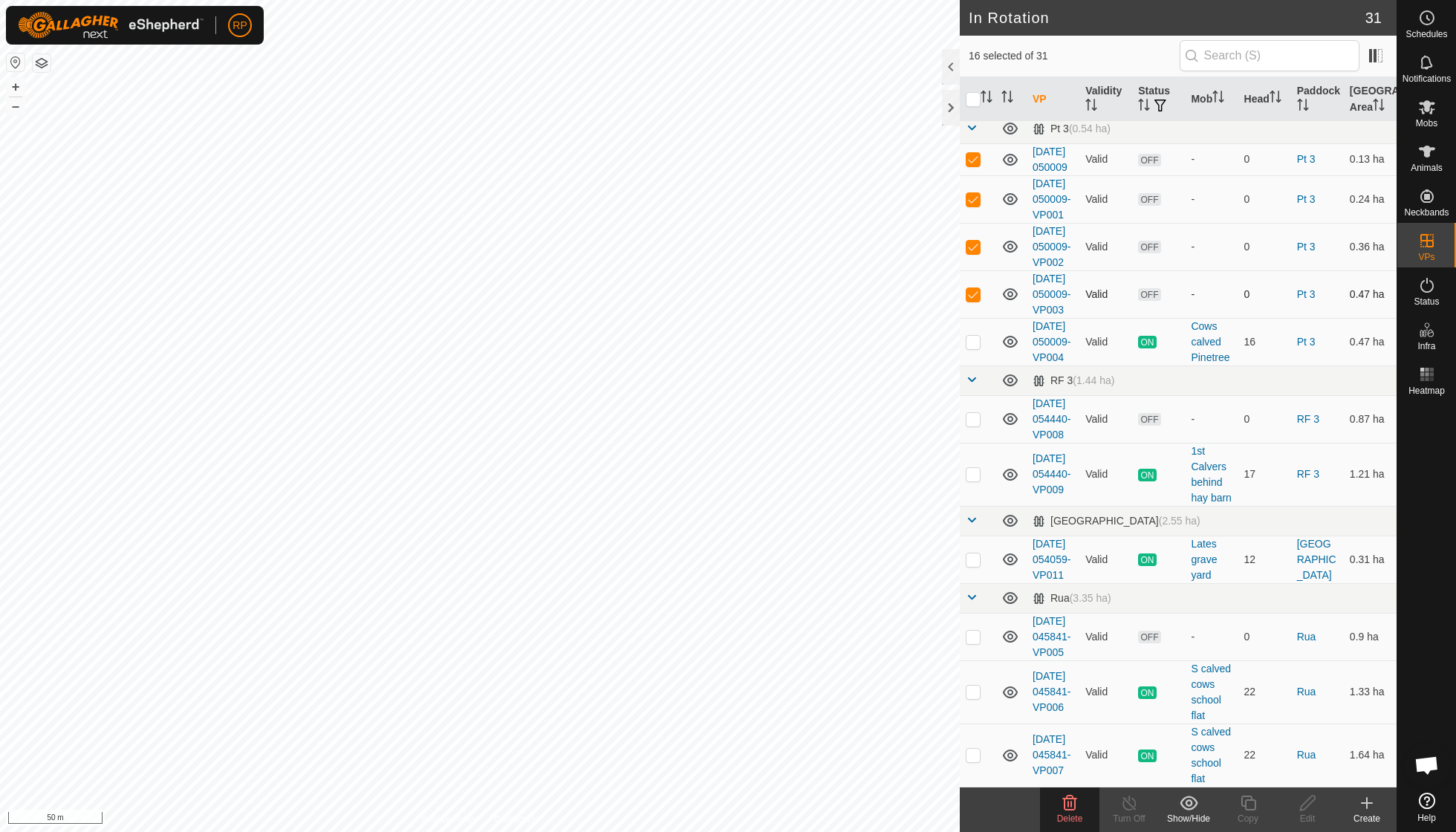
scroll to position [1425, 0]
click at [978, 425] on p-checkbox at bounding box center [973, 419] width 15 height 12
checkbox input "true"
click at [1067, 808] on icon at bounding box center [1069, 803] width 18 height 18
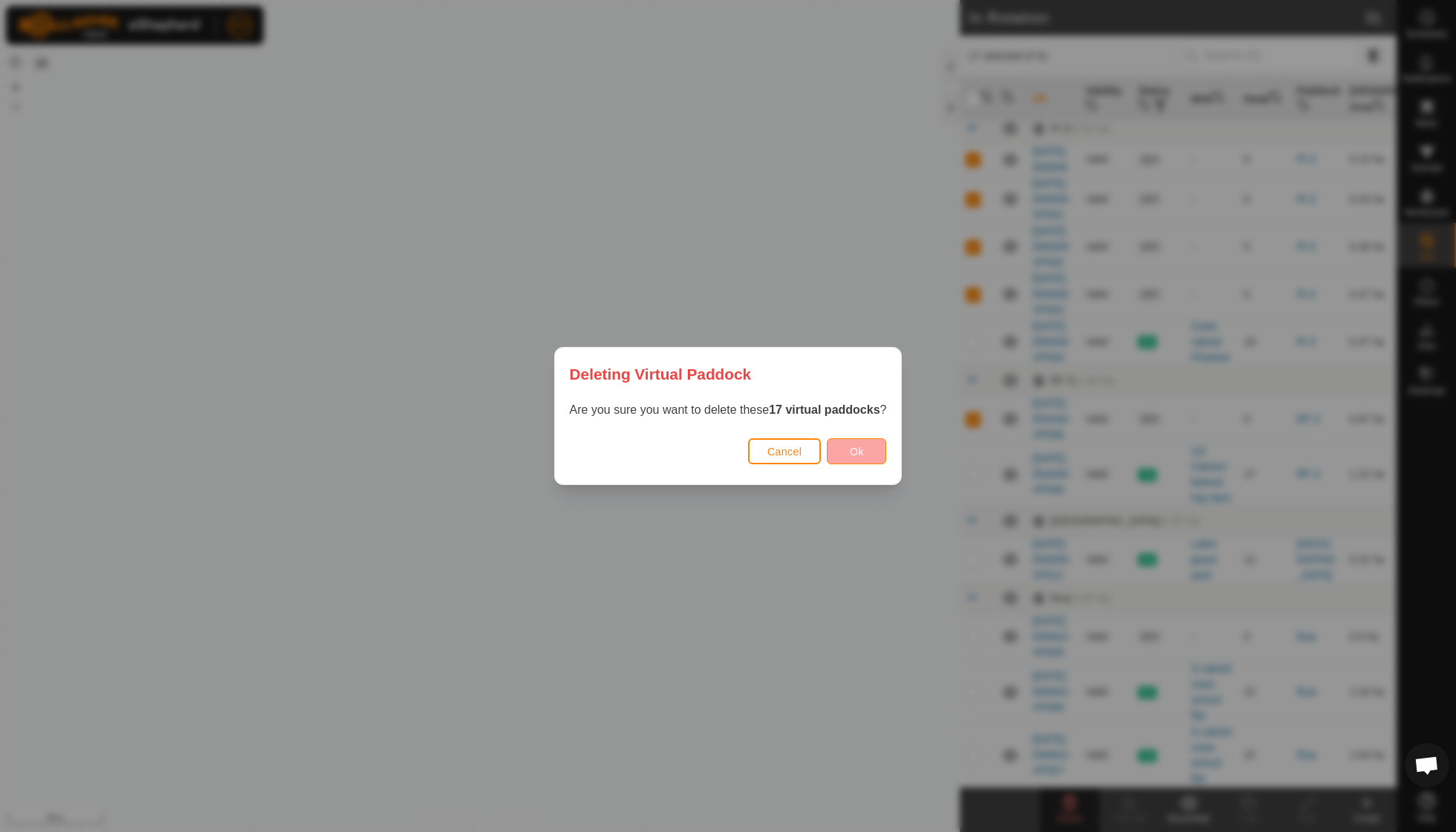
click at [853, 458] on button "Ok" at bounding box center [856, 451] width 59 height 26
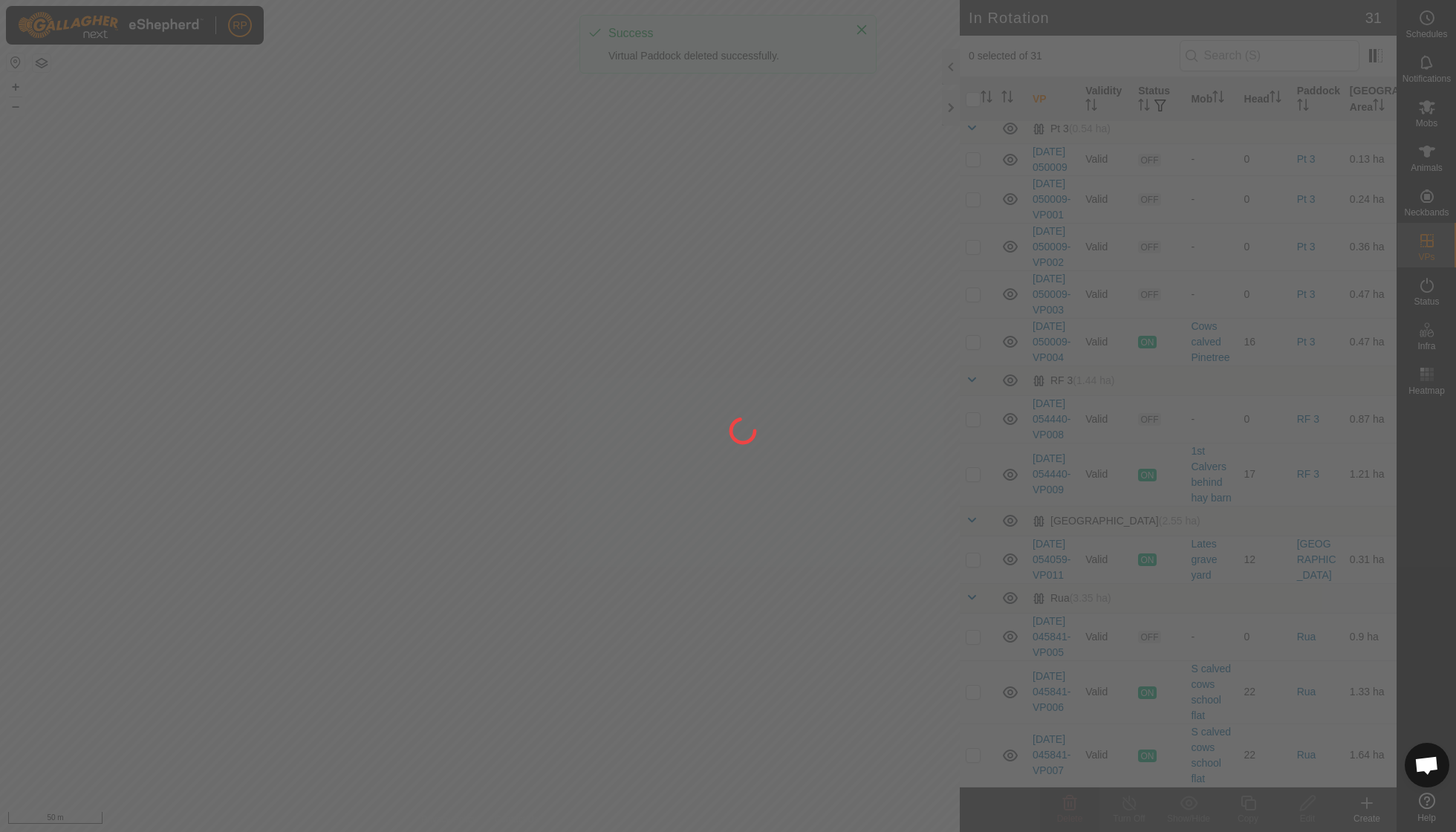
checkbox input "false"
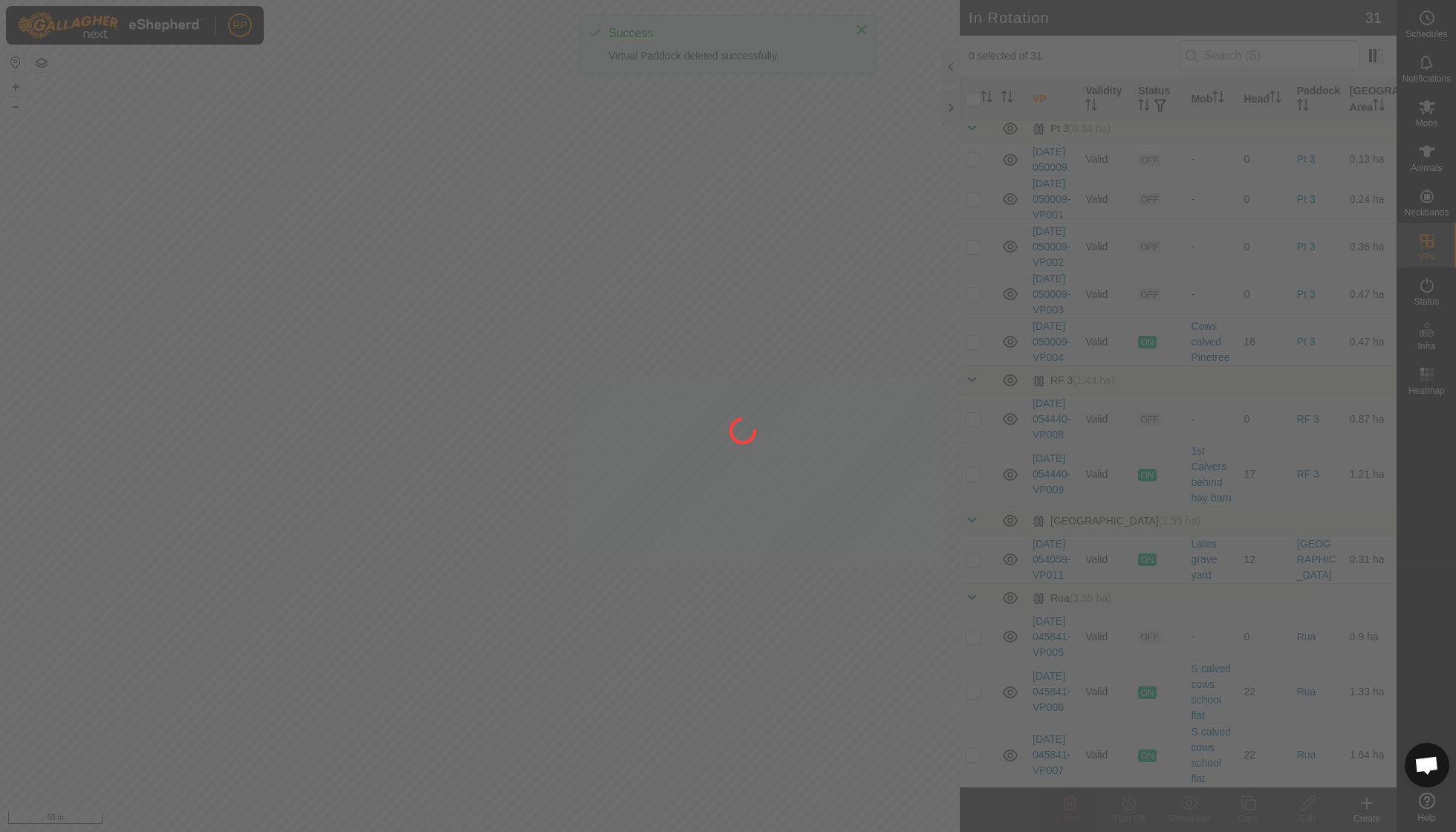
checkbox input "false"
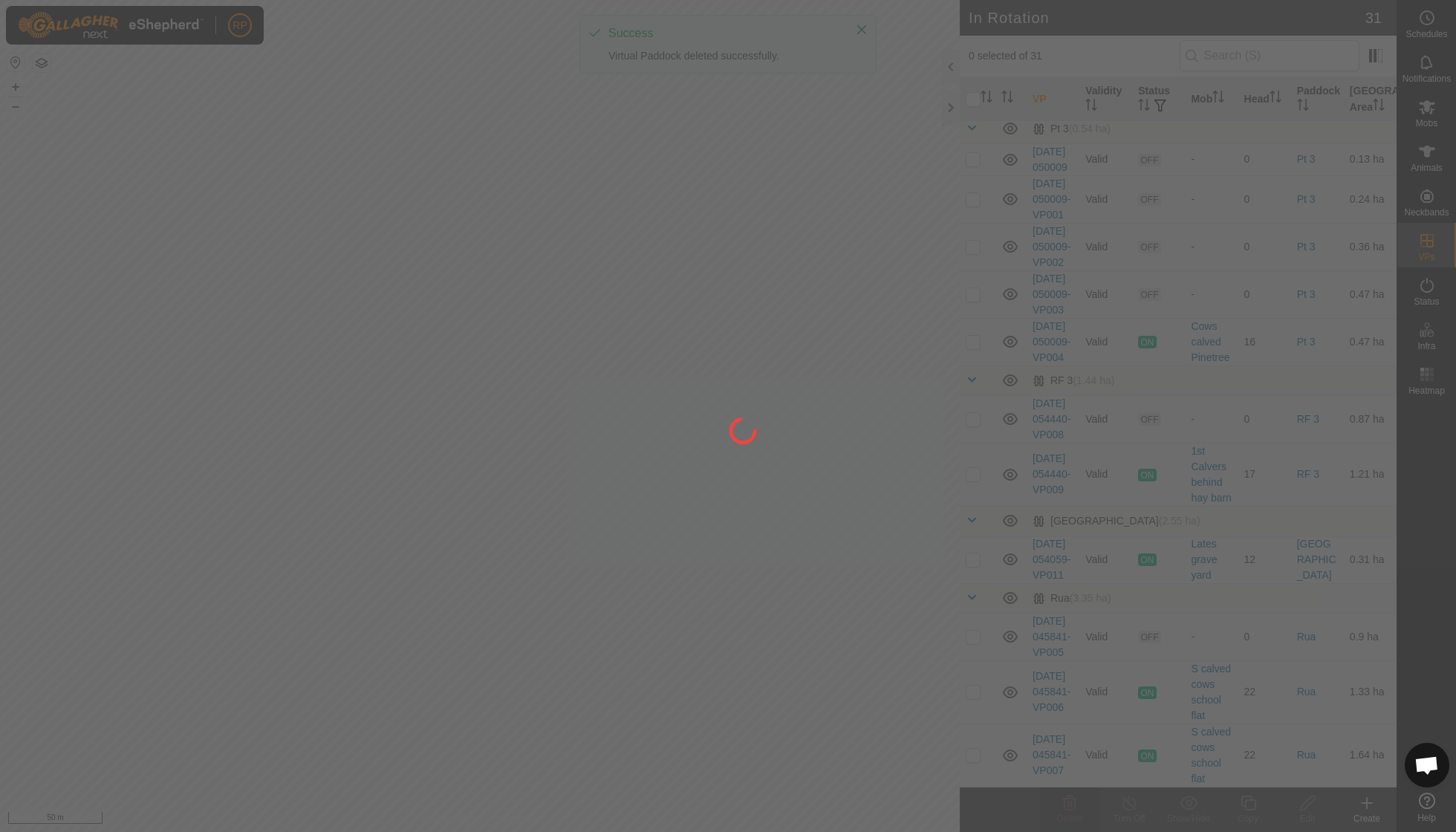
checkbox input "false"
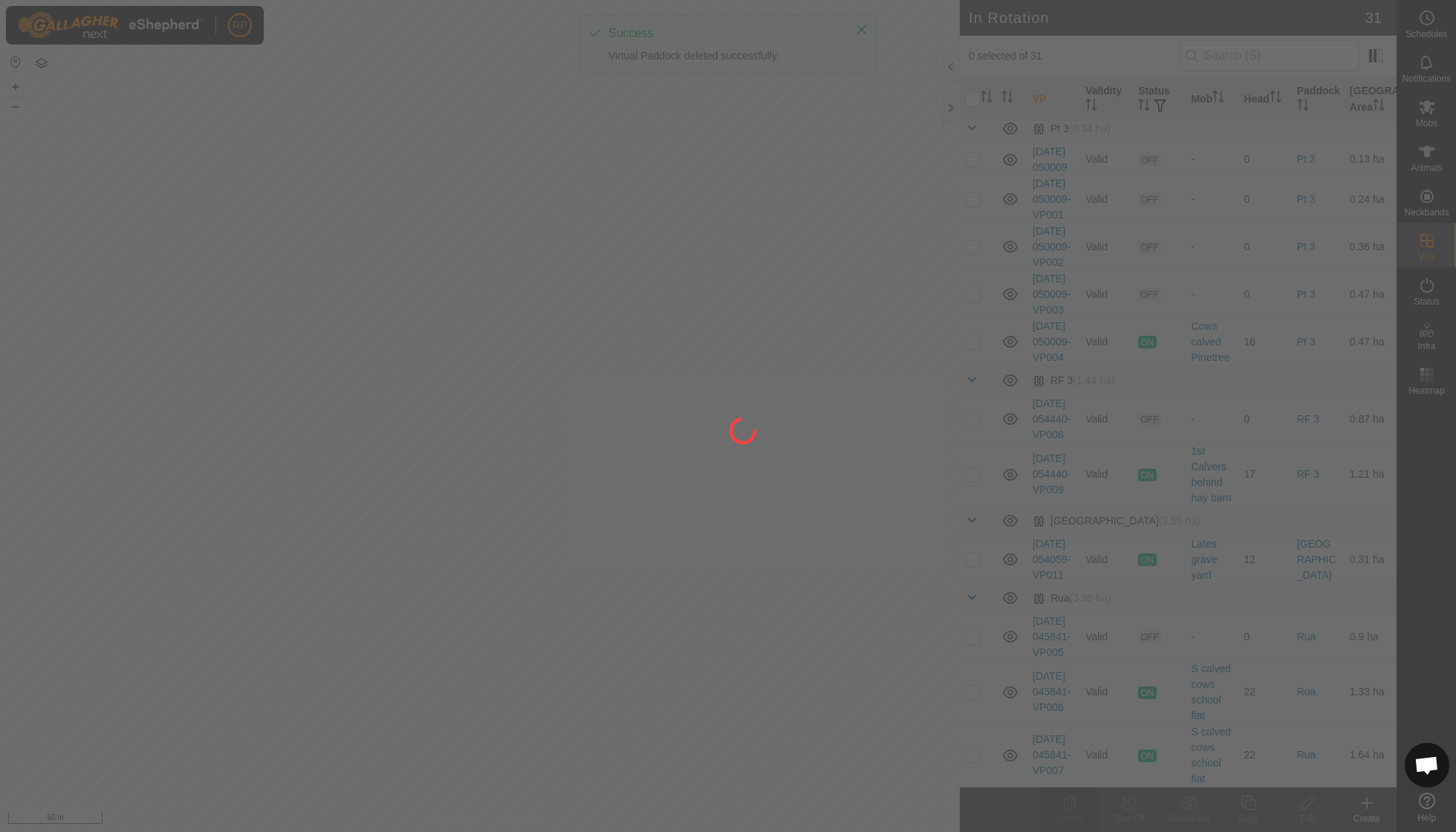
checkbox input "false"
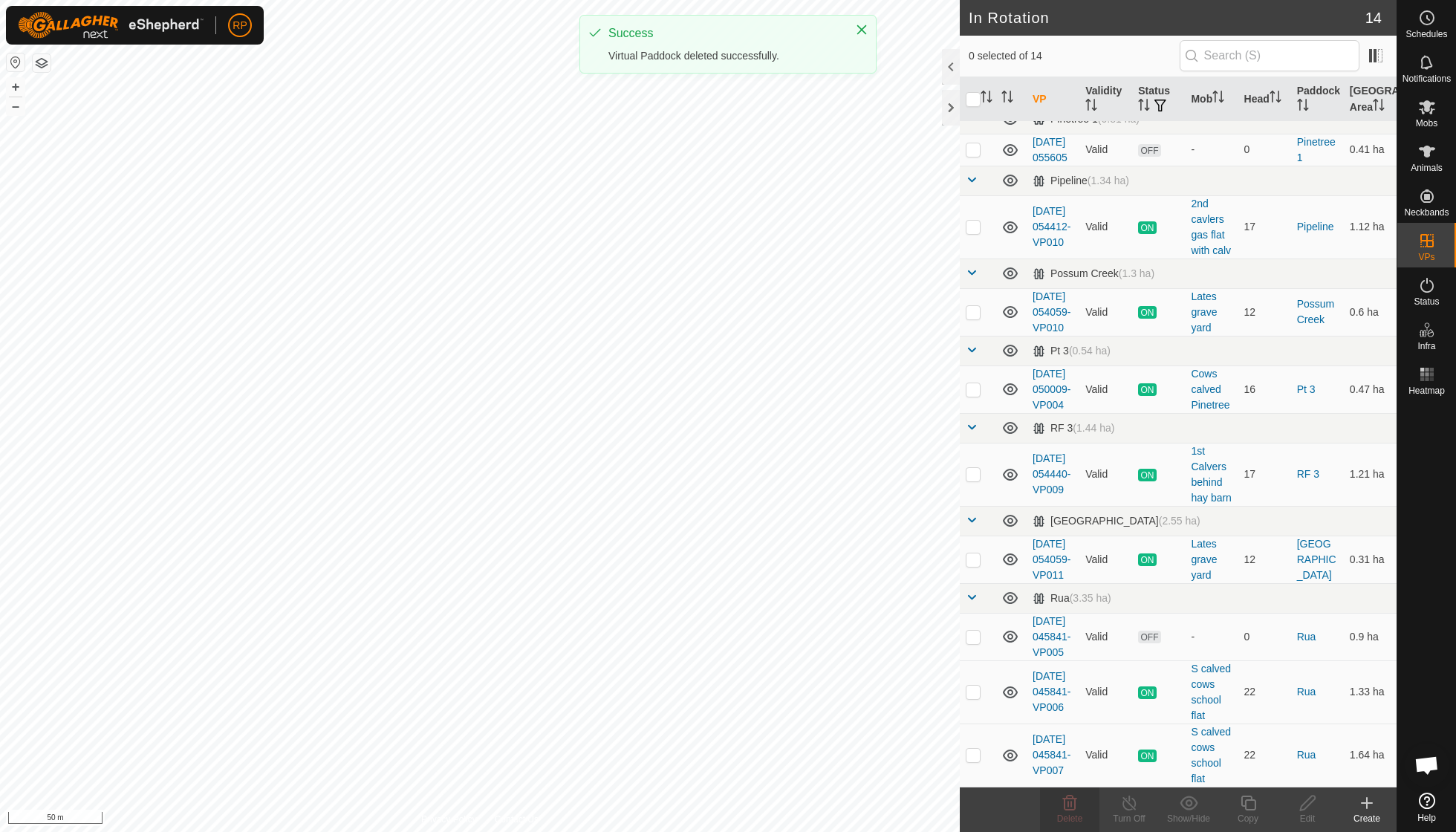
scroll to position [523, 0]
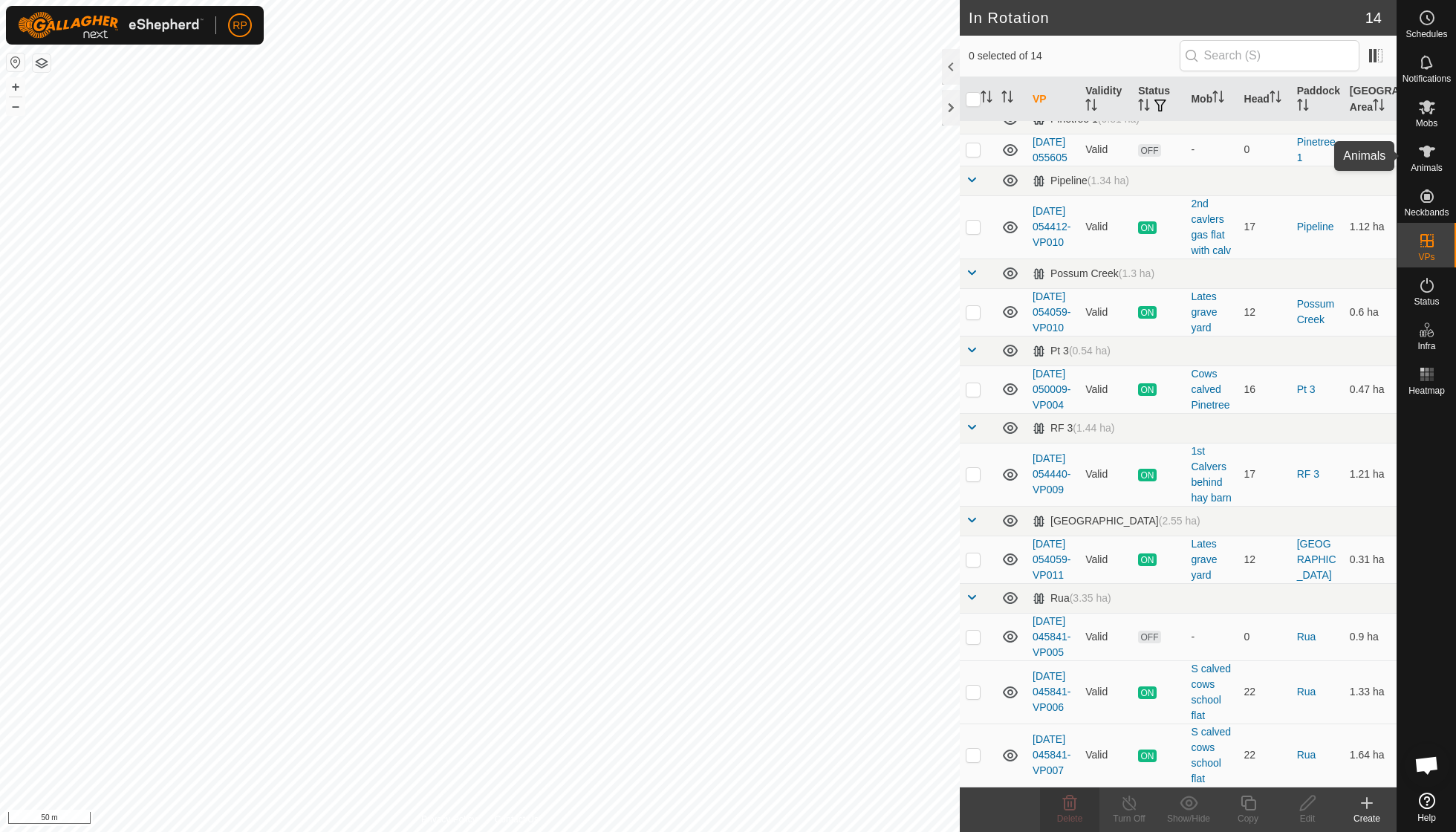
click at [1423, 155] on icon at bounding box center [1427, 152] width 18 height 18
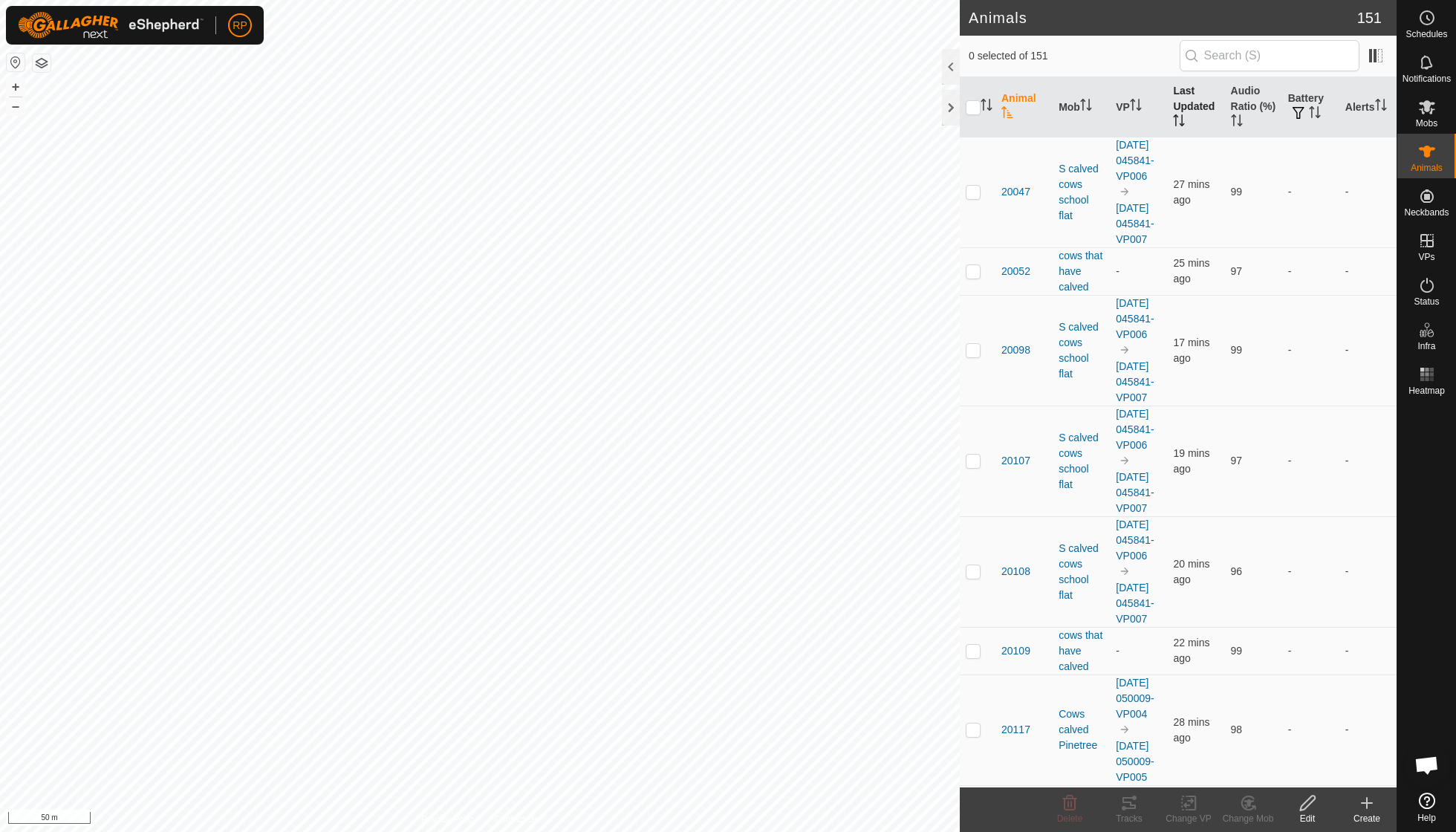
click at [1190, 101] on th "Last Updated" at bounding box center [1196, 107] width 57 height 60
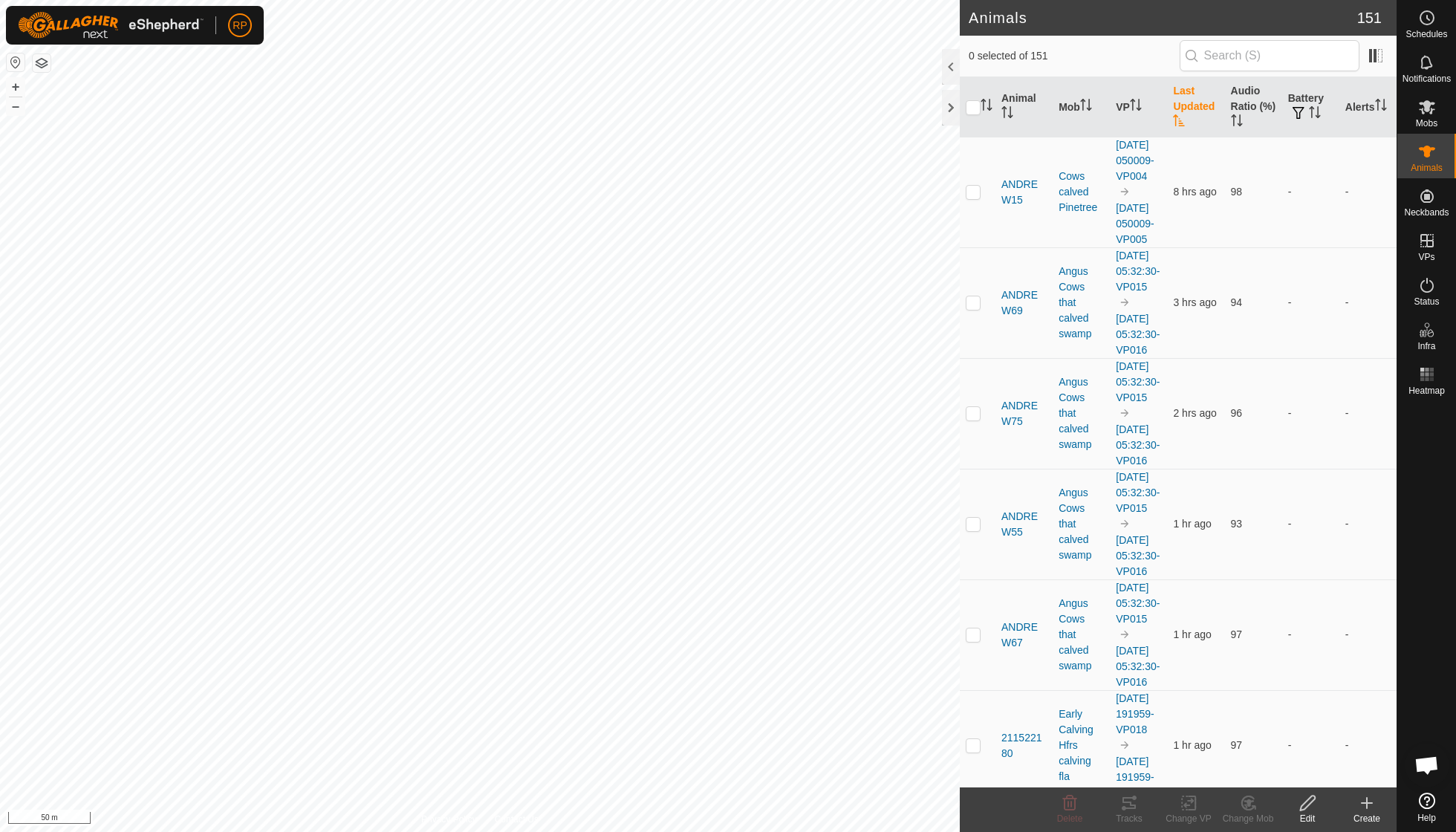
click at [1190, 101] on th "Last Updated" at bounding box center [1196, 107] width 57 height 60
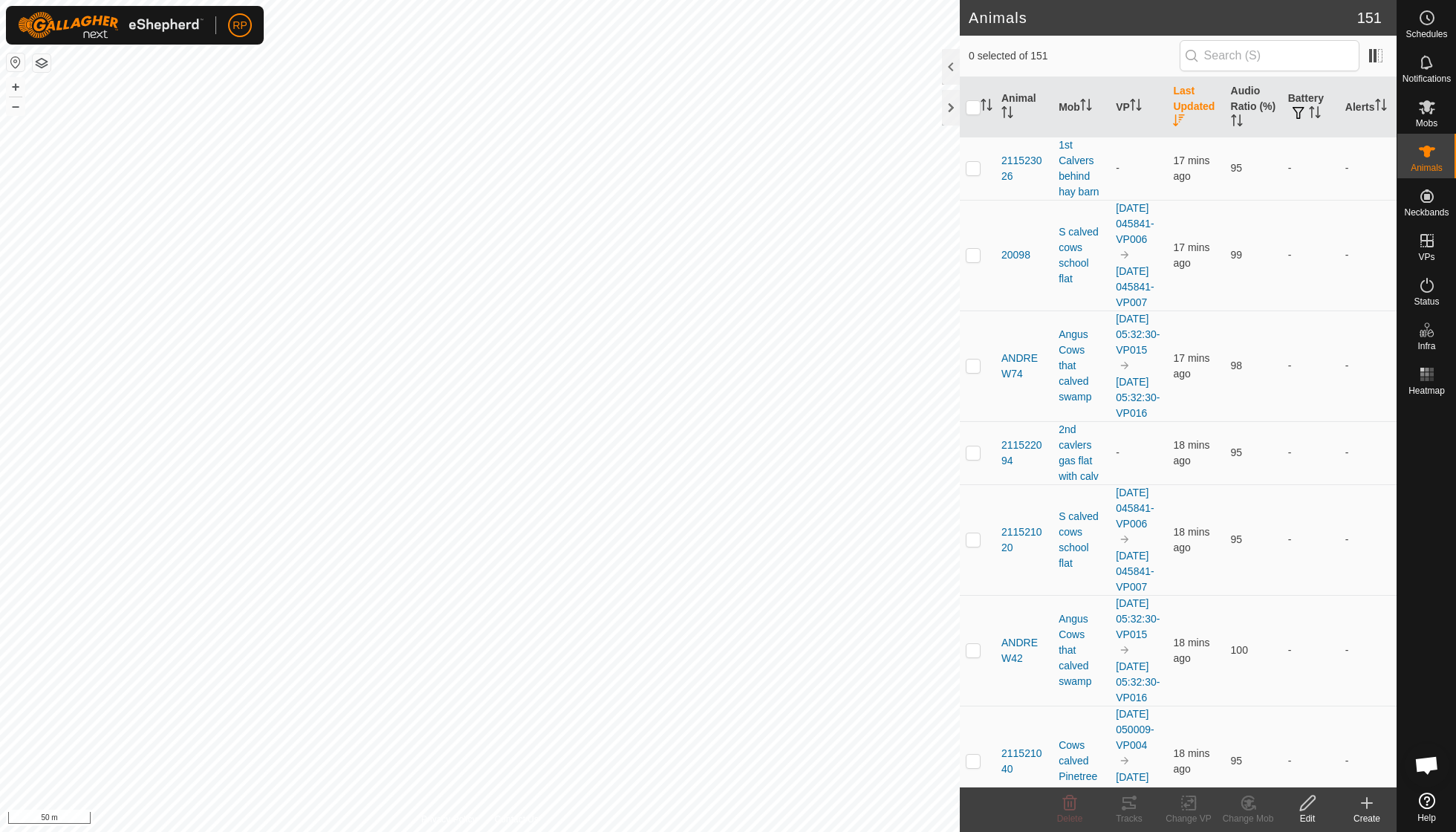
click at [1190, 101] on th "Last Updated" at bounding box center [1196, 107] width 57 height 60
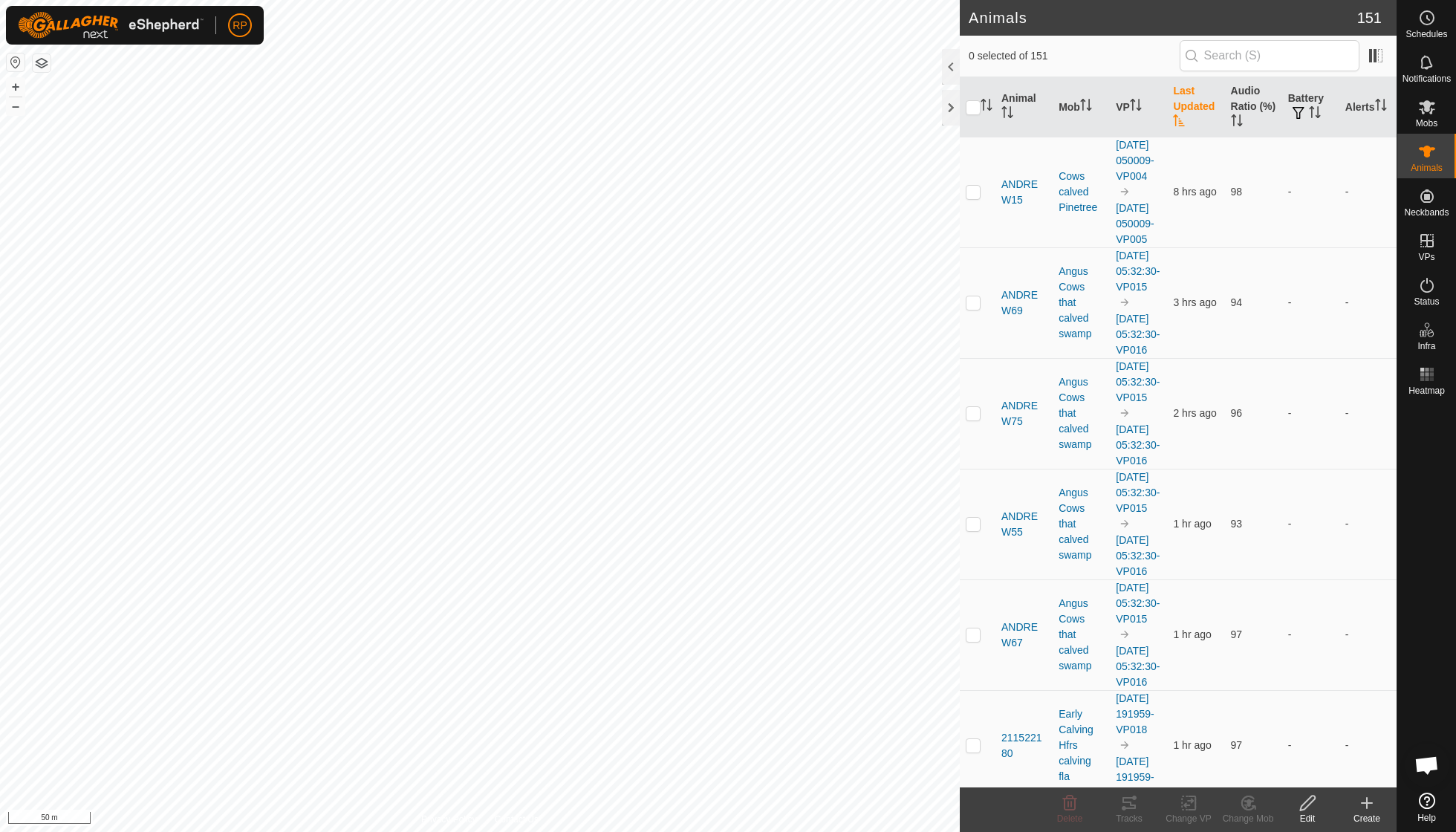
click at [1190, 101] on th "Last Updated" at bounding box center [1196, 107] width 57 height 60
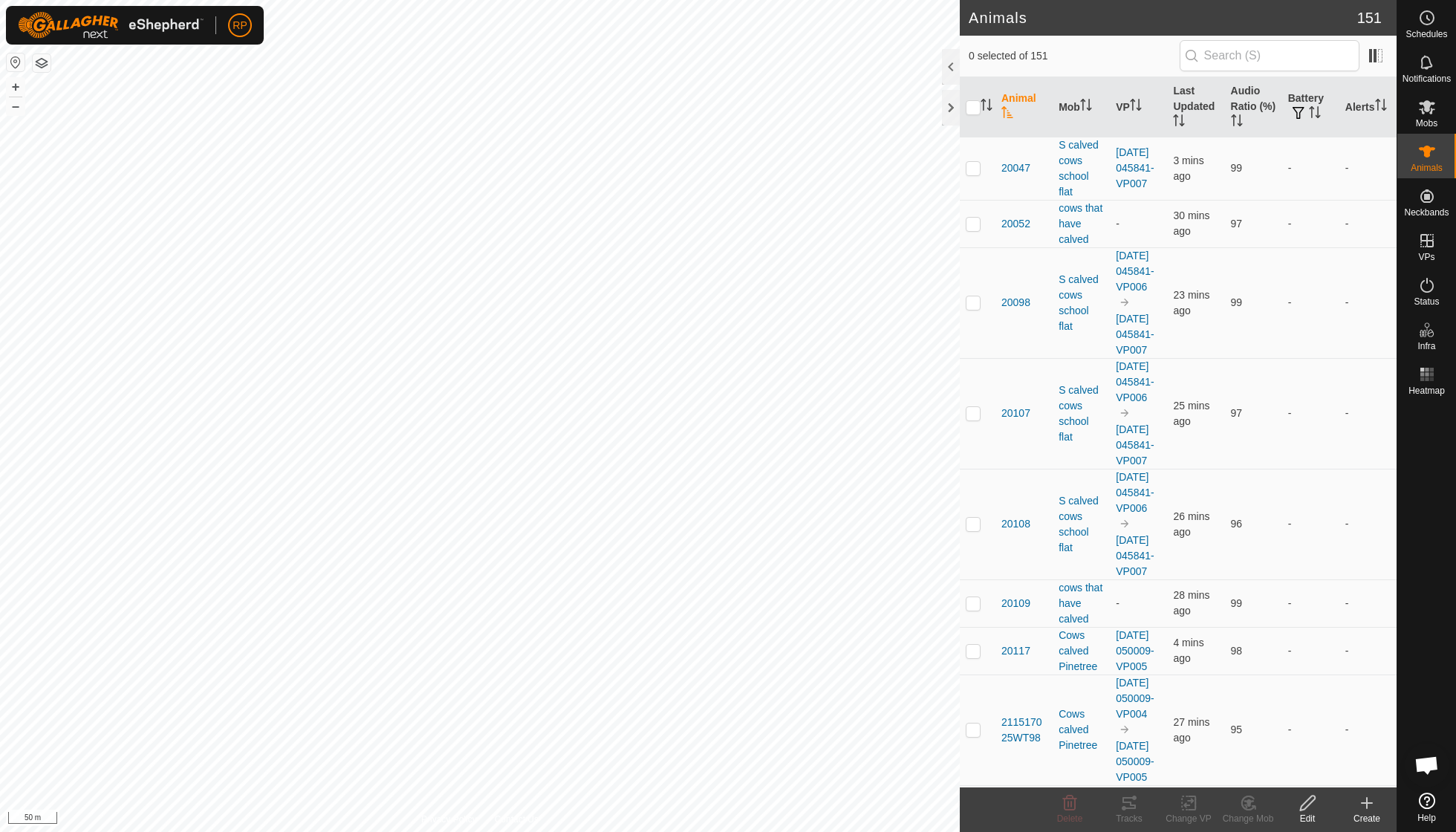
scroll to position [128, 0]
click at [1361, 802] on icon at bounding box center [1367, 803] width 18 height 18
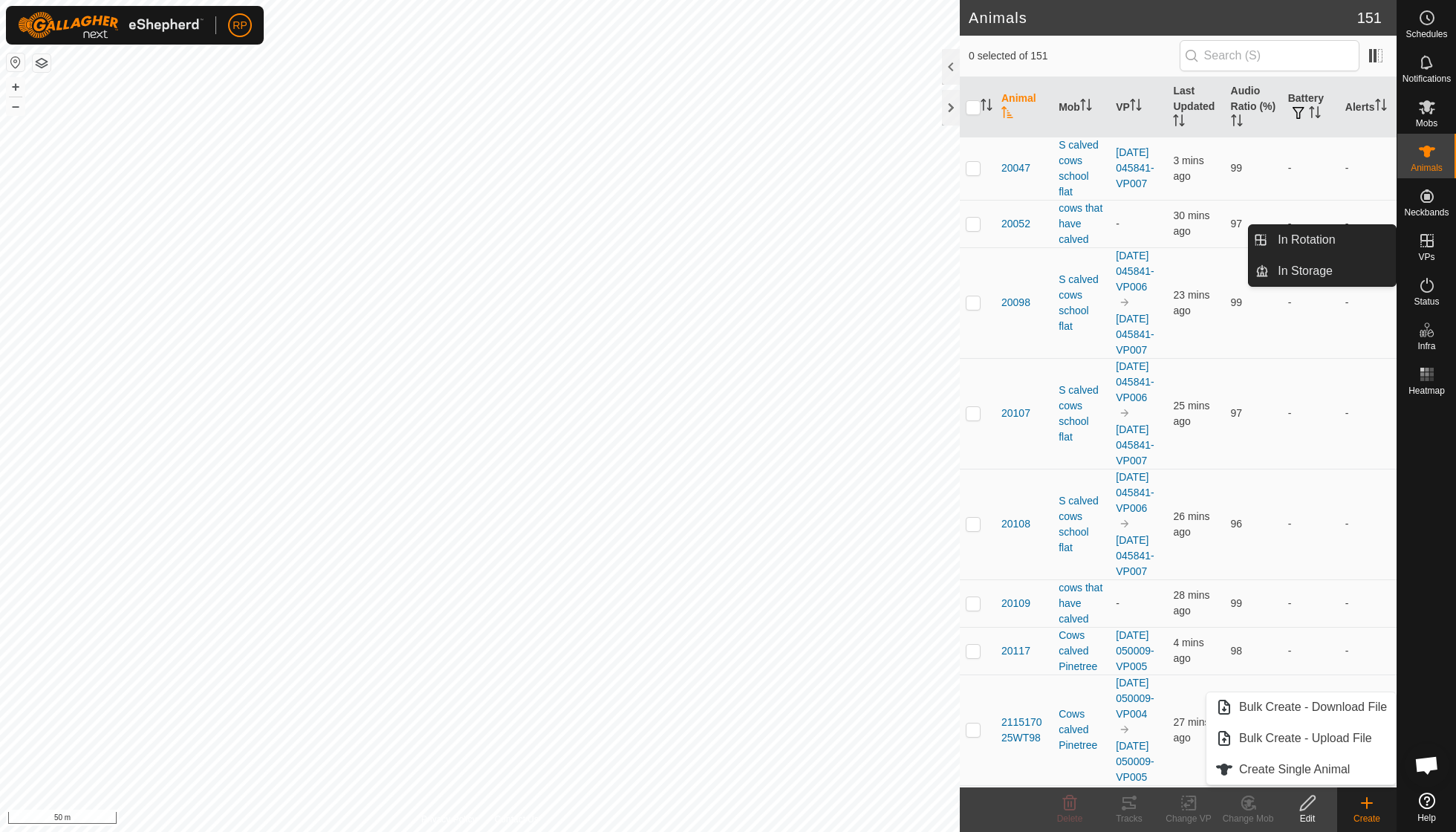
click at [1433, 239] on icon at bounding box center [1427, 241] width 14 height 14
click at [1336, 241] on link "In Rotation" at bounding box center [1332, 240] width 127 height 30
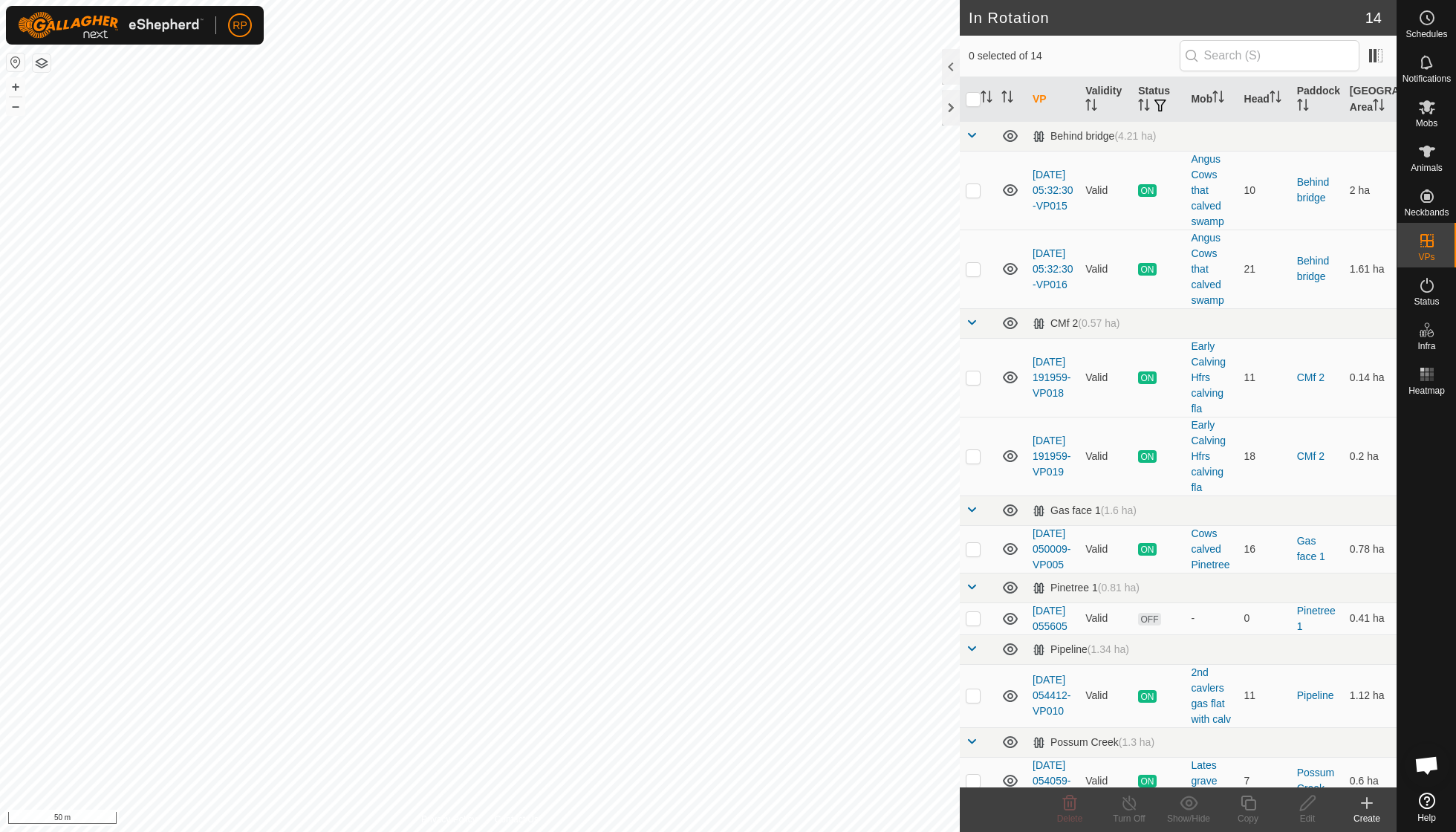
click at [1367, 804] on icon at bounding box center [1367, 803] width 0 height 11
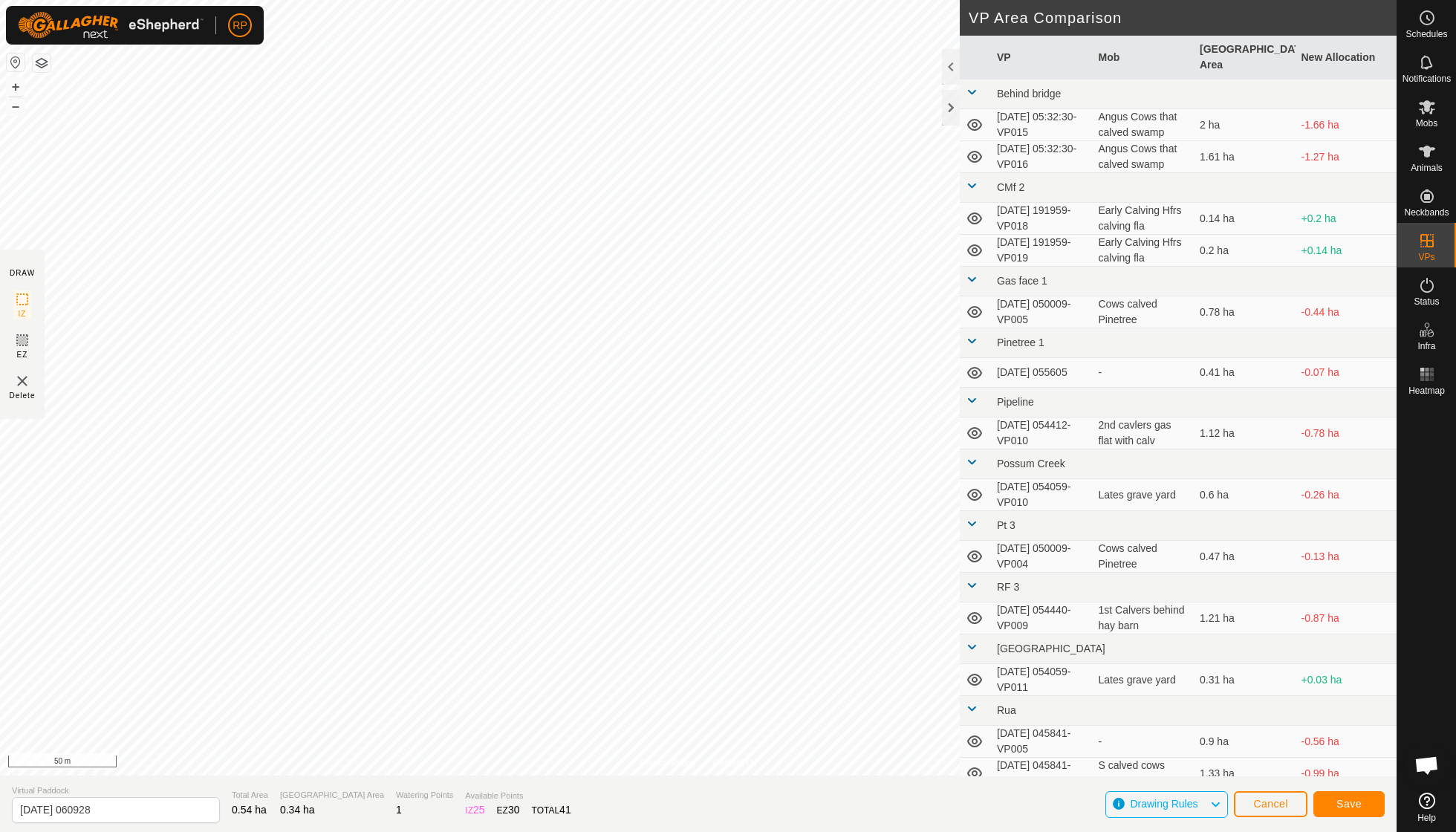
click at [1339, 806] on span "Save" at bounding box center [1349, 804] width 26 height 12
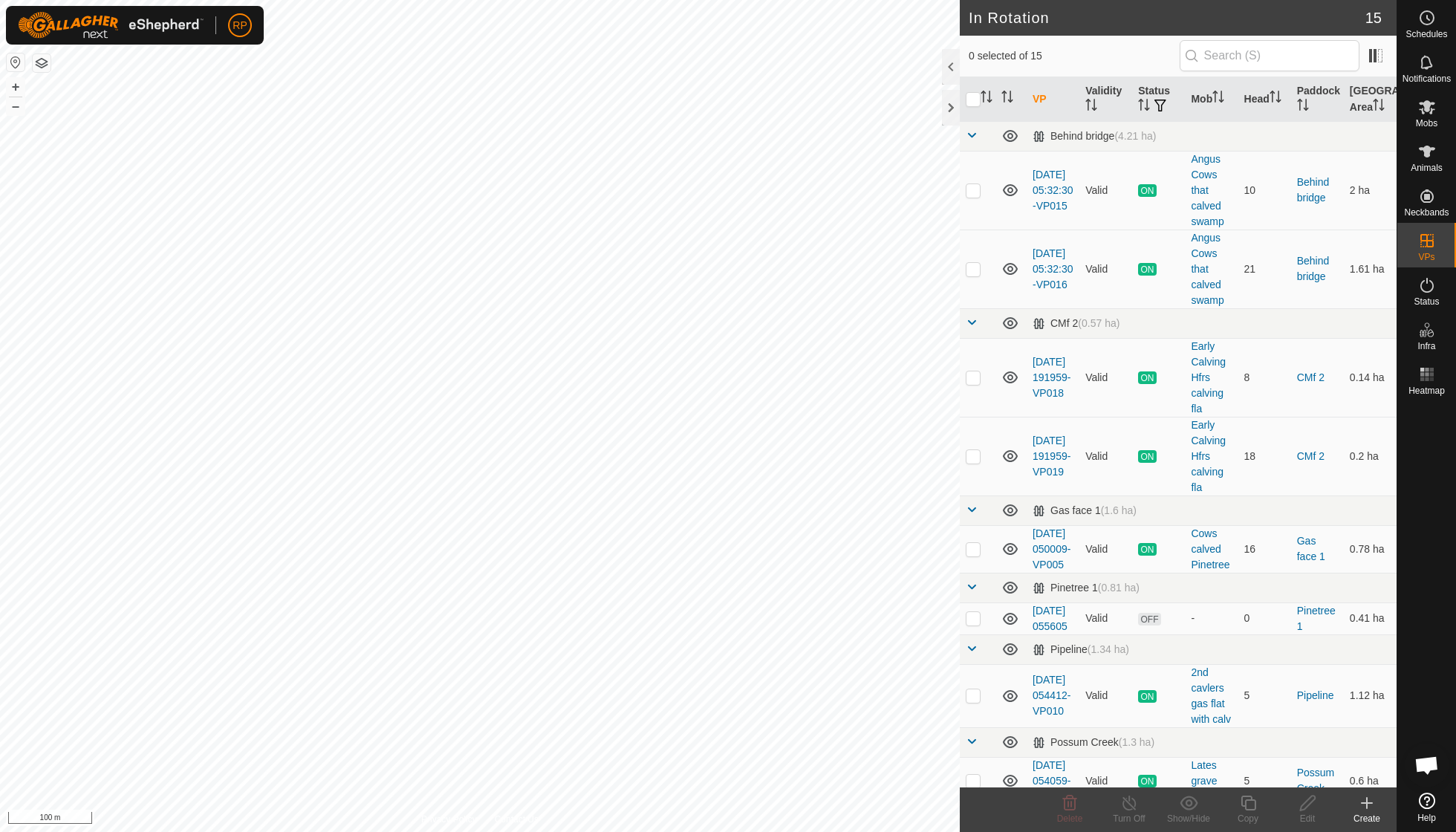
scroll to position [128, 0]
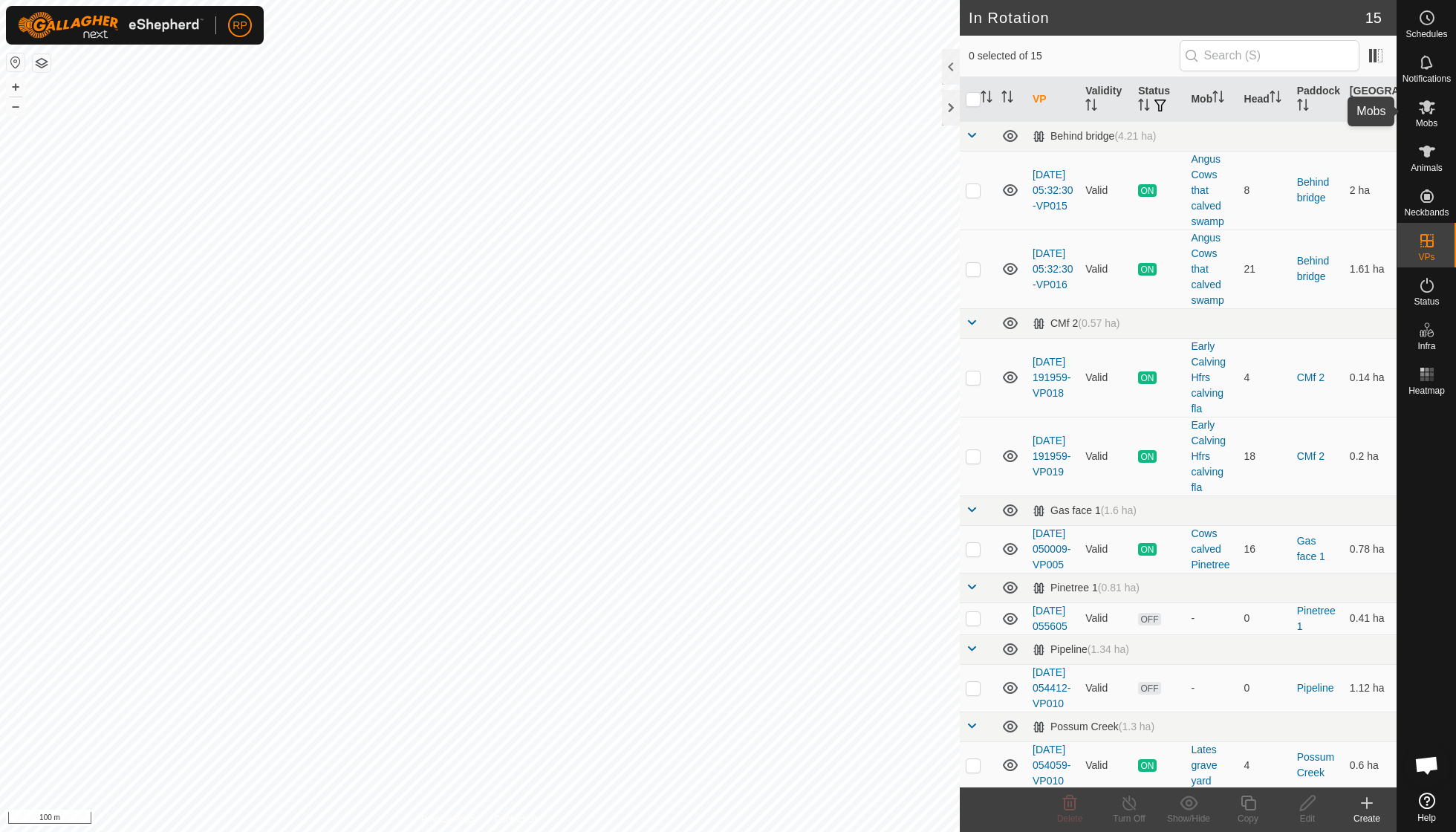
click at [1427, 115] on es-mob-svg-icon at bounding box center [1426, 107] width 27 height 24
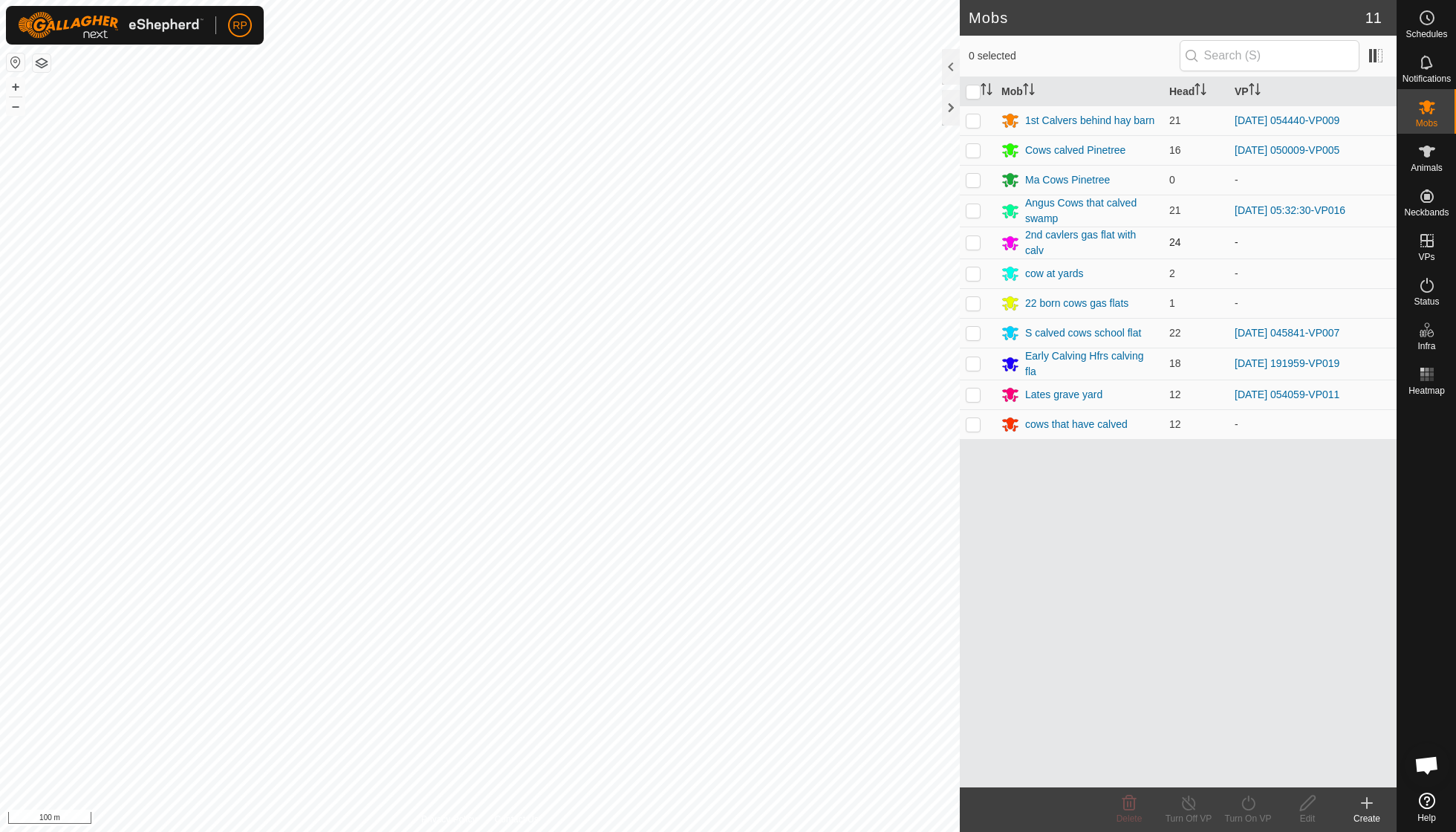
click at [973, 239] on p-checkbox at bounding box center [973, 242] width 15 height 12
checkbox input "true"
click at [1243, 805] on icon at bounding box center [1248, 803] width 14 height 15
click at [1242, 776] on link "Now" at bounding box center [1292, 770] width 147 height 30
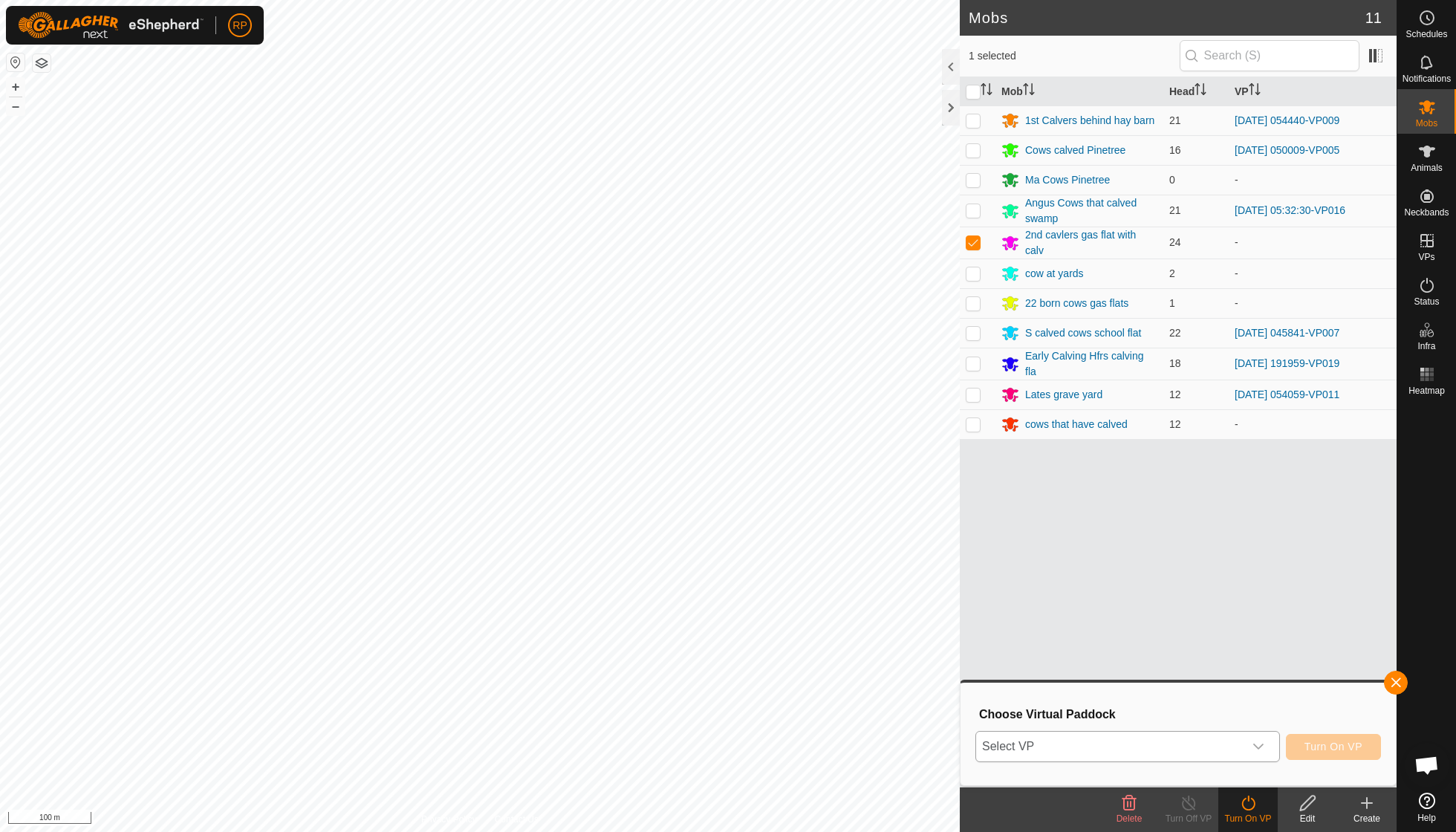
click at [1259, 746] on icon "dropdown trigger" at bounding box center [1259, 747] width 12 height 12
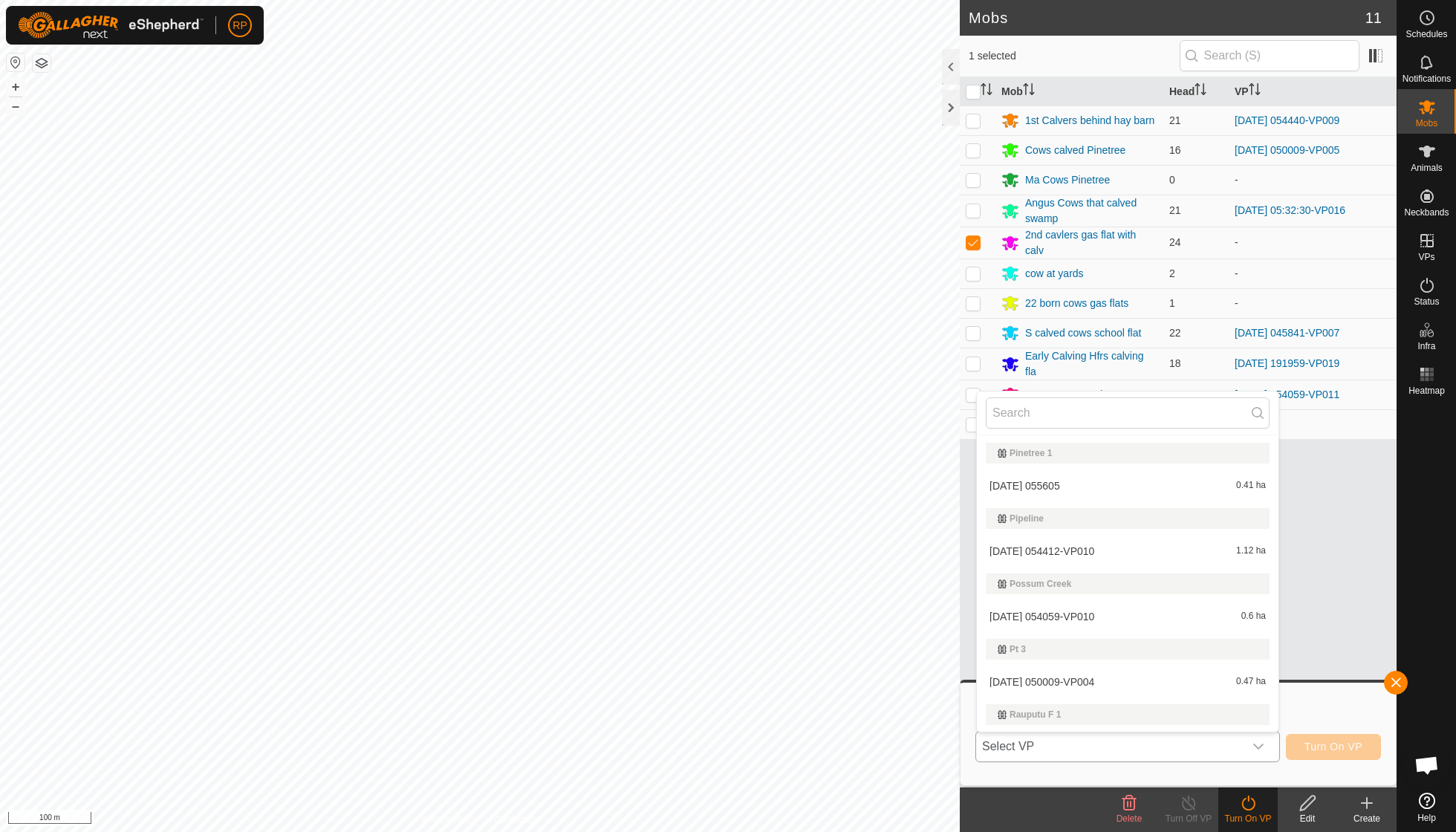
scroll to position [256, 0]
click at [1063, 483] on li "[DATE] 055605 0.41 ha" at bounding box center [1128, 487] width 302 height 30
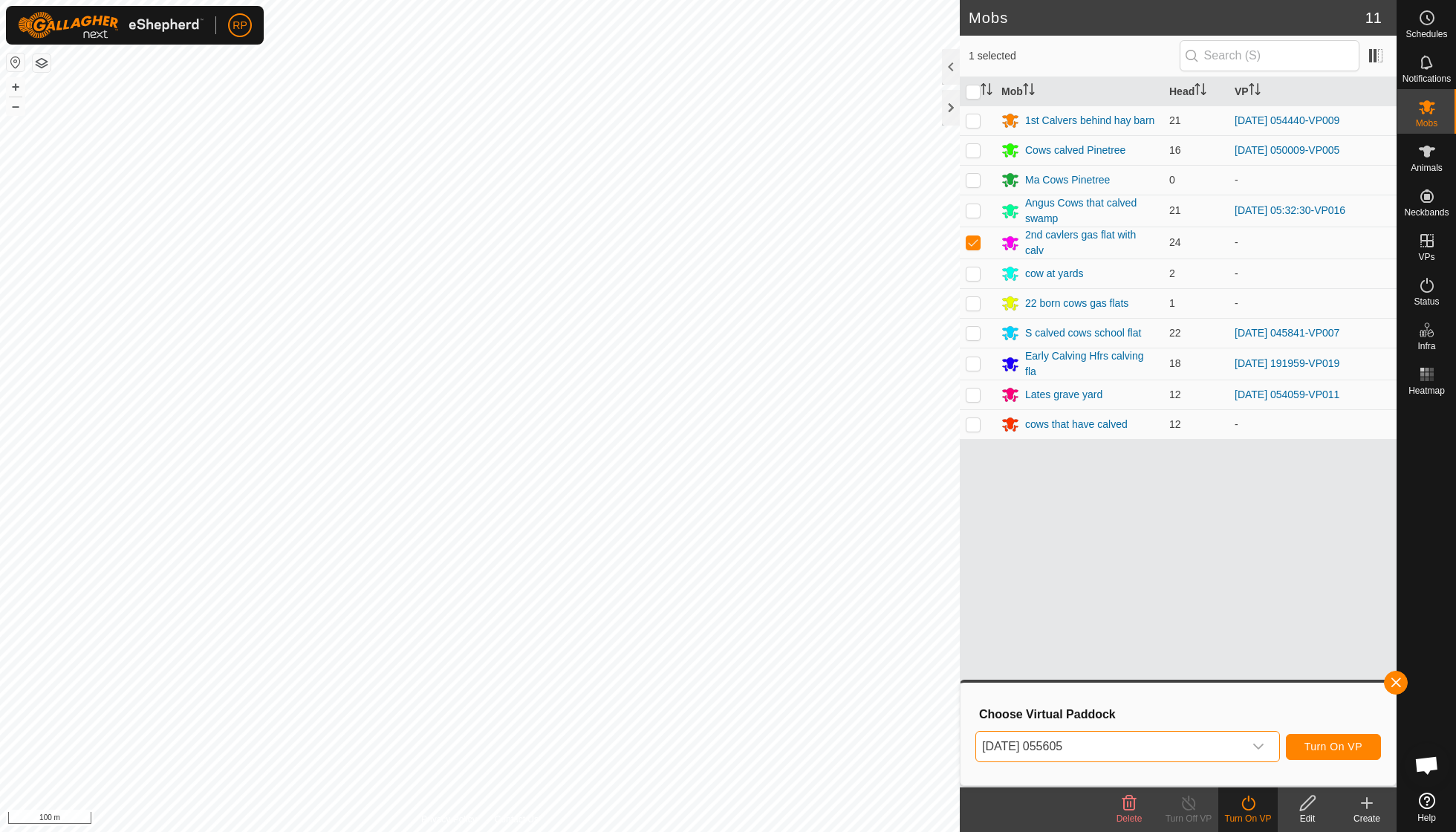
click at [1341, 749] on span "Turn On VP" at bounding box center [1333, 747] width 58 height 12
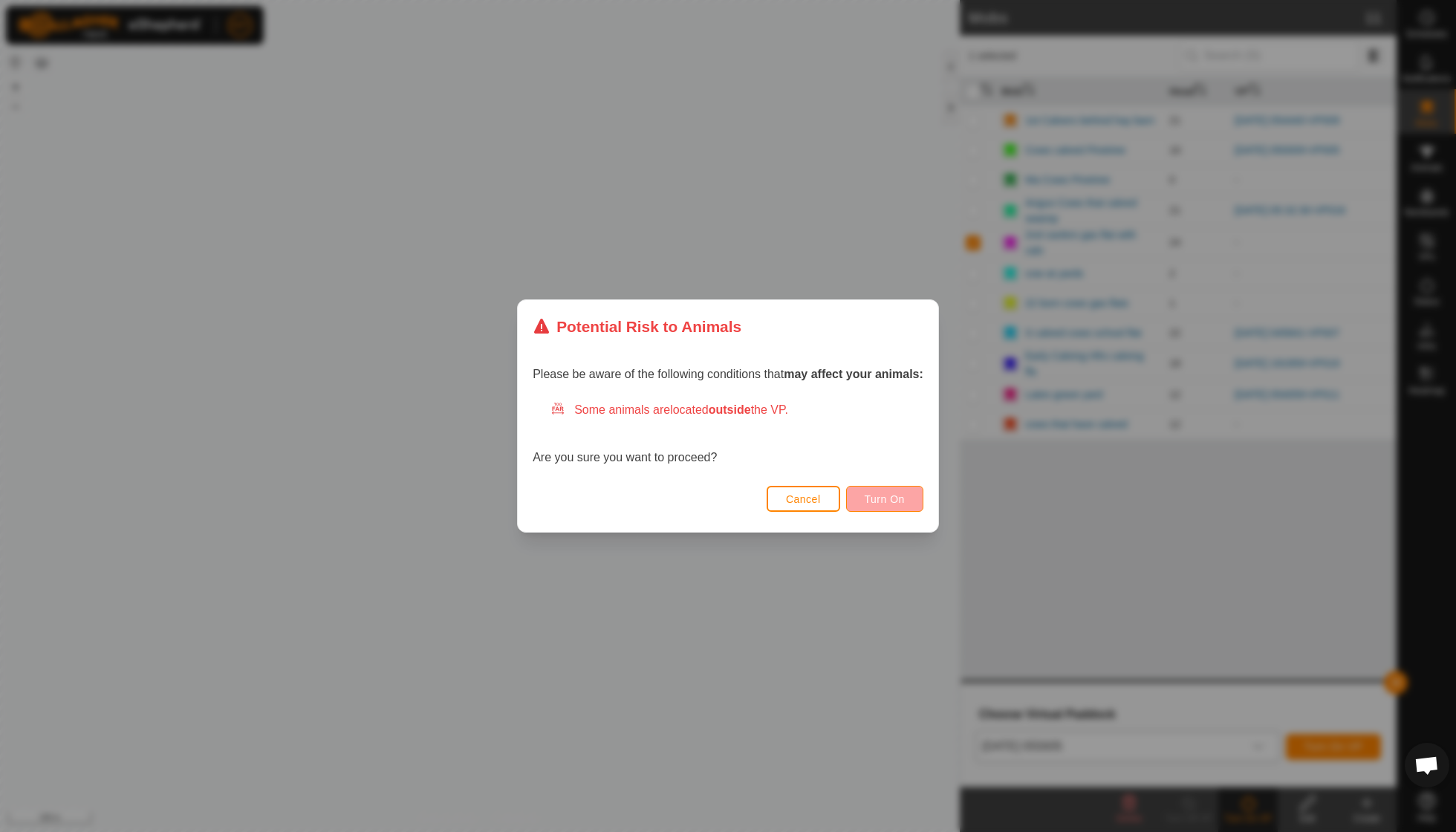
click at [896, 496] on span "Turn On" at bounding box center [885, 499] width 40 height 12
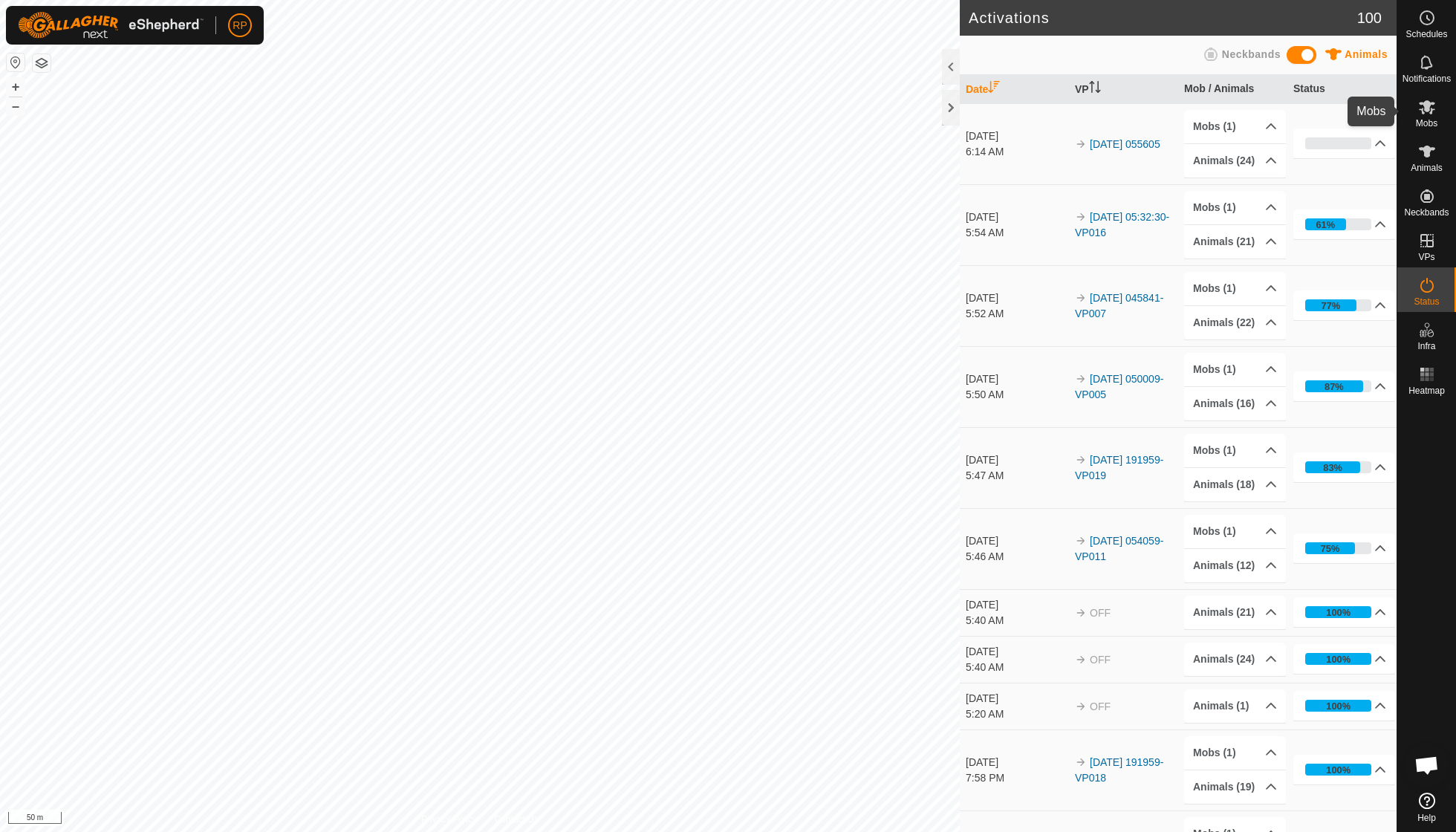
click at [1424, 119] on span "Mobs" at bounding box center [1426, 122] width 22 height 9
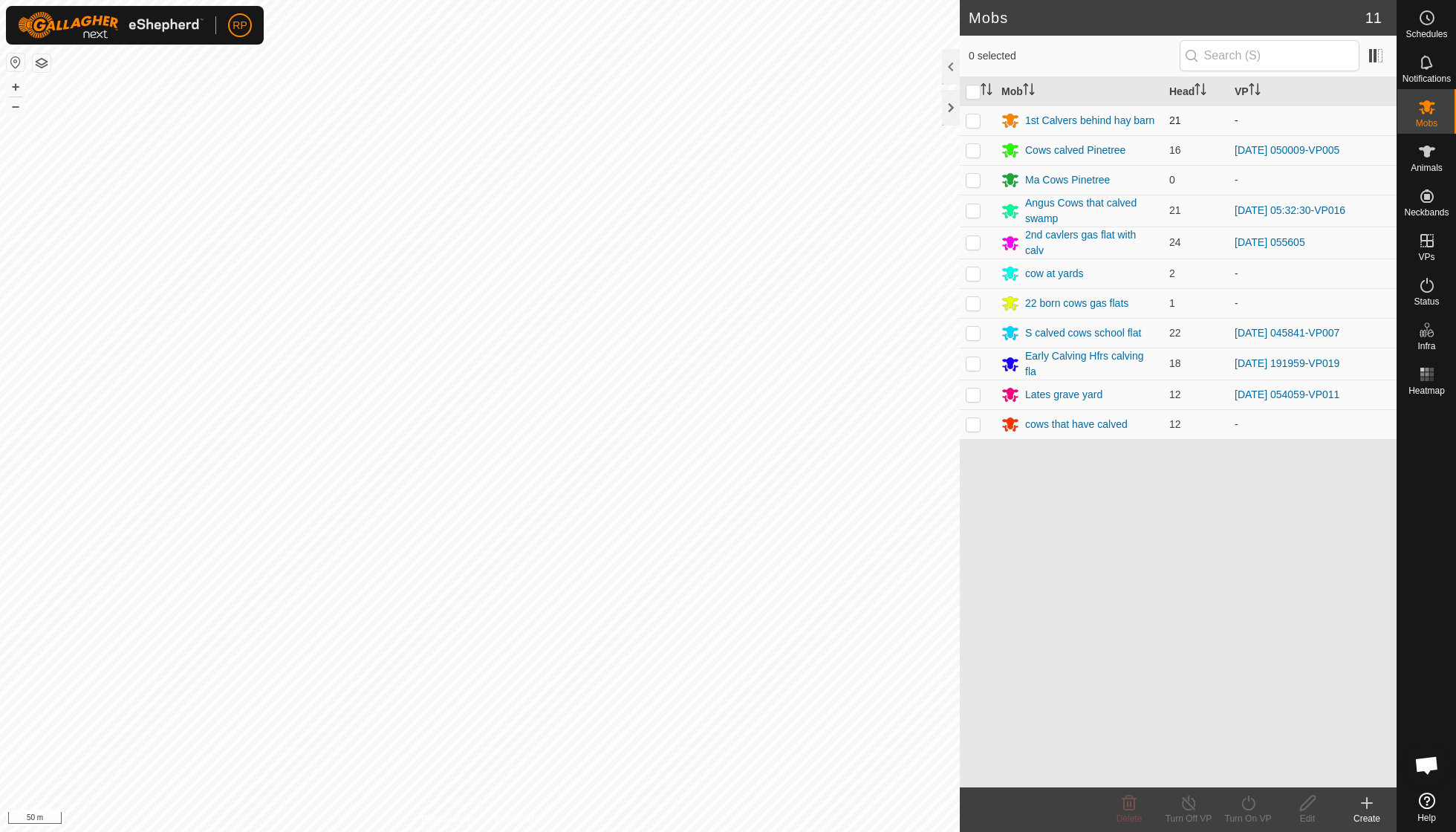
click at [974, 119] on p-checkbox at bounding box center [973, 120] width 15 height 12
checkbox input "true"
click at [1247, 804] on icon at bounding box center [1248, 803] width 19 height 18
click at [1247, 771] on link "Now" at bounding box center [1292, 770] width 147 height 30
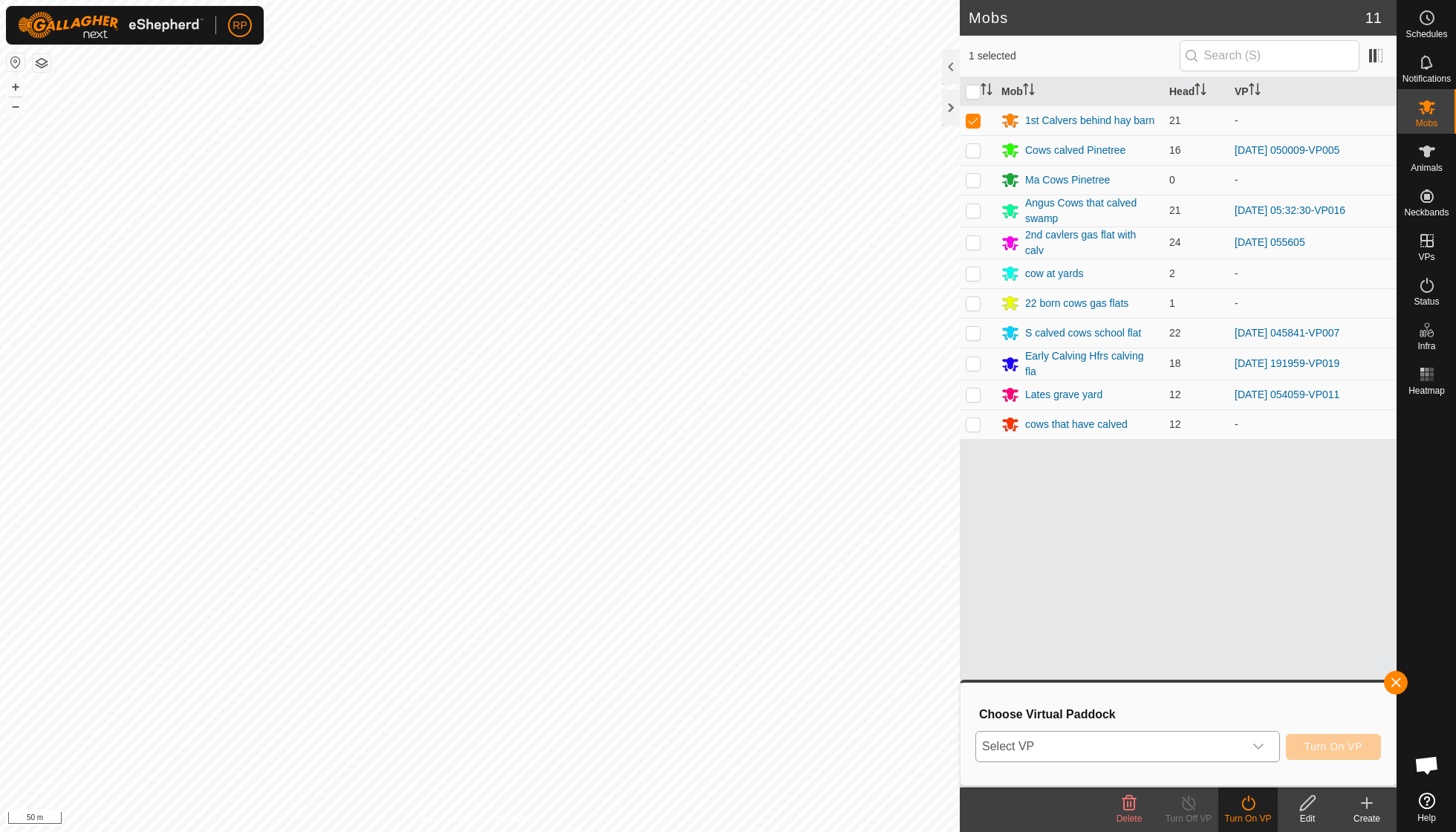
click at [1261, 743] on icon "dropdown trigger" at bounding box center [1259, 747] width 12 height 12
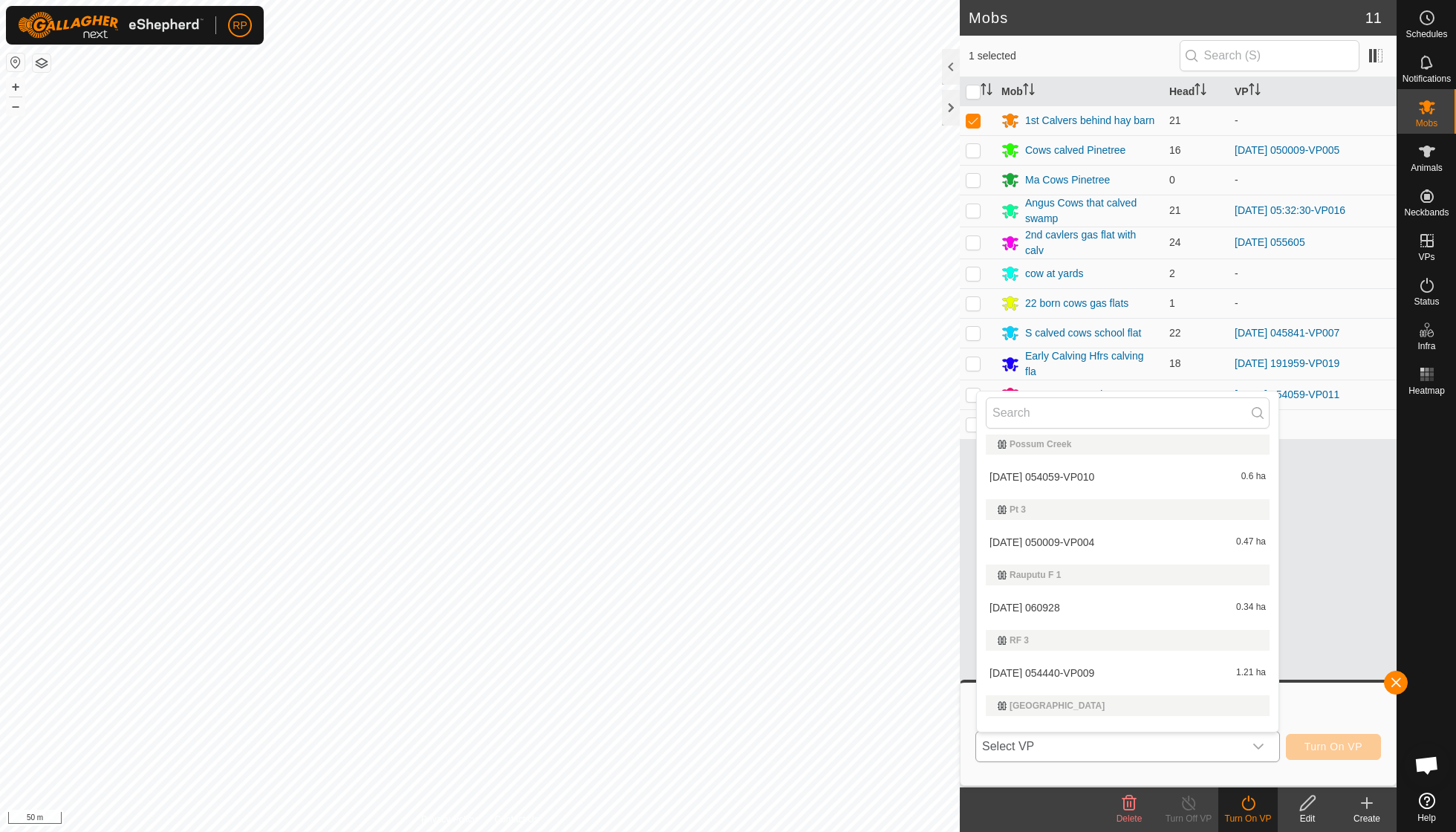
scroll to position [399, 0]
click at [1052, 600] on li "[DATE] [DATE] 0.34 ha" at bounding box center [1128, 606] width 302 height 30
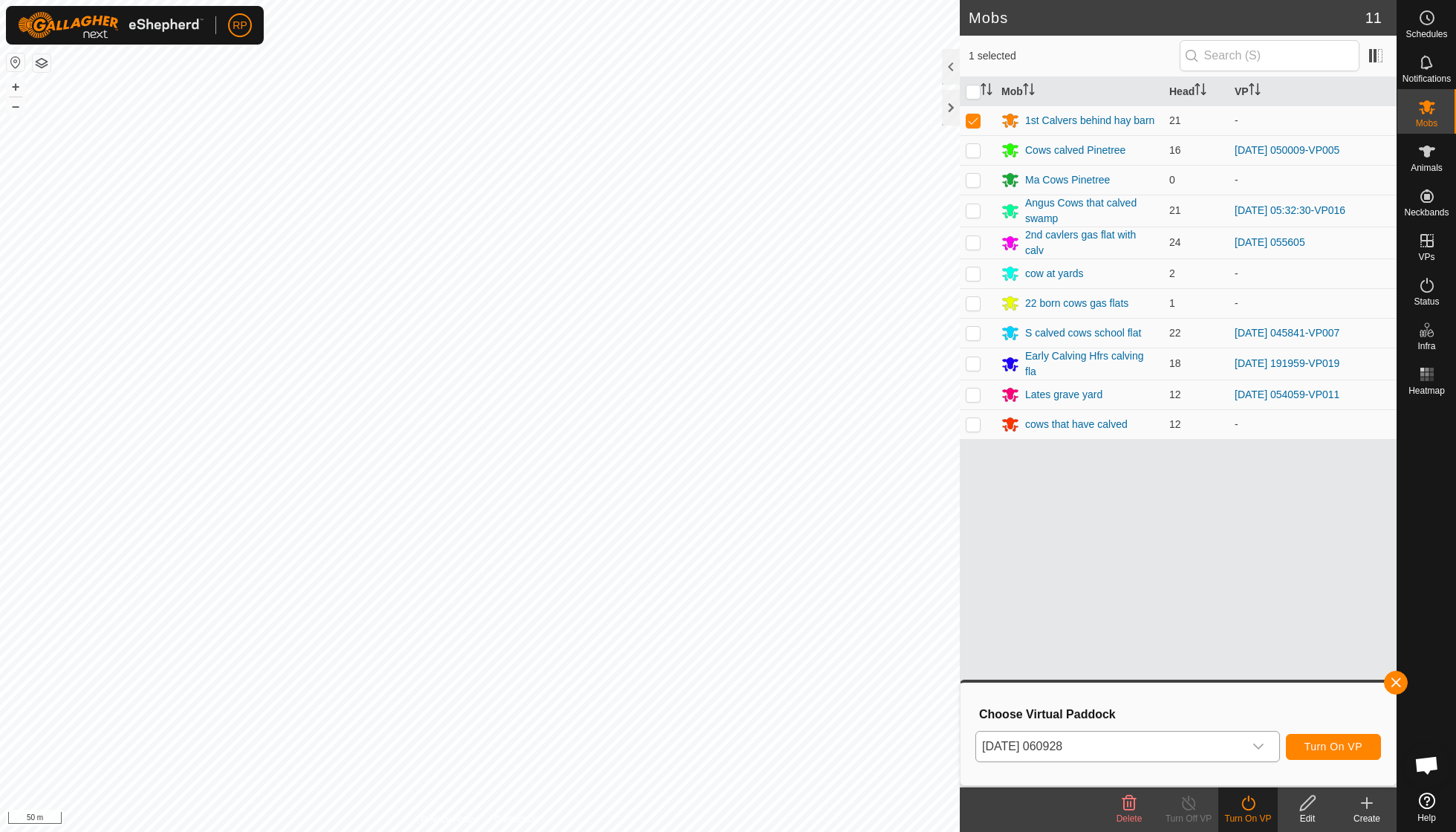
click at [1318, 749] on span "Turn On VP" at bounding box center [1333, 747] width 58 height 12
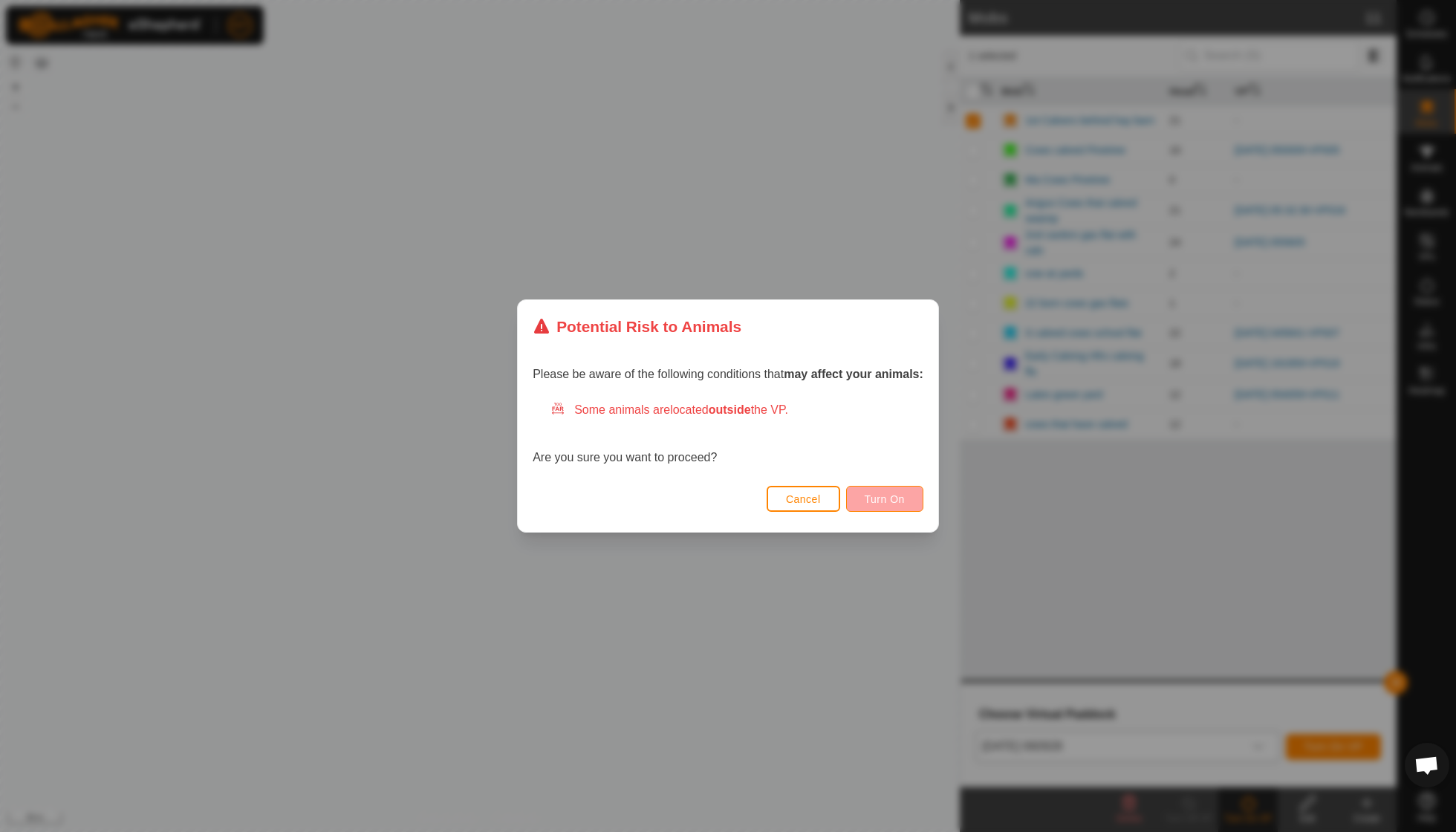
click at [889, 499] on span "Turn On" at bounding box center [885, 499] width 40 height 12
